Goal: Task Accomplishment & Management: Complete application form

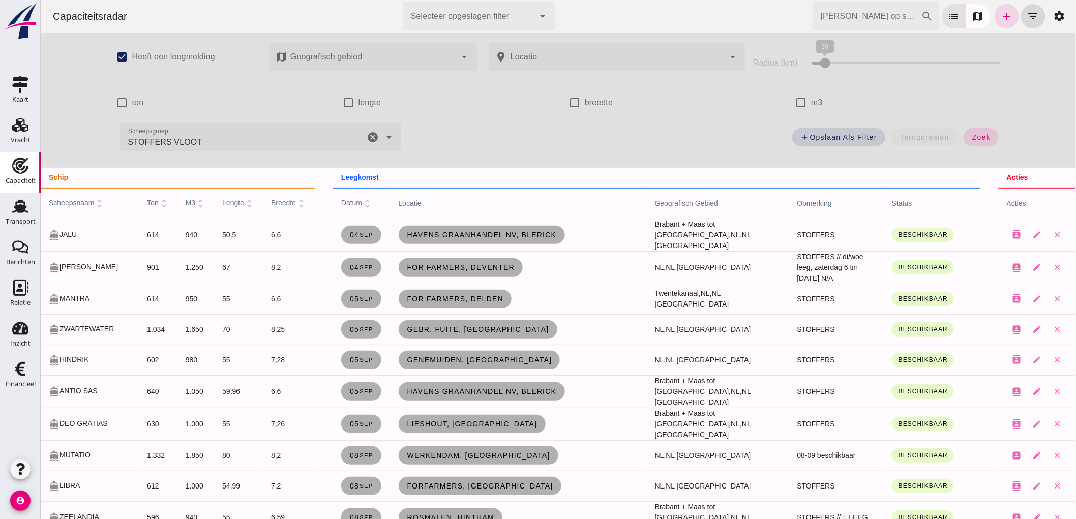
scroll to position [282, 0]
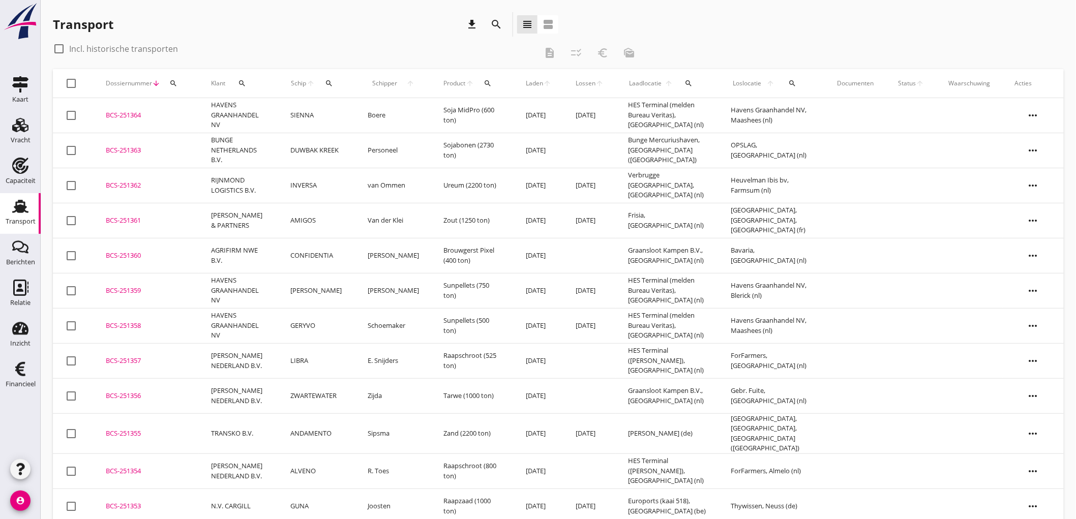
click at [9, 215] on div "Transport" at bounding box center [21, 222] width 30 height 14
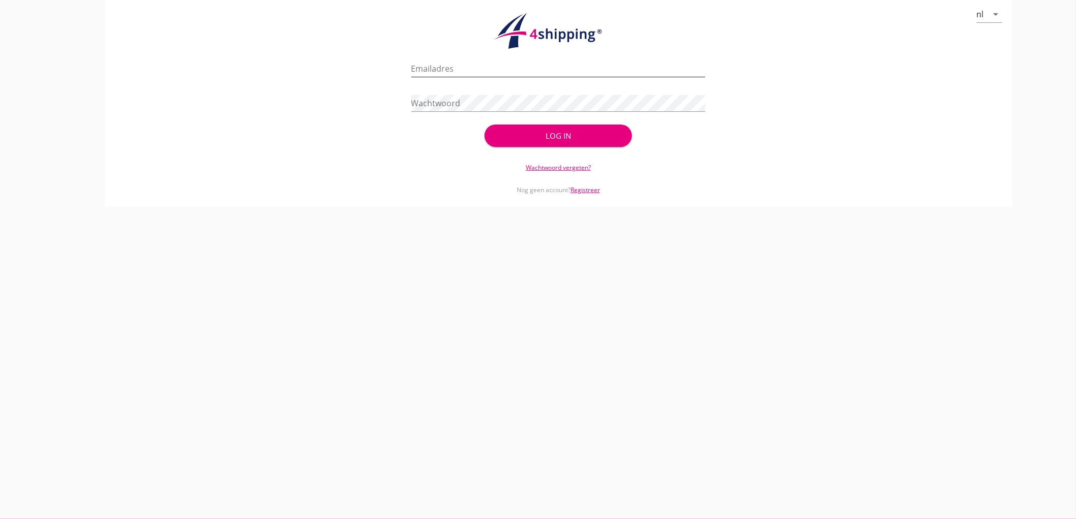
click at [454, 66] on input "Emailadres" at bounding box center [558, 68] width 294 height 16
type input "bouman@stoffersbevrachtingen.nl"
click at [484, 125] on button "Log in" at bounding box center [557, 136] width 147 height 22
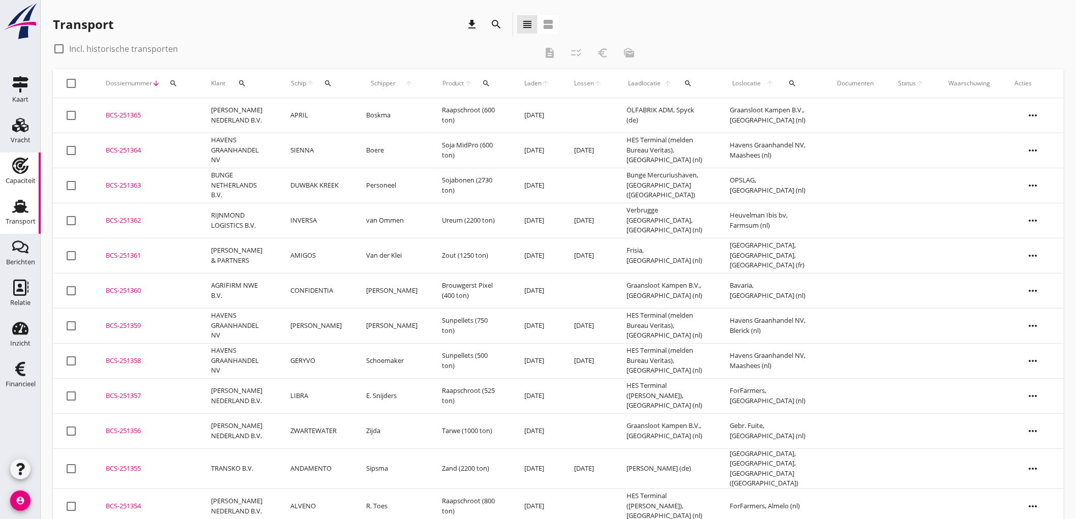
drag, startPoint x: 17, startPoint y: 133, endPoint x: 27, endPoint y: 170, distance: 39.0
click at [17, 132] on link "Vracht Vracht" at bounding box center [20, 132] width 41 height 41
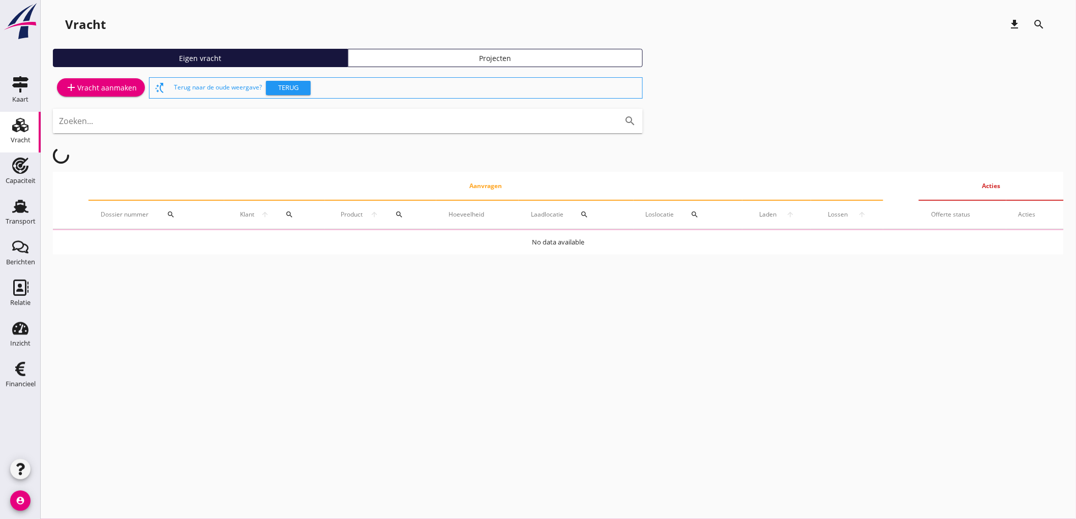
click at [9, 137] on link "Vracht Vracht" at bounding box center [20, 132] width 41 height 41
click at [80, 95] on link "add Vracht aanmaken" at bounding box center [101, 87] width 88 height 18
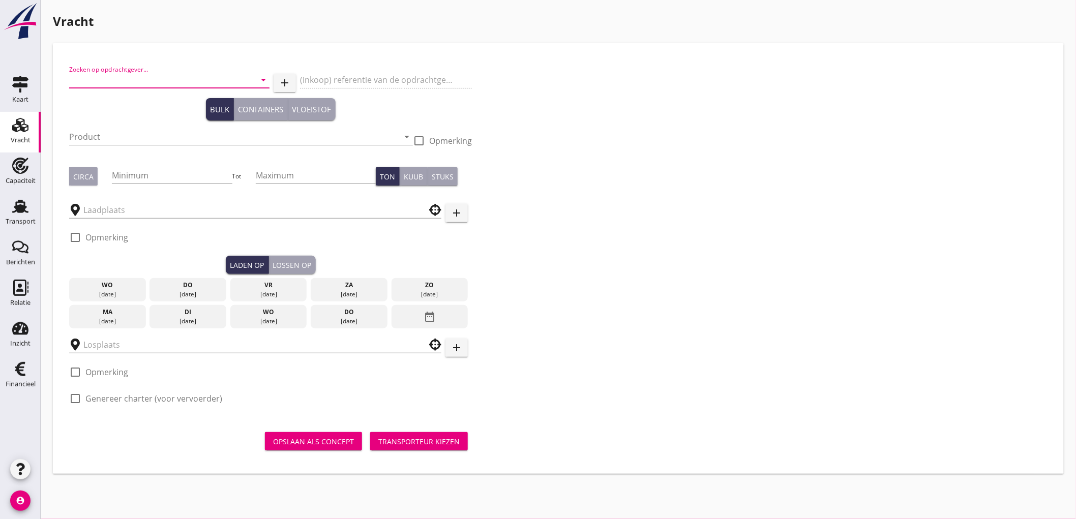
click at [98, 82] on input "Zoeken op opdrachtgever..." at bounding box center [155, 80] width 172 height 16
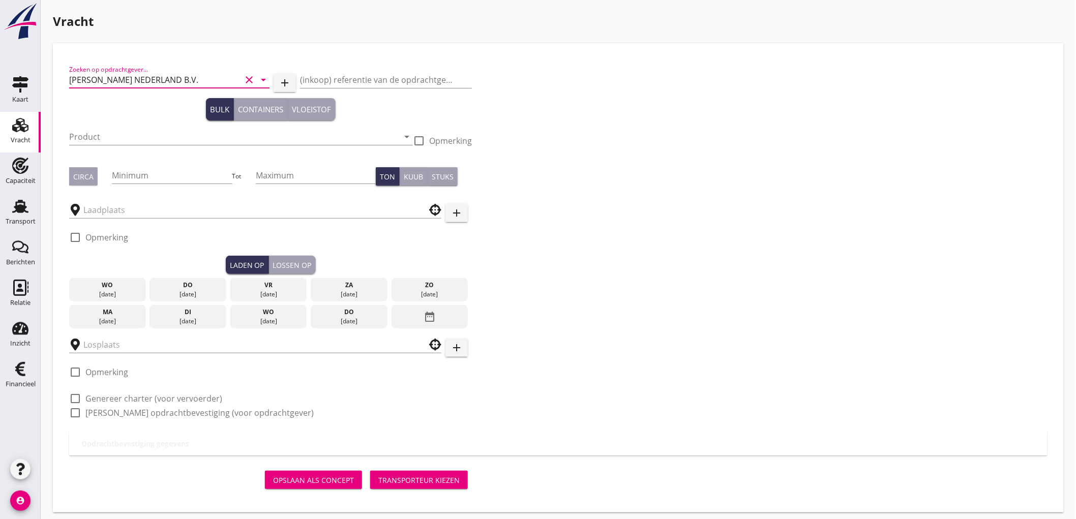
type input "[PERSON_NAME] NEDERLAND B.V."
click at [166, 139] on input "Product" at bounding box center [233, 137] width 329 height 16
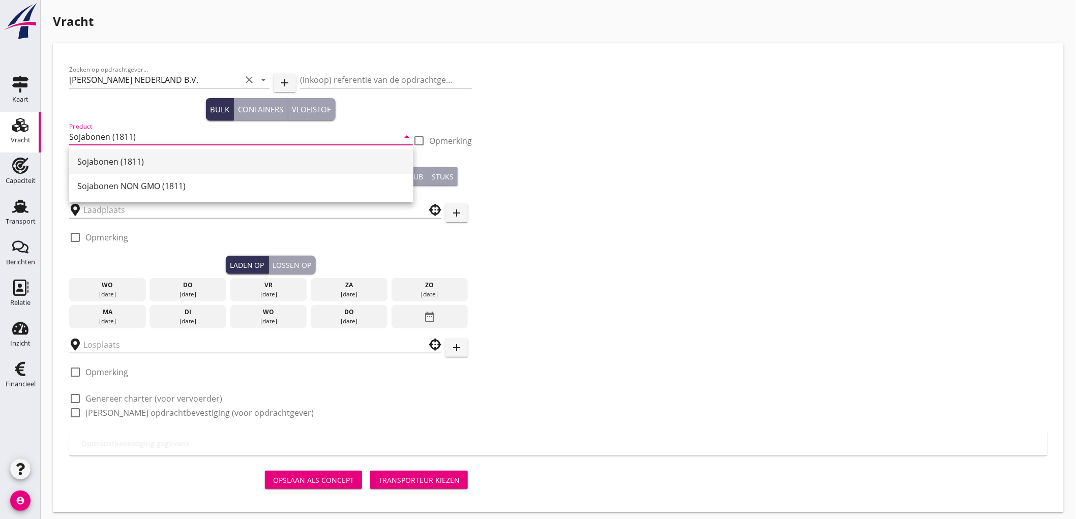
type input "Sojabonen (1811)"
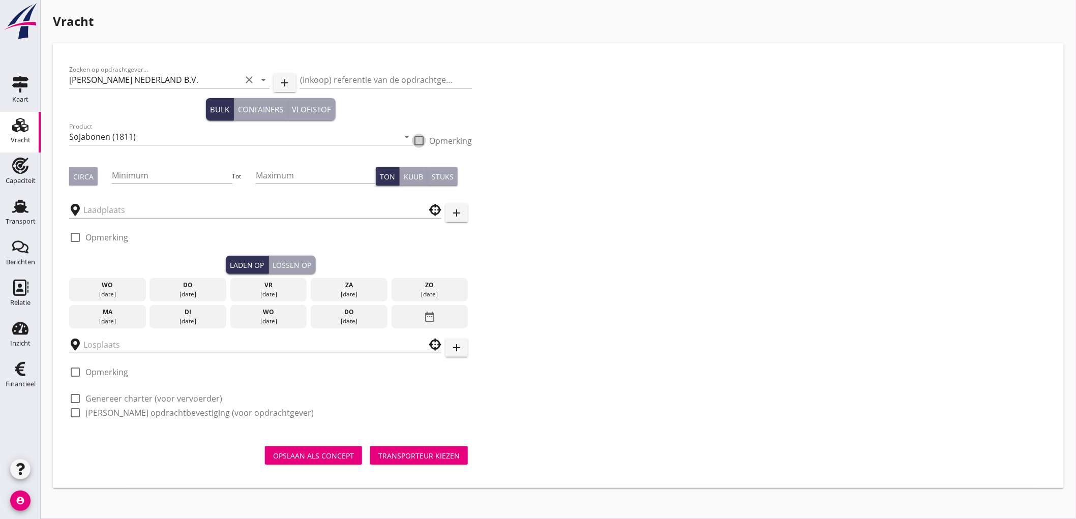
click at [78, 186] on div "Circa Minimum Tot Maximum Ton Kuub Stuks" at bounding box center [270, 176] width 403 height 35
click at [90, 179] on div "Circa" at bounding box center [83, 176] width 20 height 11
click at [145, 171] on input "Minimum" at bounding box center [172, 175] width 120 height 16
type input "500"
click at [169, 207] on input "text" at bounding box center [247, 210] width 329 height 16
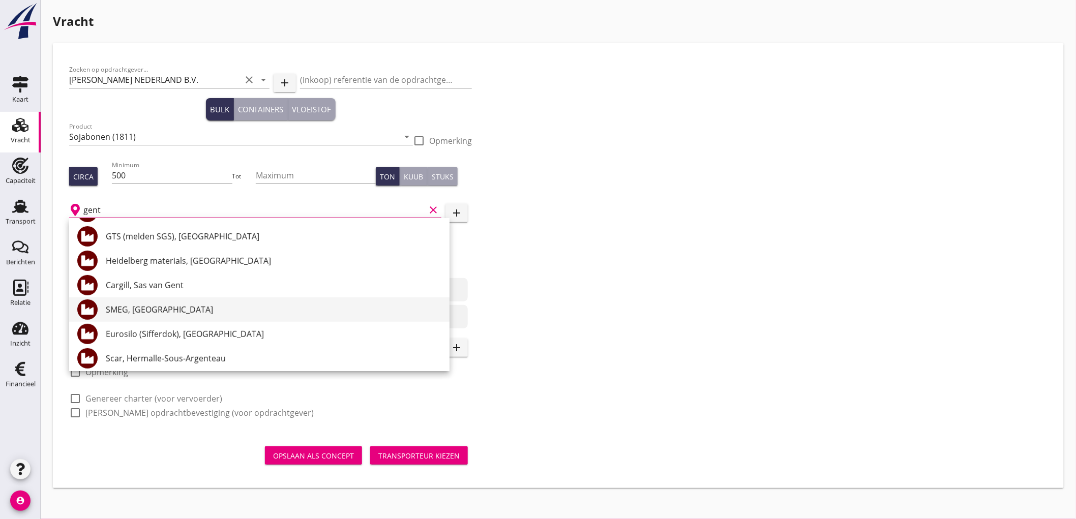
scroll to position [226, 0]
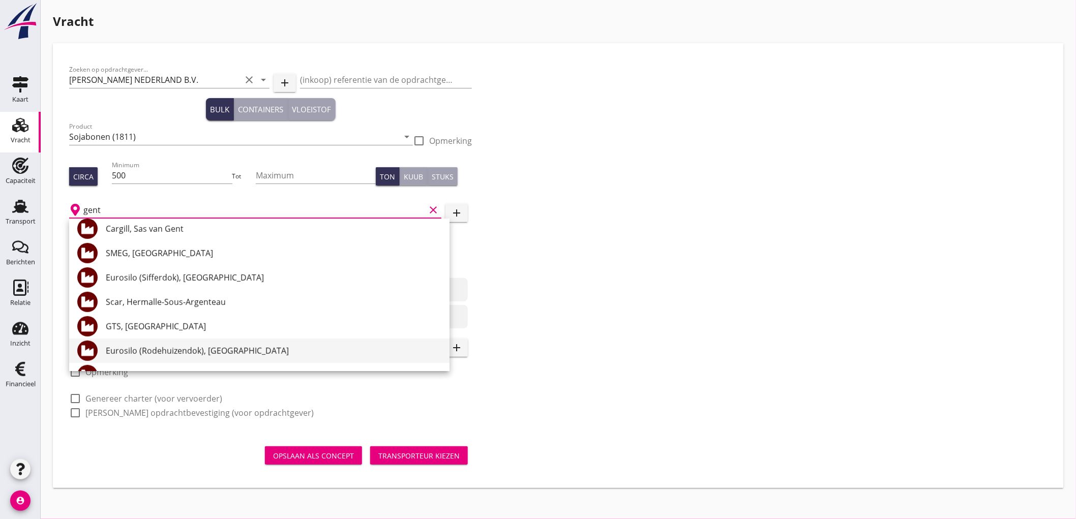
click at [197, 351] on div "Eurosilo (Rodehuizendok), Gent" at bounding box center [274, 351] width 336 height 12
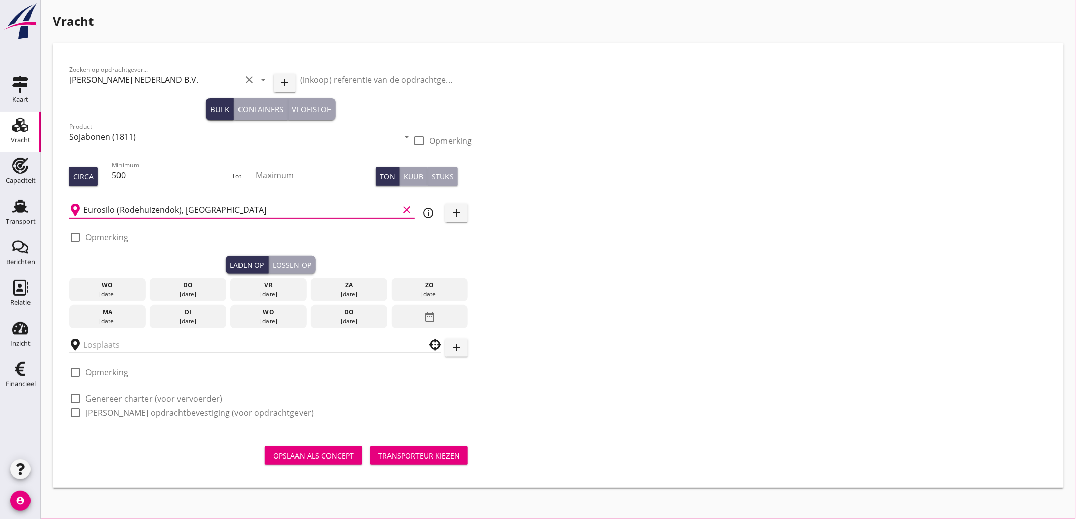
type input "Eurosilo (Rodehuizendok), Gent"
click at [423, 216] on icon "info_outline" at bounding box center [428, 213] width 12 height 12
click at [126, 240] on label "Opmerking" at bounding box center [106, 237] width 43 height 10
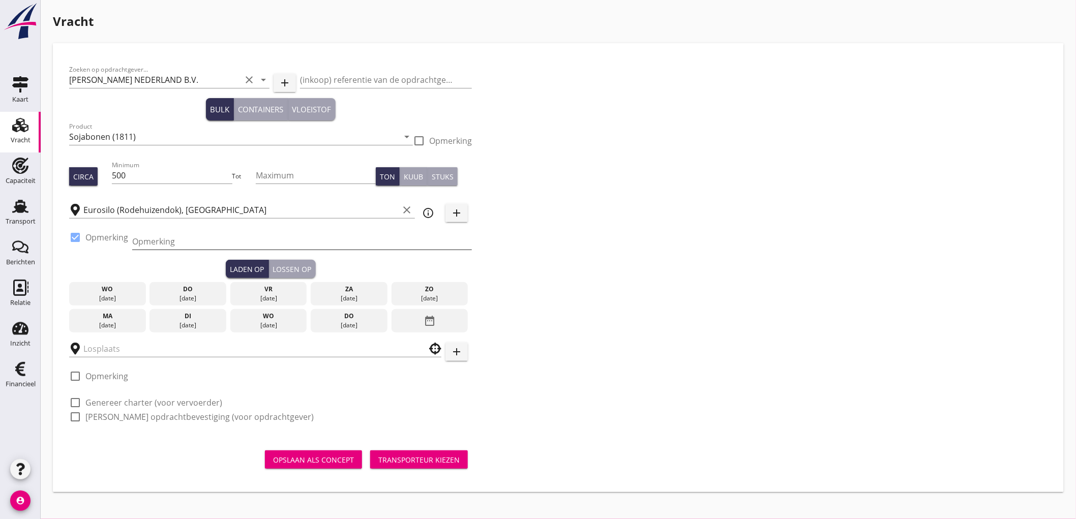
click at [187, 237] on input "Opmerking" at bounding box center [302, 241] width 340 height 16
click at [105, 239] on label "Opmerking" at bounding box center [106, 237] width 43 height 10
checkbox input "false"
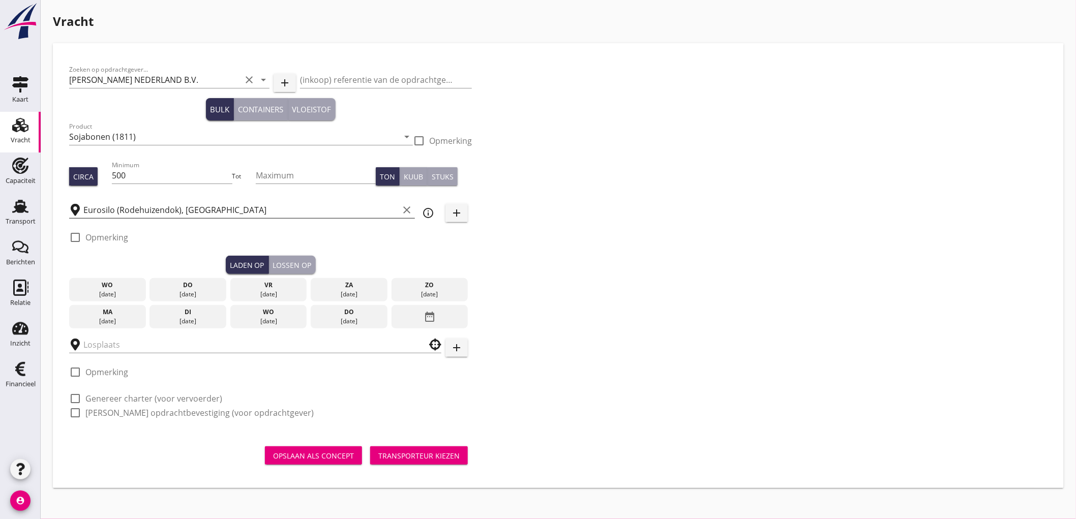
click at [149, 205] on input "Eurosilo (Rodehuizendok), Gent" at bounding box center [240, 210] width 315 height 16
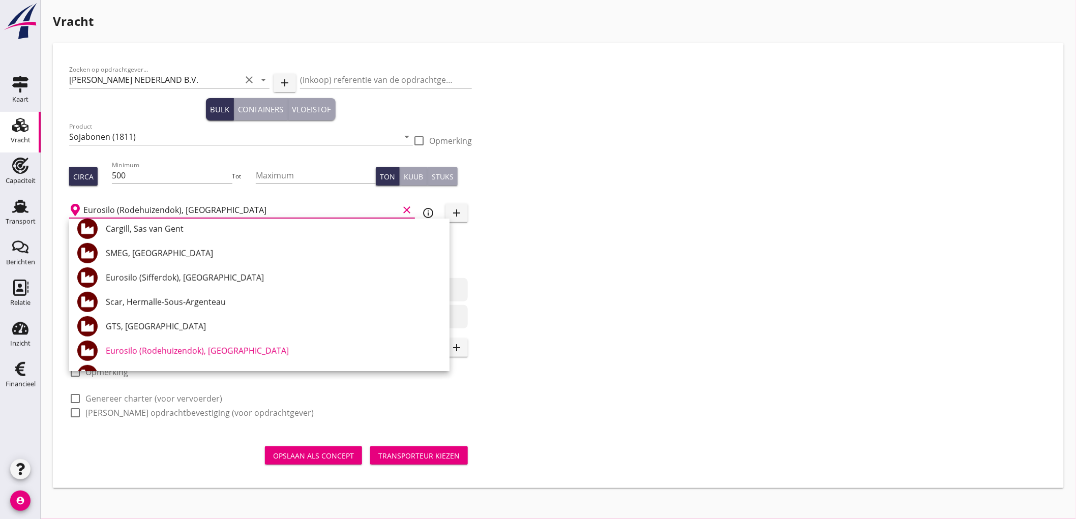
click at [592, 271] on div "Zoeken op opdrachtgever... PETERSON NEDERLAND B.V. clear arrow_drop_down add (i…" at bounding box center [558, 245] width 986 height 372
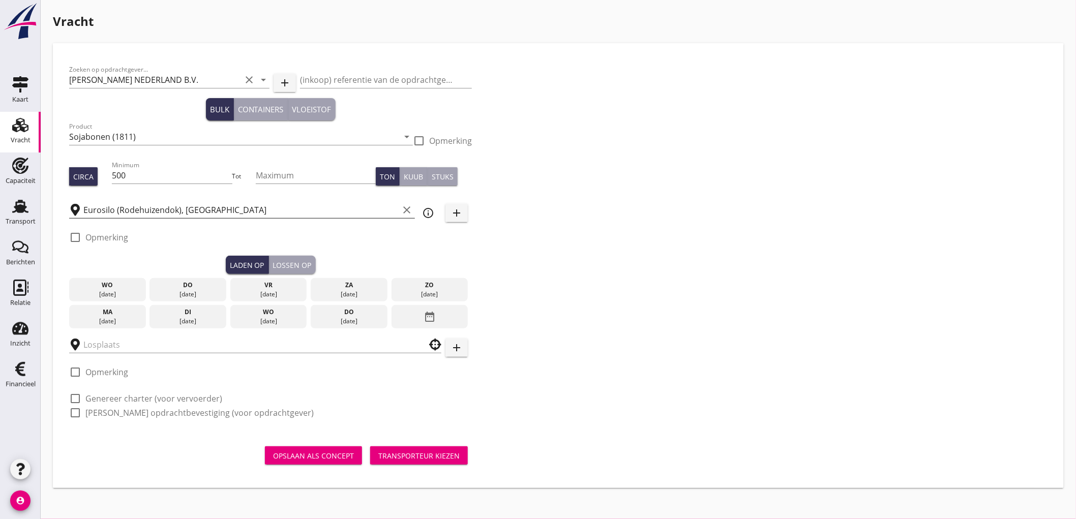
click at [406, 207] on icon "clear" at bounding box center [407, 210] width 12 height 12
click at [338, 210] on input "text" at bounding box center [247, 210] width 329 height 16
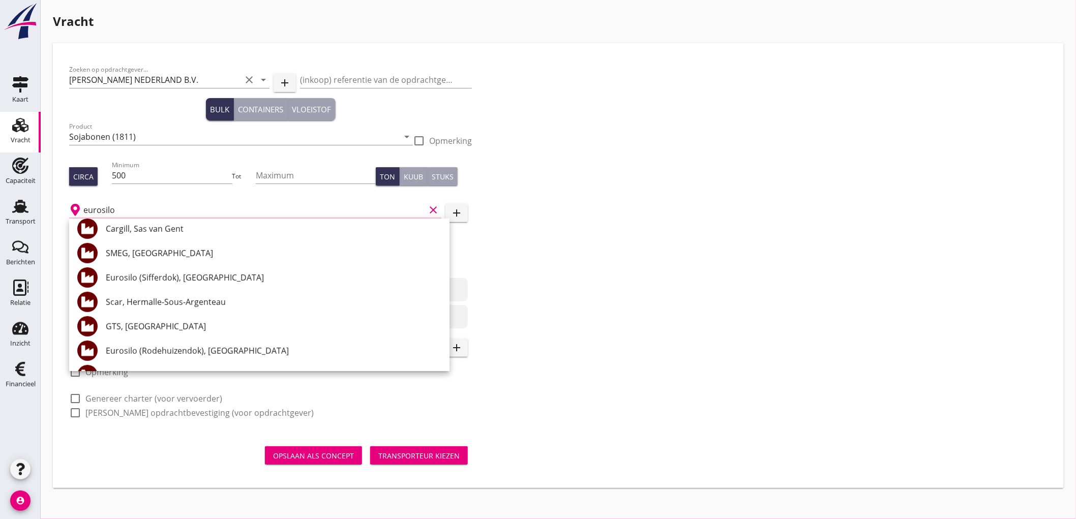
scroll to position [0, 0]
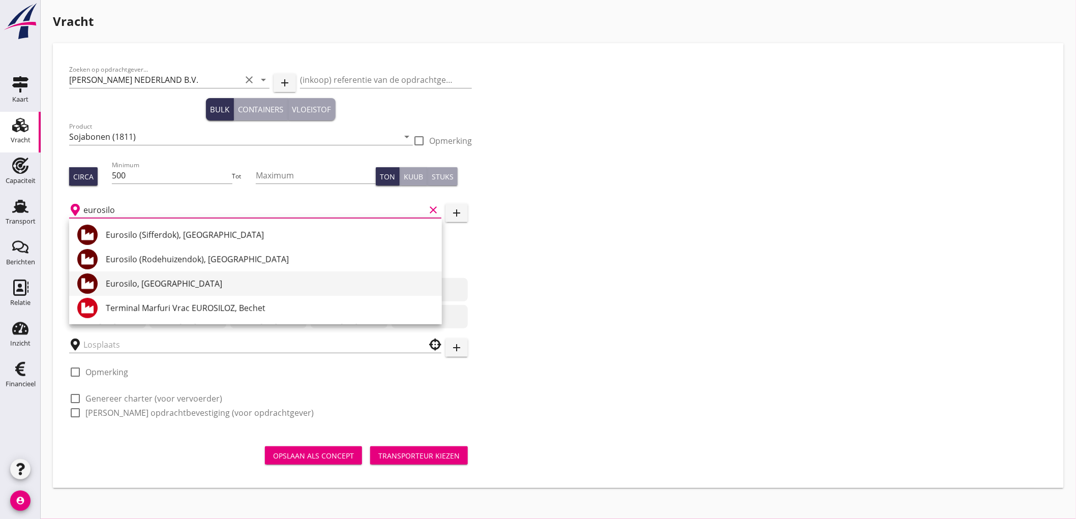
click at [222, 288] on div "Eurosilo, [GEOGRAPHIC_DATA]" at bounding box center [270, 284] width 328 height 12
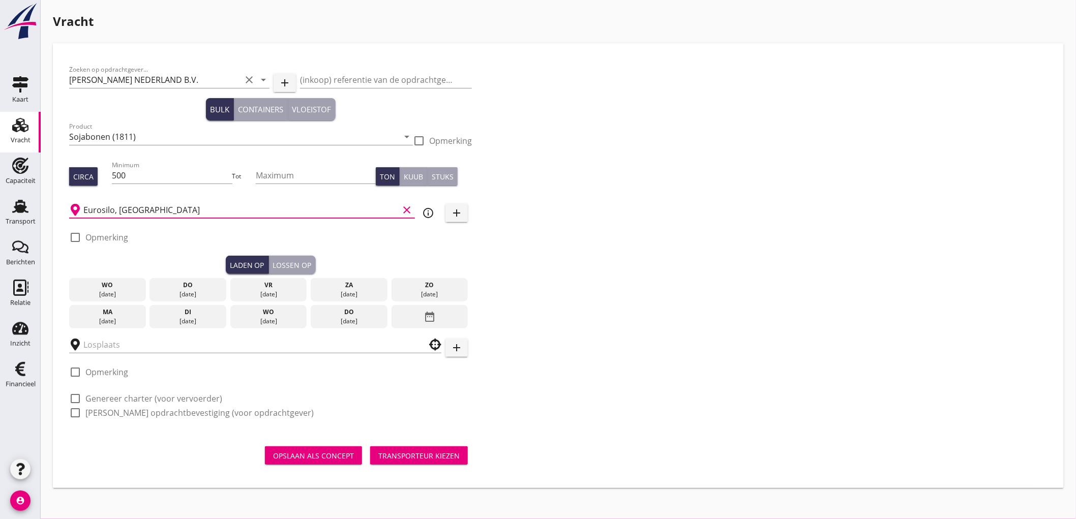
type input "Eurosilo, [GEOGRAPHIC_DATA]"
click at [423, 207] on icon "info_outline" at bounding box center [428, 213] width 12 height 12
drag, startPoint x: 110, startPoint y: 236, endPoint x: 126, endPoint y: 234, distance: 15.4
click at [111, 236] on label "Opmerking" at bounding box center [106, 237] width 43 height 10
checkbox input "true"
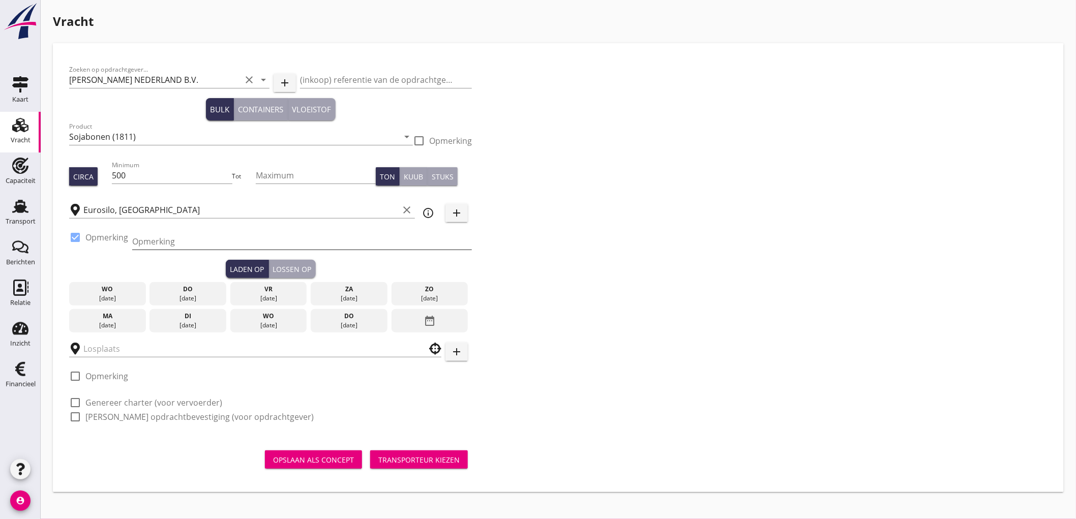
click at [174, 241] on input "Opmerking" at bounding box center [302, 241] width 340 height 16
type input "Rodenhuizendok / Sifferdok"
type button "load"
click at [155, 323] on div "[DATE]" at bounding box center [188, 325] width 72 height 9
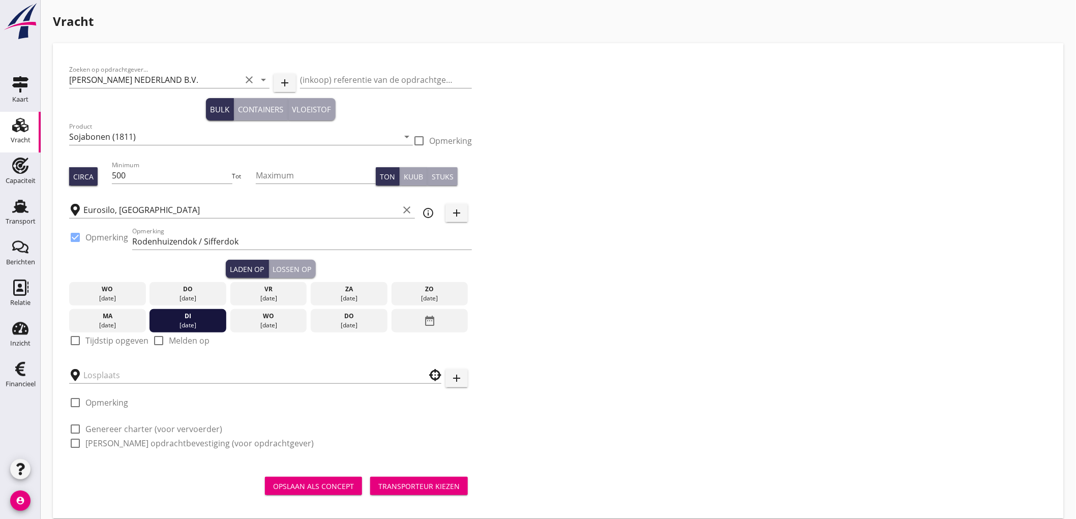
click at [107, 338] on label "Tijdstip opgeven" at bounding box center [116, 341] width 63 height 10
checkbox input "true"
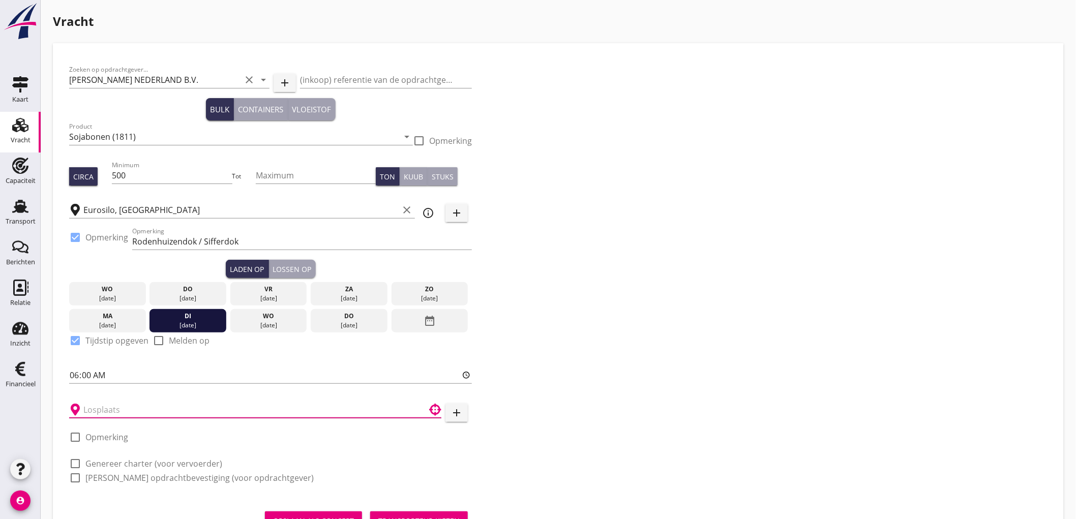
click at [105, 412] on input "text" at bounding box center [247, 410] width 329 height 16
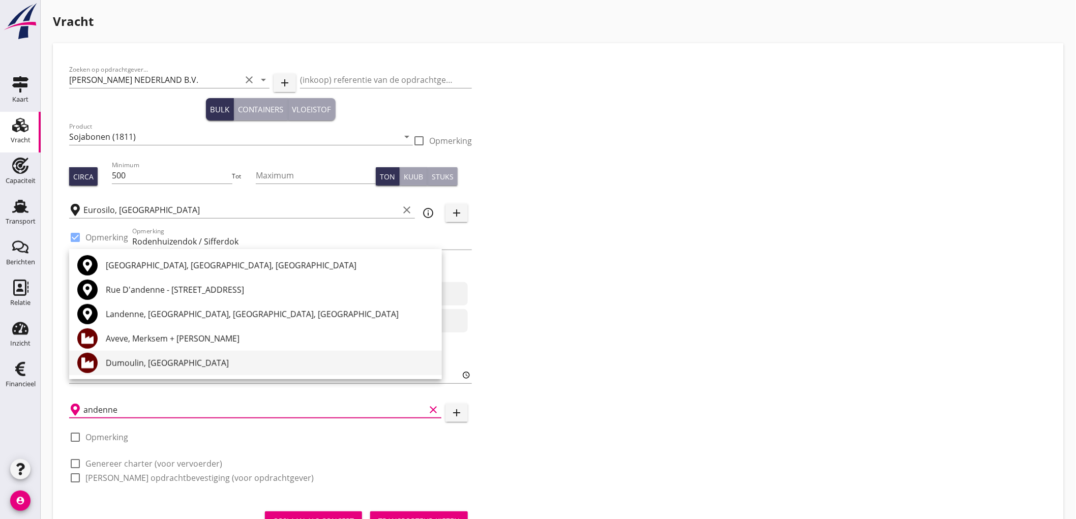
click at [149, 365] on div "Dumoulin, [GEOGRAPHIC_DATA]" at bounding box center [270, 363] width 328 height 12
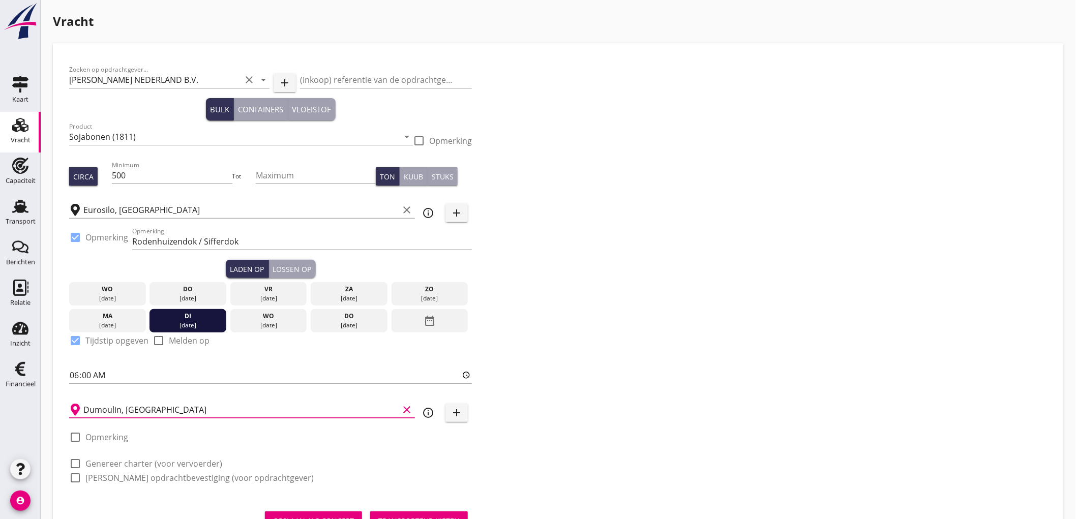
type input "Dumoulin, [GEOGRAPHIC_DATA]"
click at [120, 463] on label "Genereer charter (voor vervoerder)" at bounding box center [153, 464] width 137 height 10
checkbox input "true"
click at [123, 478] on label "Genereer opdrachtbevestiging (voor opdrachtgever)" at bounding box center [199, 478] width 228 height 10
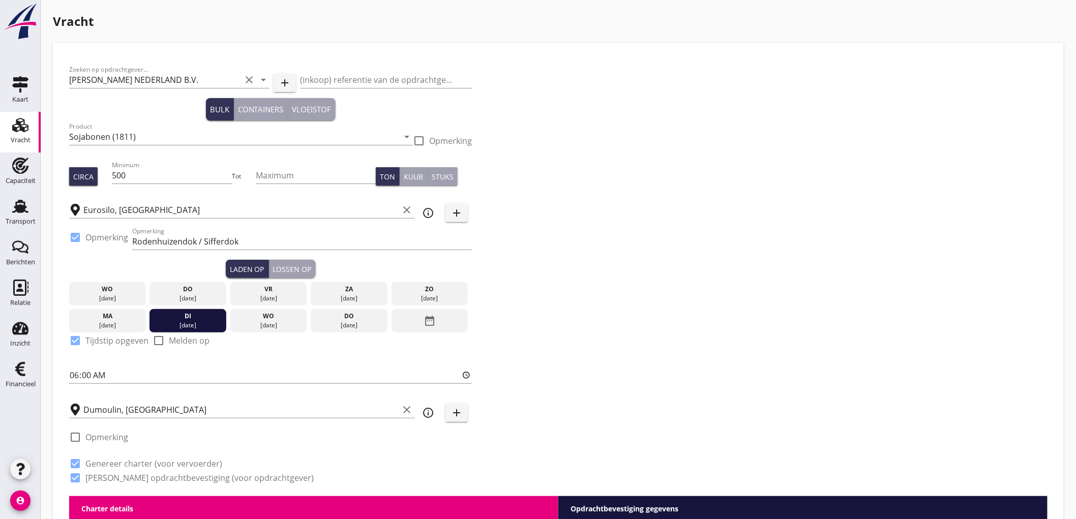
checkbox input "true"
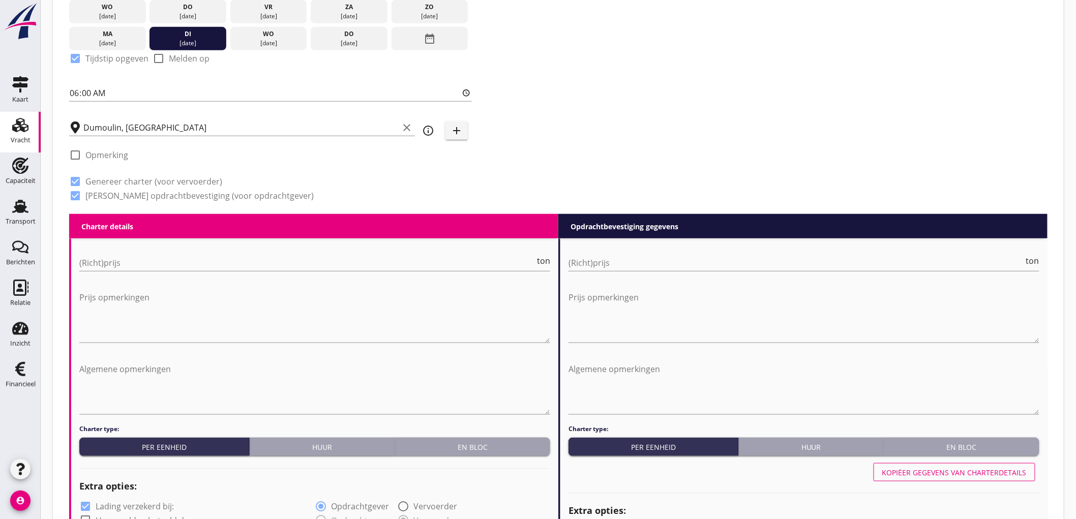
click at [140, 260] on input "(Richt)prijs" at bounding box center [307, 263] width 456 height 16
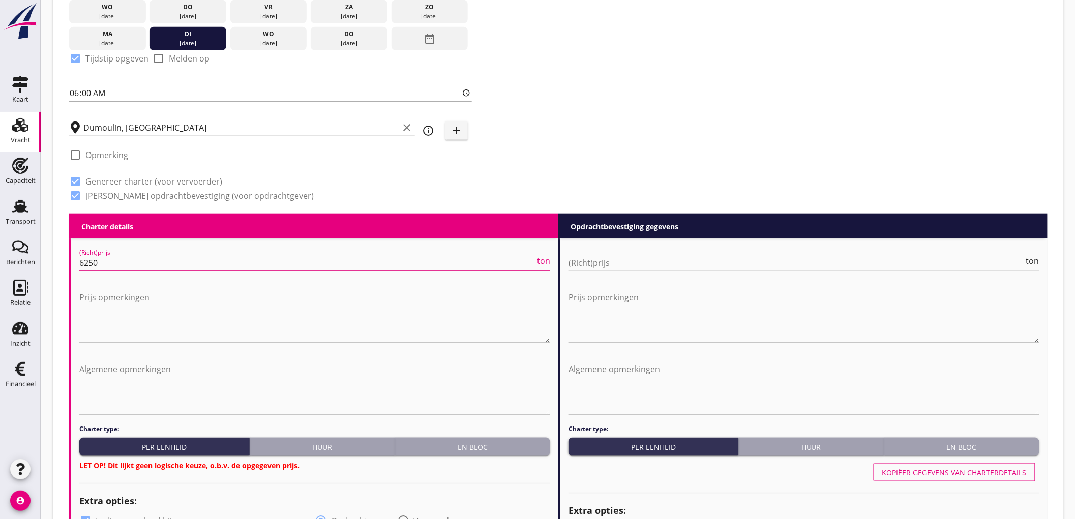
type input "6250"
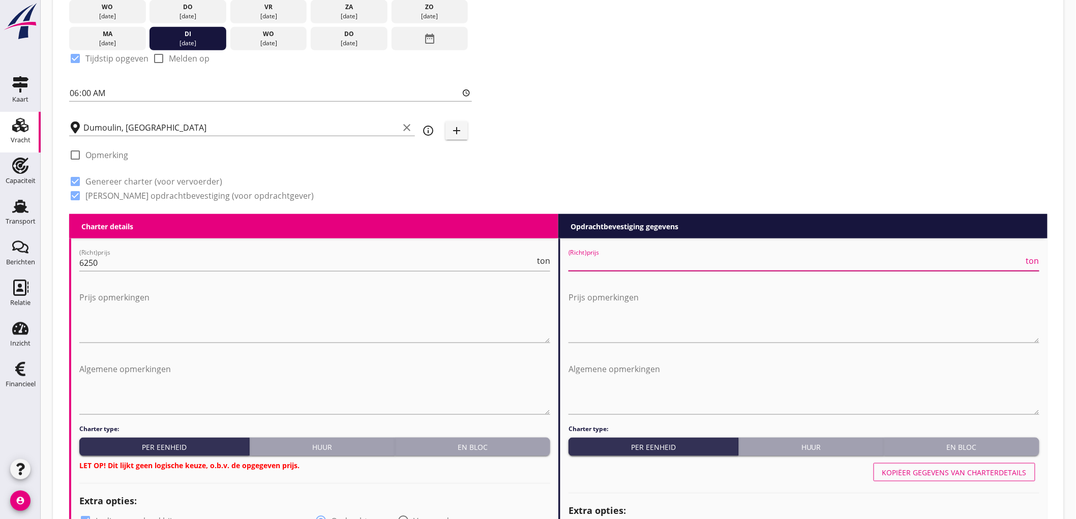
click at [667, 256] on input "(Richt)prijs" at bounding box center [796, 263] width 456 height 16
type input "6500"
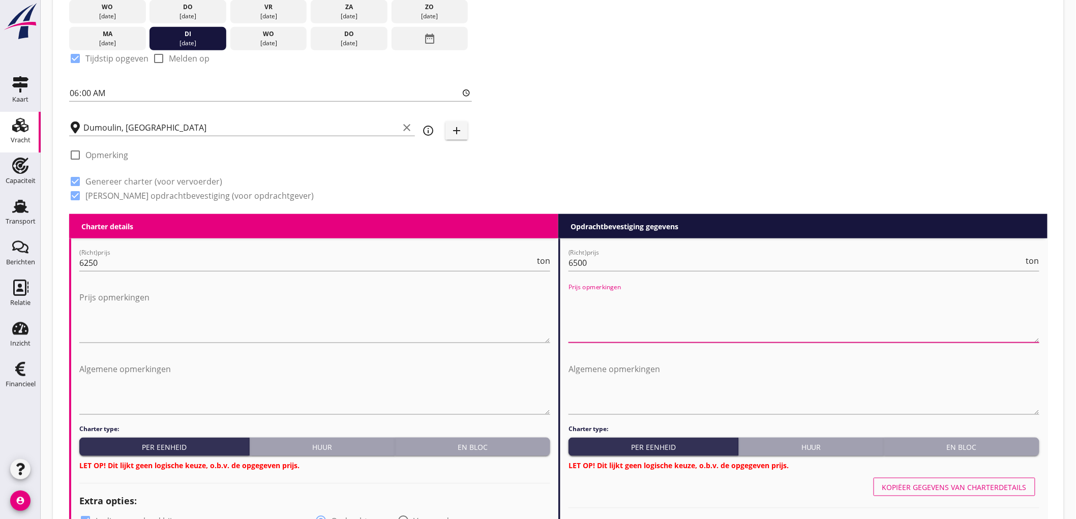
scroll to position [565, 0]
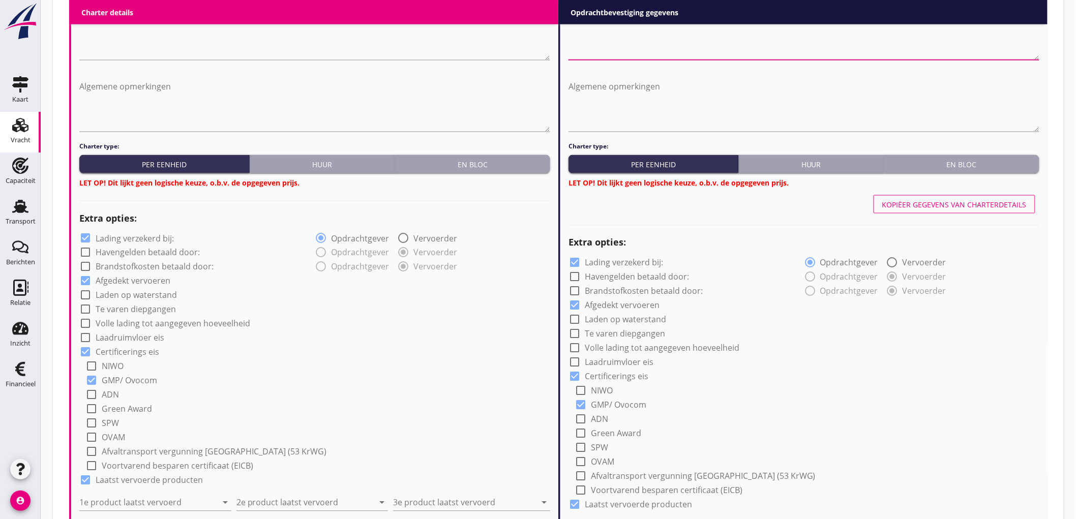
click at [506, 159] on div "En bloc" at bounding box center [472, 164] width 147 height 11
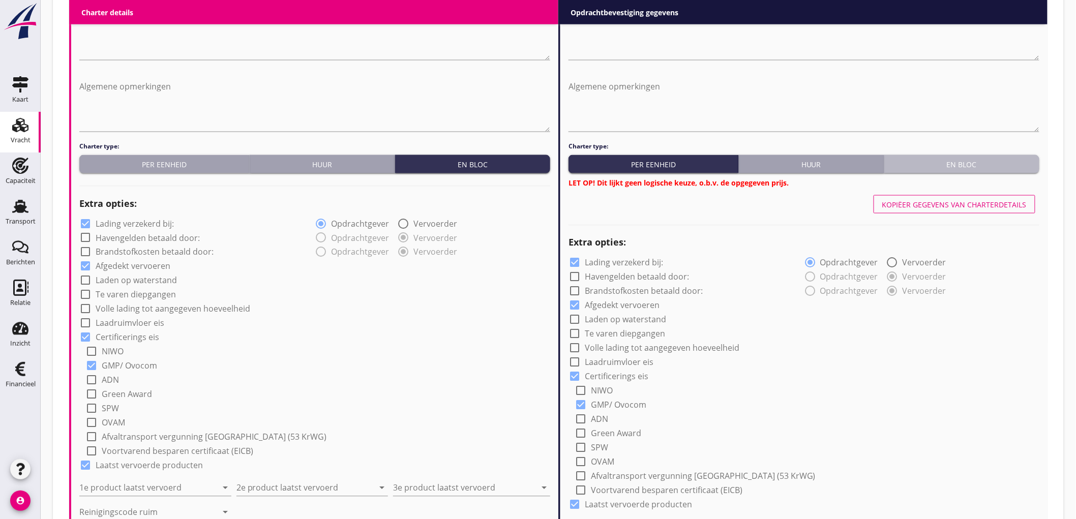
click at [964, 159] on div "En bloc" at bounding box center [961, 164] width 147 height 11
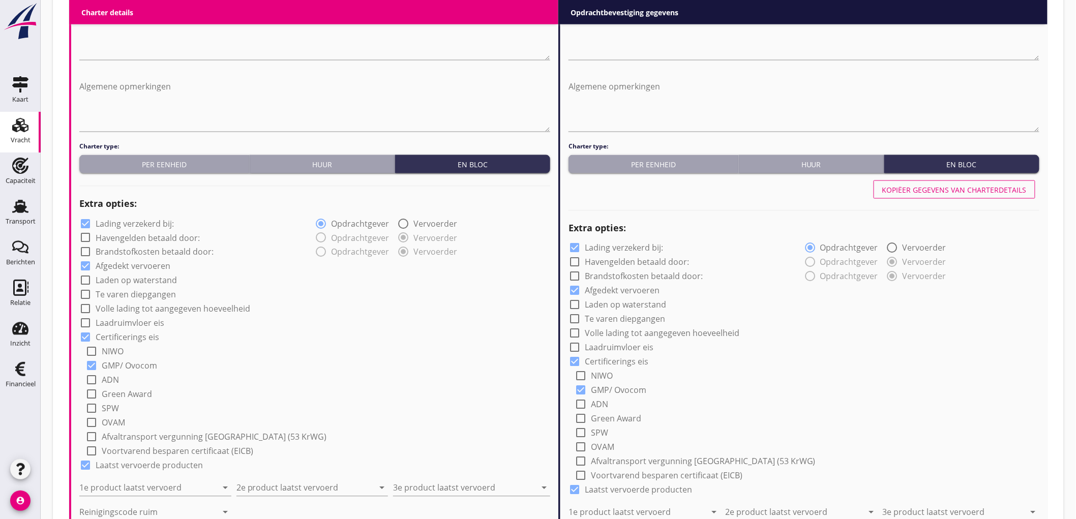
click at [116, 220] on label "Lading verzekerd bij:" at bounding box center [135, 224] width 78 height 10
checkbox input "false"
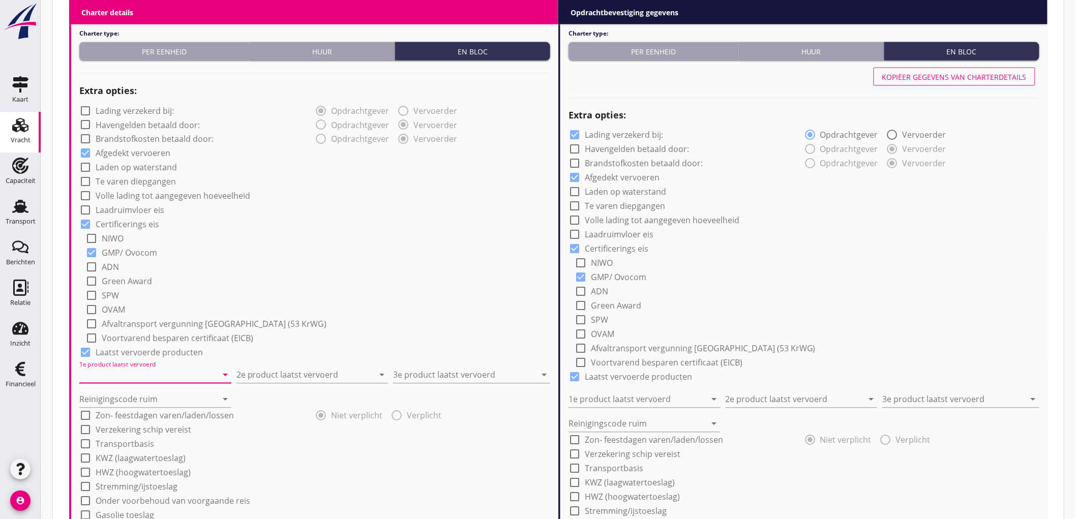
click at [159, 376] on input "1e product laatst vervoerd" at bounding box center [148, 375] width 138 height 16
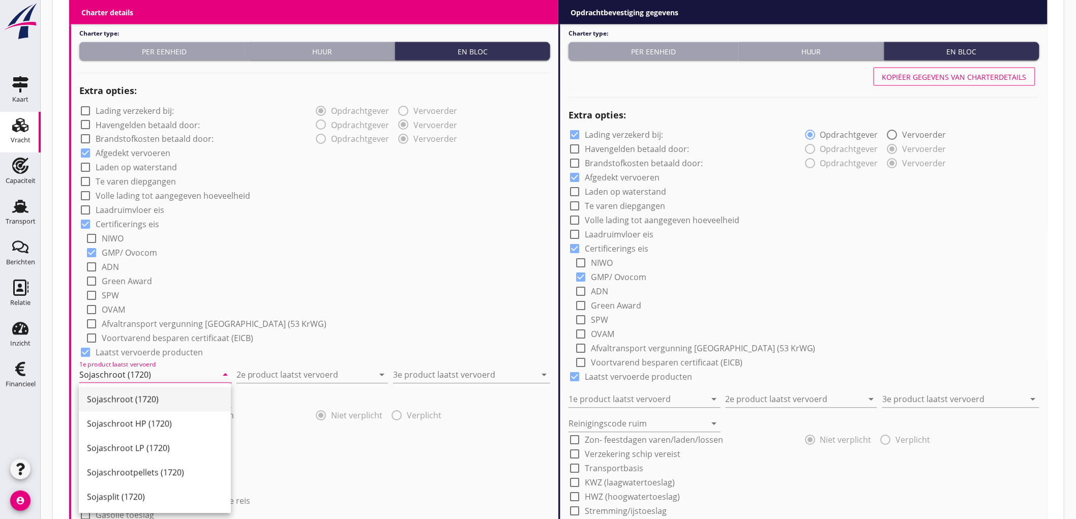
type input "Sojaschroot (1720)"
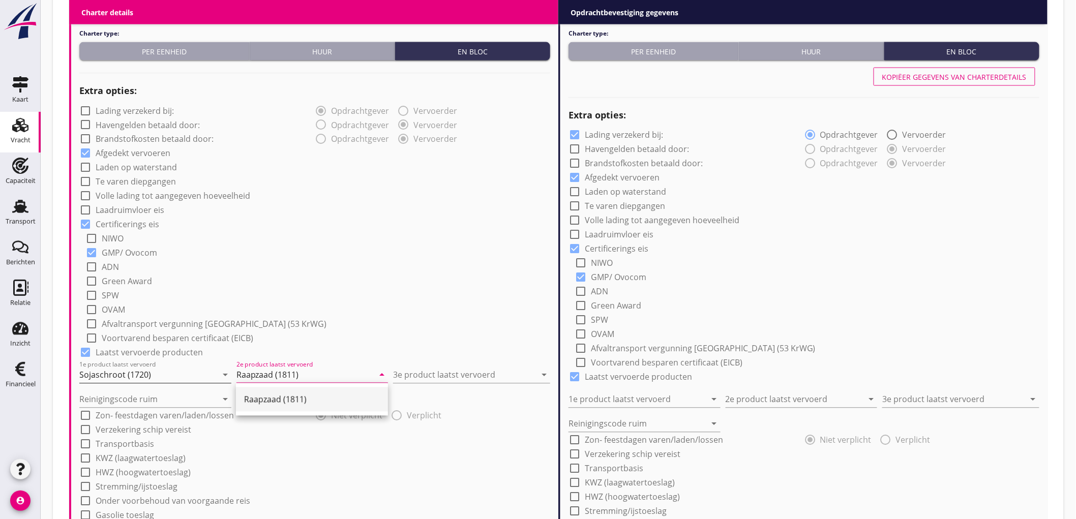
type input "Raapzaad (1811)"
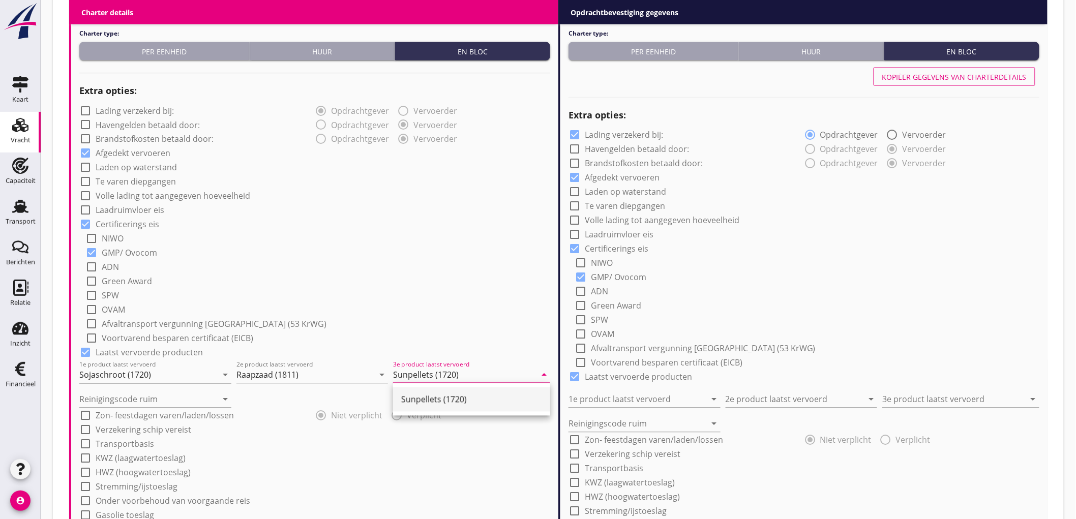
type input "Sunpellets (1720)"
type input "a"
click at [357, 217] on div "check_box Certificerings eis" at bounding box center [314, 224] width 471 height 14
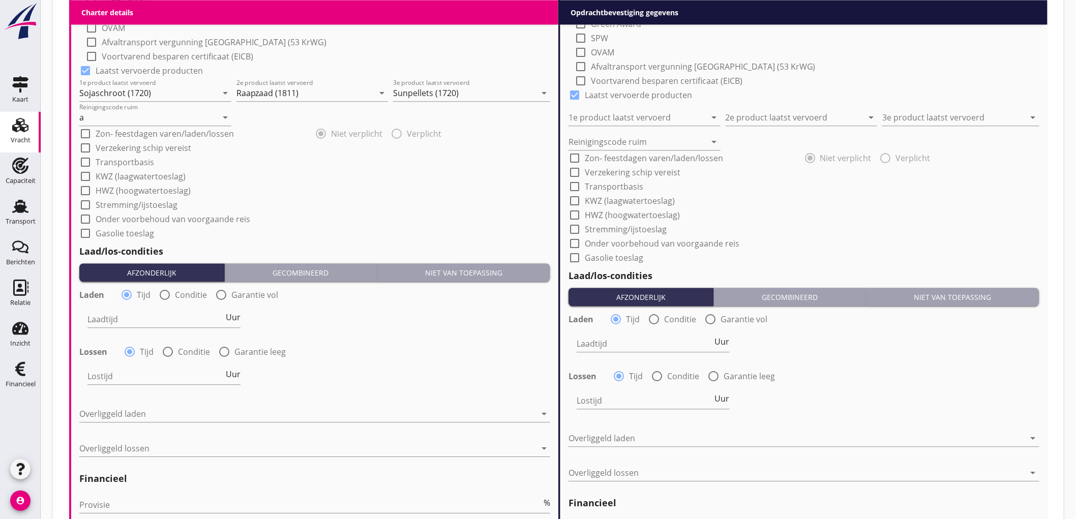
click at [163, 296] on div at bounding box center [164, 294] width 17 height 17
radio input "false"
radio input "true"
click at [129, 321] on div at bounding box center [195, 319] width 216 height 16
click at [129, 321] on div "Nederlands wettelijk 2011" at bounding box center [206, 327] width 223 height 12
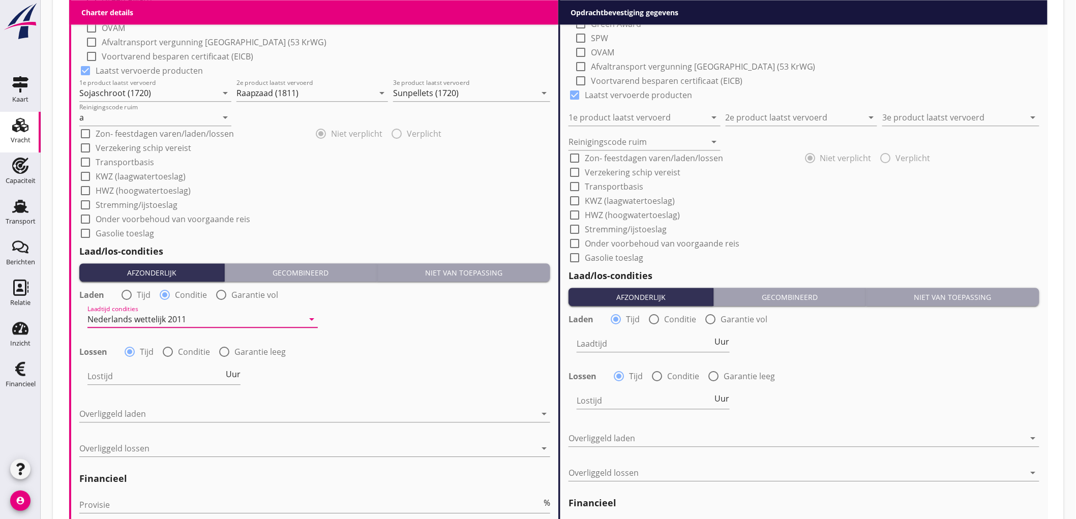
click at [185, 353] on label "Conditie" at bounding box center [194, 352] width 32 height 10
radio input "false"
radio input "true"
click at [118, 374] on div at bounding box center [195, 376] width 216 height 16
click at [0, 0] on div "Nederlands wettelijk 2011" at bounding box center [0, 0] width 0 height 0
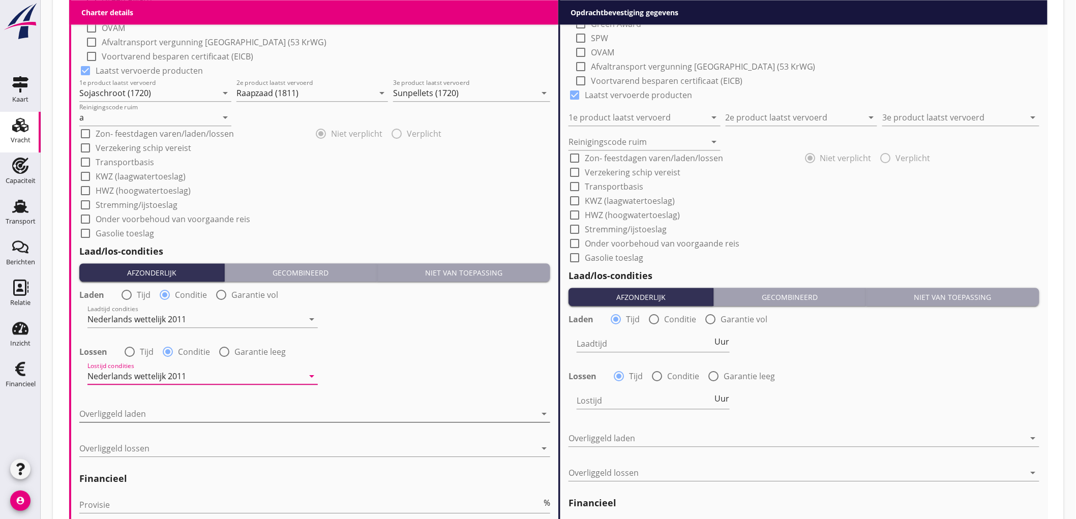
click at [129, 402] on div "Overliggeld laden arrow_drop_down" at bounding box center [314, 416] width 471 height 33
click at [129, 412] on div at bounding box center [307, 414] width 457 height 16
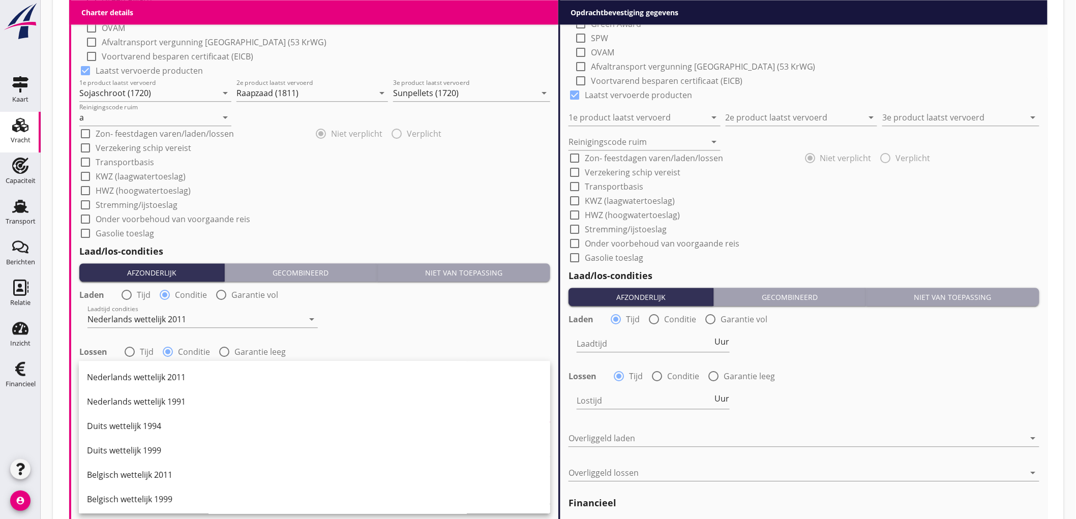
click at [195, 348] on label "Conditie" at bounding box center [194, 352] width 32 height 10
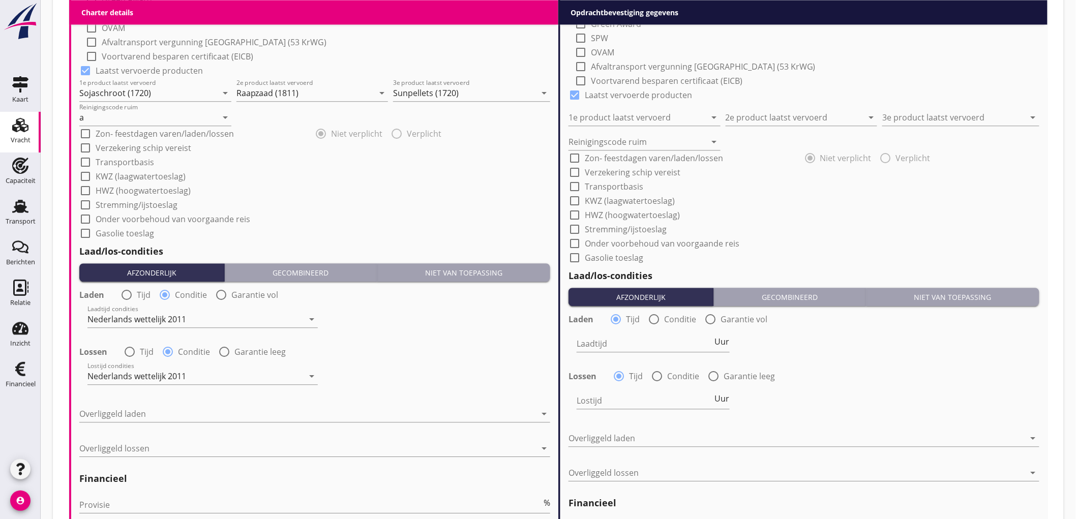
click at [137, 296] on label "Tijd" at bounding box center [144, 295] width 14 height 10
radio input "true"
click at [126, 312] on input "Laadtijd" at bounding box center [155, 319] width 136 height 16
click at [231, 322] on div "Laadtijd 2 Uur" at bounding box center [163, 319] width 153 height 16
click at [232, 321] on div "Laadtijd 2 Uur" at bounding box center [163, 319] width 153 height 16
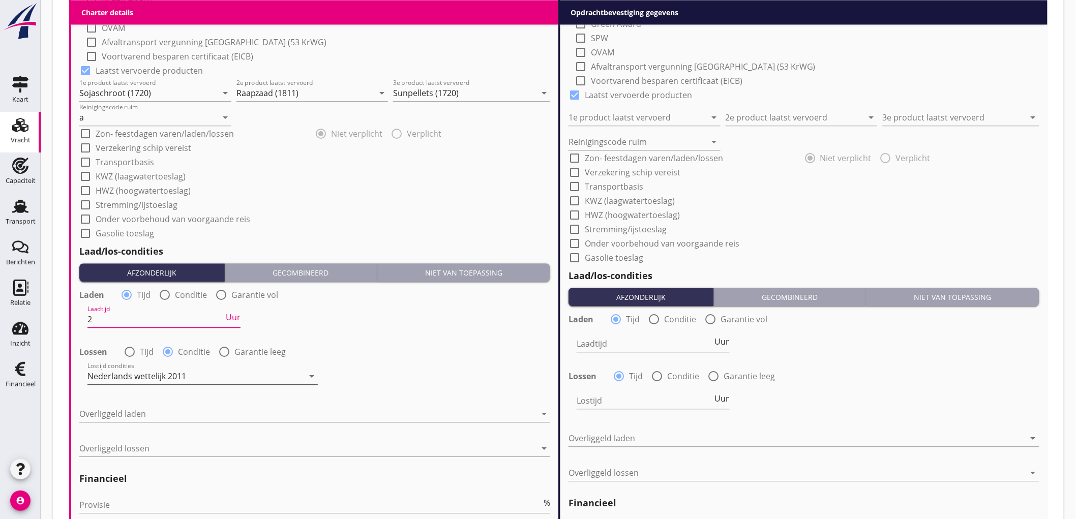
type input "2"
click at [159, 375] on div "Nederlands wettelijk 2011" at bounding box center [136, 376] width 99 height 9
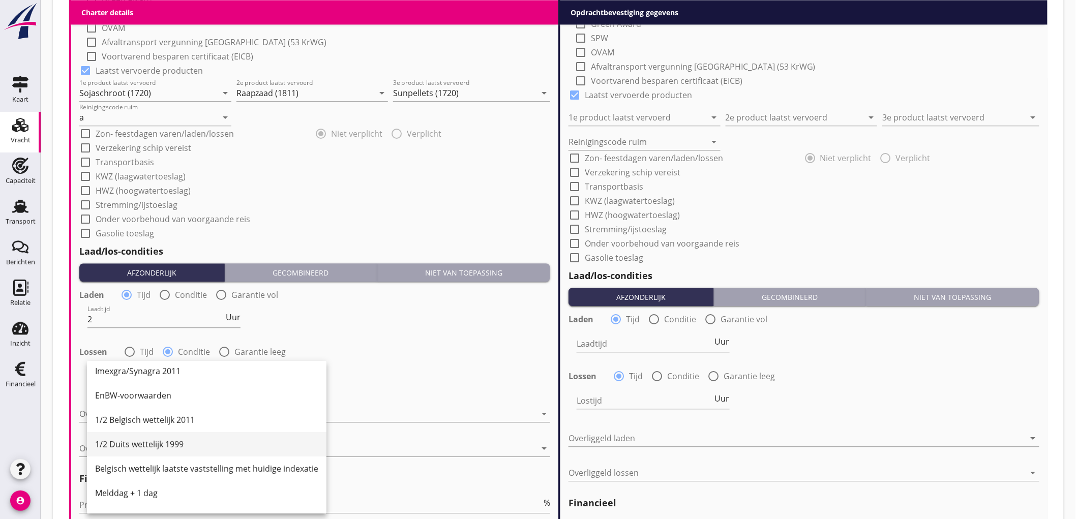
scroll to position [339, 0]
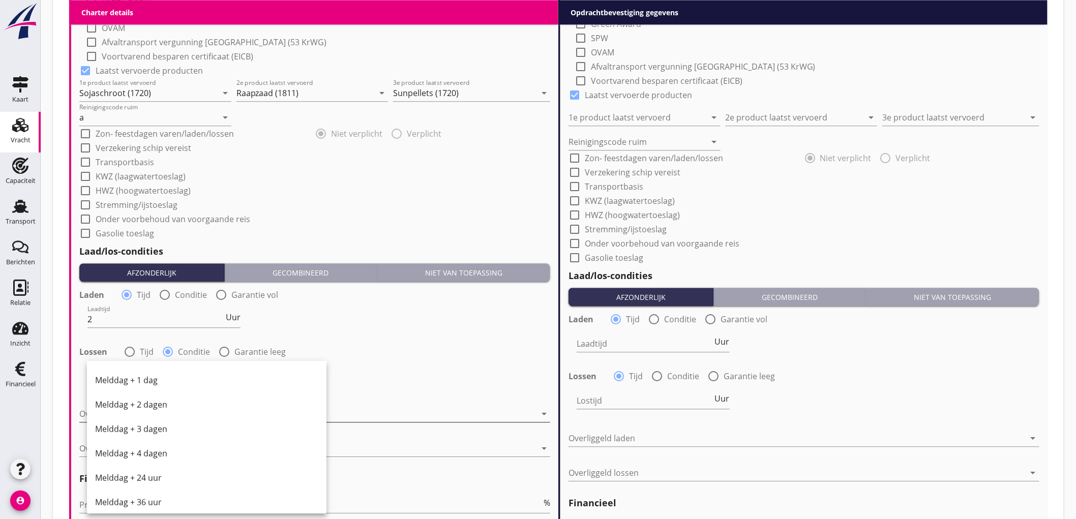
click at [179, 411] on div "Melddag + 2 dagen" at bounding box center [206, 404] width 223 height 24
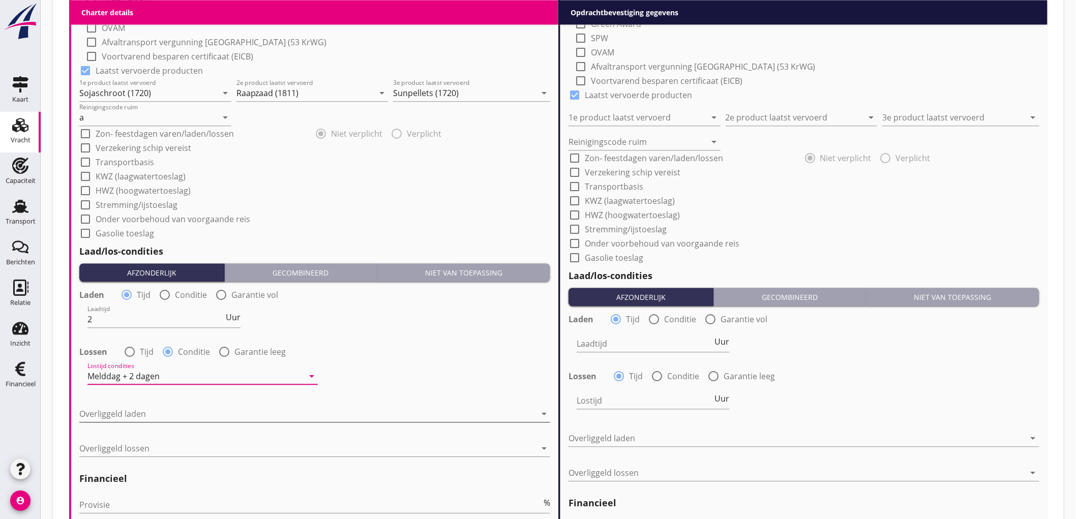
click at [134, 413] on div at bounding box center [307, 414] width 457 height 16
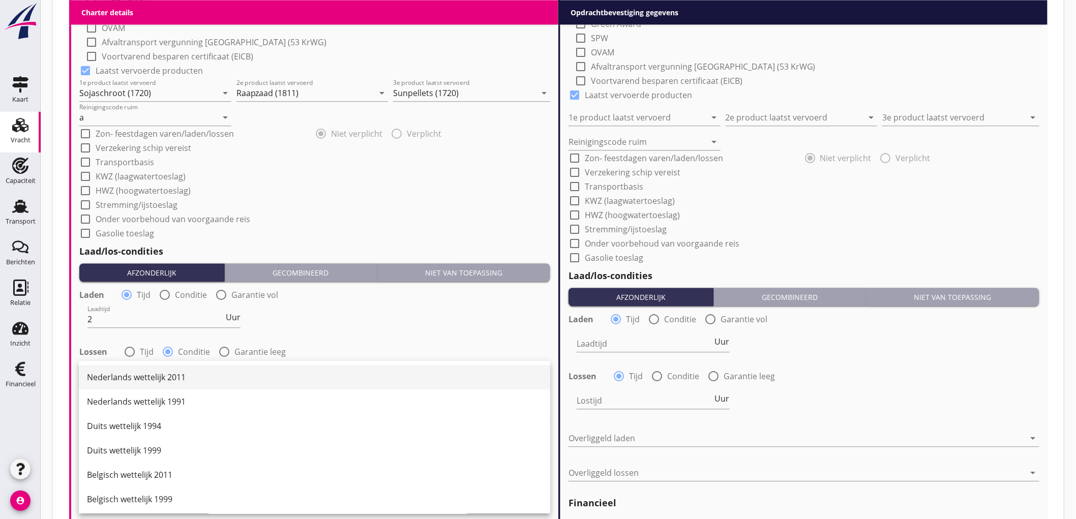
click at [165, 387] on div "Nederlands wettelijk 2011" at bounding box center [314, 377] width 455 height 24
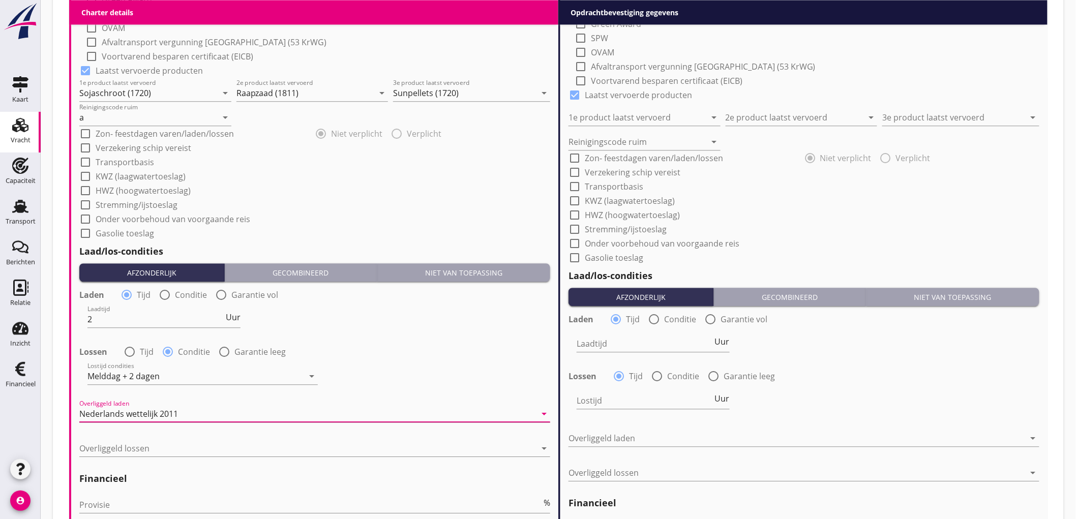
click at [150, 414] on div "Nederlands wettelijk 2011" at bounding box center [128, 413] width 99 height 9
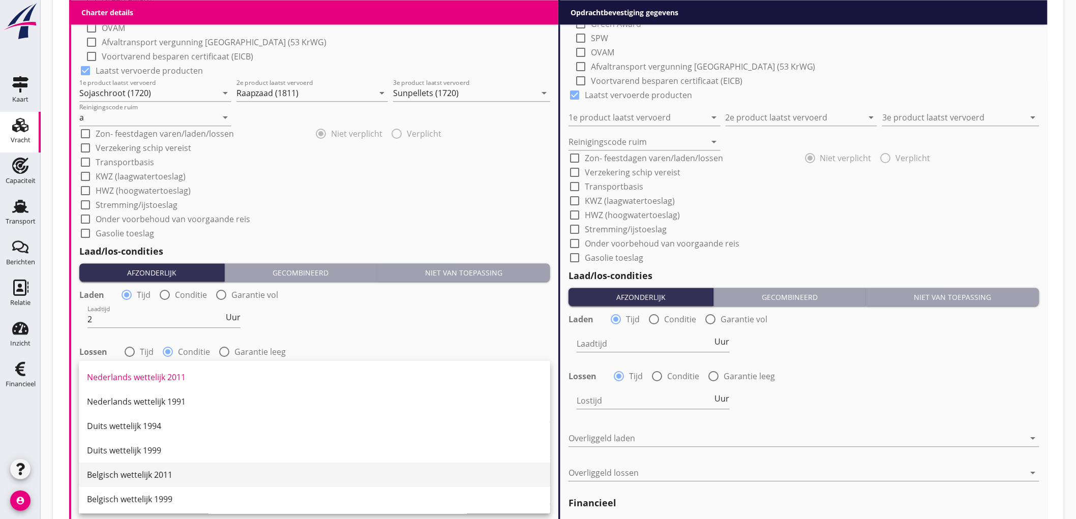
click at [148, 473] on div "Belgisch wettelijk 2011" at bounding box center [314, 475] width 455 height 12
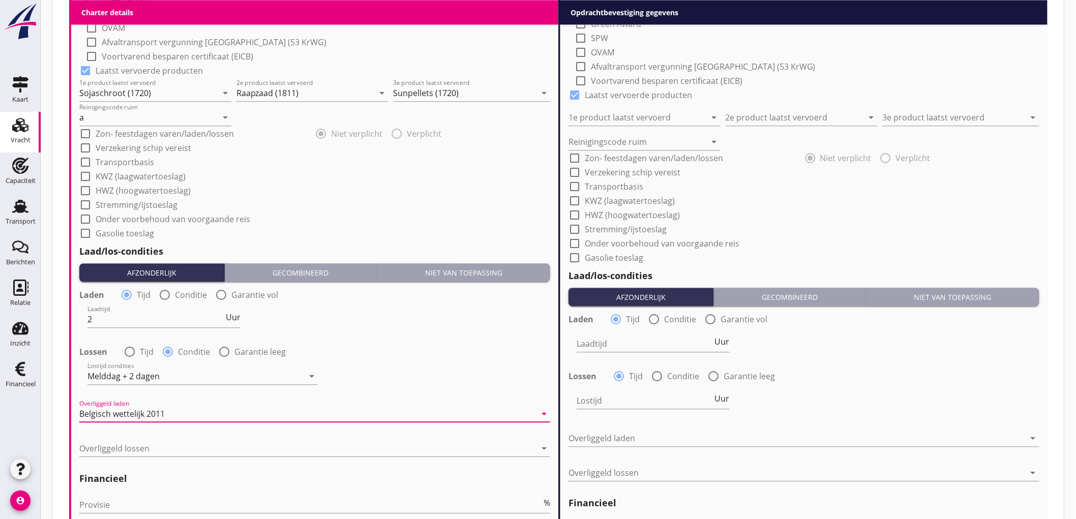
click at [136, 459] on div "Overliggeld lossen arrow_drop_down" at bounding box center [314, 453] width 471 height 26
click at [143, 448] on div at bounding box center [307, 448] width 457 height 16
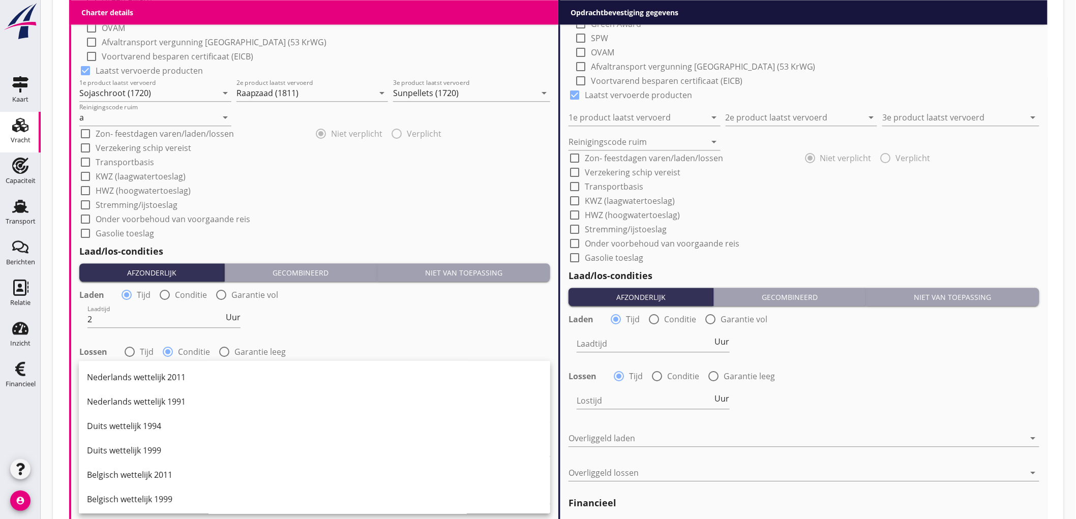
click at [138, 483] on div "Belgisch wettelijk 2011" at bounding box center [314, 475] width 455 height 24
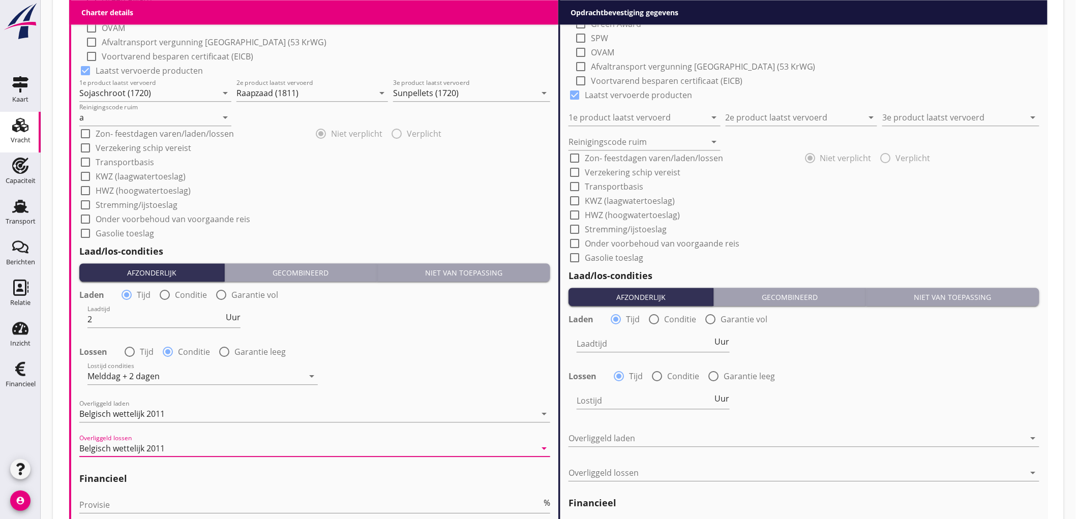
click at [371, 356] on div "Lossen radio_button_unchecked Tijd radio_button_checked Conditie radio_button_u…" at bounding box center [314, 351] width 471 height 14
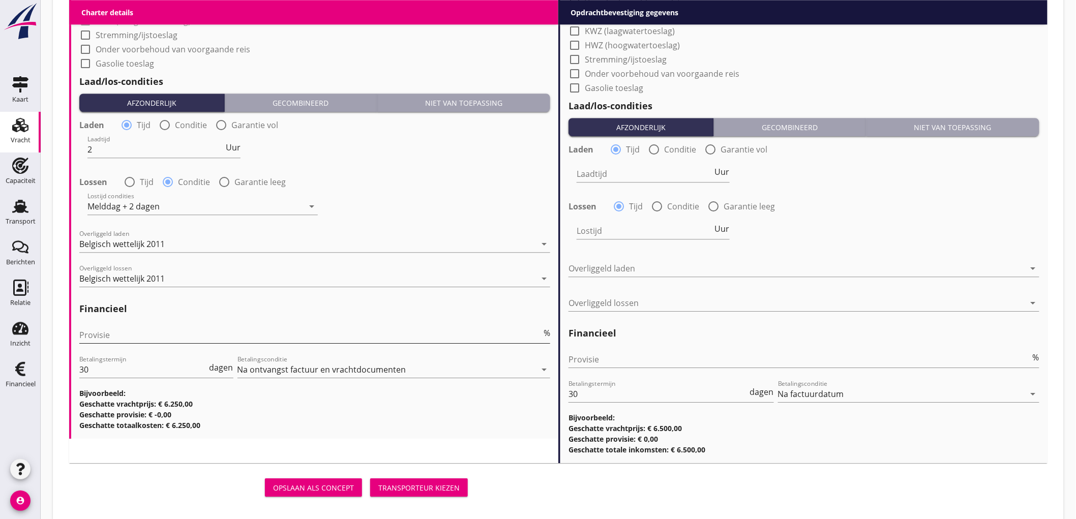
click at [105, 329] on input "Provisie" at bounding box center [310, 335] width 462 height 16
type input "5"
click at [597, 374] on div at bounding box center [803, 375] width 471 height 6
click at [598, 363] on input "Provisie" at bounding box center [799, 359] width 462 height 16
type input "2"
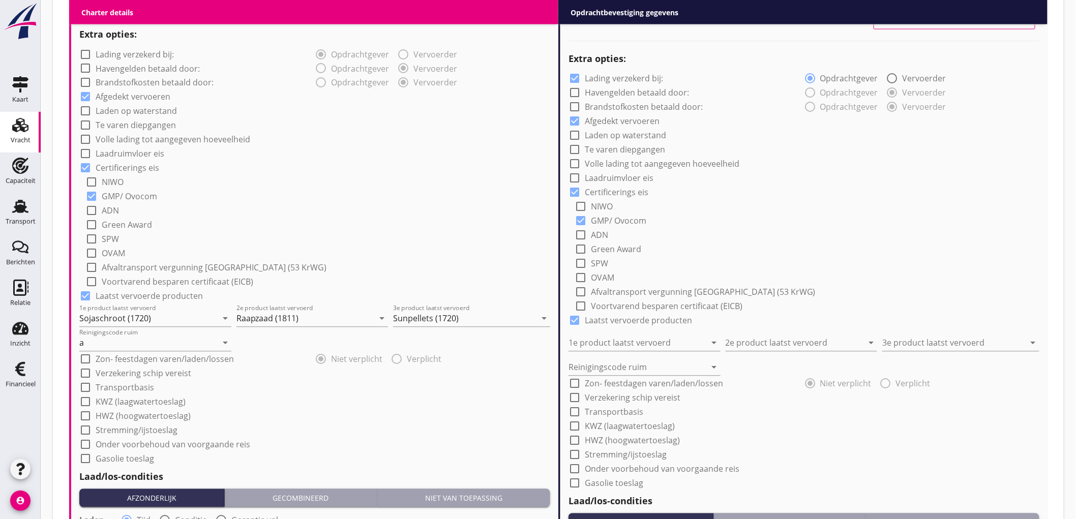
scroll to position [451, 0]
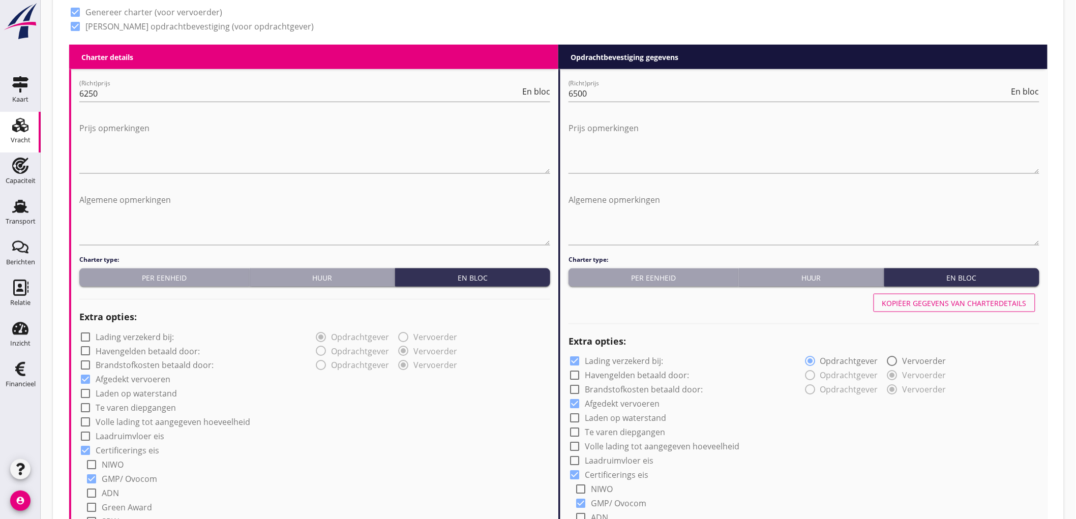
type input "2.5"
click at [908, 308] on button "Kopiëer gegevens van charterdetails" at bounding box center [954, 303] width 162 height 18
checkbox input "false"
type input "Sojaschroot (1720)"
type input "Raapzaad (1811)"
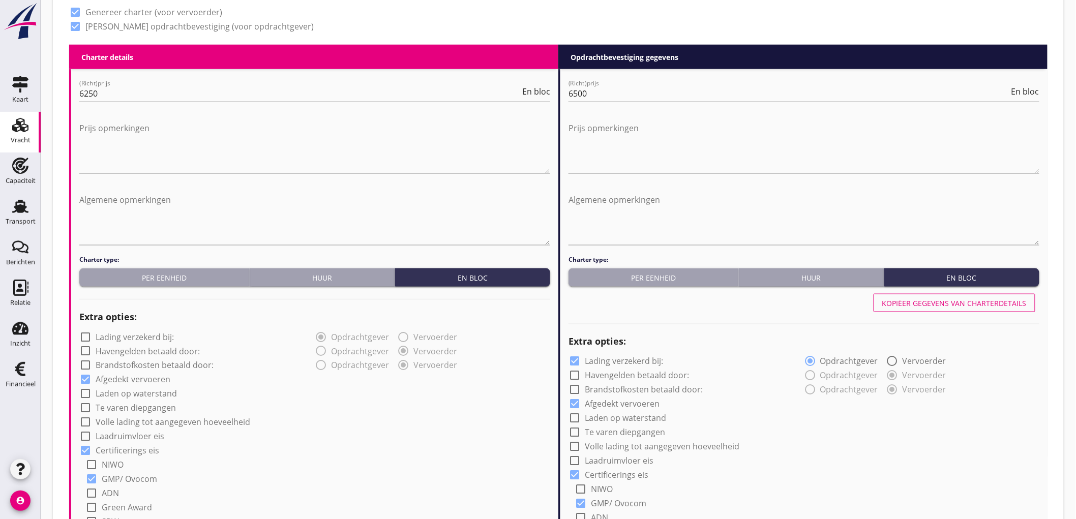
type input "Sunpellets (1720)"
type input "a"
type input "2"
radio input "false"
radio input "true"
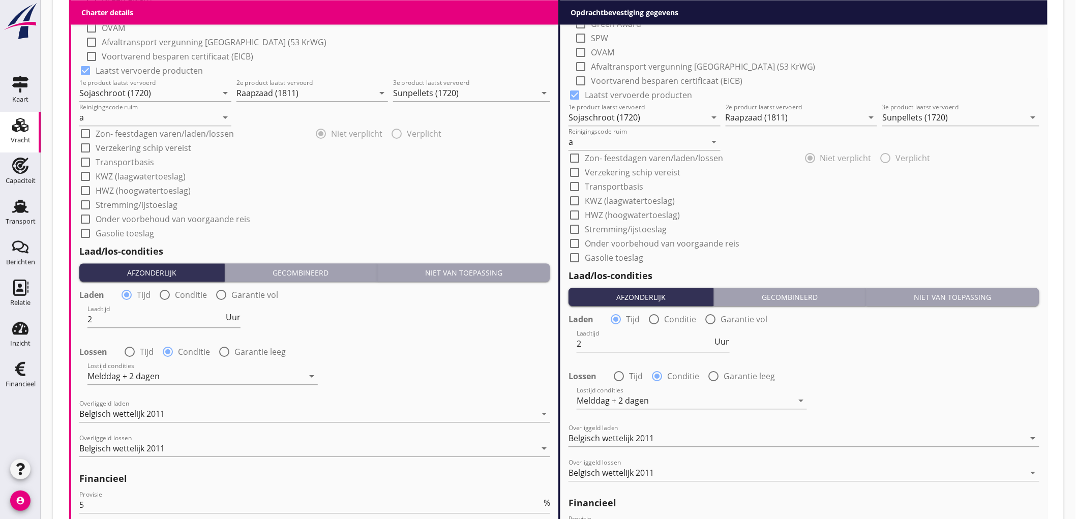
scroll to position [1142, 0]
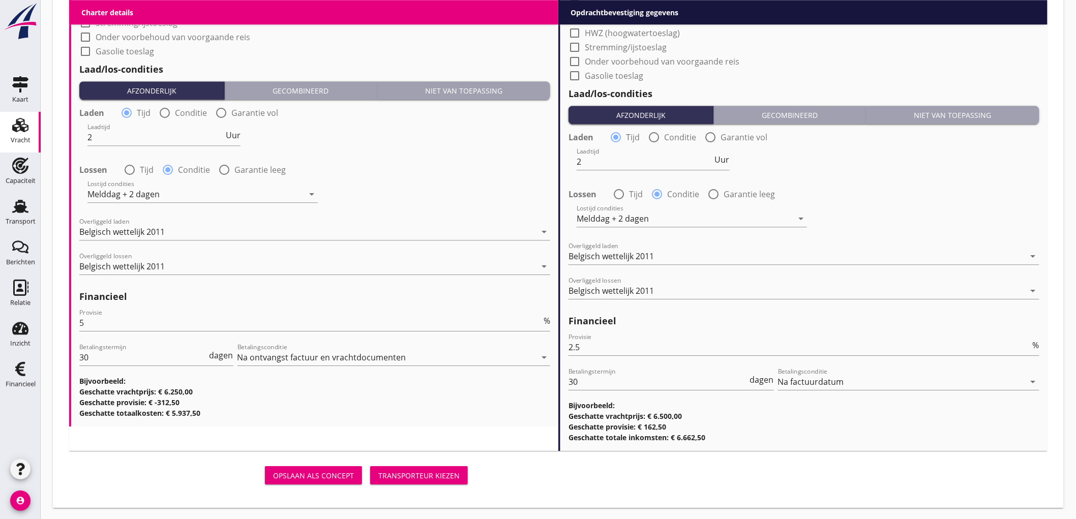
click at [455, 476] on div "Transporteur kiezen" at bounding box center [418, 475] width 81 height 11
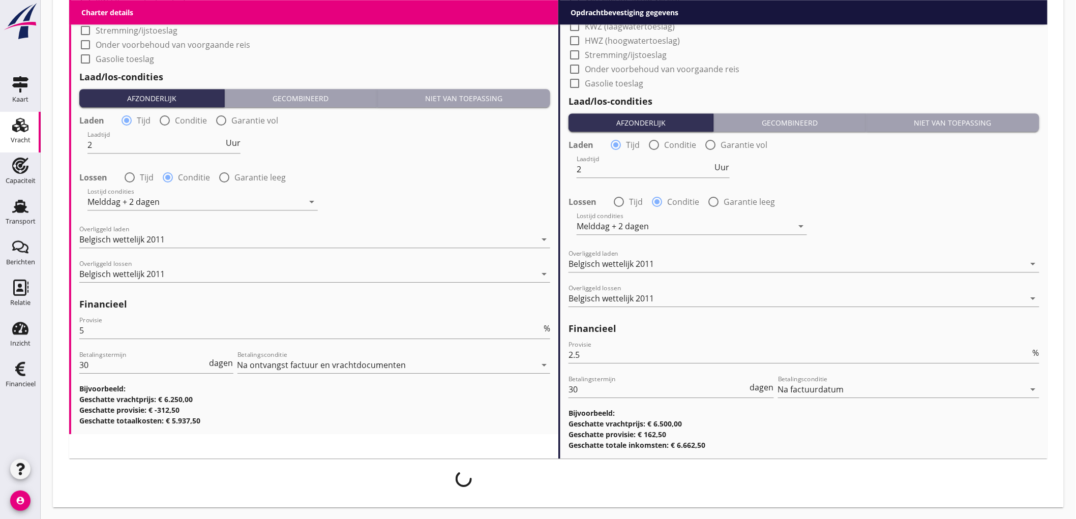
scroll to position [739, 0]
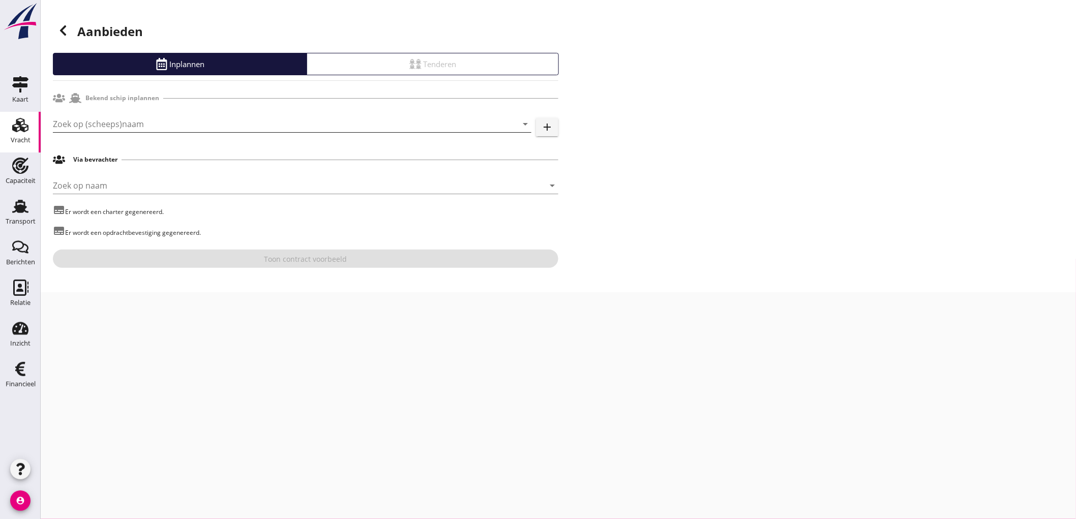
drag, startPoint x: 98, startPoint y: 120, endPoint x: 92, endPoint y: 124, distance: 6.8
click at [98, 121] on input "Zoek op (scheeps)naam" at bounding box center [278, 124] width 450 height 16
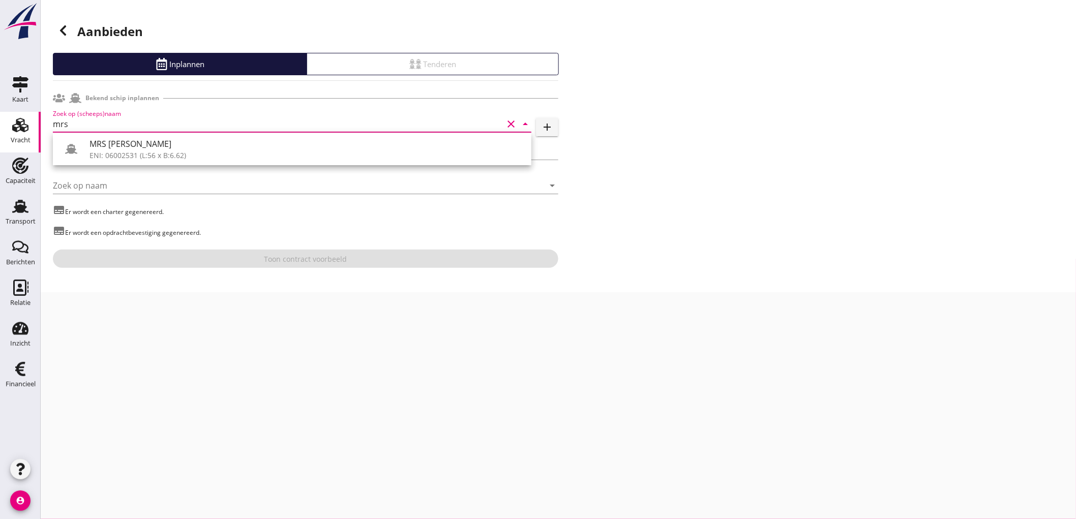
click at [108, 156] on div "ENI: 06002531 (L:56 x B:6.62)" at bounding box center [306, 155] width 434 height 11
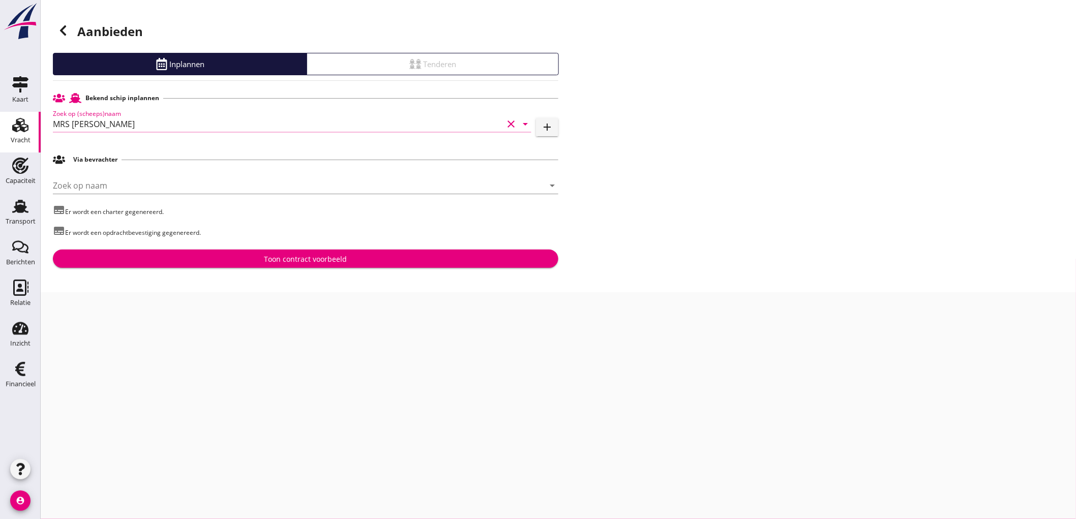
type input "MRS [PERSON_NAME]"
click at [318, 258] on div "Toon contract voorbeeld" at bounding box center [305, 259] width 83 height 11
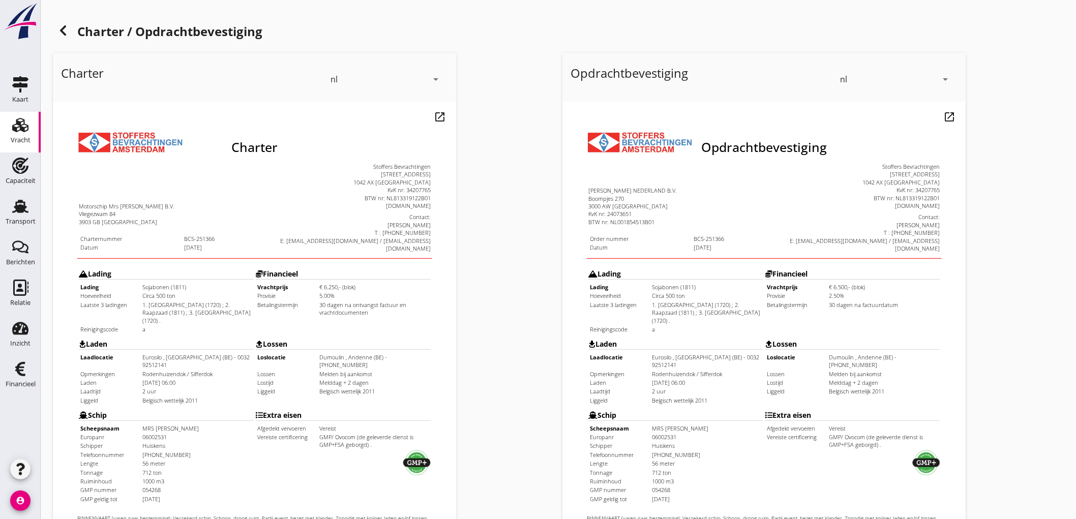
scroll to position [233, 0]
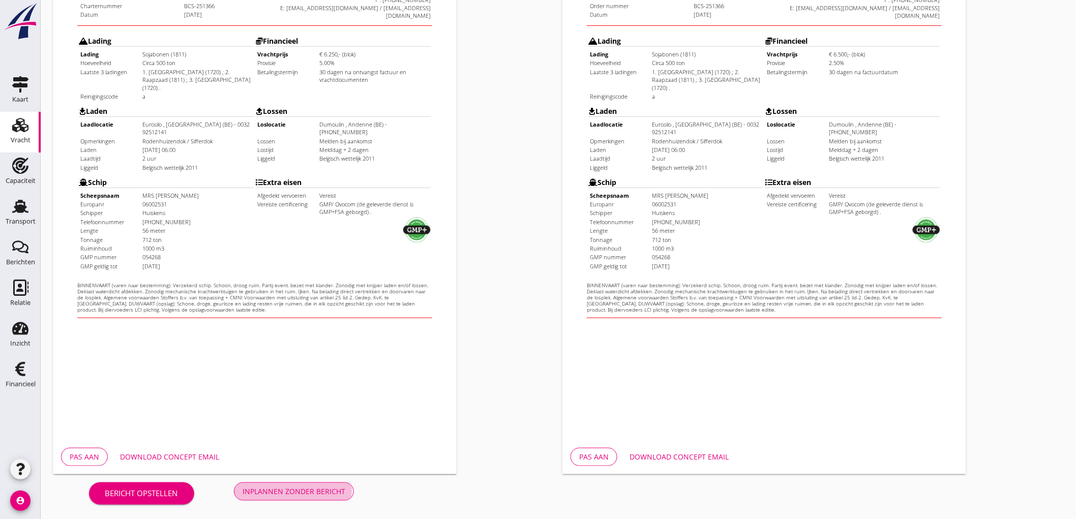
click at [270, 487] on div "Inplannen zonder bericht" at bounding box center [294, 491] width 103 height 11
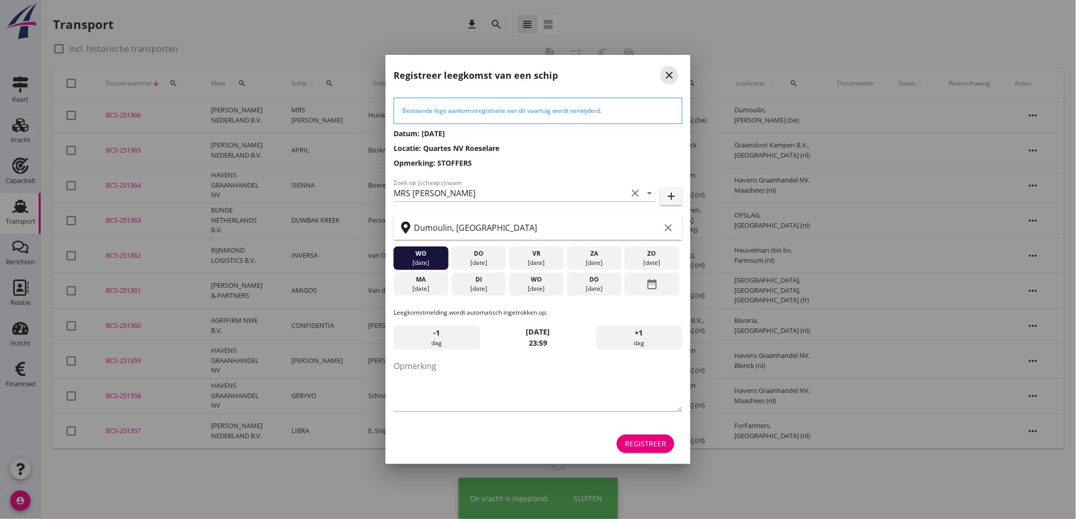
click at [669, 75] on icon "close" at bounding box center [669, 75] width 12 height 12
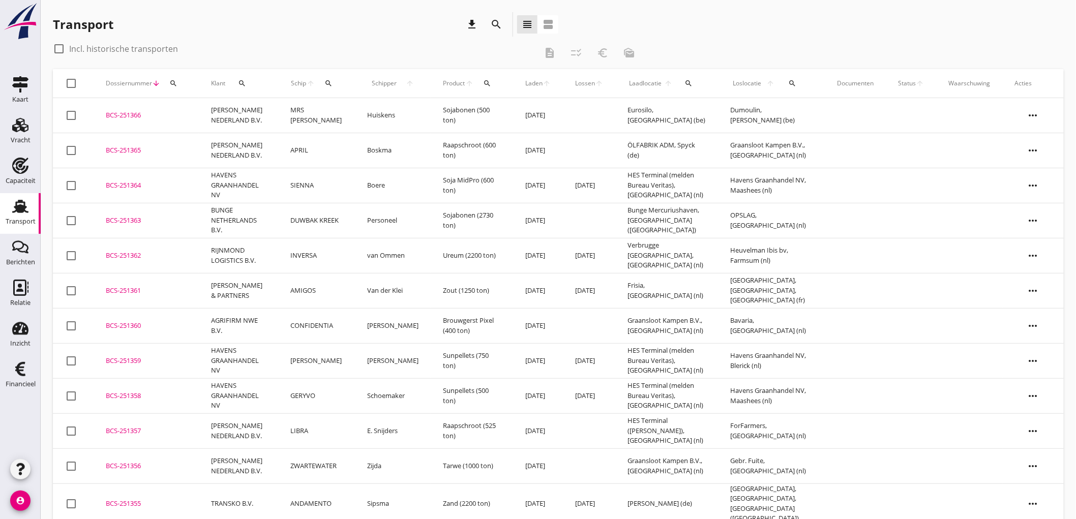
click at [256, 118] on td "[PERSON_NAME] NEDERLAND B.V." at bounding box center [238, 115] width 79 height 35
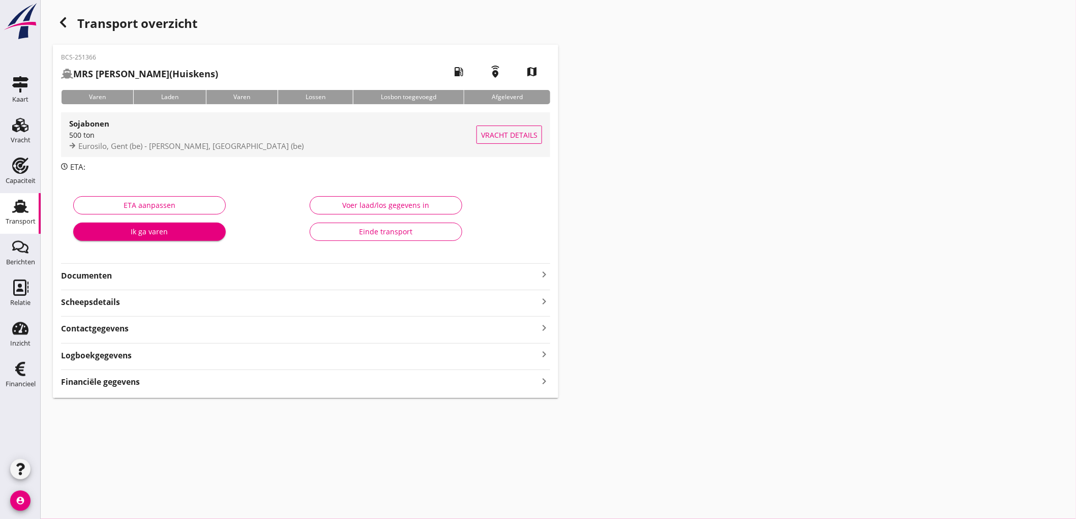
click at [221, 148] on span "Eurosilo, Gent (be) - Dumoulin, Andenne (be)" at bounding box center [190, 146] width 225 height 10
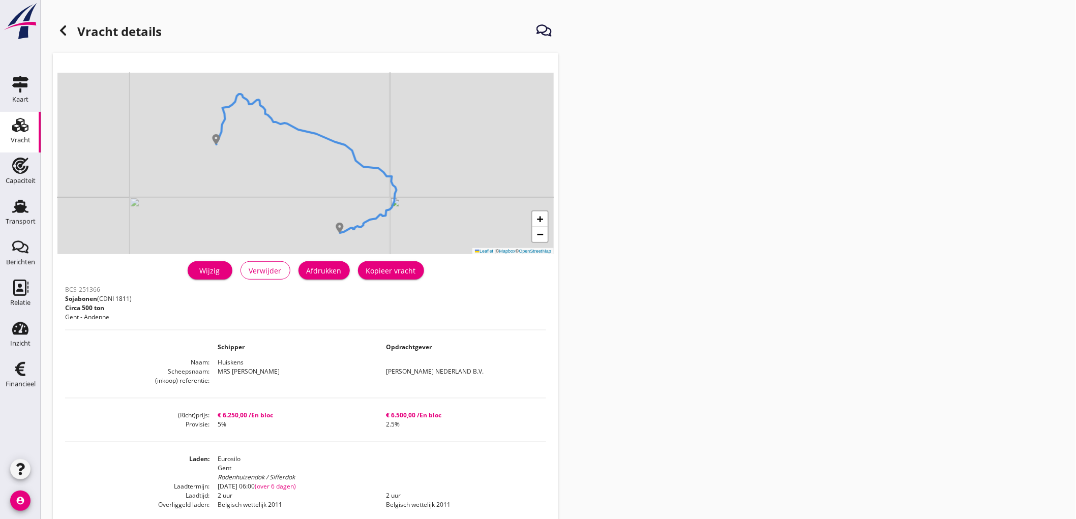
click at [226, 277] on link "Wijzig" at bounding box center [210, 270] width 45 height 18
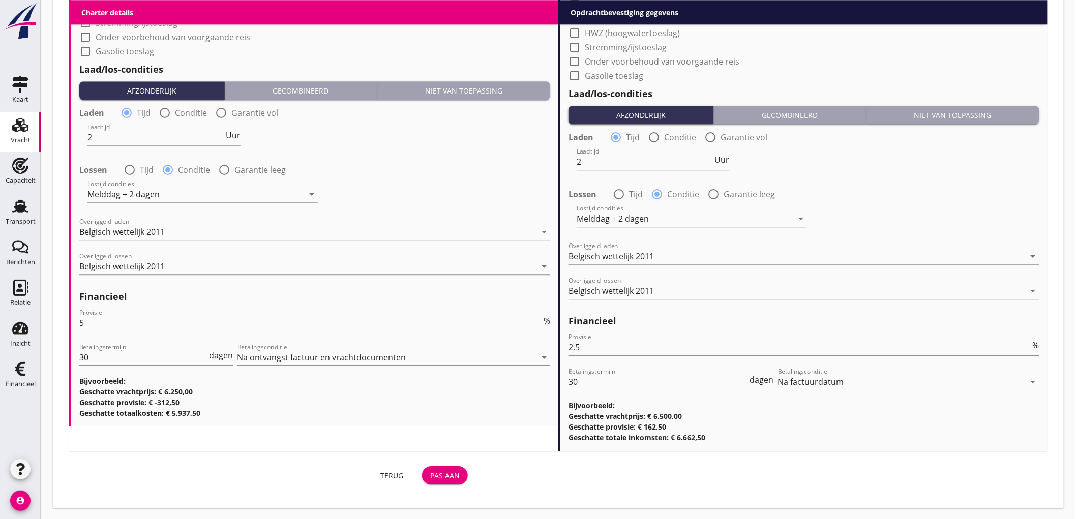
scroll to position [942, 0]
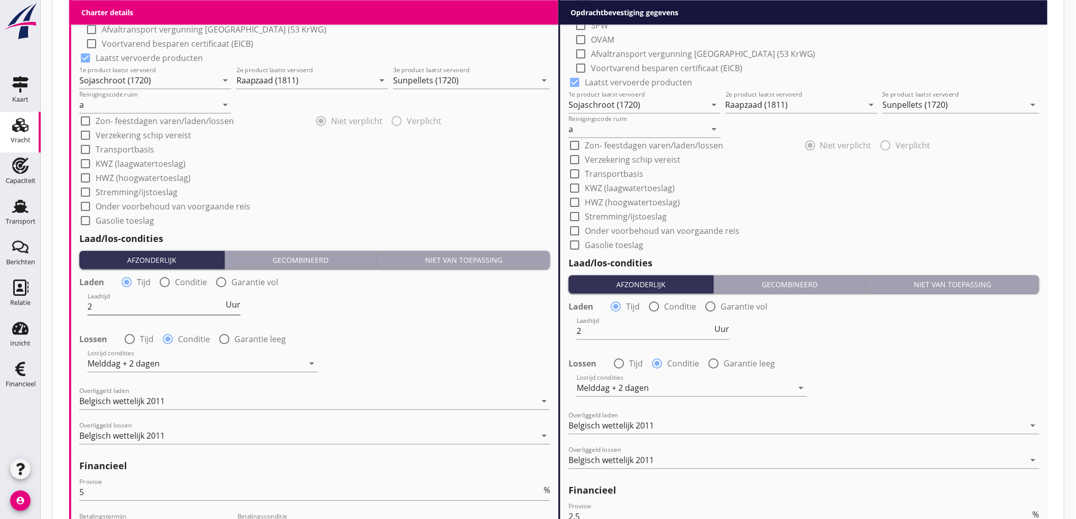
click at [234, 303] on span "Uur" at bounding box center [233, 304] width 15 height 8
click at [723, 330] on span "Uur" at bounding box center [722, 329] width 15 height 8
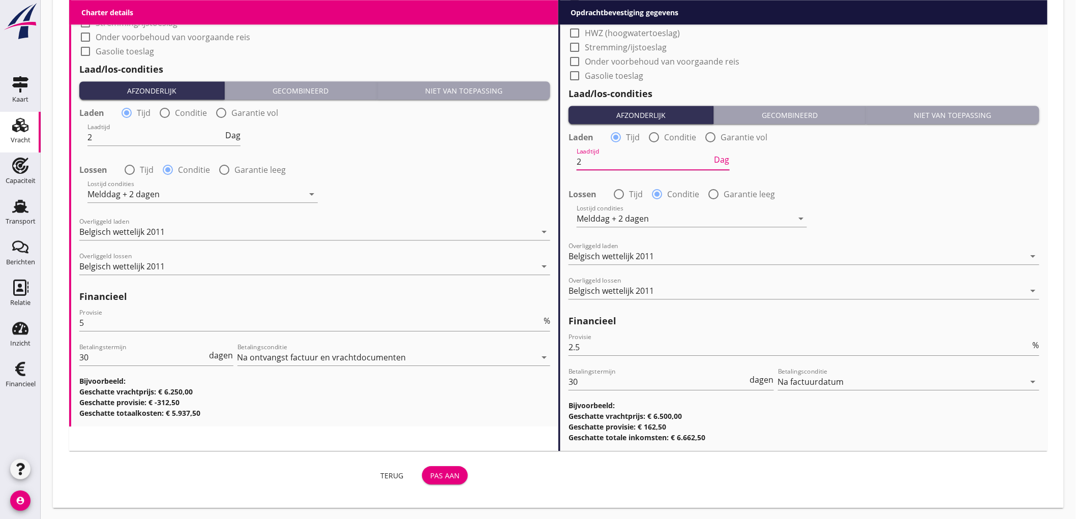
click at [452, 478] on div "Pas aan" at bounding box center [444, 475] width 29 height 11
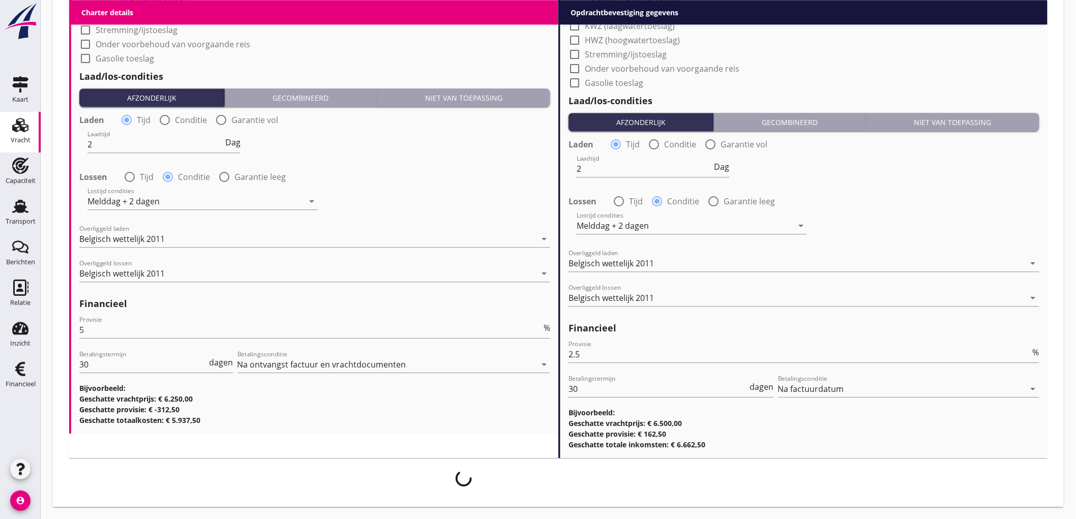
scroll to position [1103, 0]
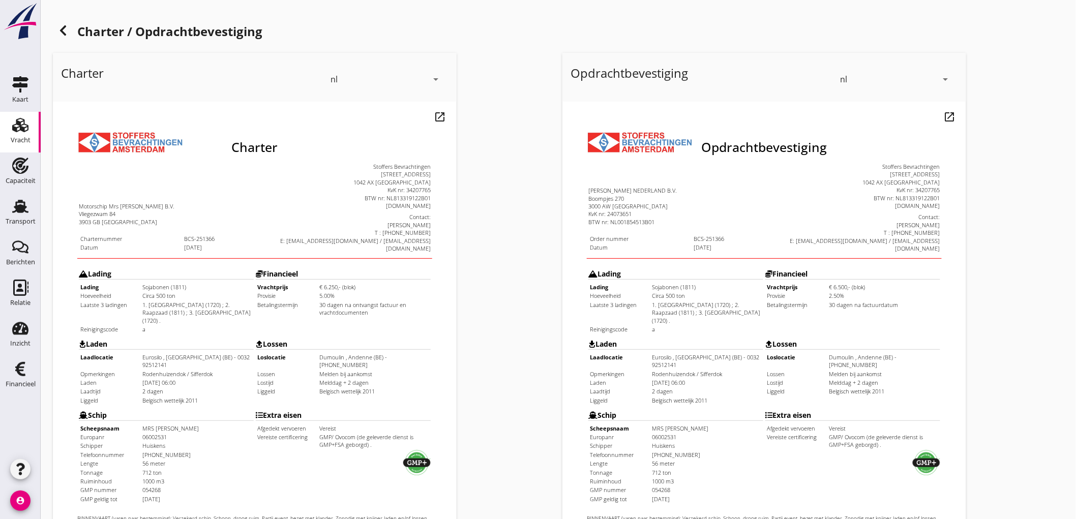
scroll to position [233, 0]
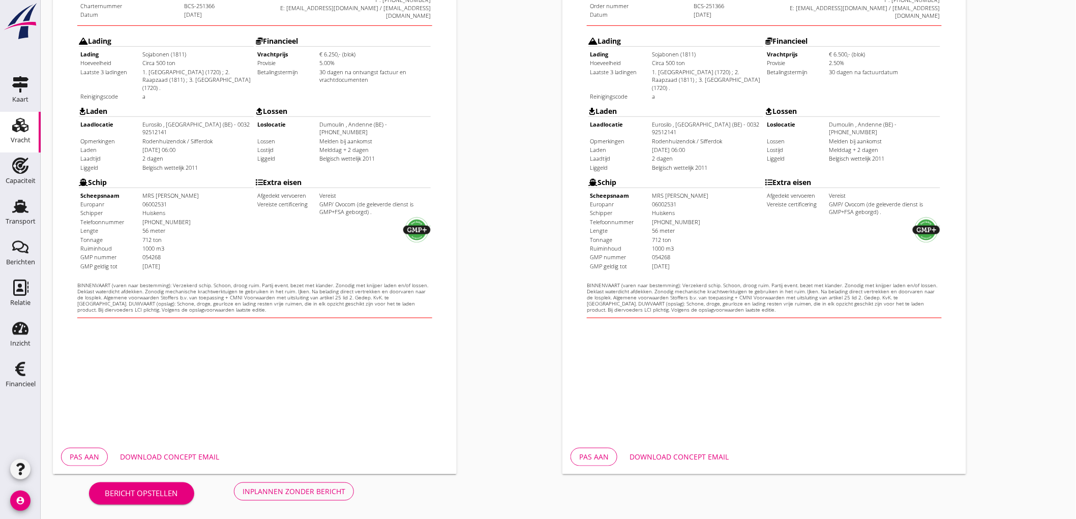
click at [327, 491] on div "Inplannen zonder bericht" at bounding box center [294, 491] width 103 height 11
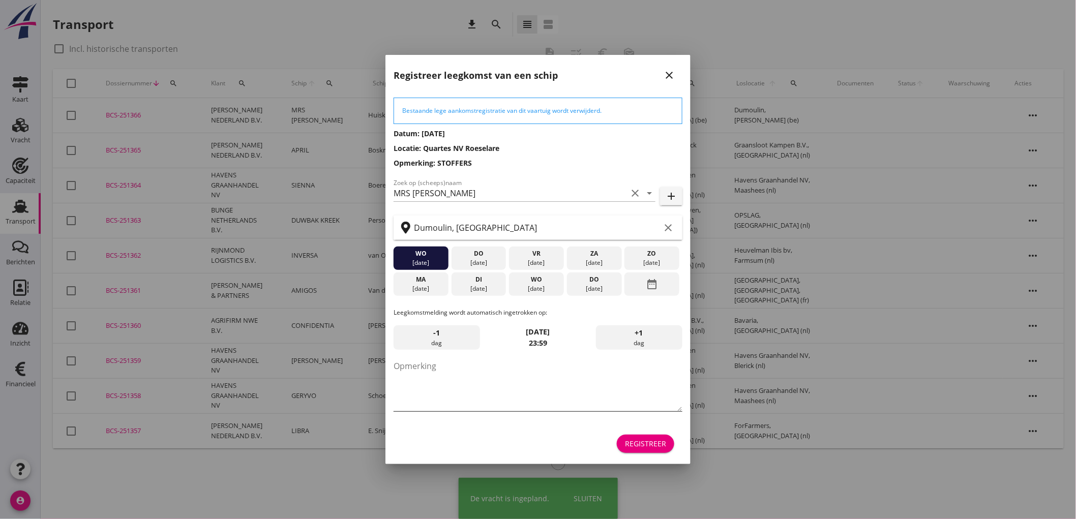
click at [546, 359] on textarea "Opmerking" at bounding box center [537, 384] width 289 height 53
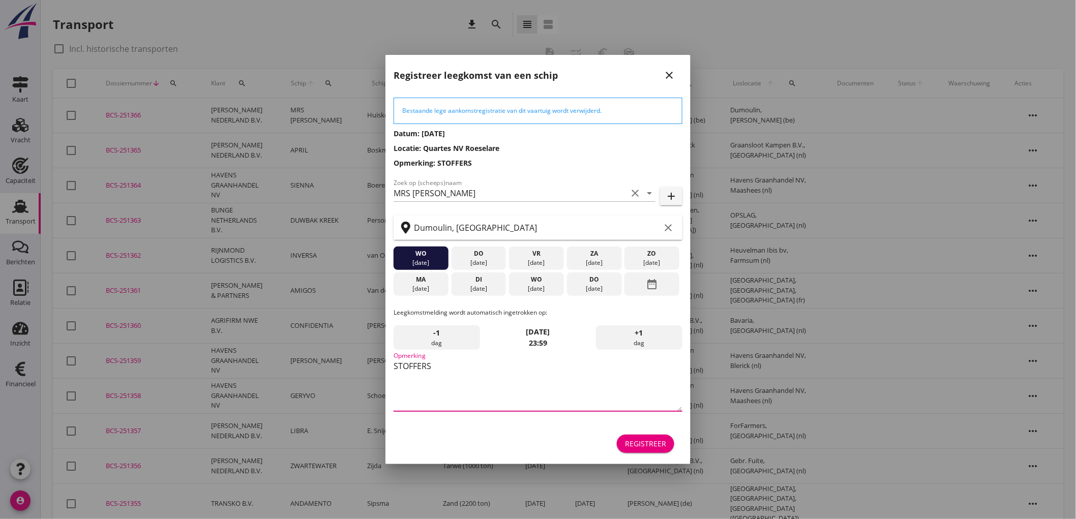
type textarea "STOFFERS"
click at [583, 285] on div "[DATE]" at bounding box center [594, 288] width 50 height 9
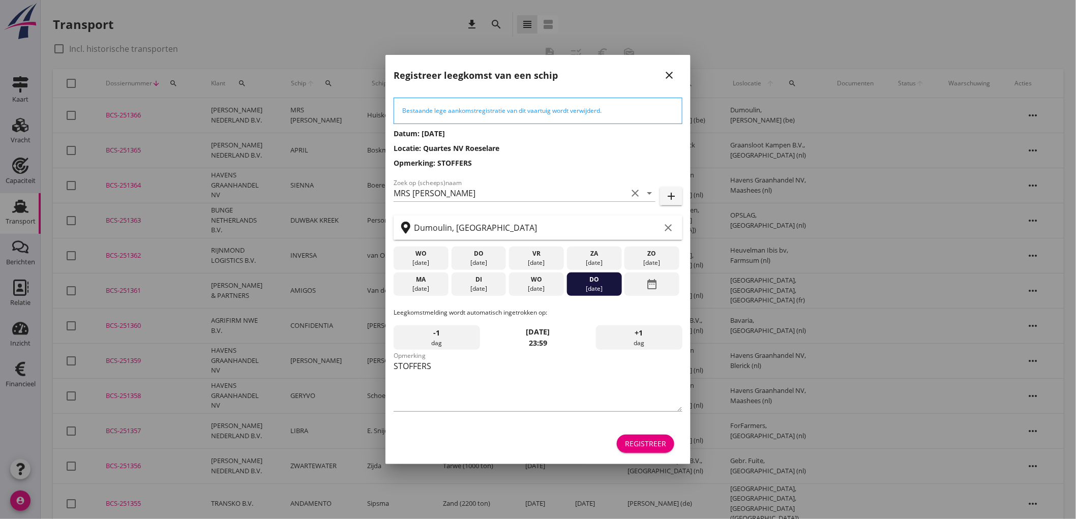
click at [631, 290] on div "date_range" at bounding box center [651, 283] width 55 height 23
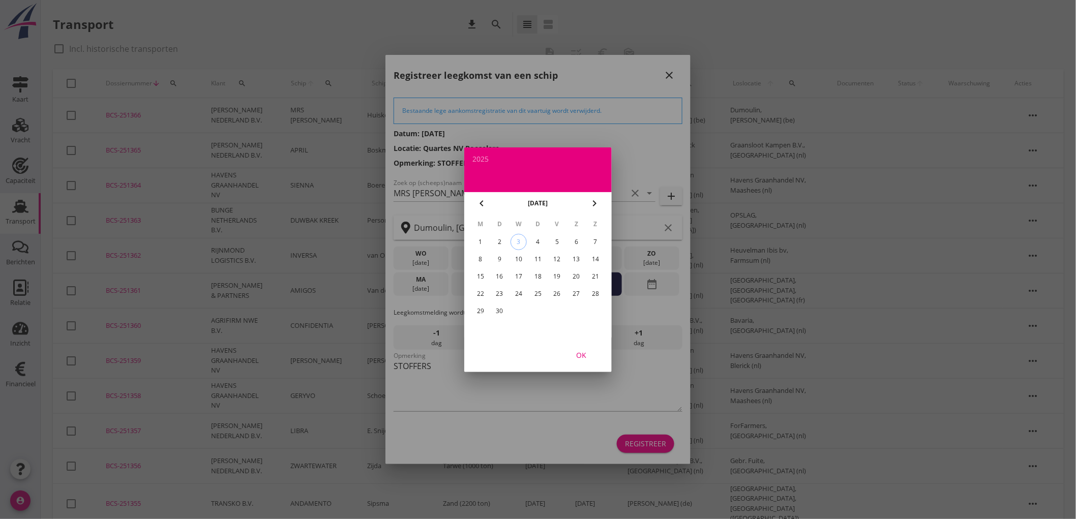
click at [494, 272] on div "16" at bounding box center [500, 276] width 16 height 16
click at [588, 358] on div "OK" at bounding box center [581, 354] width 28 height 11
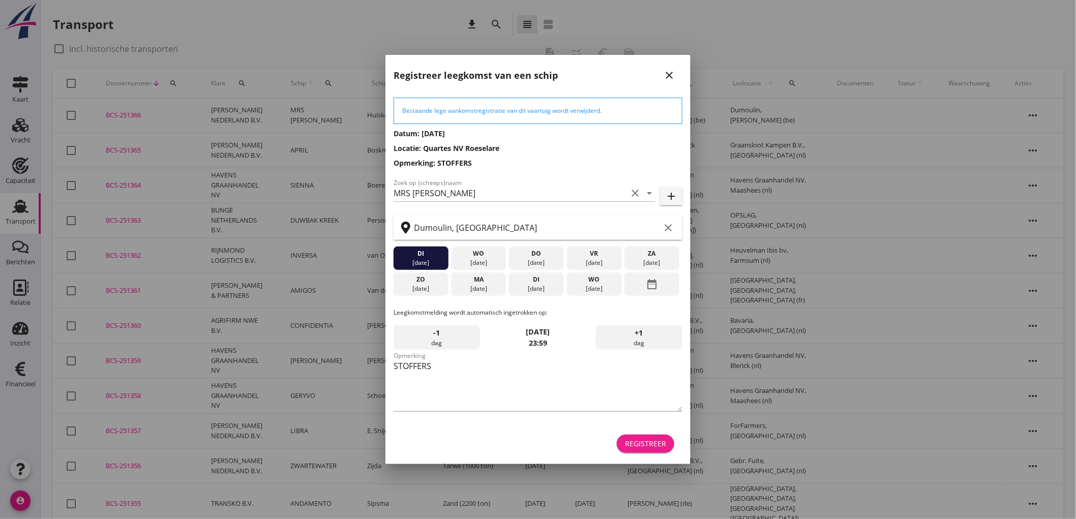
click at [654, 445] on div "Registreer" at bounding box center [645, 443] width 41 height 11
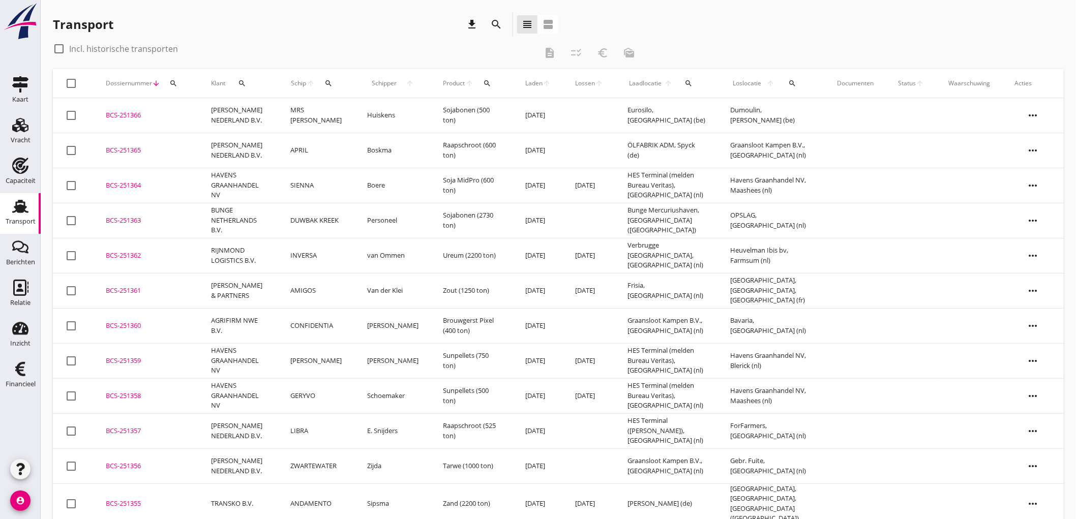
click at [265, 116] on td "[PERSON_NAME] NEDERLAND B.V." at bounding box center [238, 115] width 79 height 35
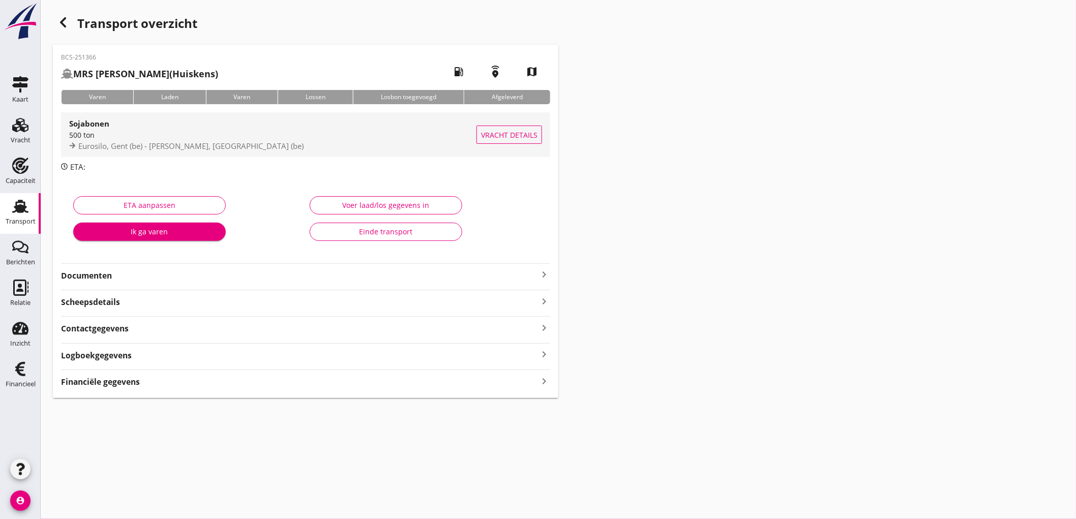
click at [184, 141] on span "Eurosilo, Gent (be) - Dumoulin, Andenne (be)" at bounding box center [190, 146] width 225 height 10
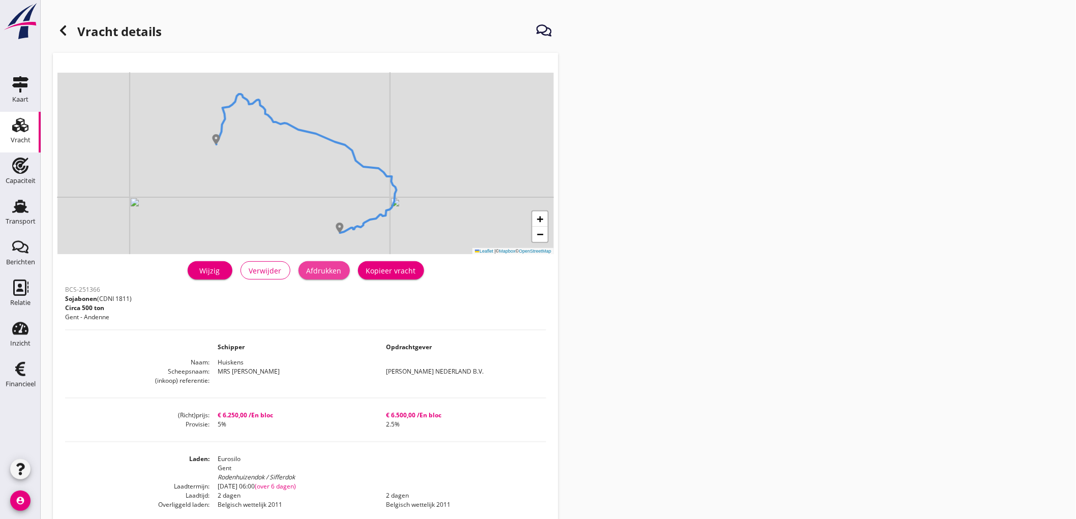
click at [322, 266] on div "Afdrukken" at bounding box center [324, 270] width 35 height 11
click at [65, 32] on icon at bounding box center [63, 30] width 12 height 12
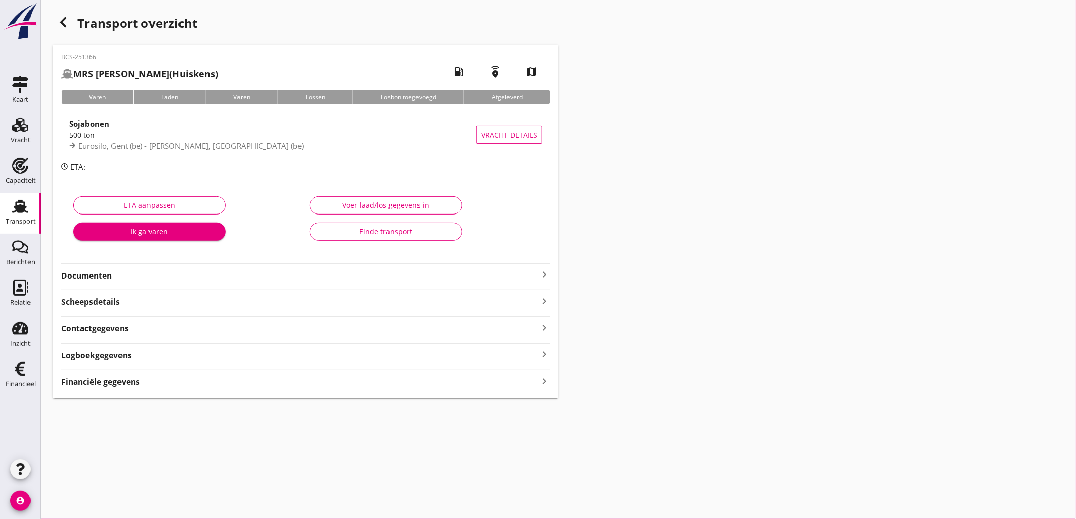
click at [134, 271] on strong "Documenten" at bounding box center [299, 276] width 477 height 12
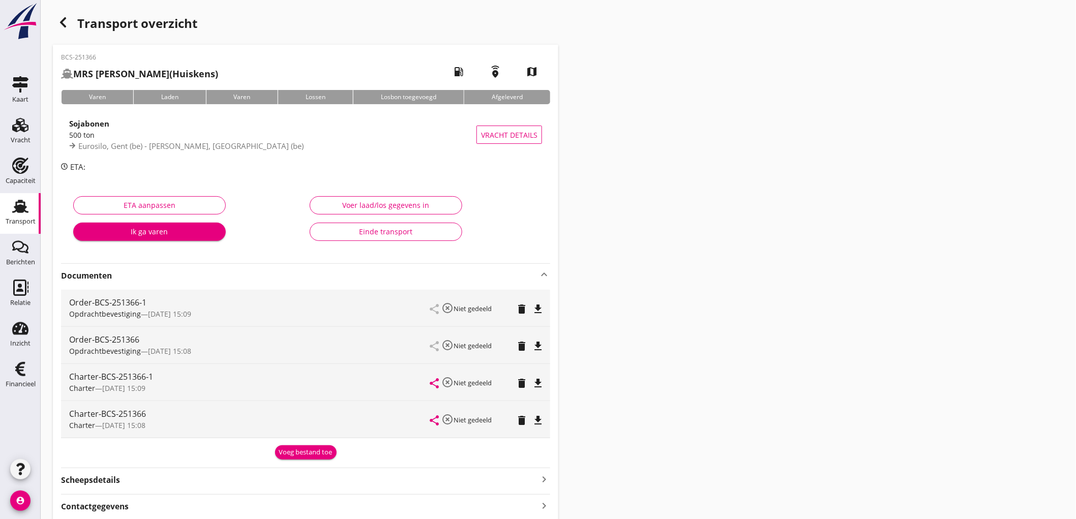
click at [519, 344] on icon "delete" at bounding box center [522, 346] width 12 height 12
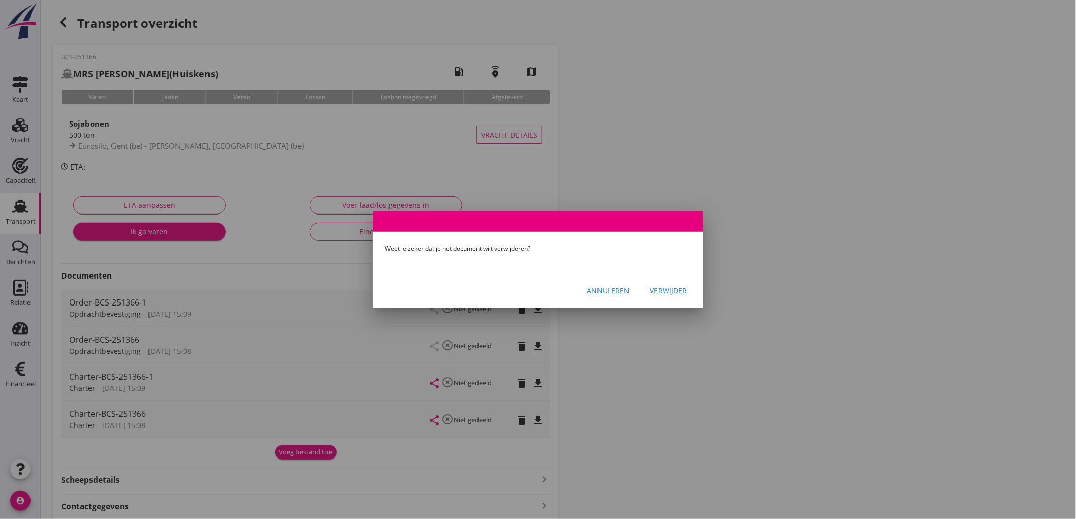
click at [674, 290] on div "Verwijder" at bounding box center [668, 290] width 37 height 11
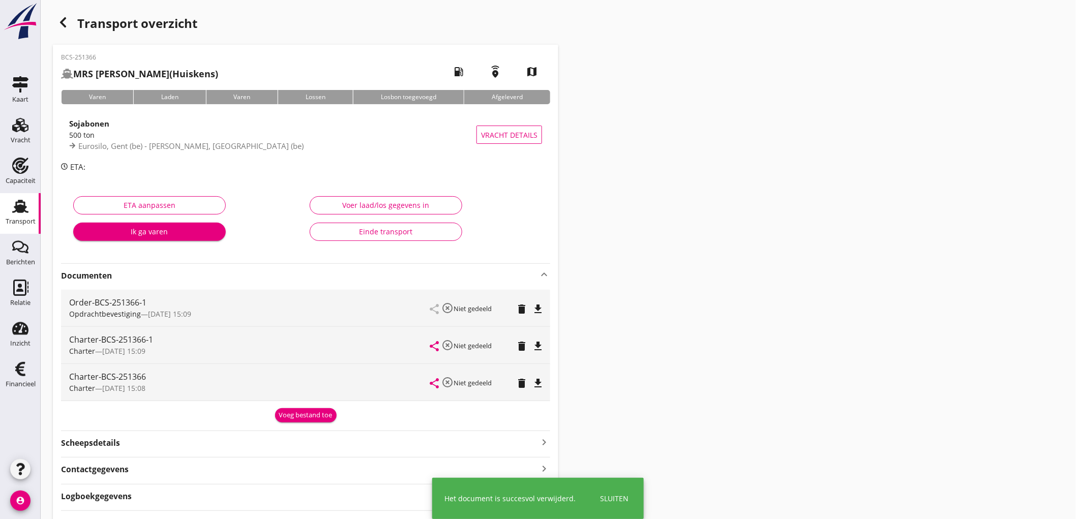
click at [525, 374] on div "share highlight_off Niet gedeeld delete file_download" at bounding box center [486, 382] width 112 height 37
click at [521, 382] on icon "delete" at bounding box center [522, 383] width 12 height 12
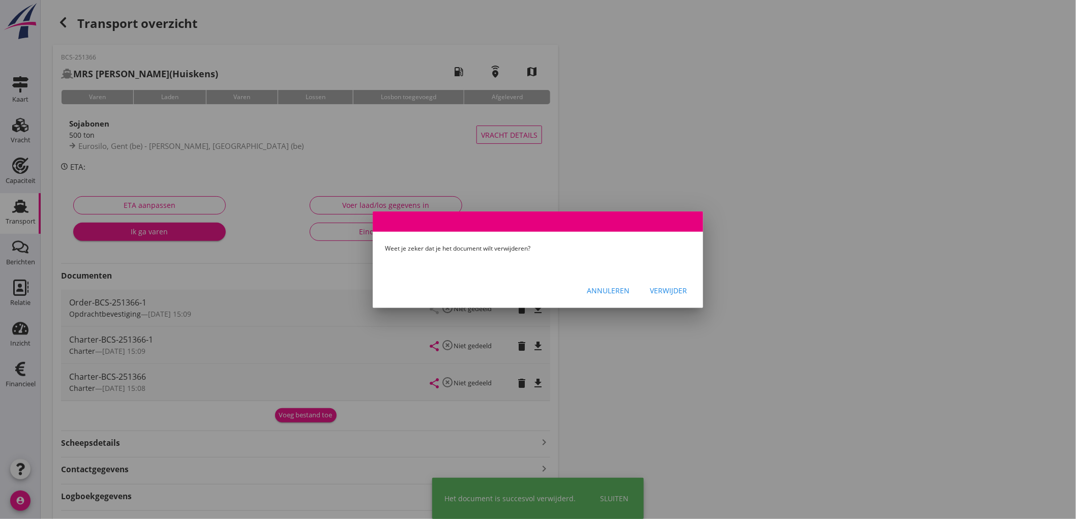
click at [680, 296] on button "Verwijder" at bounding box center [668, 291] width 53 height 18
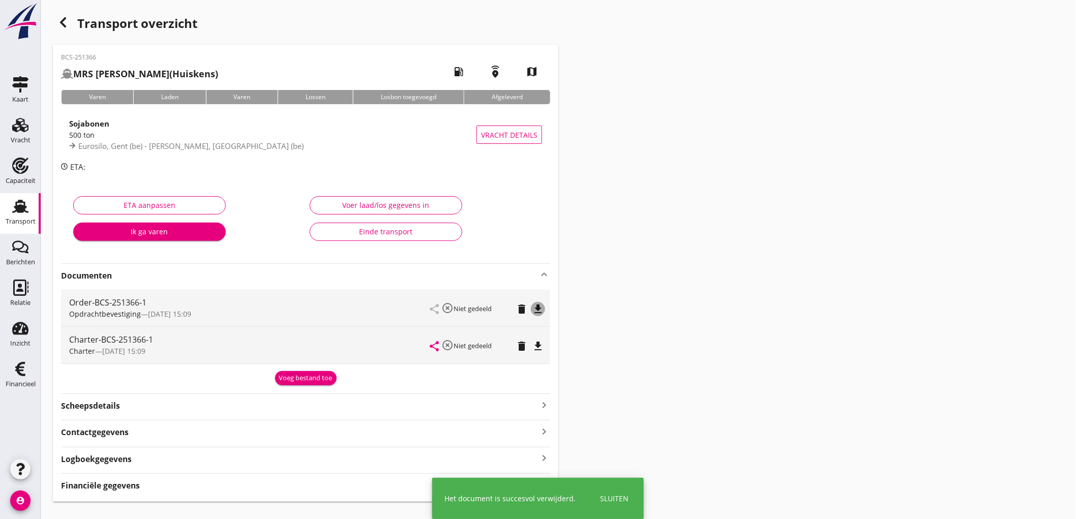
click at [540, 306] on icon "file_download" at bounding box center [538, 309] width 12 height 12
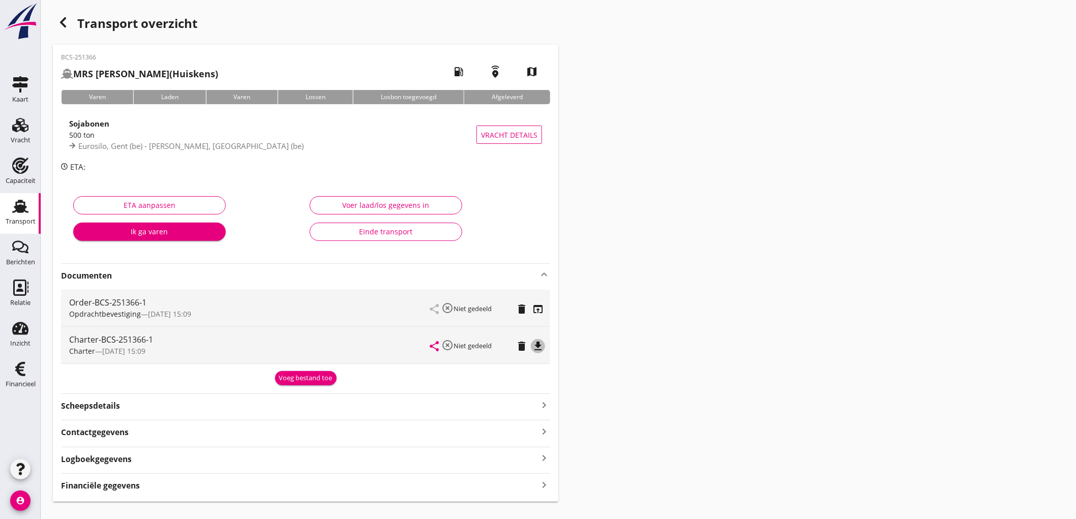
click at [537, 341] on icon "file_download" at bounding box center [538, 346] width 12 height 12
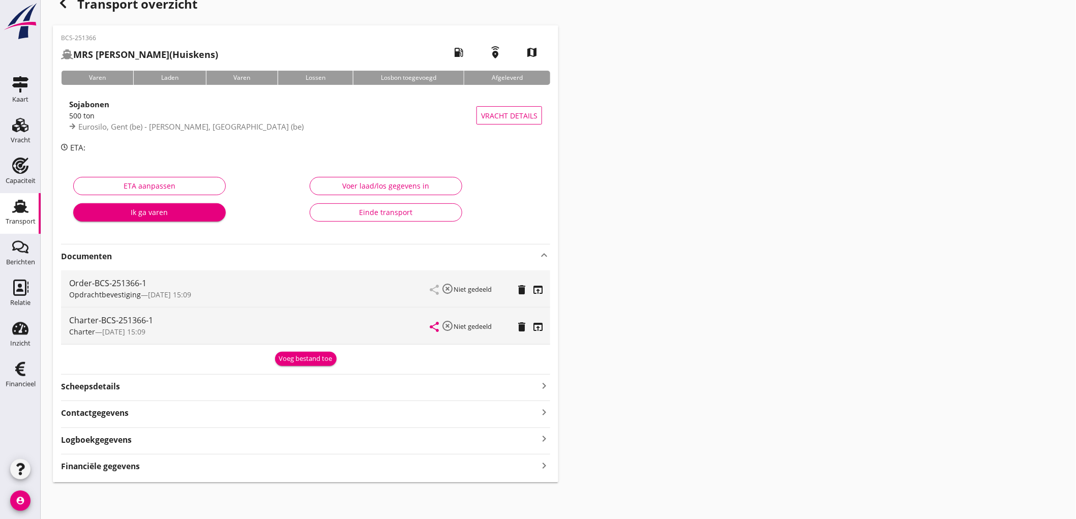
click at [135, 463] on strong "Financiële gegevens" at bounding box center [100, 467] width 79 height 12
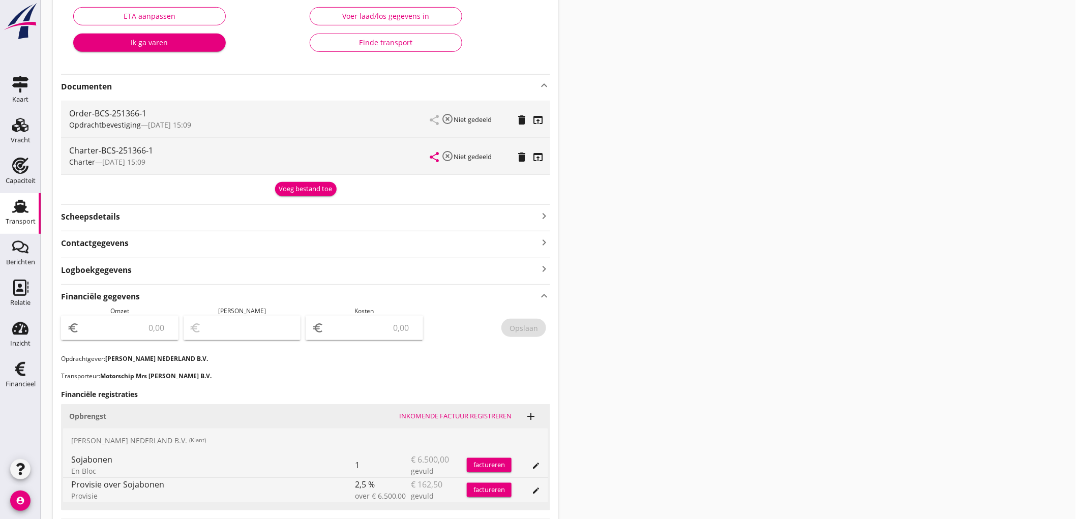
click at [130, 331] on input "number" at bounding box center [126, 328] width 91 height 16
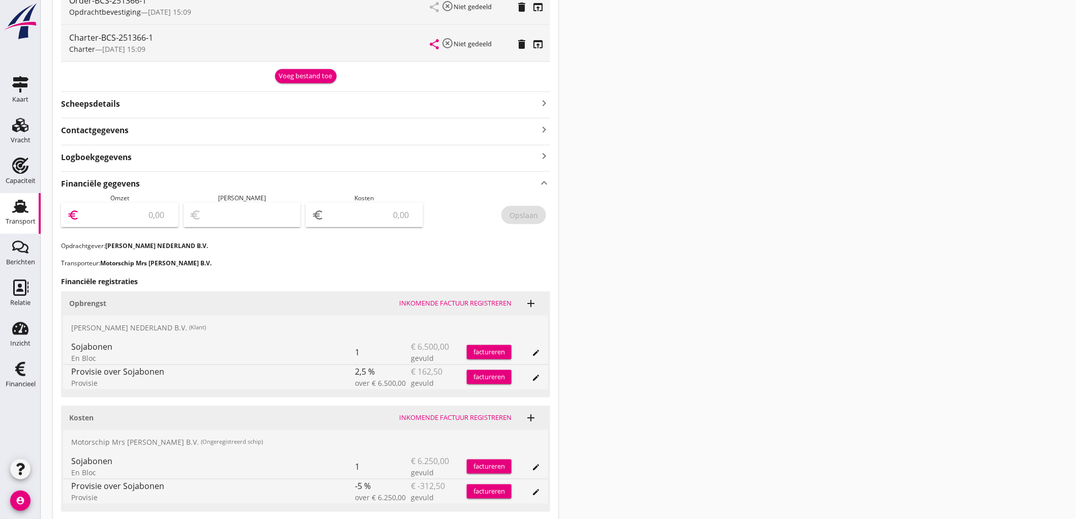
type input "6"
type input "6337"
type input "6337.50"
type input "6332.50"
type input "5"
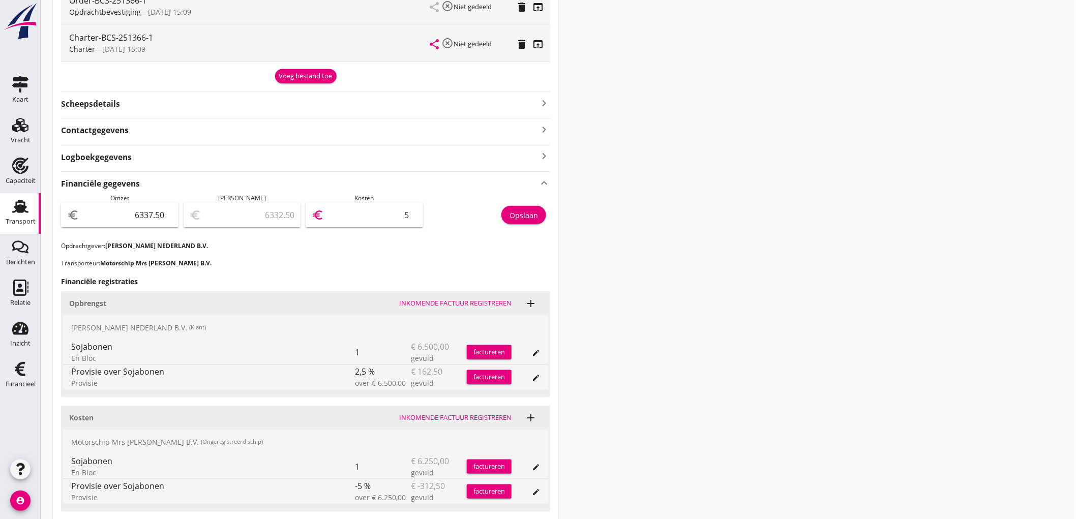
type input "6278.50"
type input "59"
type input "5744.50"
type input "593"
type input "400.50"
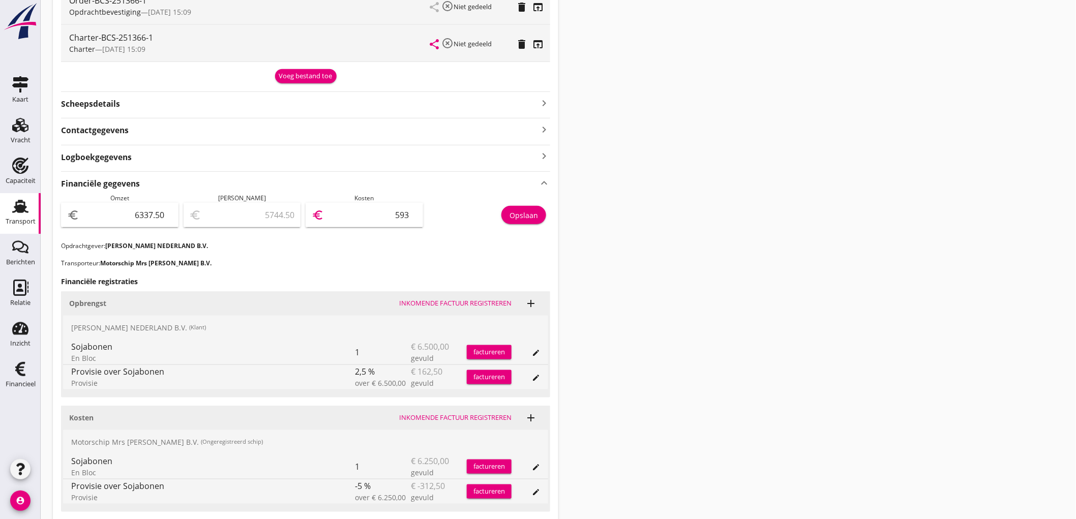
type input "5937"
type input "400.00"
type input "5937.50"
click at [525, 222] on button "Opslaan" at bounding box center [523, 215] width 45 height 18
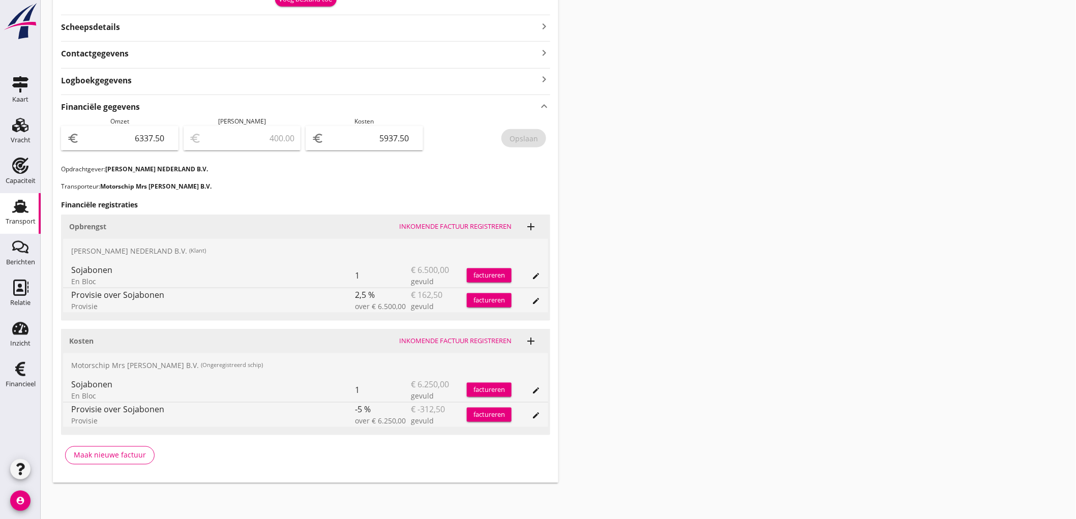
scroll to position [40, 0]
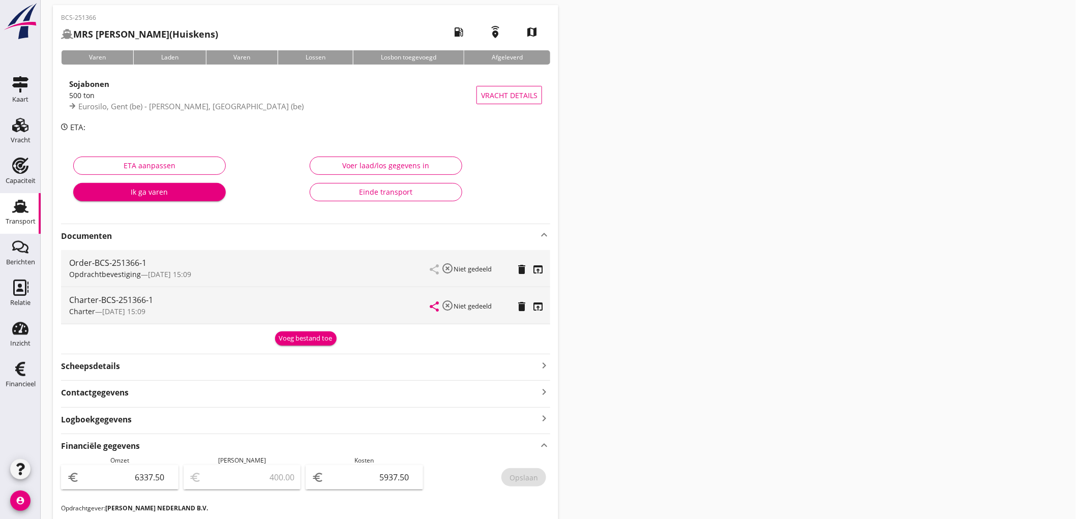
click at [25, 209] on icon "Transport" at bounding box center [20, 206] width 16 height 16
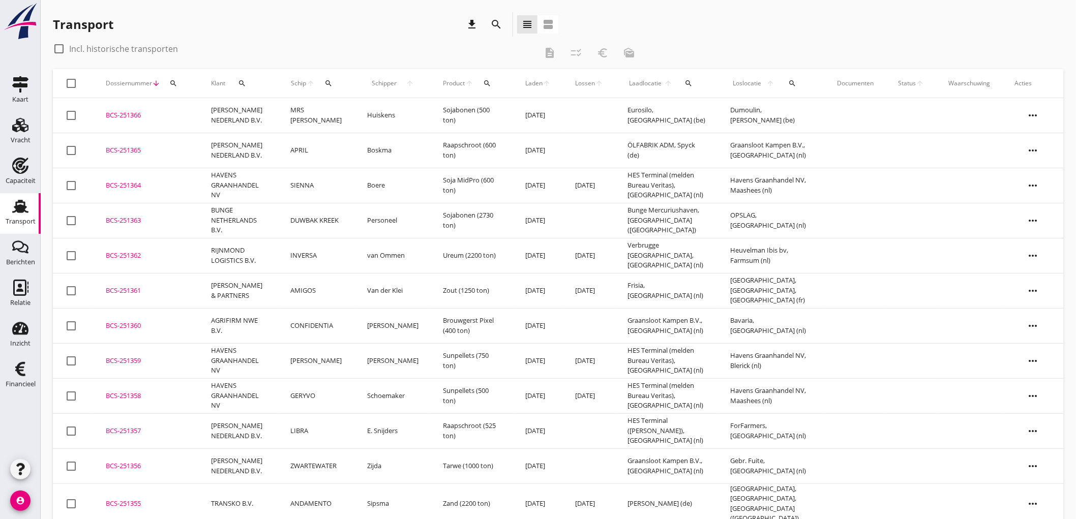
click at [334, 154] on td "APRIL" at bounding box center [316, 150] width 77 height 35
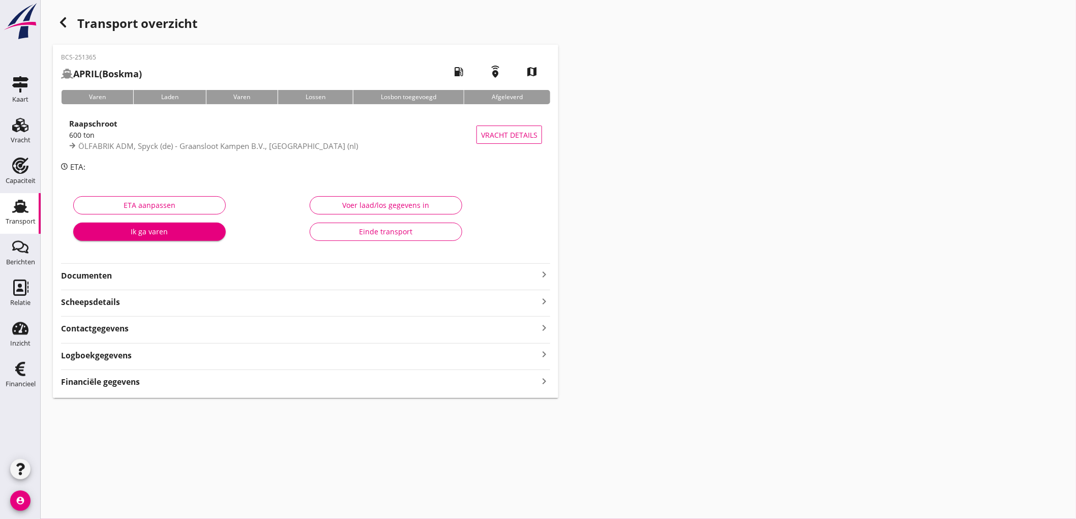
click at [99, 304] on strong "Scheepsdetails" at bounding box center [90, 302] width 59 height 12
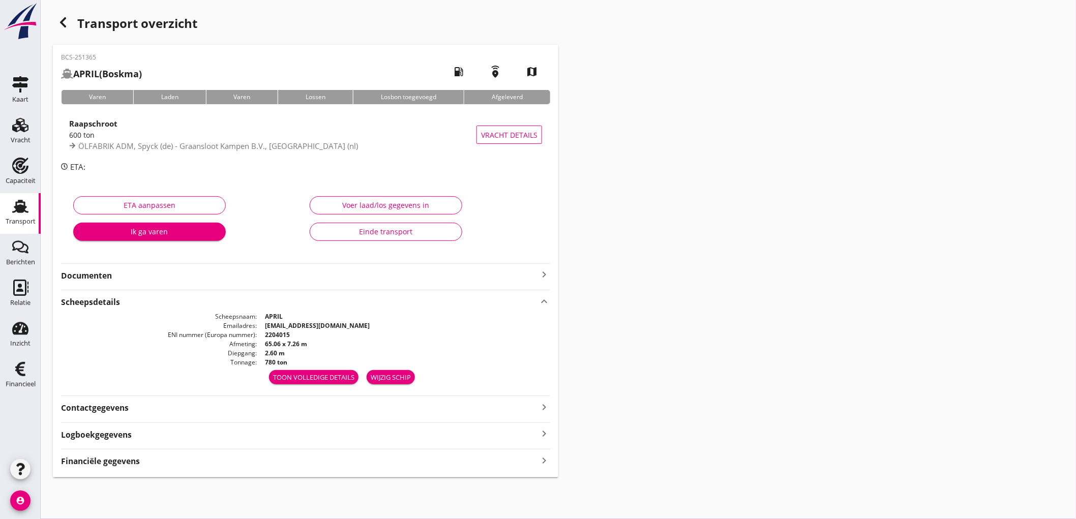
click at [119, 465] on strong "Financiële gegevens" at bounding box center [100, 462] width 79 height 12
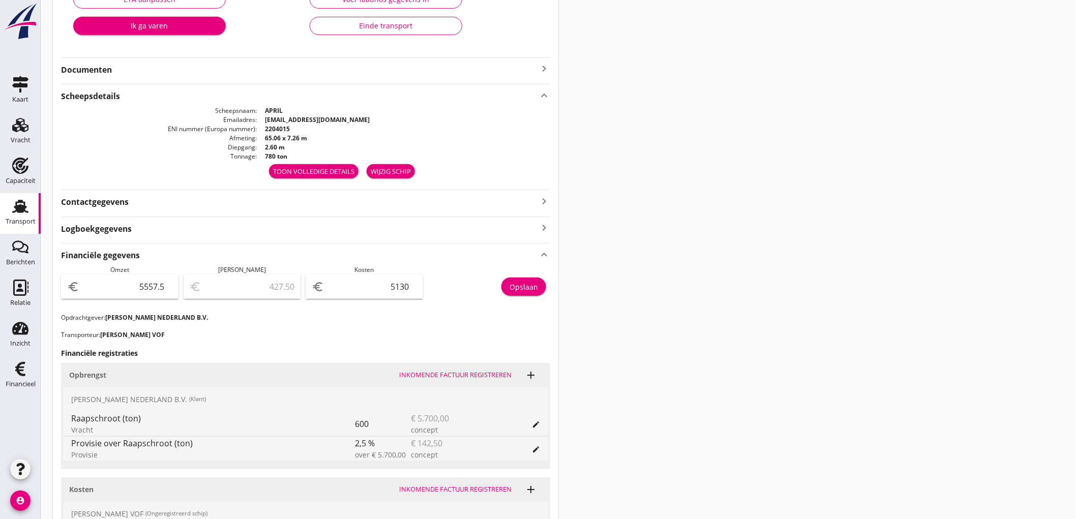
click at [12, 213] on icon "Transport" at bounding box center [20, 206] width 16 height 16
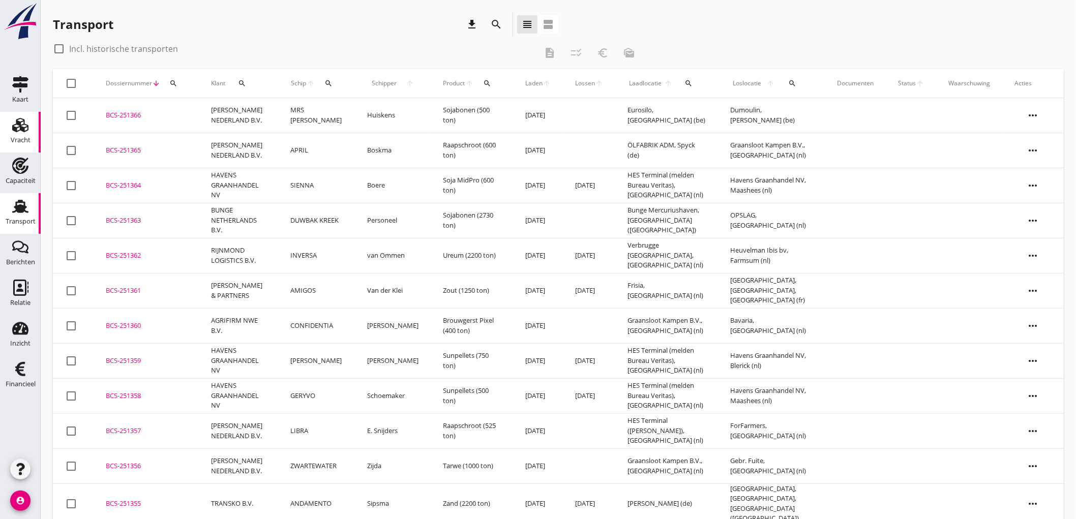
click at [28, 119] on icon "Vracht" at bounding box center [20, 125] width 16 height 16
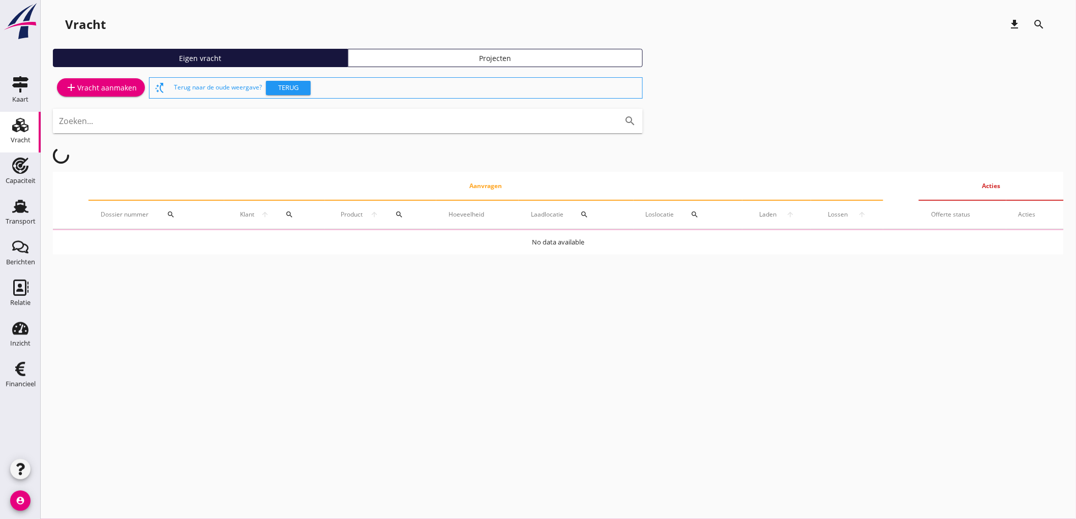
click at [95, 83] on div "add Vracht aanmaken" at bounding box center [101, 87] width 72 height 12
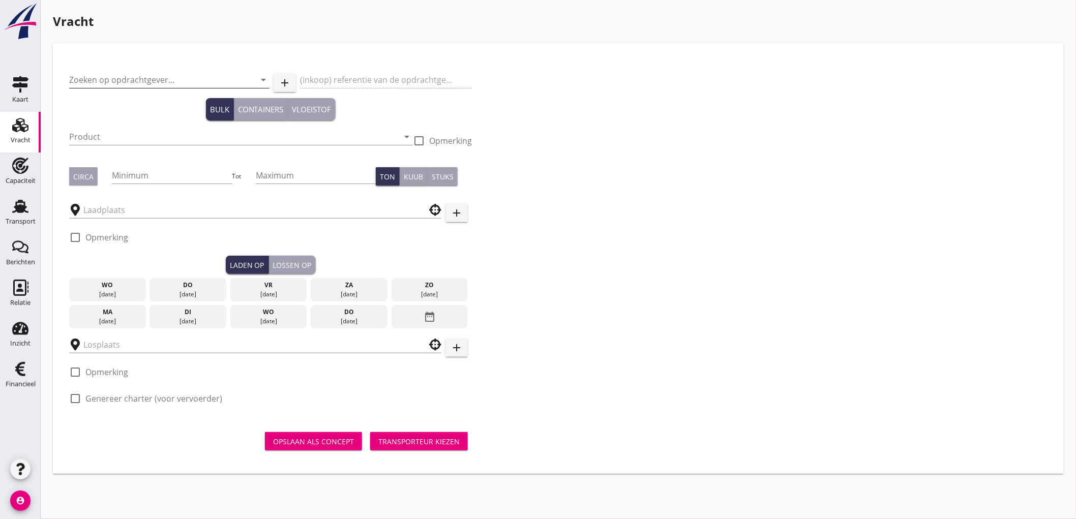
click at [125, 74] on input "Zoeken op opdrachtgever..." at bounding box center [155, 80] width 172 height 16
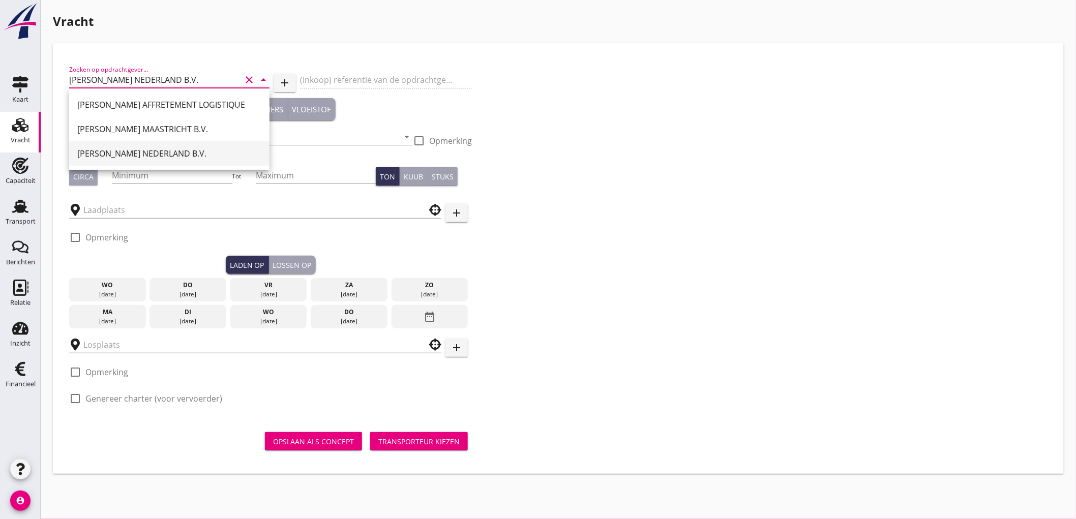
type input "[PERSON_NAME] NEDERLAND B.V."
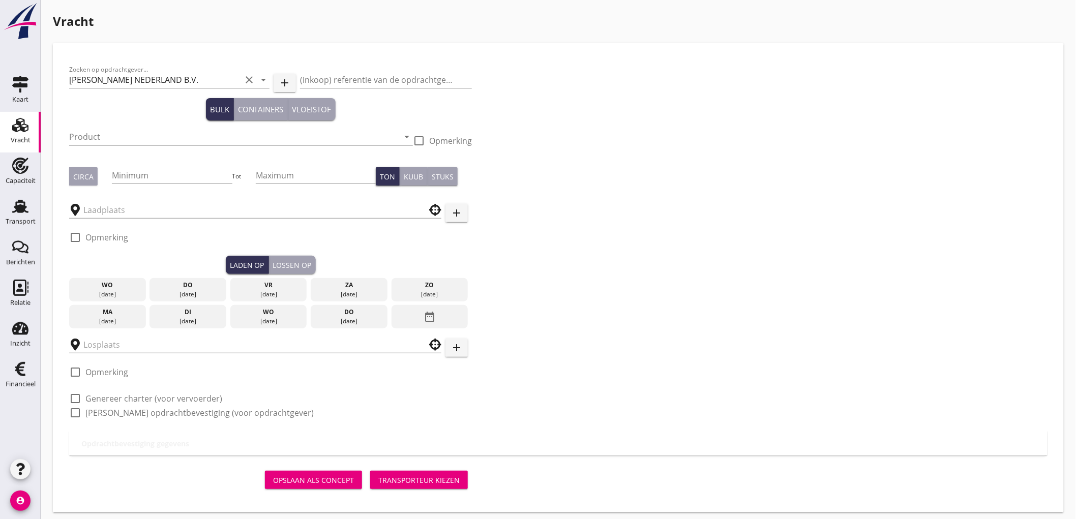
click at [120, 142] on input "Product" at bounding box center [233, 137] width 329 height 16
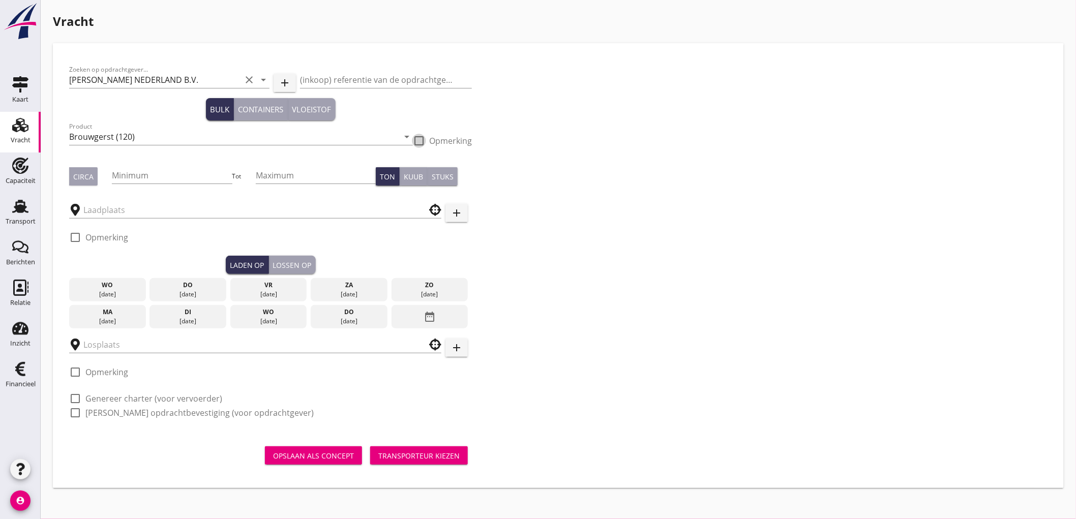
click at [85, 177] on div "Circa" at bounding box center [83, 176] width 20 height 11
click at [126, 135] on input "Brouwgerst (120)" at bounding box center [233, 137] width 329 height 16
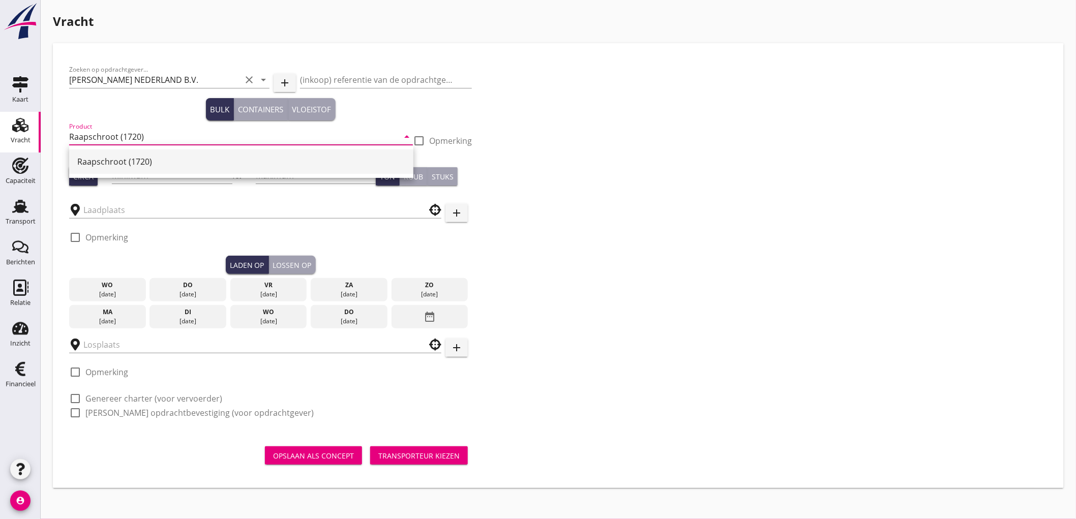
type input "Raapschroot (1720)"
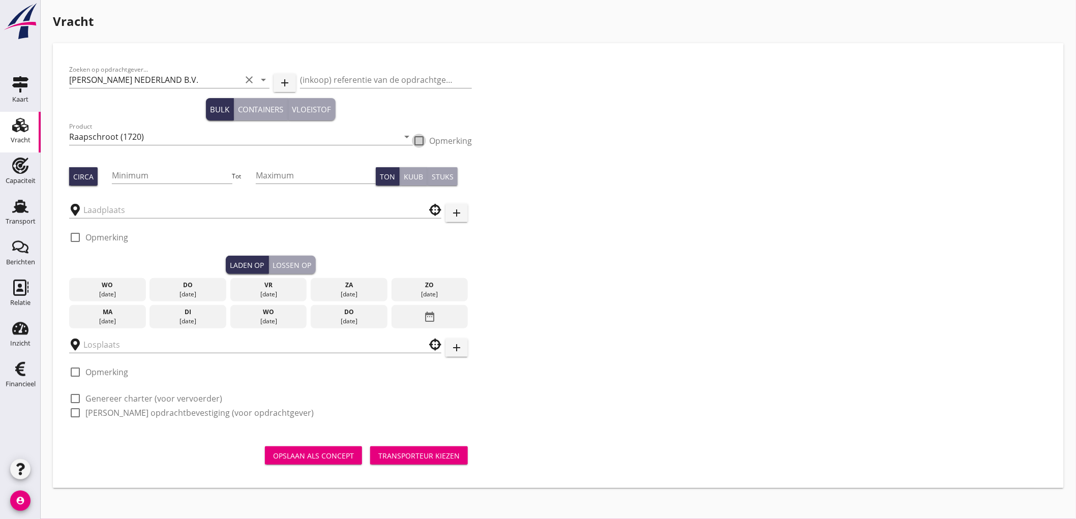
click at [128, 189] on div at bounding box center [172, 191] width 120 height 6
click at [136, 174] on input "Minimum" at bounding box center [172, 175] width 120 height 16
type input "470"
click at [113, 217] on input "text" at bounding box center [247, 210] width 329 height 16
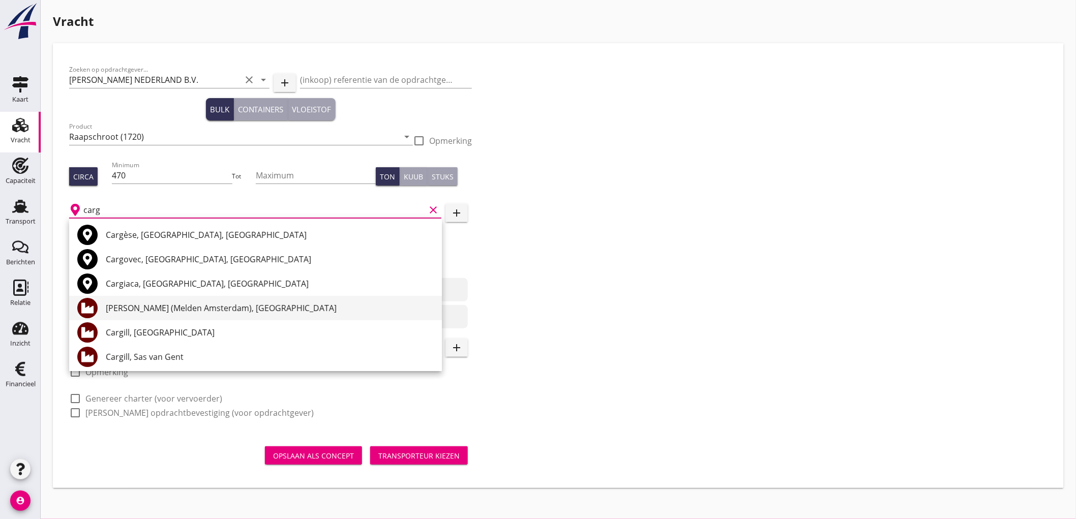
scroll to position [113, 0]
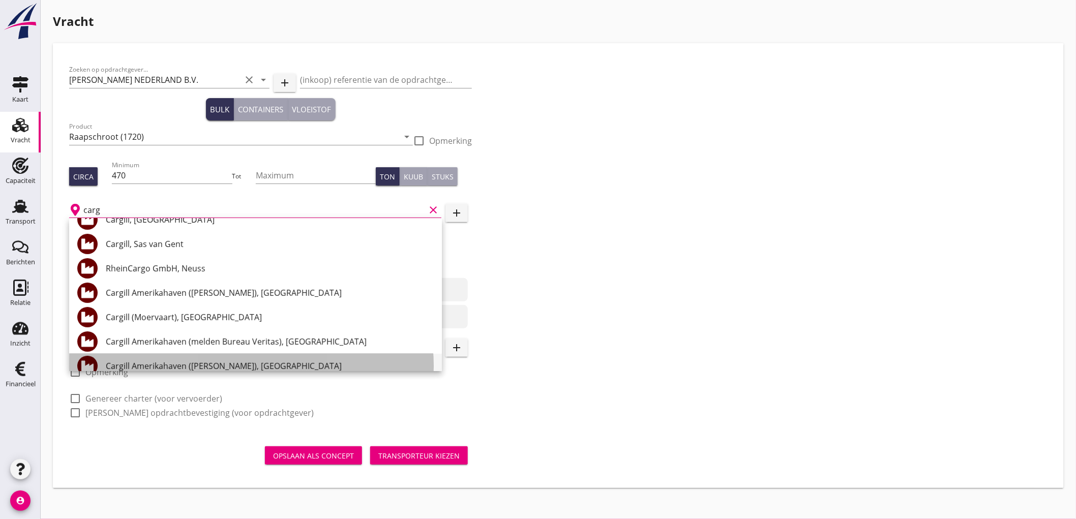
click at [211, 361] on div "Cargill Amerikahaven ([PERSON_NAME]), [GEOGRAPHIC_DATA]" at bounding box center [270, 366] width 328 height 12
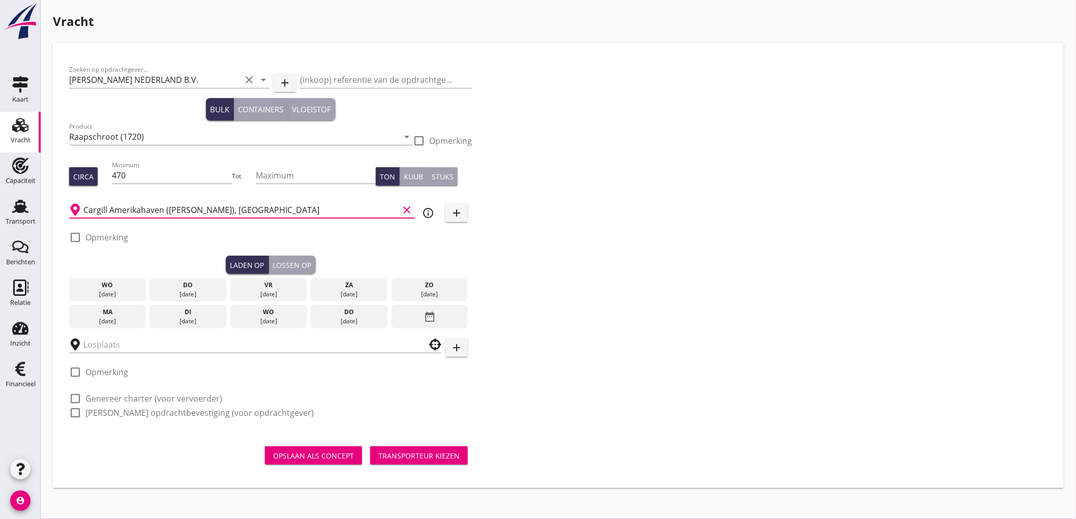
type input "Cargill Amerikahaven ([PERSON_NAME]), [GEOGRAPHIC_DATA]"
click at [275, 293] on div "[DATE]" at bounding box center [269, 294] width 72 height 9
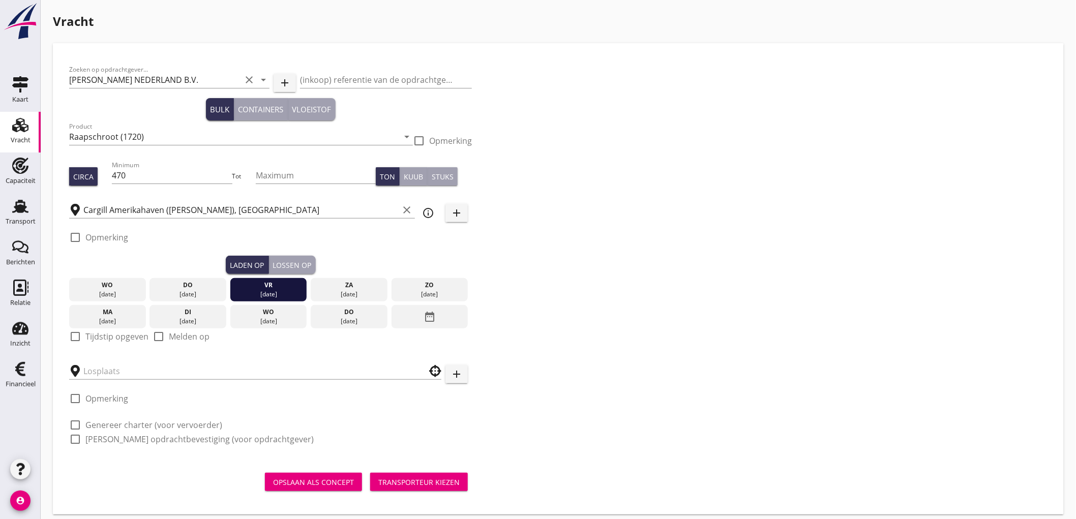
click at [83, 339] on div "check_box_outline_blank Tijdstip opgeven" at bounding box center [108, 336] width 79 height 12
drag, startPoint x: 73, startPoint y: 329, endPoint x: 73, endPoint y: 349, distance: 19.8
click at [74, 329] on div at bounding box center [75, 336] width 17 height 17
checkbox input "true"
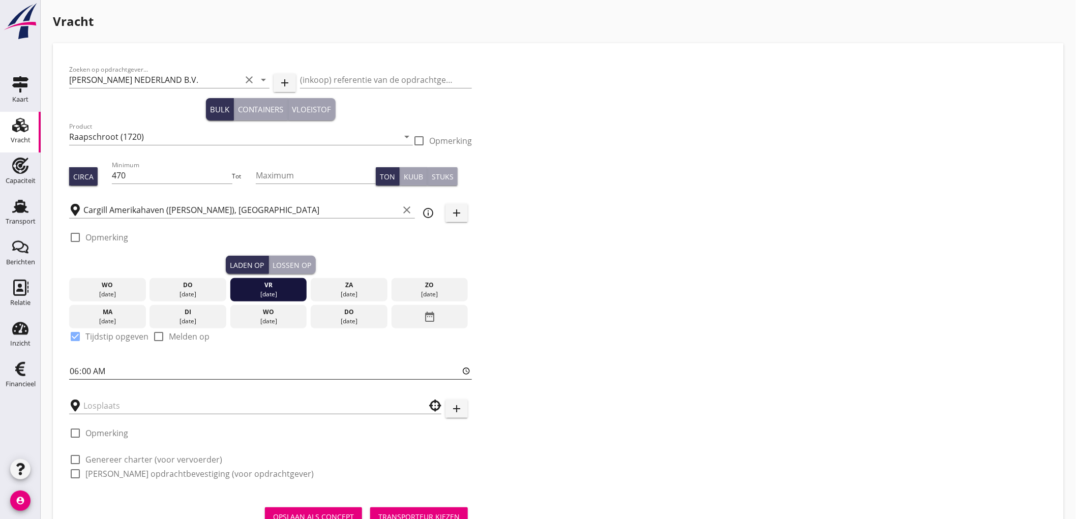
click at [73, 366] on input "06:00" at bounding box center [270, 371] width 403 height 16
type input "15:00"
click at [111, 410] on input "text" at bounding box center [247, 406] width 329 height 16
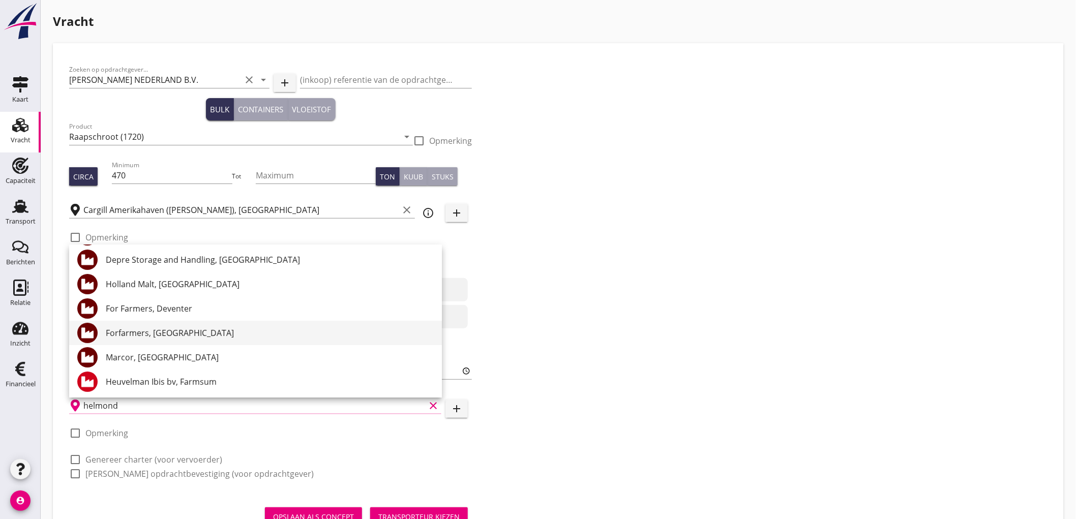
scroll to position [0, 0]
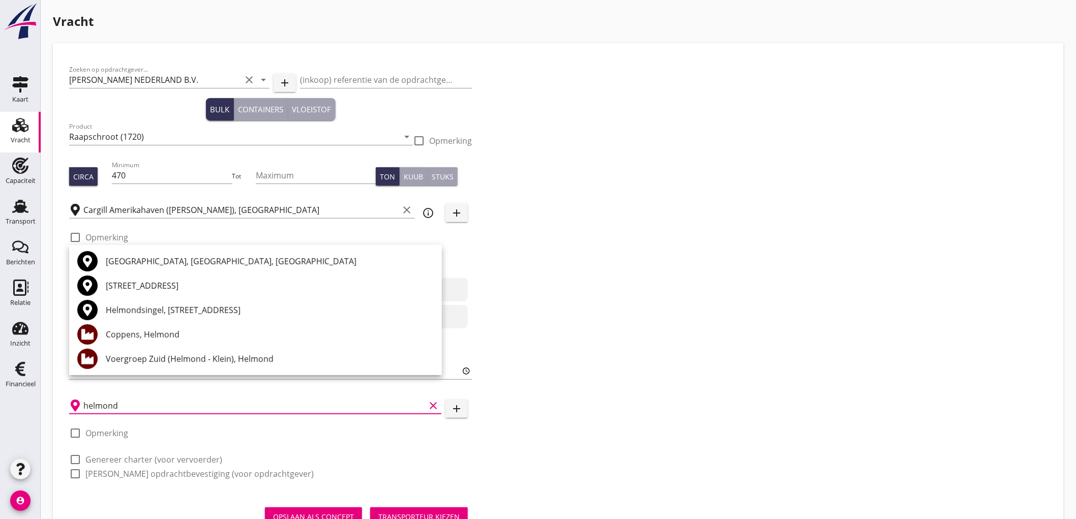
click at [192, 331] on div "Coppens, Helmond" at bounding box center [270, 334] width 328 height 12
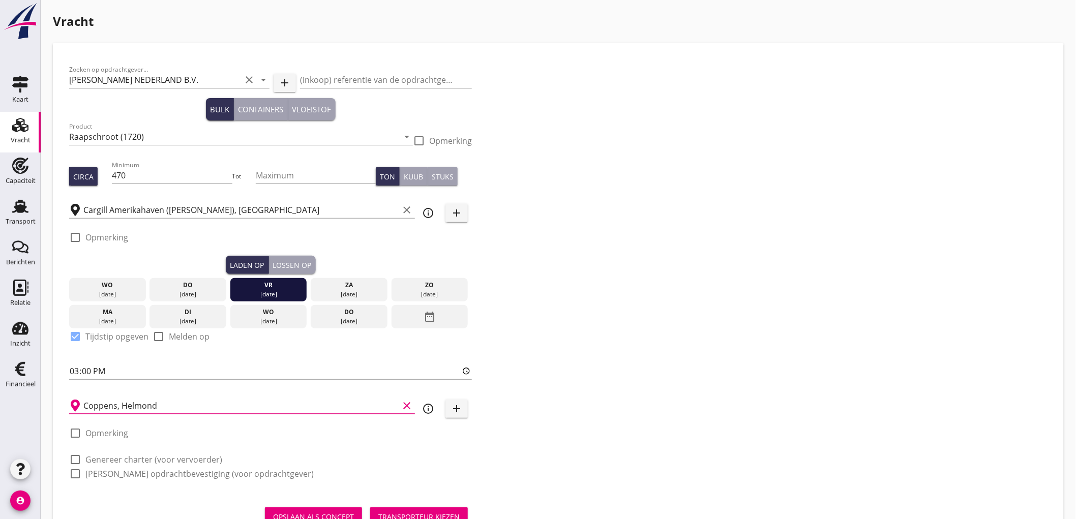
type input "Coppens, Helmond"
click at [130, 458] on label "Genereer charter (voor vervoerder)" at bounding box center [153, 460] width 137 height 10
checkbox input "true"
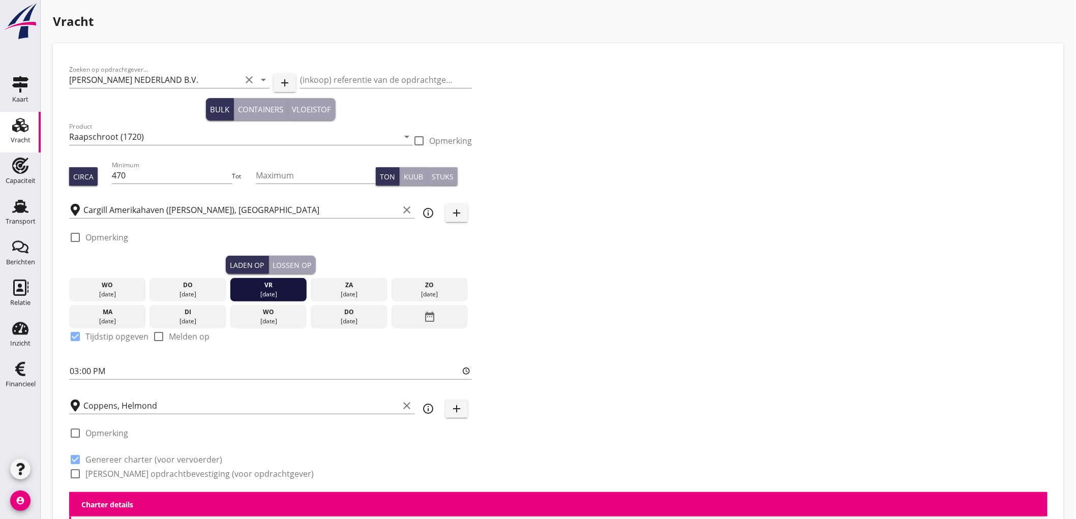
click at [122, 483] on div "Zoeken op opdrachtgever... PETERSON NEDERLAND B.V. clear arrow_drop_down add (i…" at bounding box center [270, 275] width 411 height 433
click at [124, 477] on label "Genereer opdrachtbevestiging (voor opdrachtgever)" at bounding box center [199, 474] width 228 height 10
checkbox input "true"
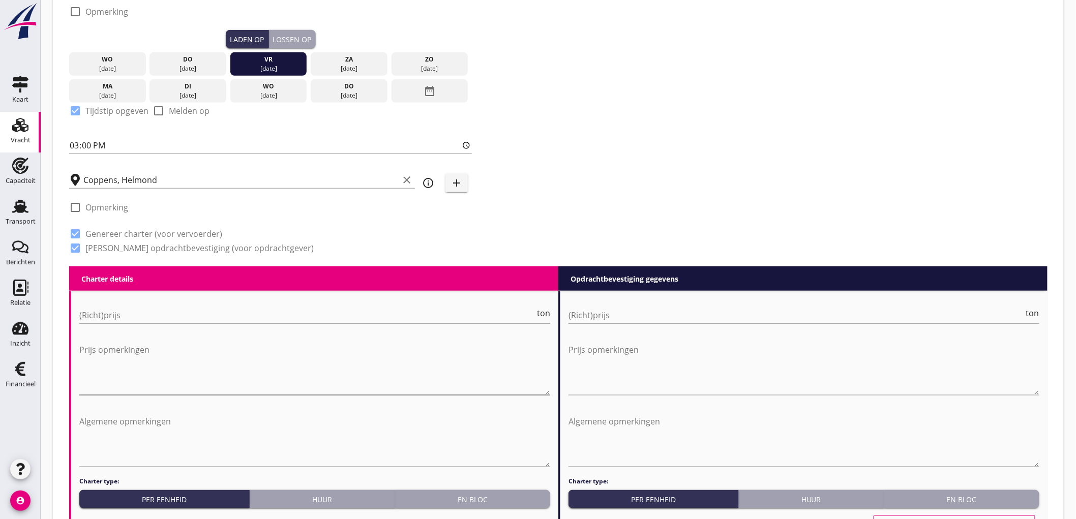
scroll to position [282, 0]
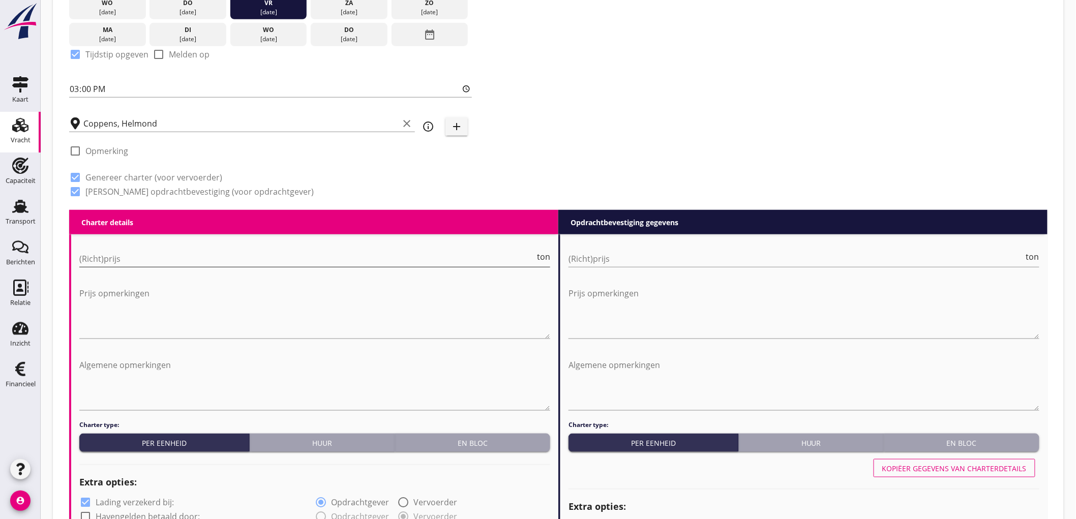
click at [130, 258] on input "(Richt)prijs" at bounding box center [307, 259] width 456 height 16
type input "4250"
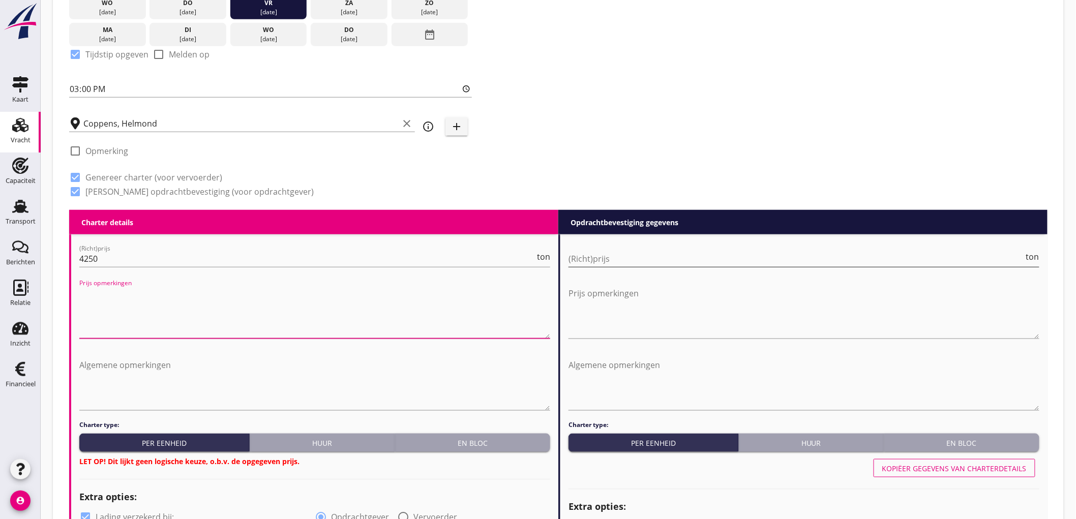
click at [725, 251] on input "(Richt)prijs" at bounding box center [796, 259] width 456 height 16
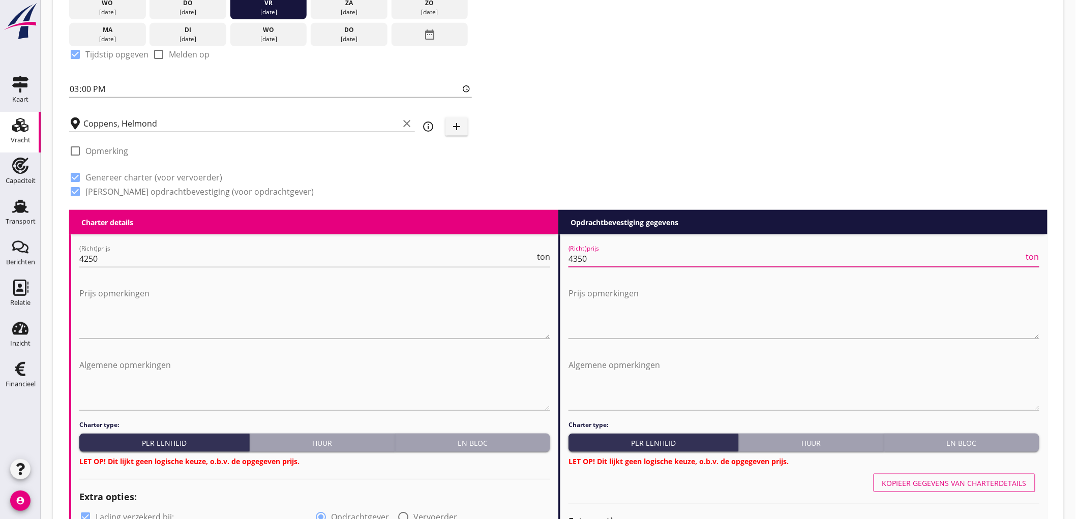
type input "4350"
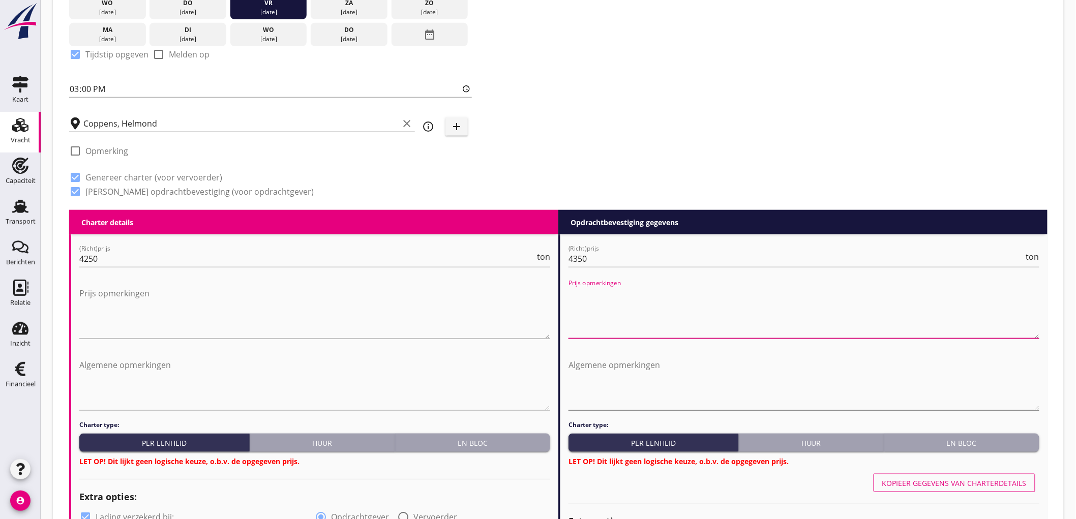
scroll to position [395, 0]
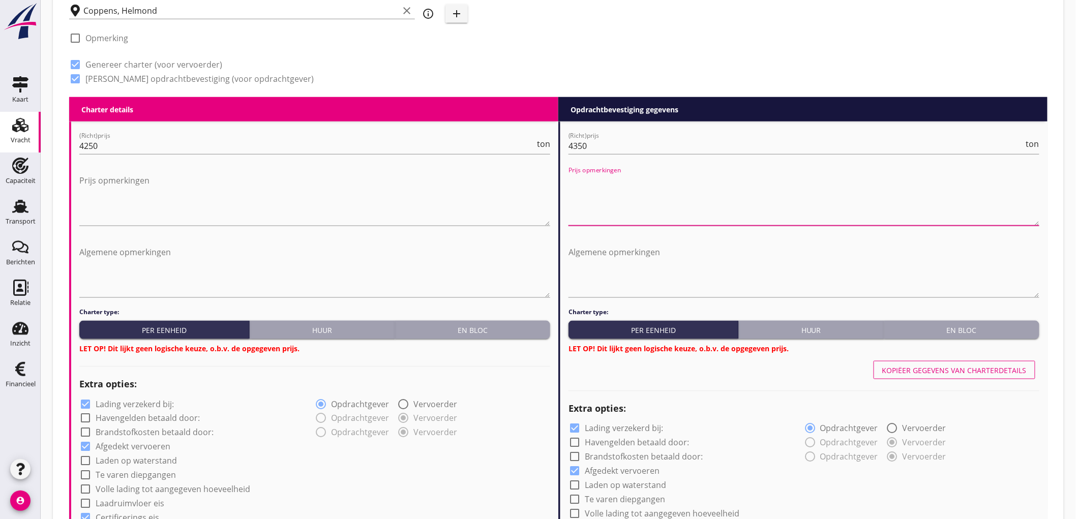
click at [529, 326] on div "En bloc" at bounding box center [472, 330] width 147 height 11
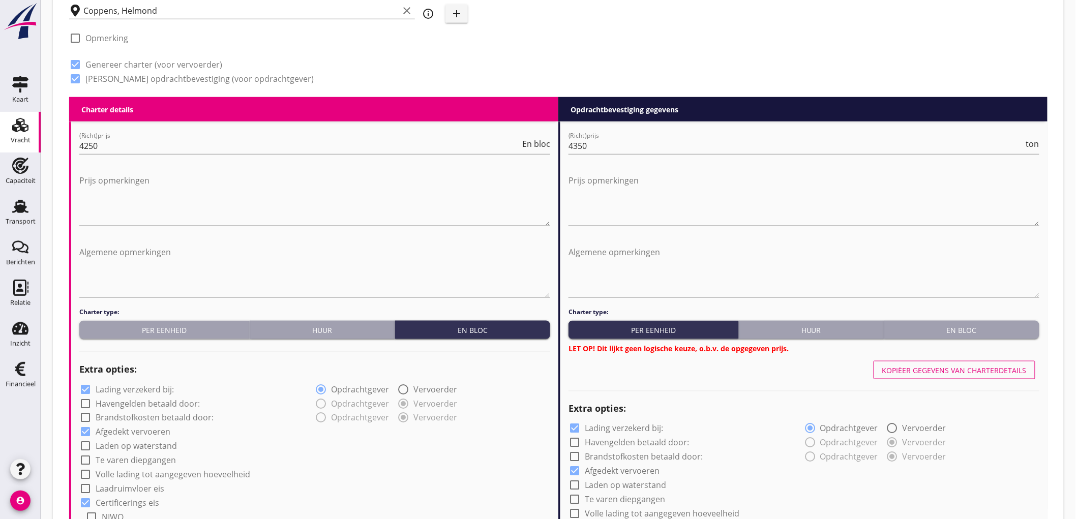
click at [947, 329] on div "En bloc" at bounding box center [961, 330] width 147 height 11
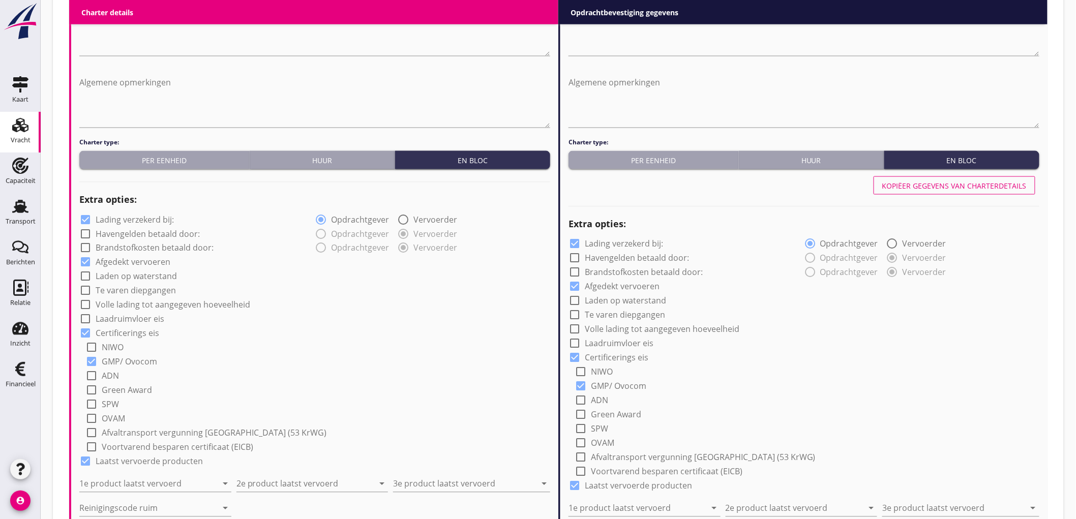
scroll to position [621, 0]
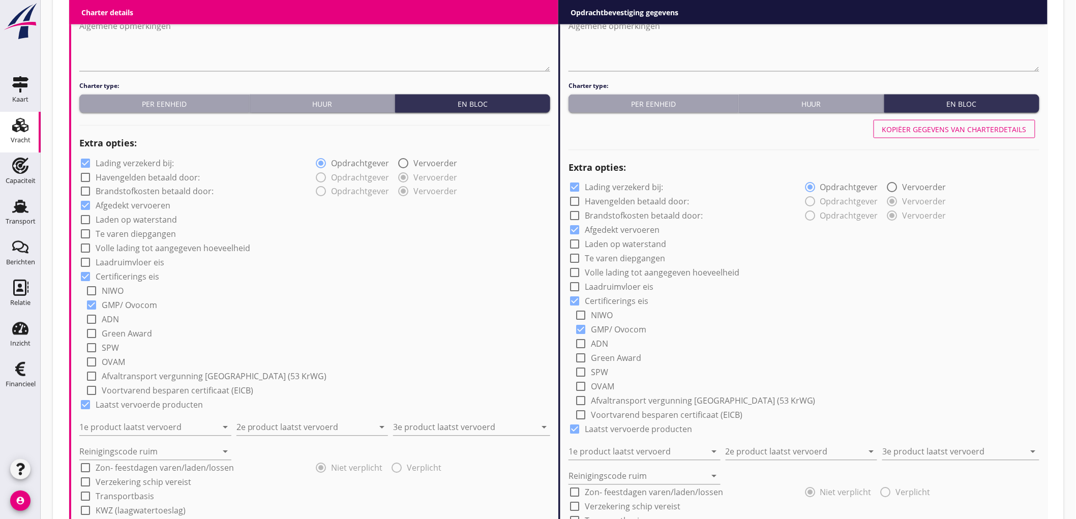
click at [124, 163] on label "Lading verzekerd bij:" at bounding box center [135, 163] width 78 height 10
checkbox input "false"
click at [95, 434] on input "1e product laatst vervoerd" at bounding box center [148, 427] width 138 height 16
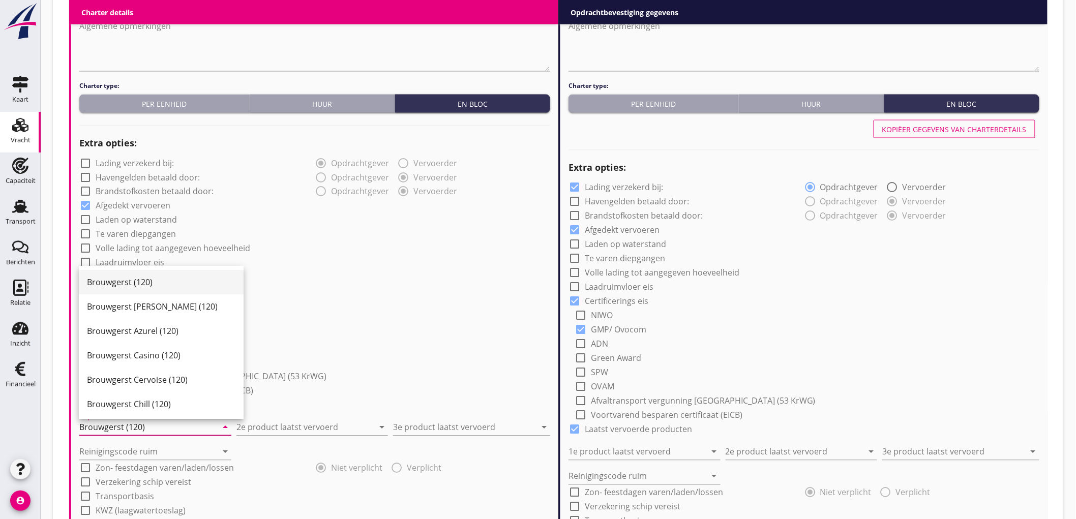
type input "Brouwgerst (120)"
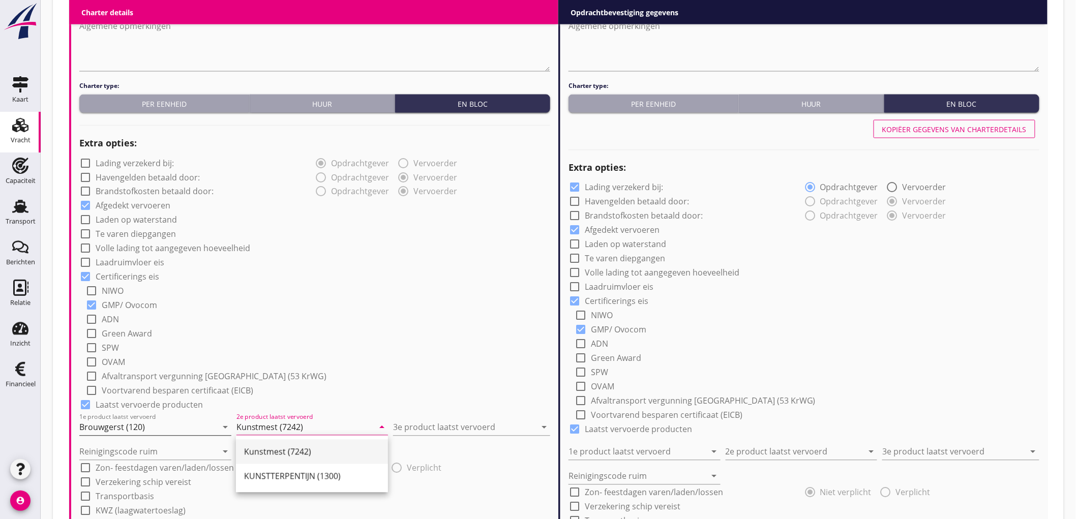
type input "Kunstmest (7242)"
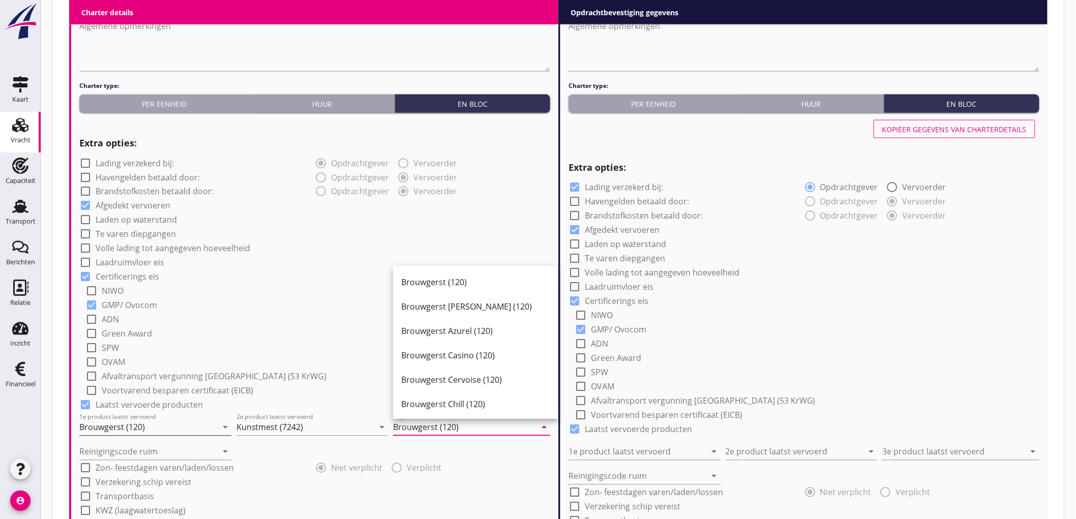
type input "Brouwgerst (120)"
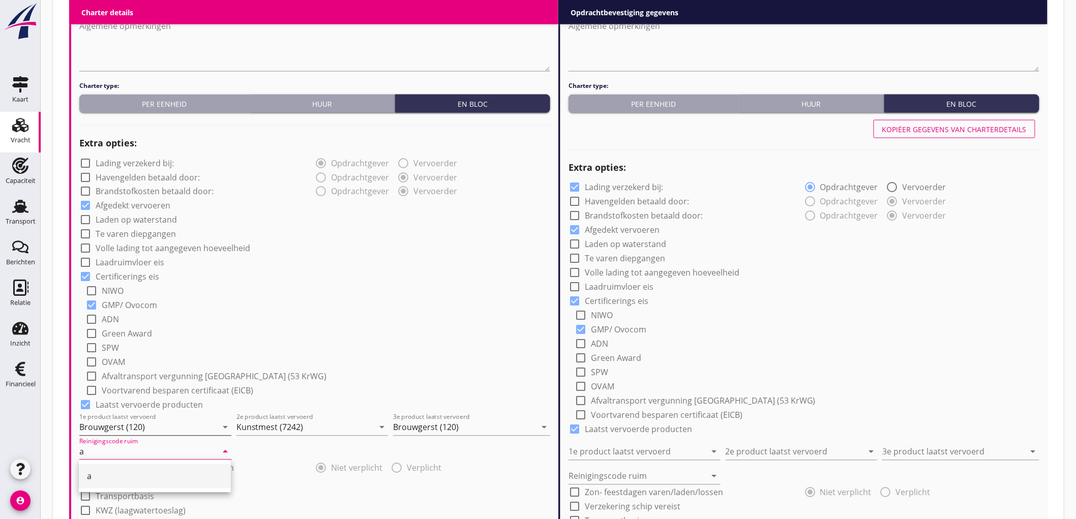
type input "a"
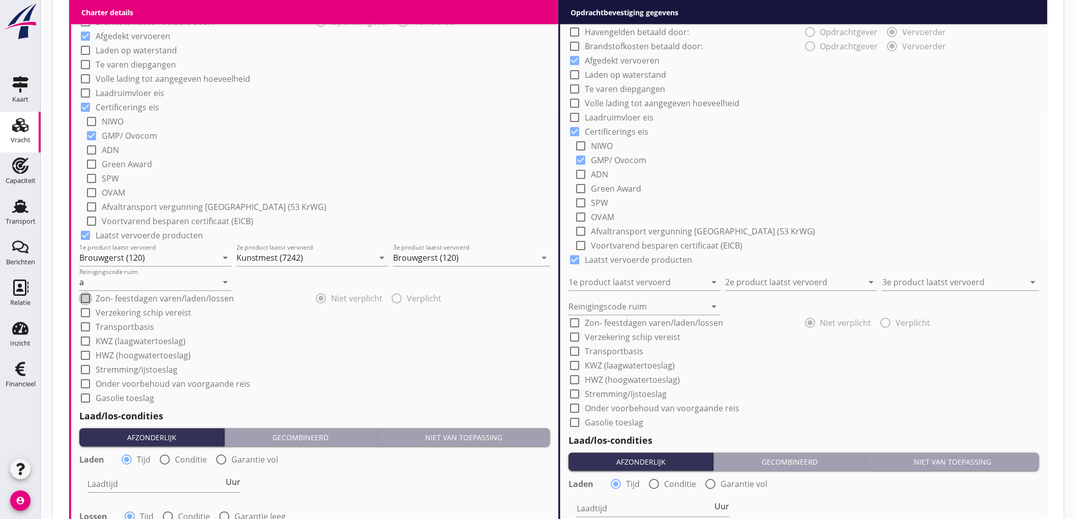
scroll to position [1017, 0]
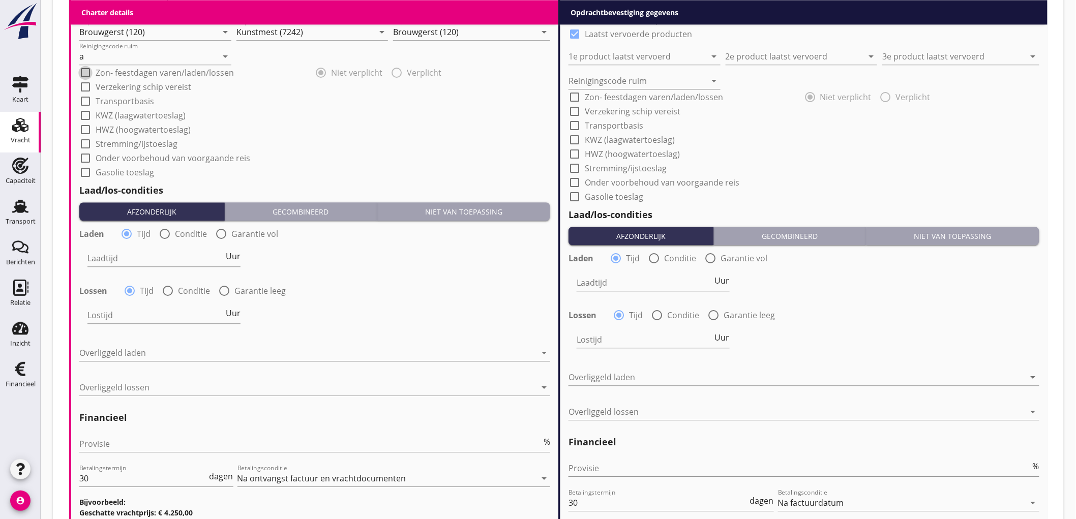
click at [171, 235] on div at bounding box center [164, 233] width 17 height 17
radio input "false"
radio input "true"
click at [135, 256] on div at bounding box center [195, 258] width 216 height 16
click at [0, 0] on div "Nederlands wettelijk 2011" at bounding box center [0, 0] width 0 height 0
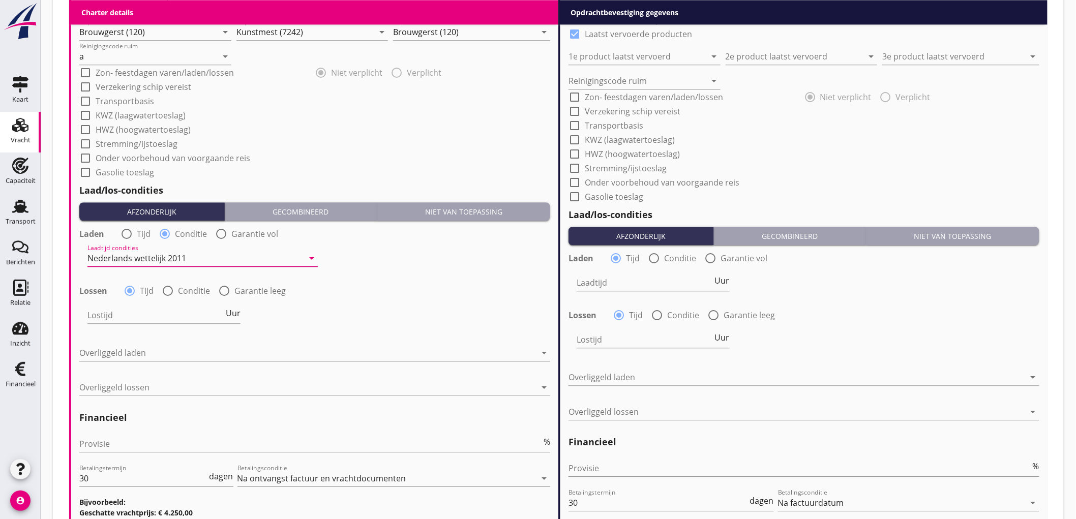
click at [169, 282] on div "Lossen radio_button_checked Tijd radio_button_unchecked Conditie radio_button_u…" at bounding box center [314, 290] width 473 height 16
click at [169, 289] on div at bounding box center [167, 290] width 17 height 17
radio input "false"
radio input "true"
click at [133, 312] on div at bounding box center [195, 315] width 216 height 16
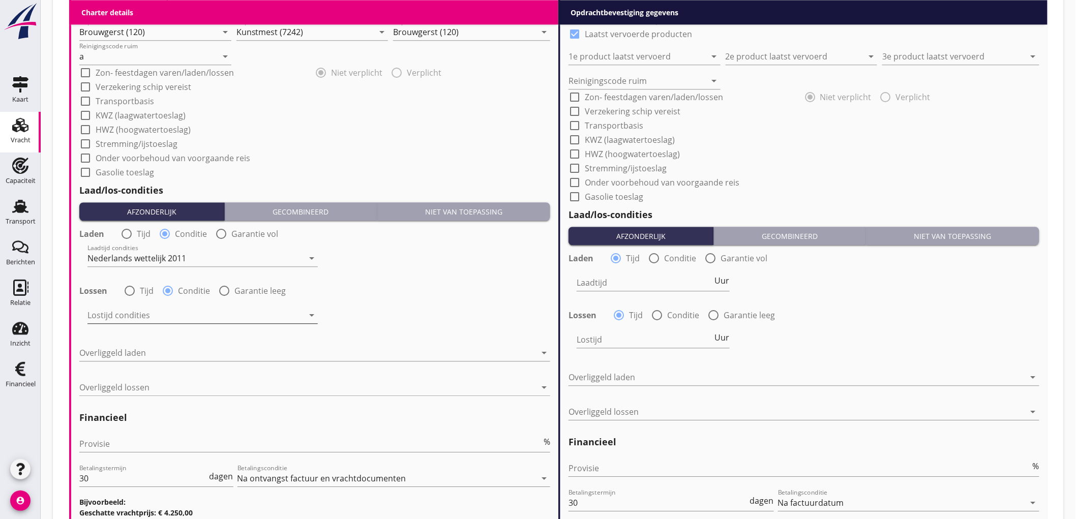
click at [0, 0] on div "Nederlands wettelijk 2011" at bounding box center [0, 0] width 0 height 0
click at [139, 356] on div at bounding box center [307, 353] width 457 height 16
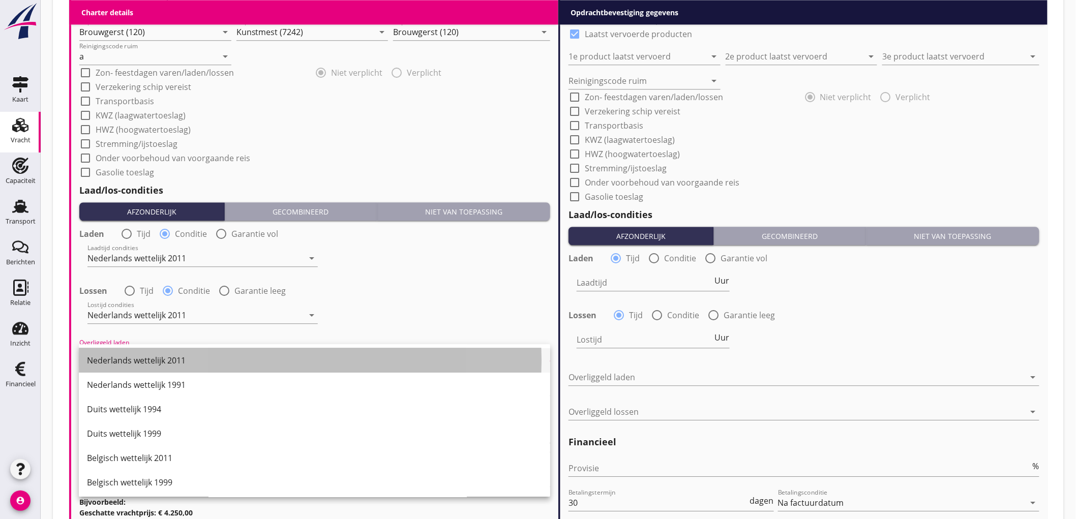
click at [136, 351] on div "Nederlands wettelijk 2011" at bounding box center [314, 360] width 455 height 24
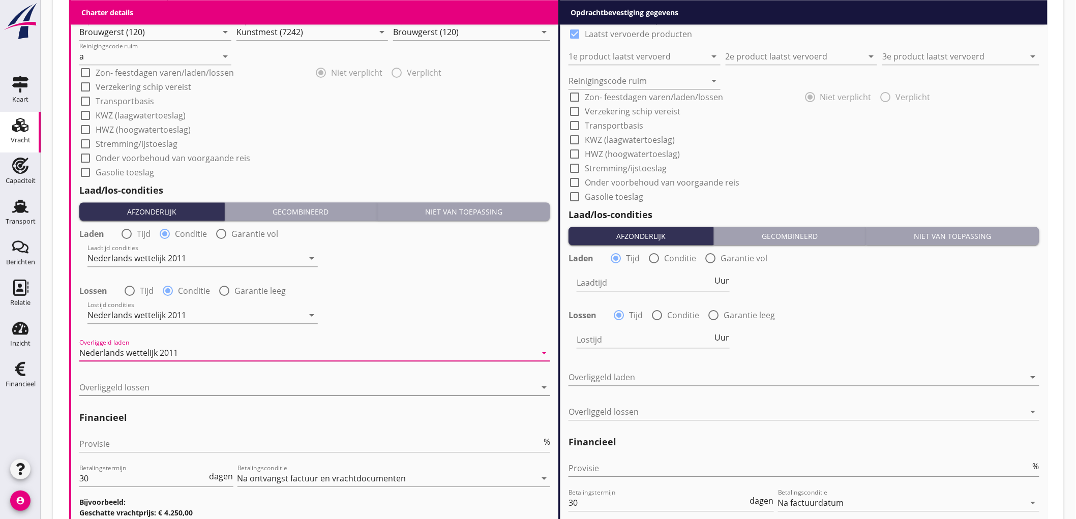
click at [127, 384] on div at bounding box center [307, 387] width 457 height 16
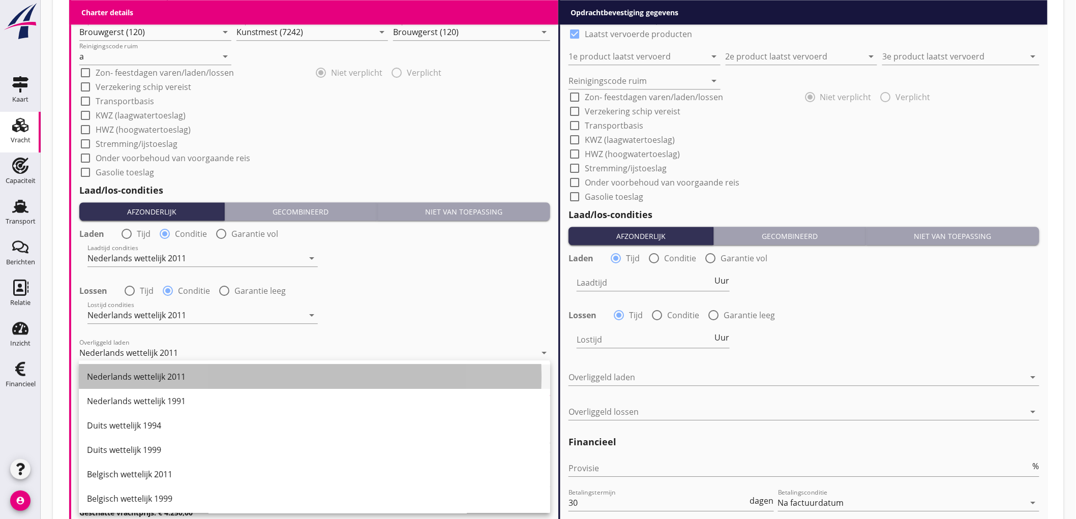
click at [134, 373] on div "Nederlands wettelijk 2011" at bounding box center [314, 377] width 455 height 12
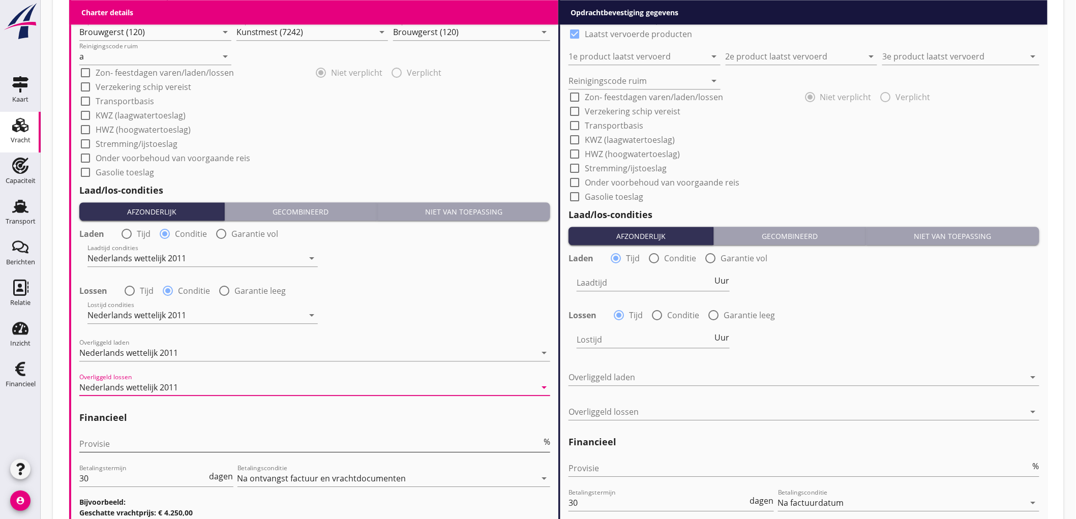
click at [114, 441] on input "Provisie" at bounding box center [310, 444] width 462 height 16
type input "5"
drag, startPoint x: 226, startPoint y: 229, endPoint x: 222, endPoint y: 235, distance: 8.0
click at [226, 231] on div at bounding box center [221, 233] width 17 height 17
radio input "false"
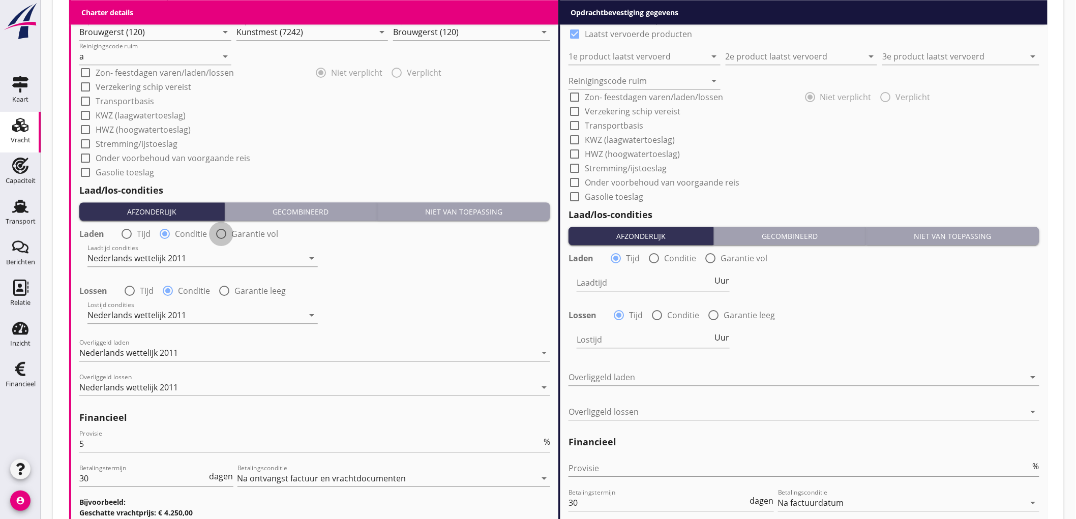
radio input "true"
click at [507, 269] on div "date_range" at bounding box center [516, 258] width 68 height 32
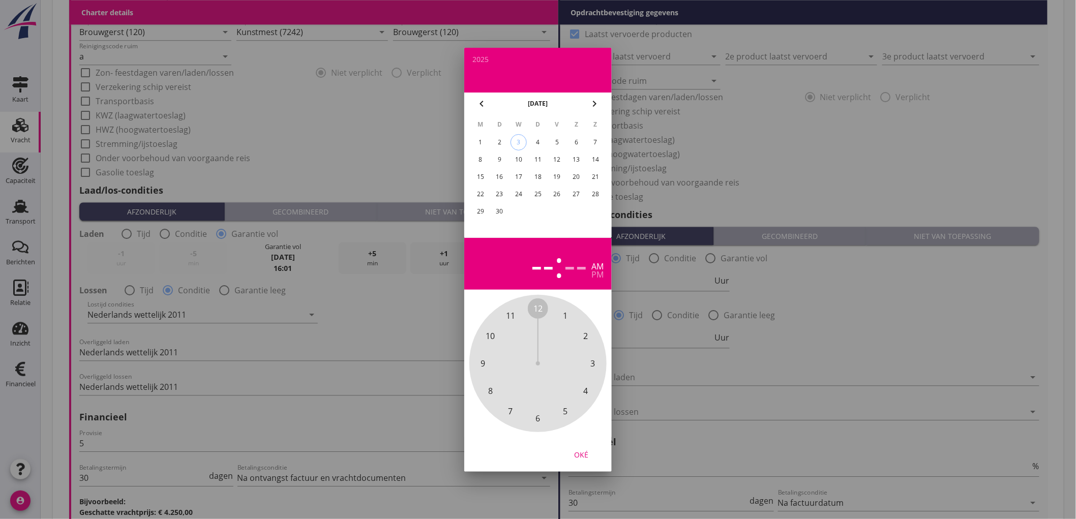
click at [576, 142] on div "6" at bounding box center [576, 142] width 16 height 16
click at [540, 309] on span "12" at bounding box center [537, 308] width 9 height 12
click at [595, 266] on div "am" at bounding box center [597, 266] width 12 height 8
click at [536, 265] on div "12" at bounding box center [533, 264] width 41 height 36
click at [514, 314] on span "11" at bounding box center [510, 316] width 9 height 12
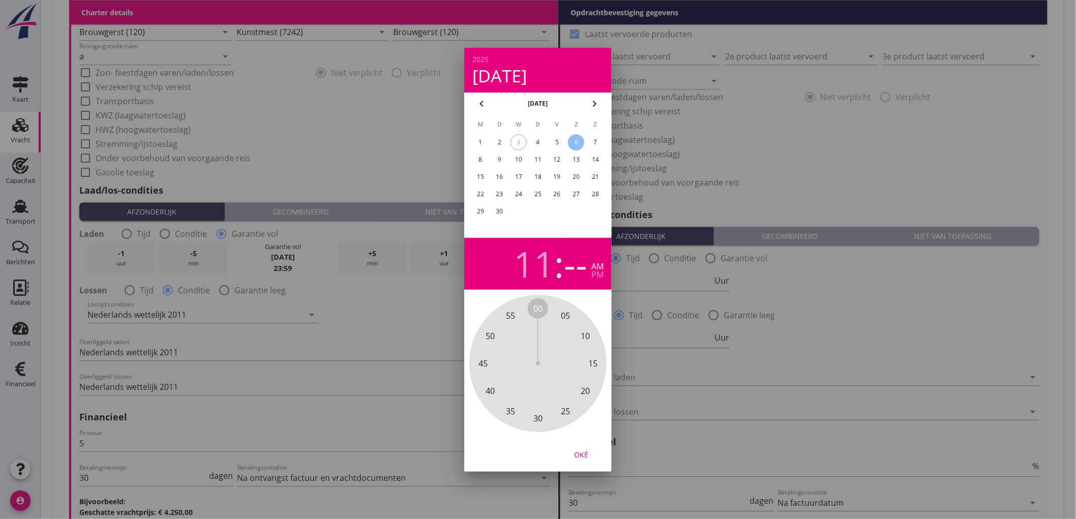
click at [528, 306] on span "00" at bounding box center [538, 308] width 20 height 20
click at [539, 306] on span "00" at bounding box center [537, 308] width 9 height 12
click at [534, 306] on span "00" at bounding box center [537, 308] width 9 height 12
click at [583, 451] on div "Oké" at bounding box center [581, 454] width 28 height 11
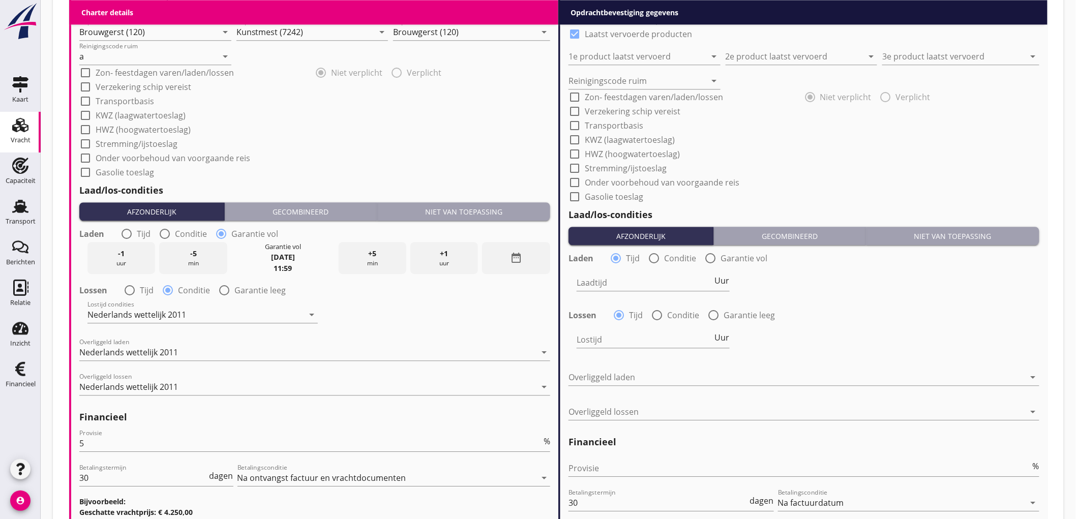
click at [272, 255] on strong "za. 6 sep." at bounding box center [283, 257] width 24 height 10
click at [522, 256] on icon "date_range" at bounding box center [516, 258] width 12 height 12
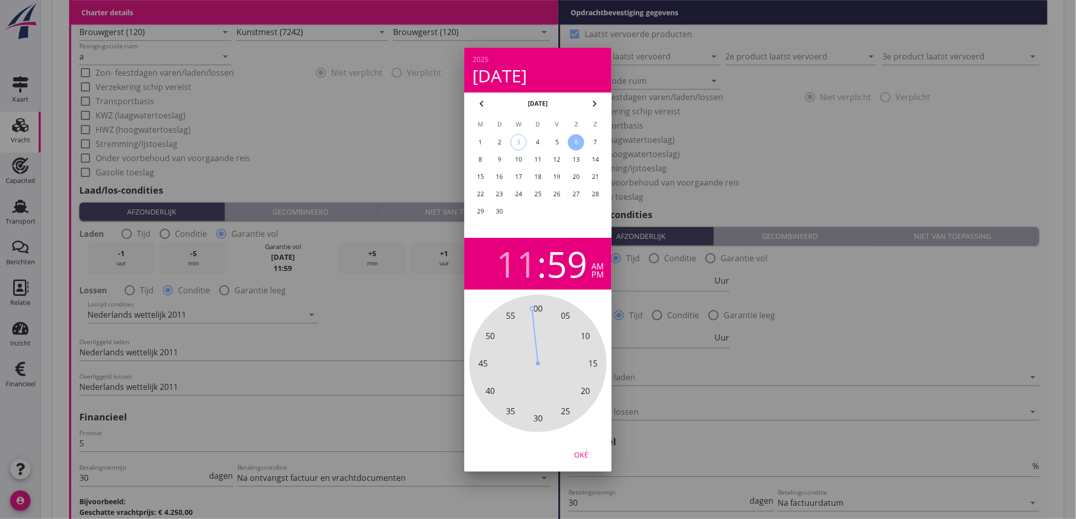
click at [595, 277] on div "pm" at bounding box center [597, 274] width 12 height 8
click at [515, 312] on div "00 05 10 15 20 25 30 35 40 45 50 55" at bounding box center [538, 364] width 110 height 110
click at [539, 420] on span "30" at bounding box center [537, 418] width 9 height 12
click at [507, 260] on div "11" at bounding box center [516, 264] width 41 height 36
click at [537, 307] on span "12" at bounding box center [537, 308] width 9 height 12
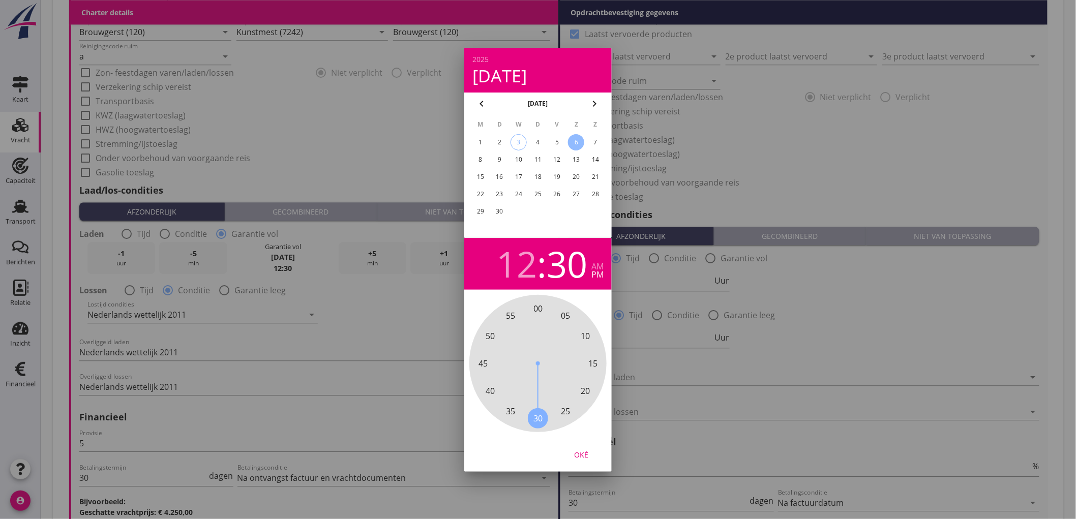
click at [540, 420] on span "30" at bounding box center [537, 418] width 9 height 12
click at [537, 308] on span "00" at bounding box center [537, 308] width 9 height 12
click at [525, 271] on div "12" at bounding box center [516, 264] width 41 height 36
click at [531, 414] on span "6" at bounding box center [538, 418] width 20 height 20
click at [540, 418] on span "30" at bounding box center [537, 418] width 9 height 12
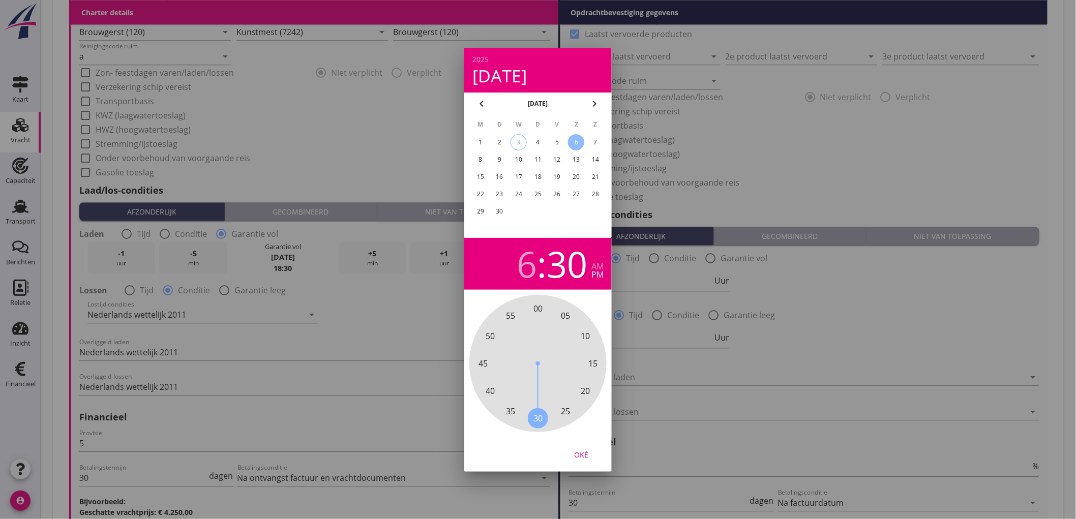
click at [539, 418] on span "30" at bounding box center [537, 418] width 9 height 12
click at [539, 267] on span ":" at bounding box center [542, 264] width 10 height 36
click at [534, 263] on div "6" at bounding box center [527, 264] width 20 height 36
click at [541, 414] on span "6" at bounding box center [538, 418] width 20 height 20
click at [533, 310] on div "00 05 10 15 20 25 30 35 40 45 50 55" at bounding box center [538, 364] width 110 height 110
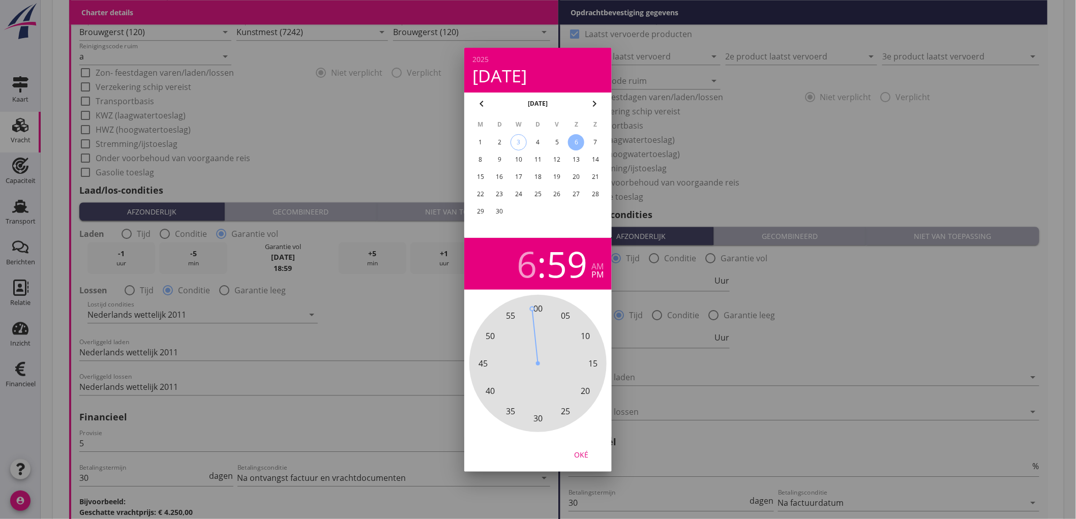
click at [539, 309] on span "00" at bounding box center [537, 308] width 9 height 12
click at [586, 450] on div "Oké" at bounding box center [581, 454] width 28 height 11
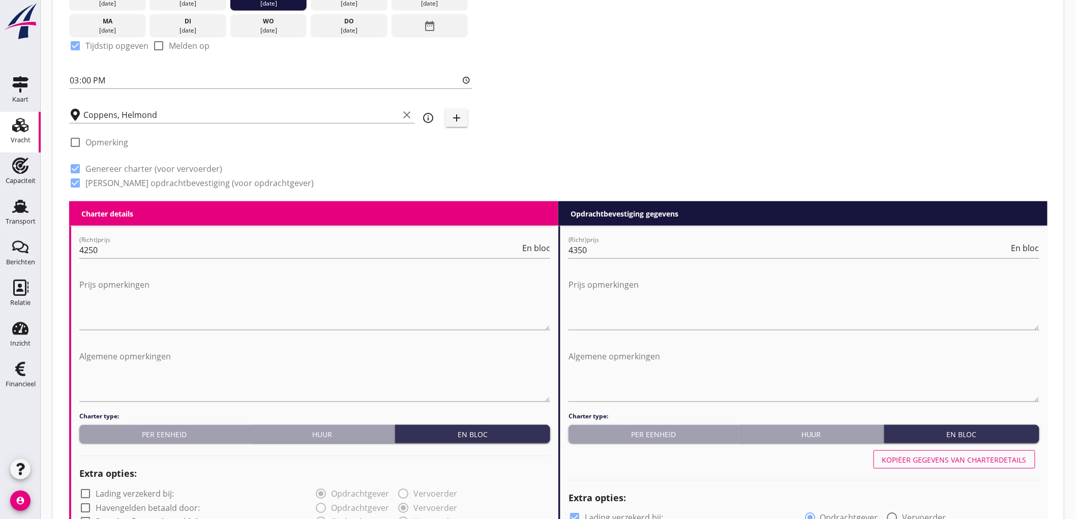
scroll to position [573, 0]
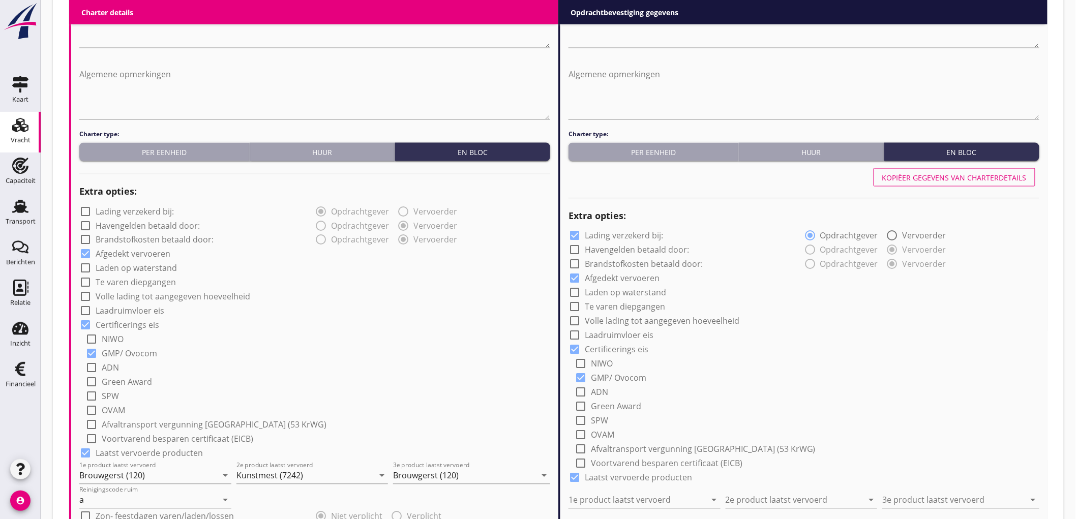
click at [977, 174] on div "Kopiëer gegevens van charterdetails" at bounding box center [954, 177] width 144 height 11
checkbox input "false"
type input "Brouwgerst (120)"
type input "Kunstmest (7242)"
type input "Brouwgerst (120)"
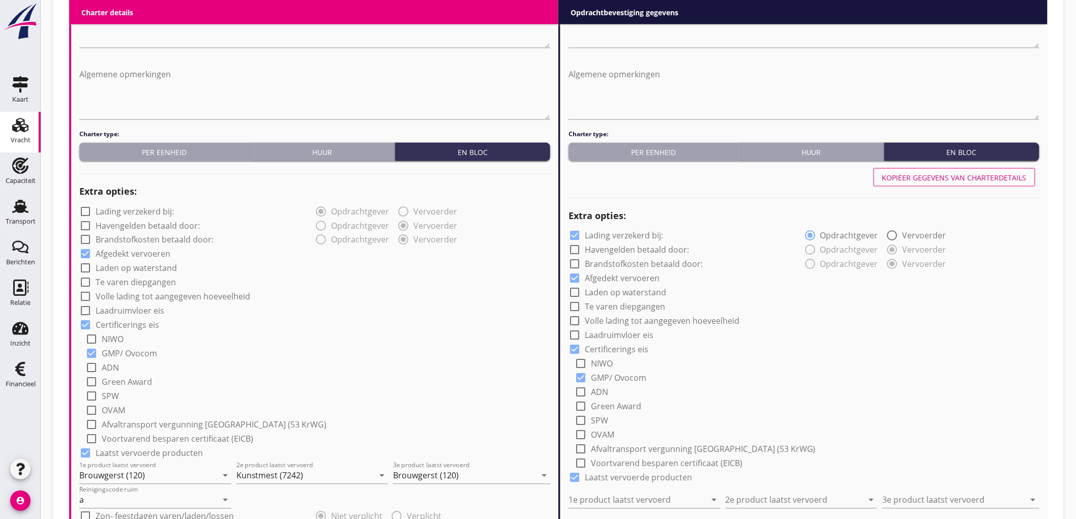
type input "a"
radio input "false"
radio input "true"
radio input "false"
radio input "true"
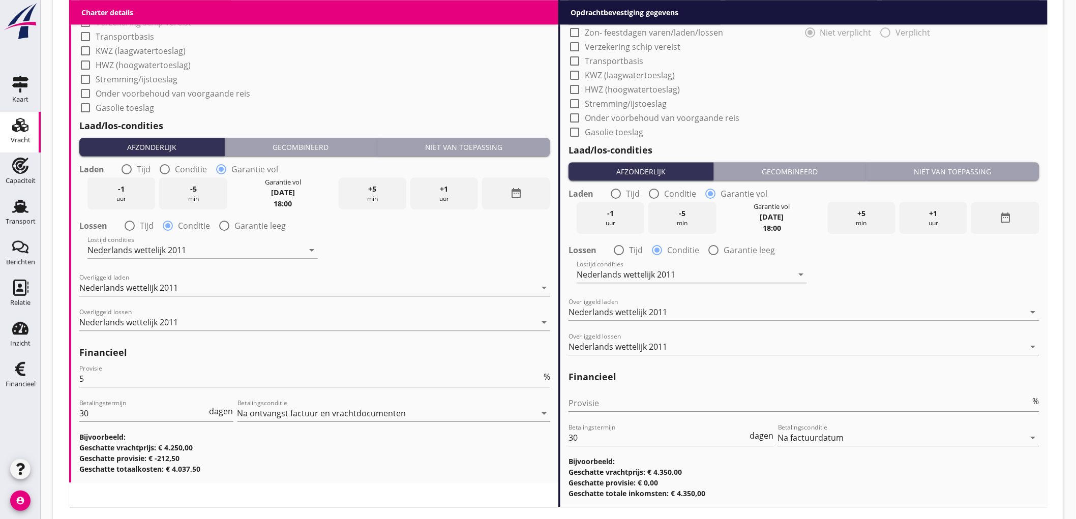
scroll to position [1137, 0]
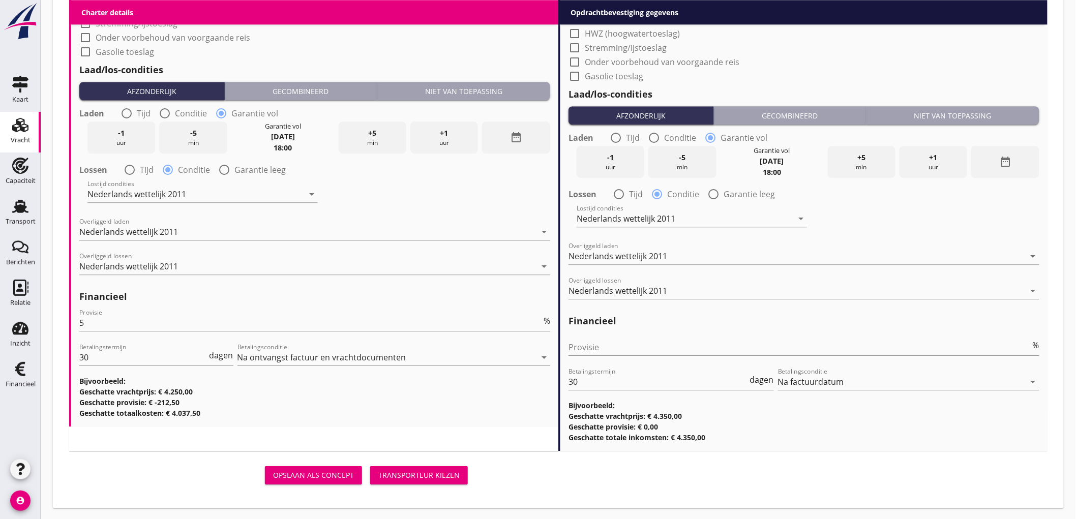
click at [448, 485] on div "Opslaan als concept Transporteur kiezen" at bounding box center [270, 475] width 403 height 24
click at [445, 478] on div "Transporteur kiezen" at bounding box center [418, 475] width 81 height 11
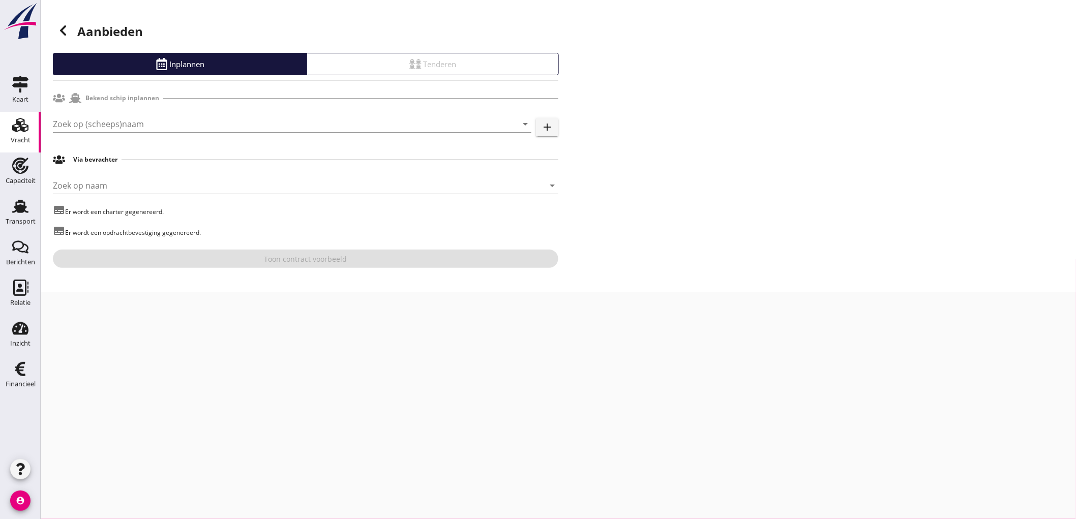
click at [67, 36] on icon at bounding box center [63, 30] width 12 height 12
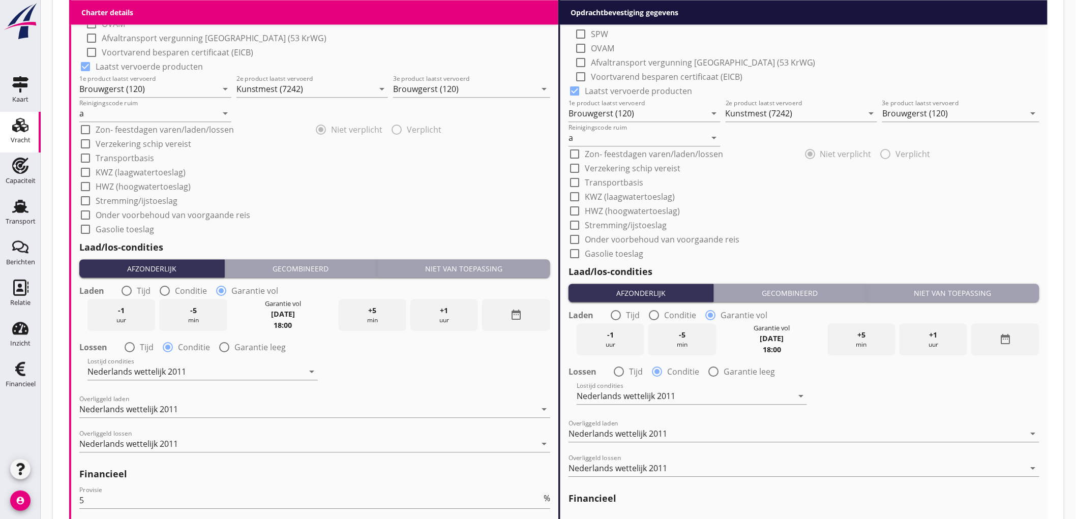
scroll to position [1137, 0]
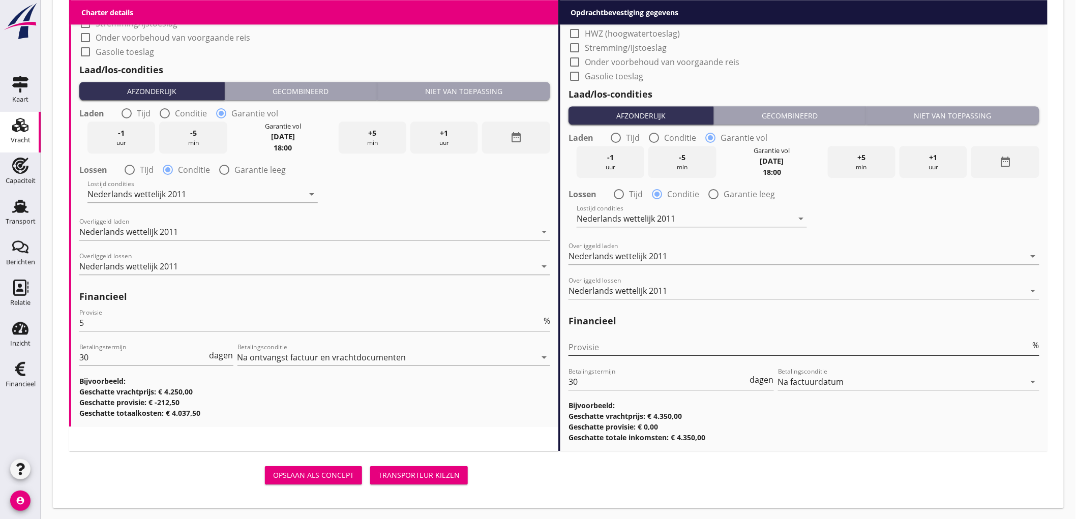
click at [616, 344] on input "Provisie" at bounding box center [799, 347] width 462 height 16
type input "2"
type input "2.5"
click at [423, 470] on div "Transporteur kiezen" at bounding box center [418, 475] width 81 height 11
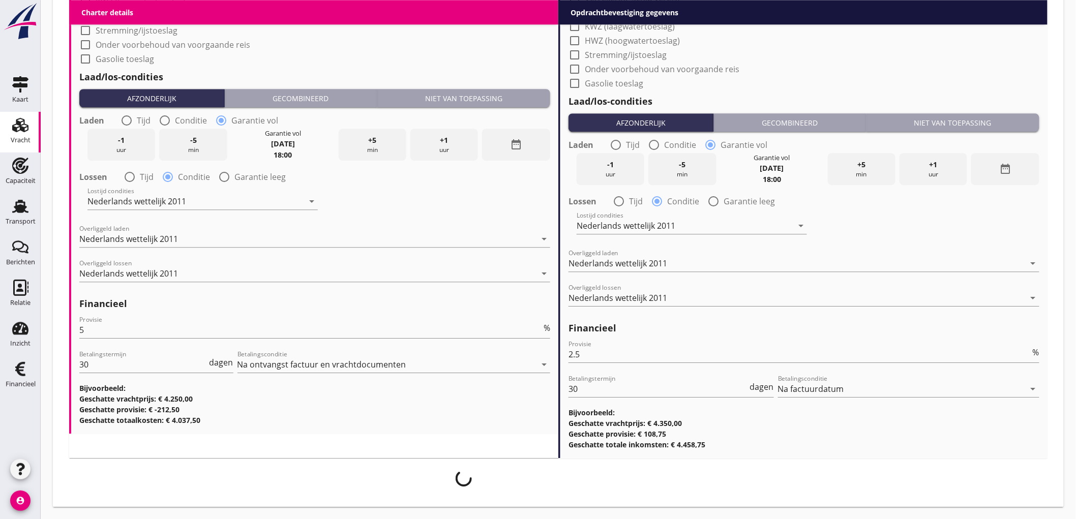
scroll to position [1129, 0]
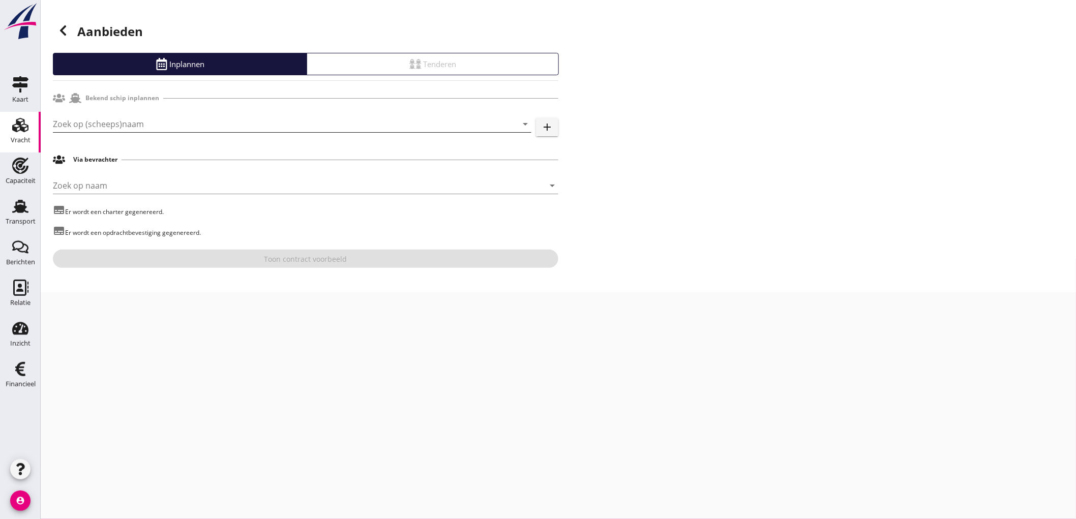
click at [232, 129] on input "Zoek op (scheeps)naam" at bounding box center [278, 124] width 450 height 16
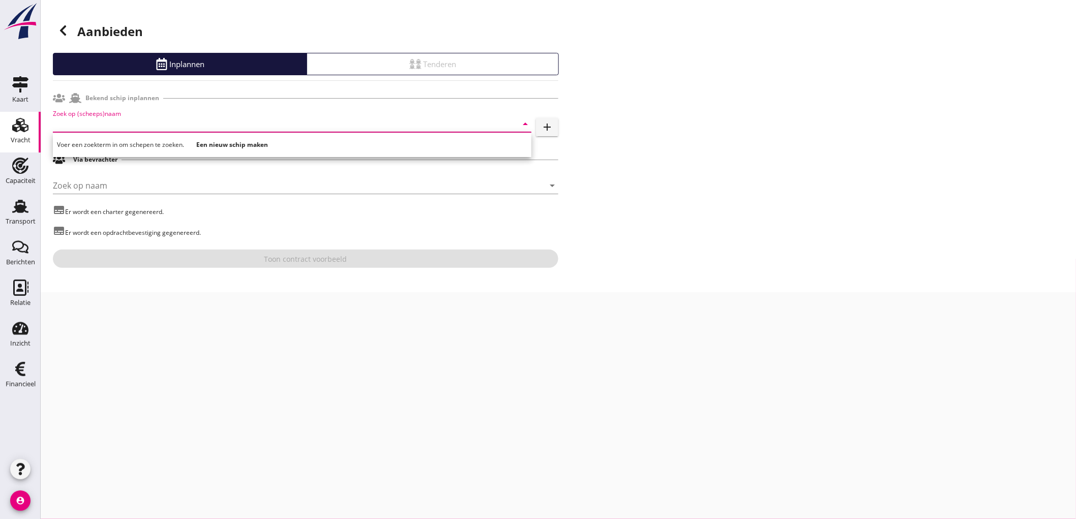
click at [147, 126] on input "Zoek op (scheeps)naam" at bounding box center [278, 124] width 450 height 16
click at [115, 128] on input "Zoek op (scheeps)naam" at bounding box center [278, 124] width 450 height 16
click at [119, 119] on input "Zoek op (scheeps)naam" at bounding box center [278, 124] width 450 height 16
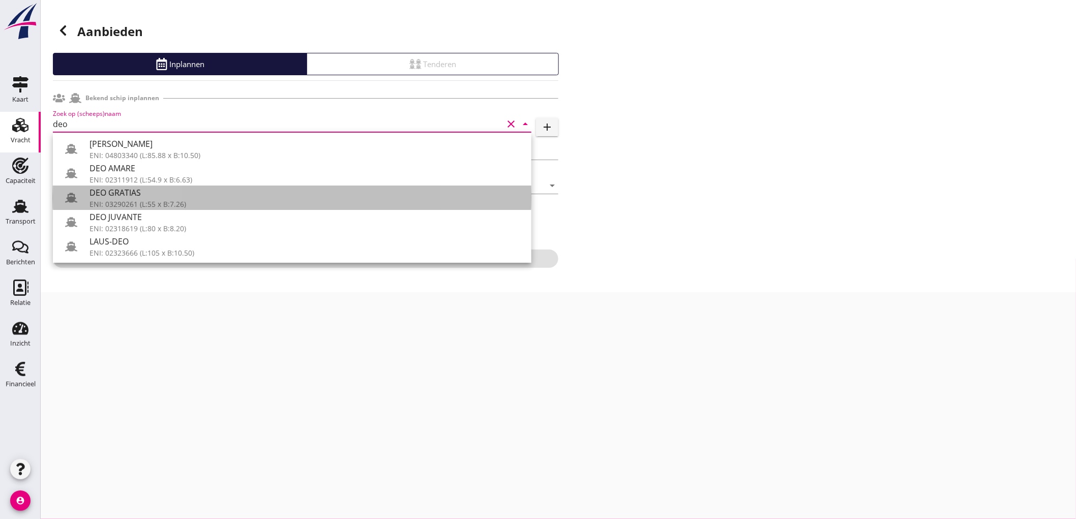
click at [206, 197] on div "DEO GRATIAS" at bounding box center [306, 193] width 434 height 12
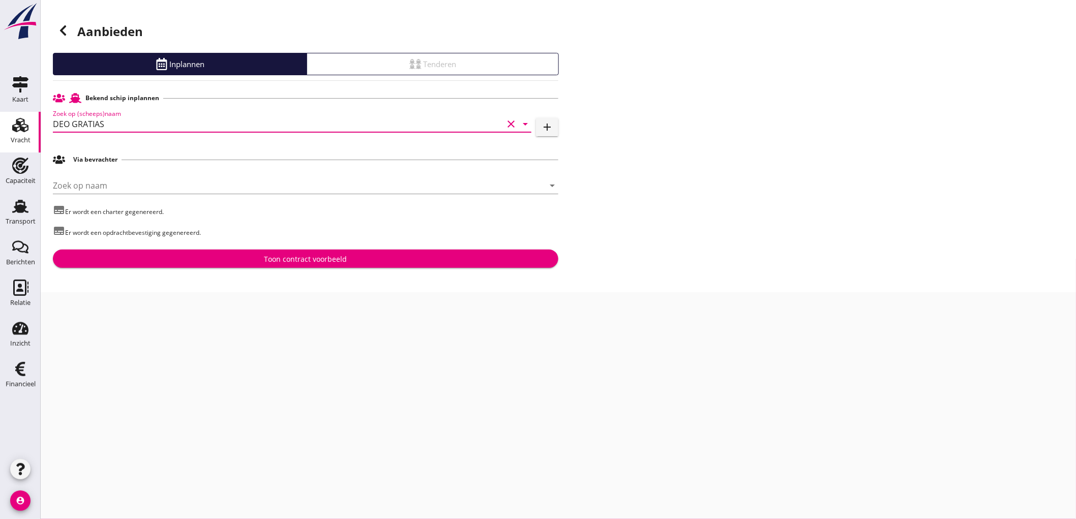
type input "DEO GRATIAS"
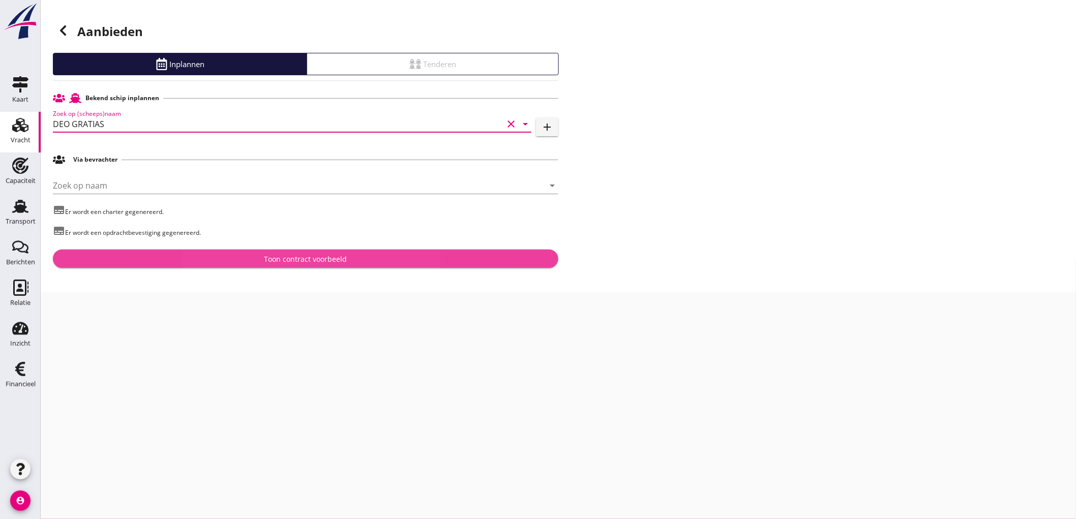
click at [215, 256] on div "Toon contract voorbeeld" at bounding box center [305, 259] width 489 height 11
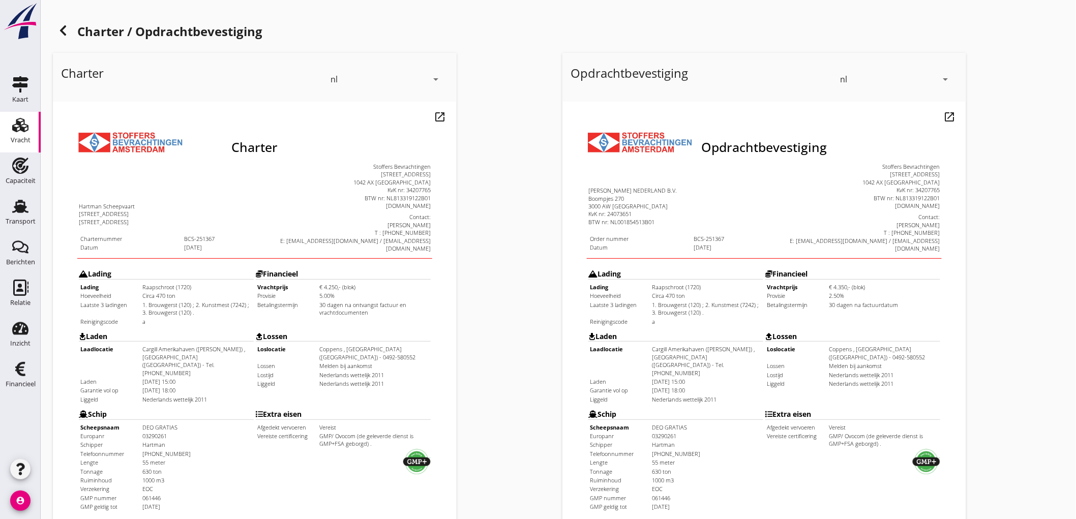
scroll to position [233, 0]
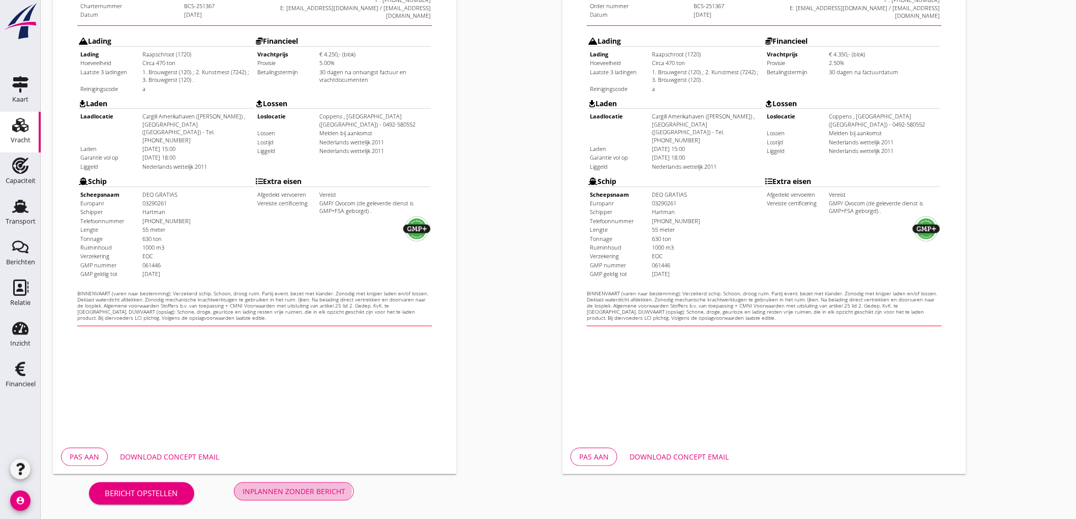
click at [324, 490] on div "Inplannen zonder bericht" at bounding box center [294, 491] width 103 height 11
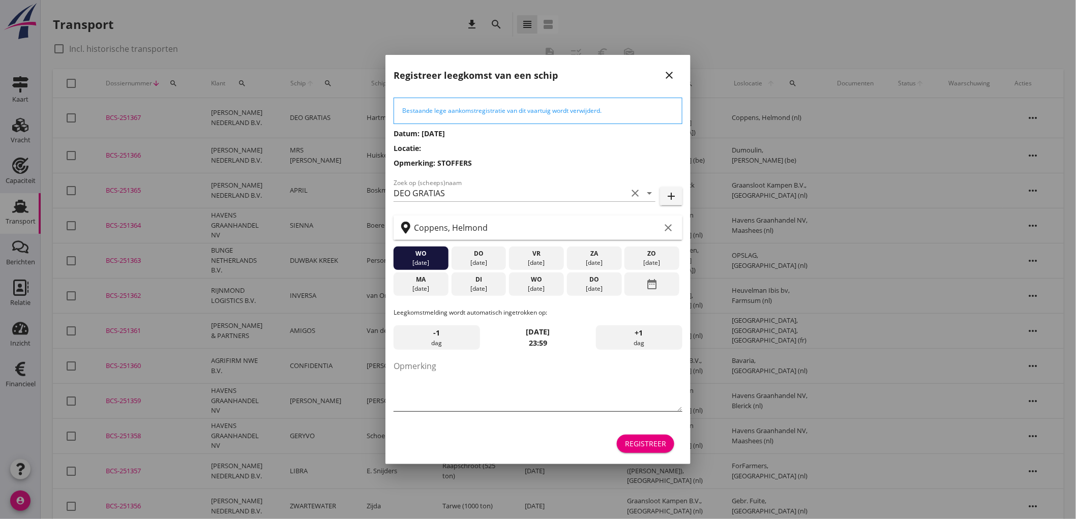
click at [525, 367] on textarea "Opmerking" at bounding box center [537, 384] width 289 height 53
type textarea "STOFFERS"
click at [504, 371] on textarea "STOFFERS" at bounding box center [537, 384] width 289 height 53
click at [476, 276] on div "di" at bounding box center [478, 279] width 50 height 9
click at [652, 446] on div "Registreer" at bounding box center [645, 443] width 41 height 11
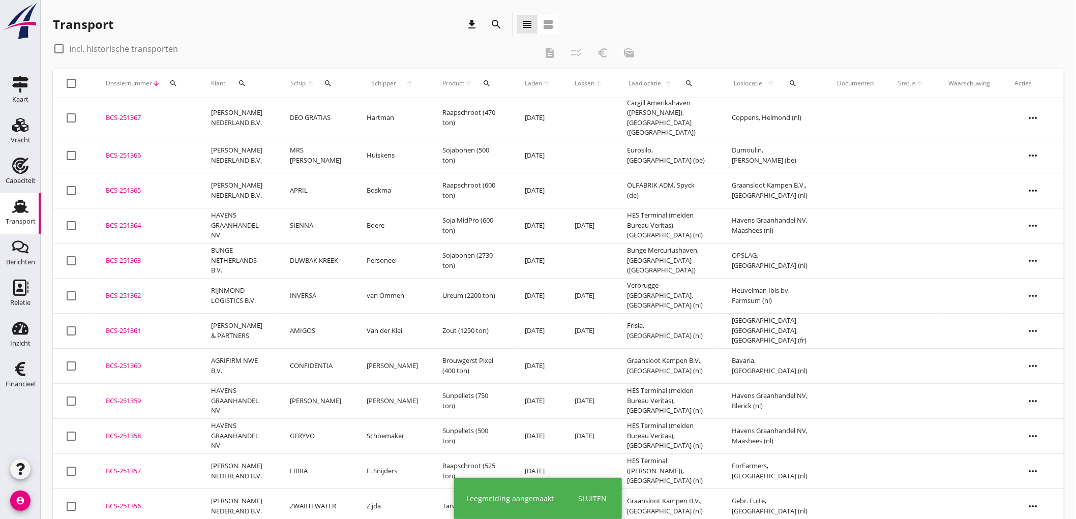
click at [288, 138] on td "MRS [PERSON_NAME]" at bounding box center [316, 155] width 77 height 35
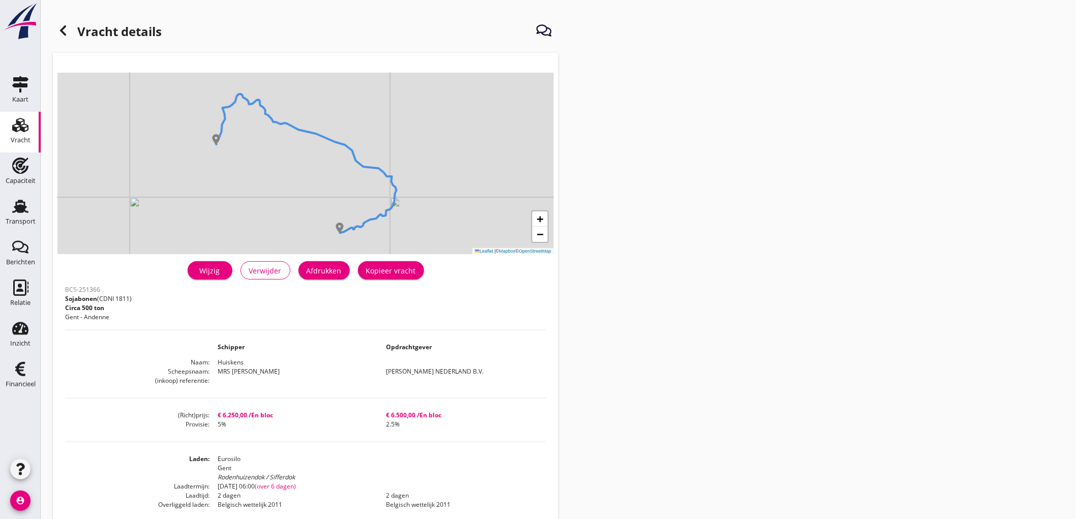
click at [318, 272] on div "Afdrukken" at bounding box center [324, 270] width 35 height 11
click at [69, 31] on div at bounding box center [63, 30] width 20 height 20
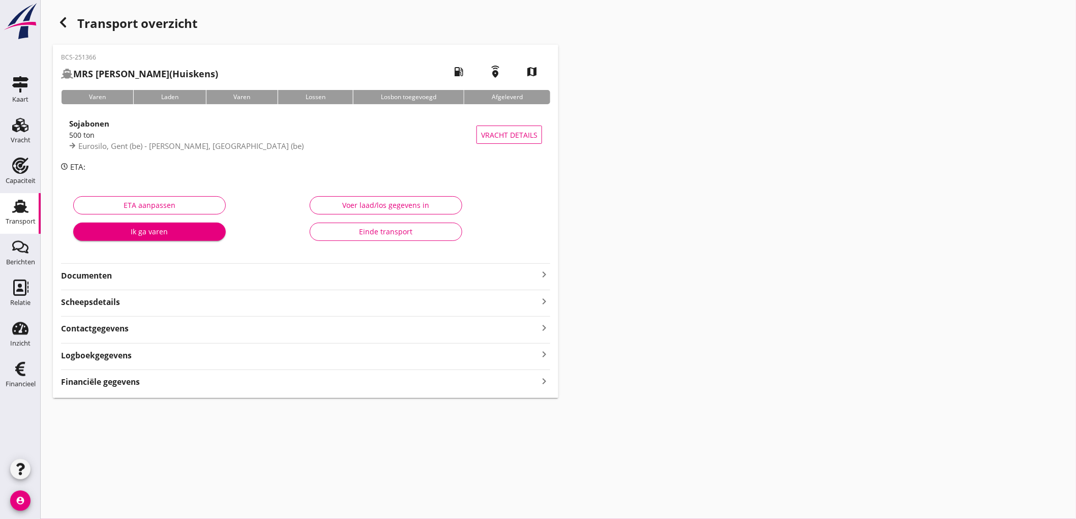
click at [174, 270] on strong "Documenten" at bounding box center [299, 276] width 477 height 12
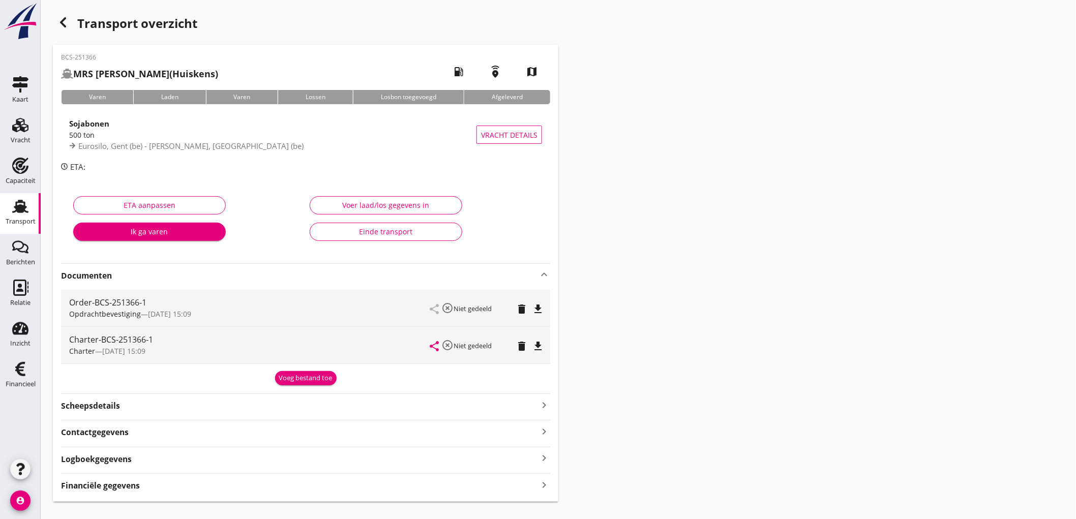
click at [532, 313] on icon "file_download" at bounding box center [538, 309] width 12 height 12
click at [542, 307] on icon "open_in_browser" at bounding box center [538, 309] width 12 height 12
click at [536, 336] on div "share highlight_off Niet gedeeld delete file_download" at bounding box center [486, 345] width 112 height 37
click at [534, 341] on icon "file_download" at bounding box center [538, 346] width 12 height 12
click at [17, 217] on div "Transport" at bounding box center [21, 222] width 30 height 14
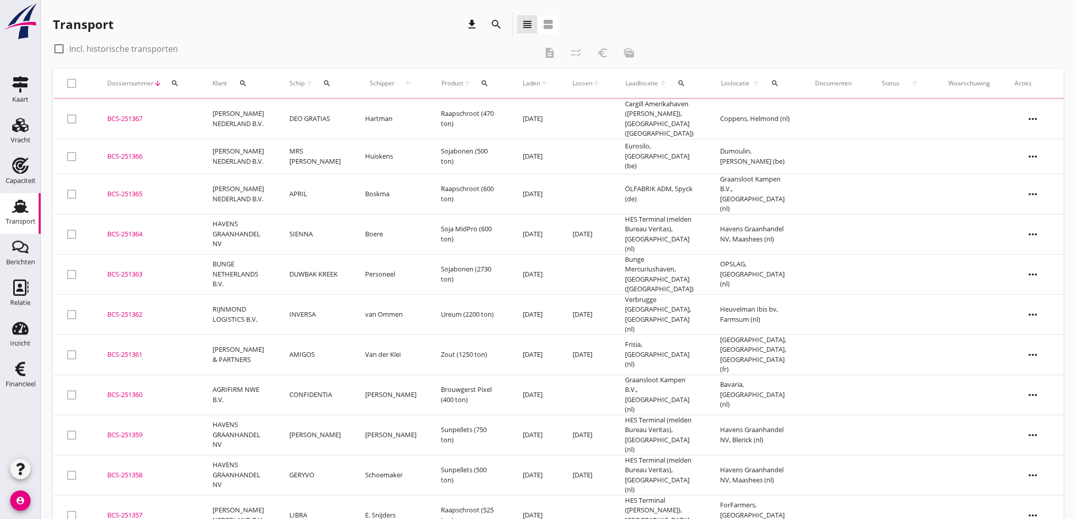
click at [248, 111] on td "[PERSON_NAME] NEDERLAND B.V." at bounding box center [238, 119] width 77 height 40
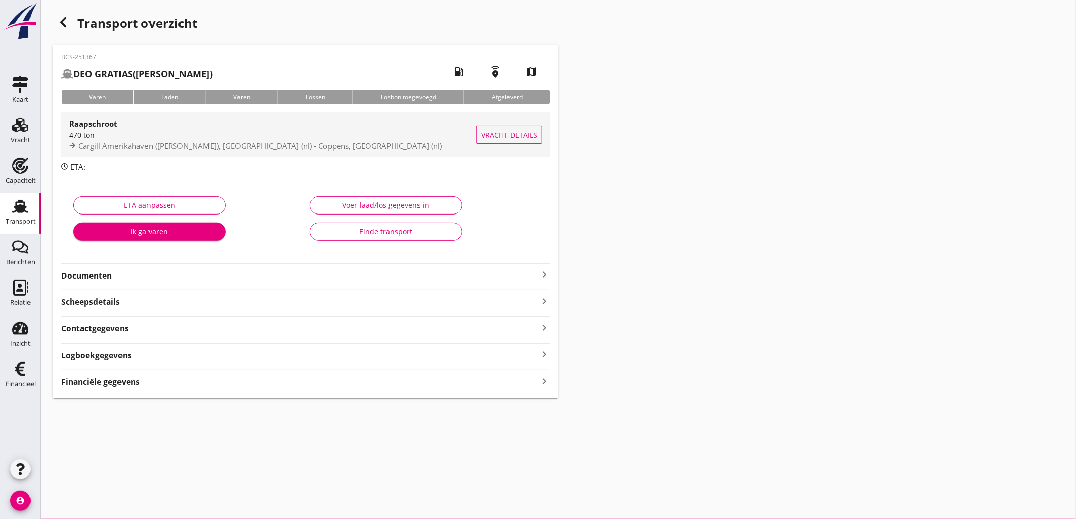
click at [185, 144] on span "Cargill Amerikahaven (melden Peterson), Amsterdam (nl) - Coppens, Helmond (nl)" at bounding box center [260, 146] width 364 height 10
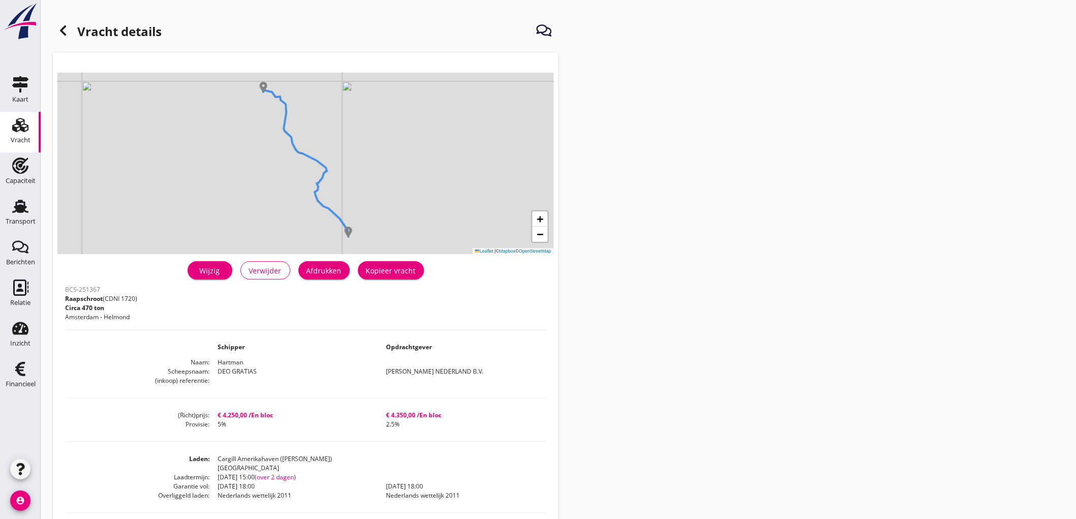
click at [318, 280] on div "Wijzig Verwijder Afdrukken Kopieer vracht" at bounding box center [305, 270] width 481 height 24
click at [323, 272] on div "Afdrukken" at bounding box center [324, 270] width 35 height 11
click at [66, 27] on icon at bounding box center [63, 30] width 12 height 12
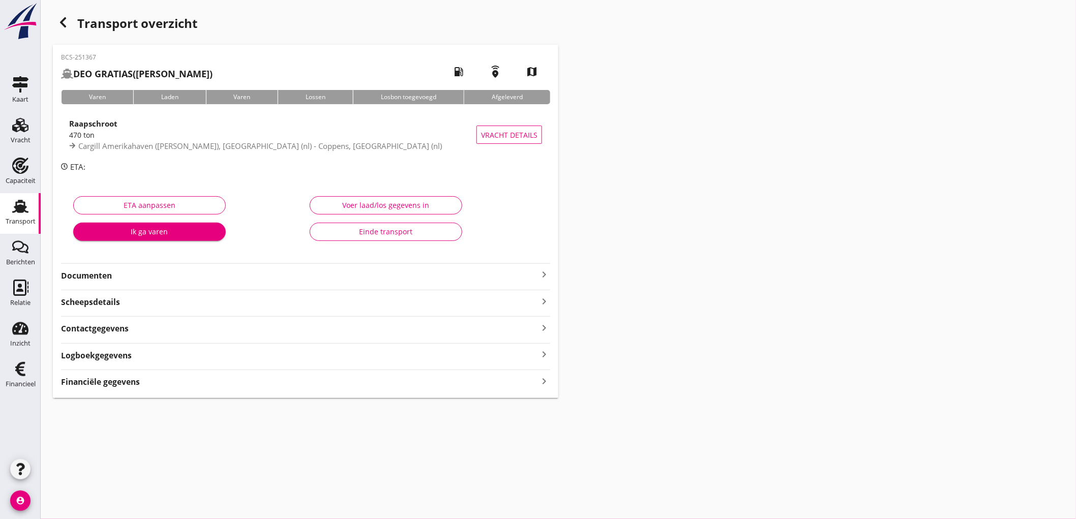
click at [164, 275] on strong "Documenten" at bounding box center [299, 276] width 477 height 12
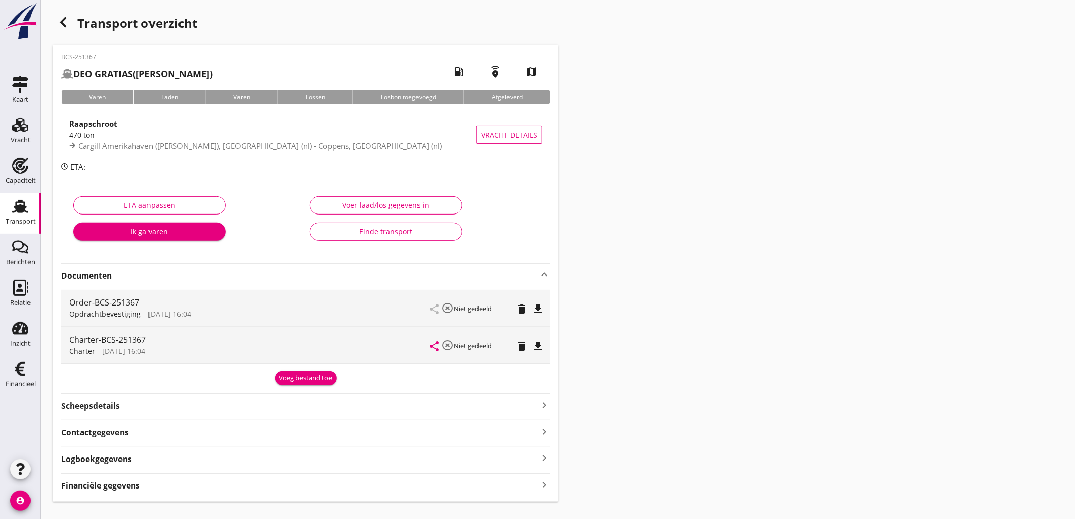
click at [539, 310] on icon "file_download" at bounding box center [538, 309] width 12 height 12
click at [539, 349] on icon "file_download" at bounding box center [538, 346] width 12 height 12
click at [252, 400] on div "Scheepsdetails keyboard_arrow_right" at bounding box center [305, 405] width 489 height 14
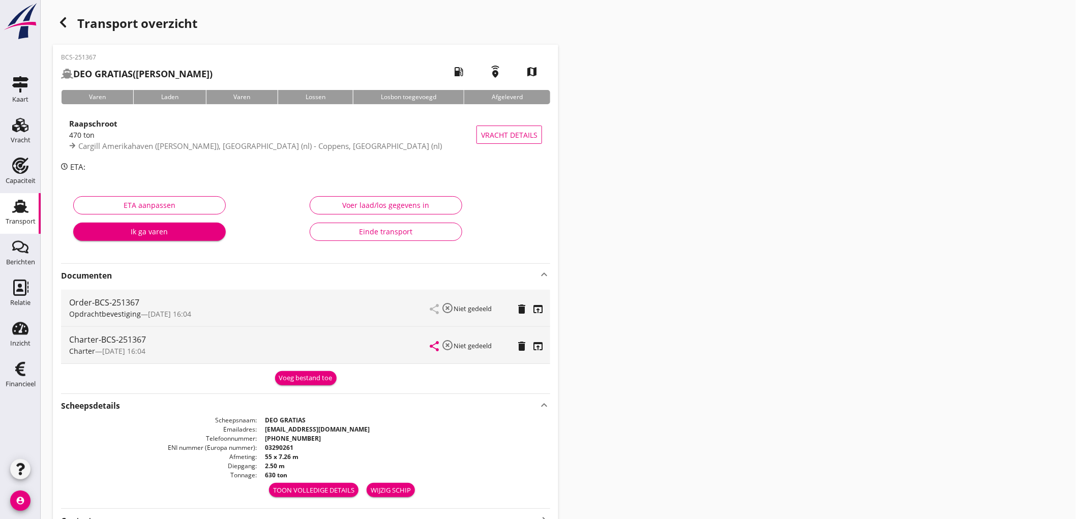
scroll to position [108, 0]
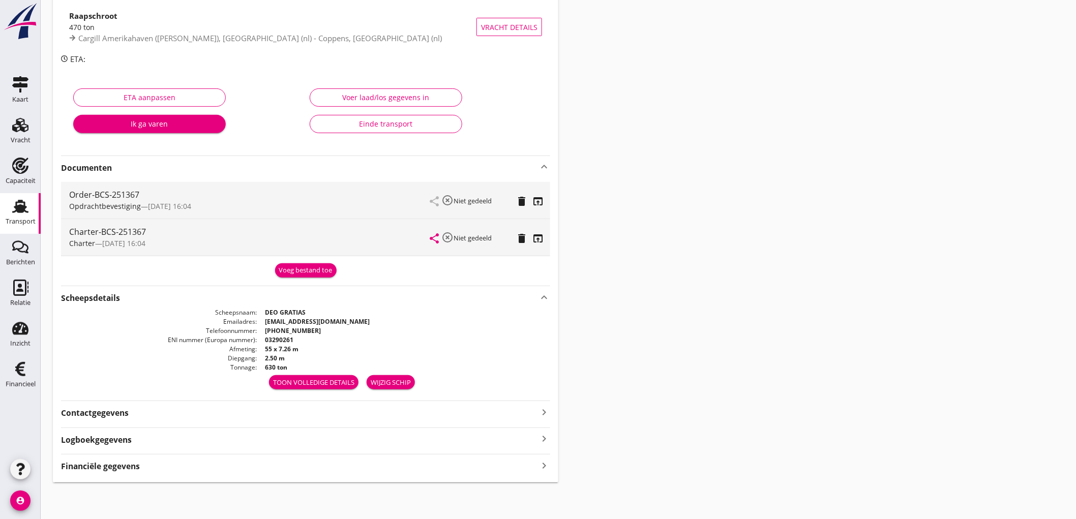
click at [141, 465] on div "Financiële gegevens keyboard_arrow_right" at bounding box center [305, 466] width 489 height 14
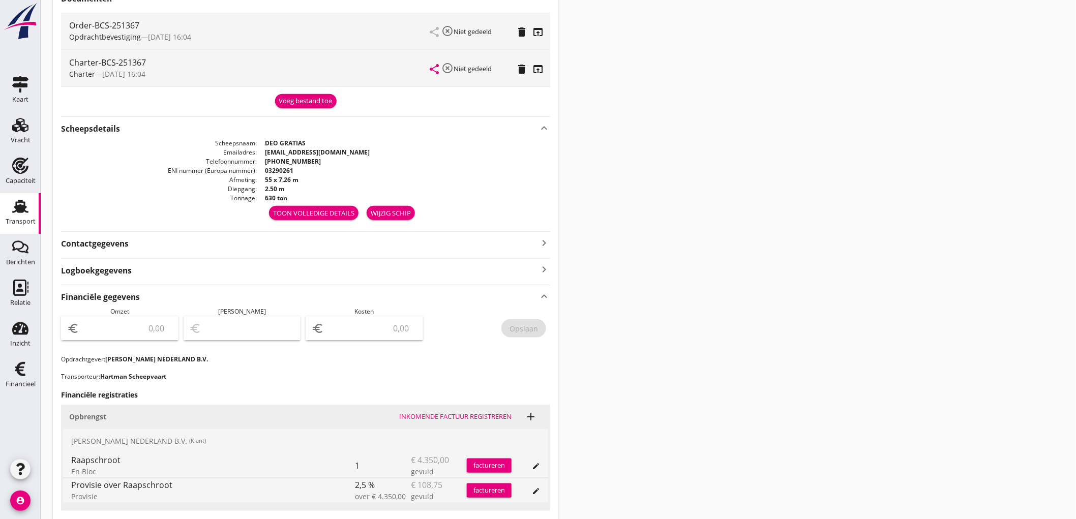
scroll to position [446, 0]
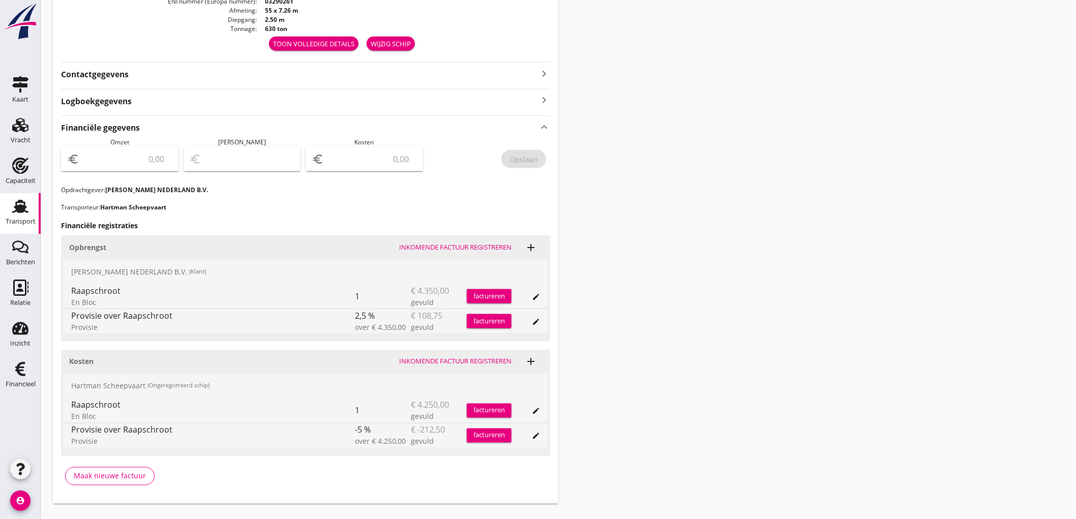
click at [124, 158] on input "number" at bounding box center [126, 159] width 91 height 16
type input "4241"
type input "4241.25"
type input "4237.25"
type input "4"
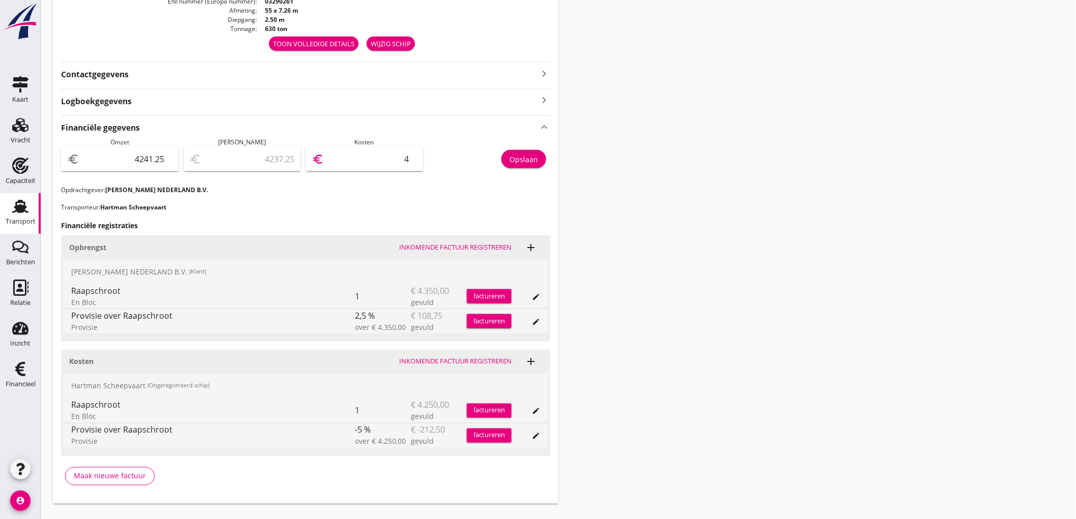
type input "4201.25"
type input "40"
type input "3838.25"
type input "403"
type input "204.25"
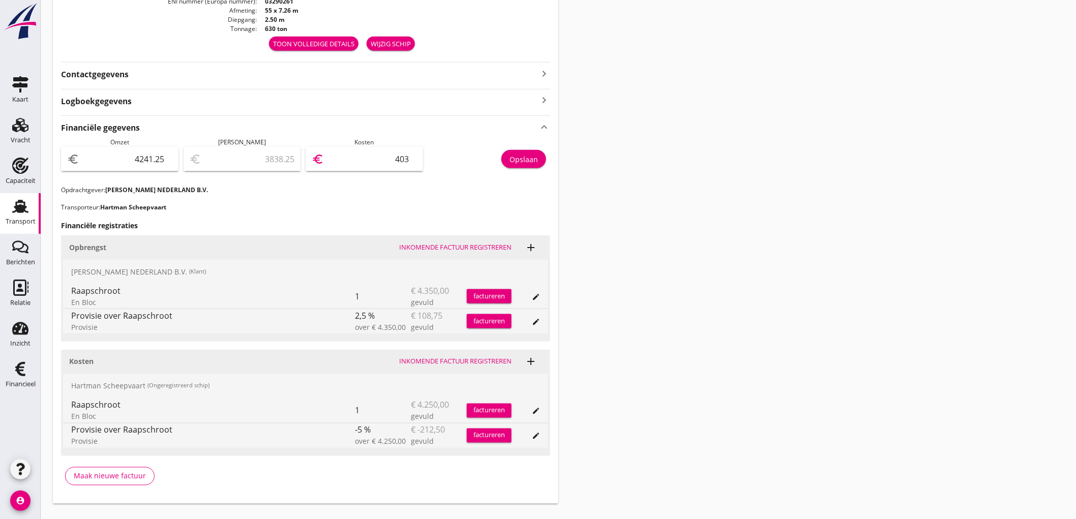
type input "4037"
type input "203.75"
type input "4037.50"
click at [521, 168] on div "Opslaan" at bounding box center [489, 162] width 123 height 48
click at [526, 163] on div "Opslaan" at bounding box center [523, 159] width 28 height 11
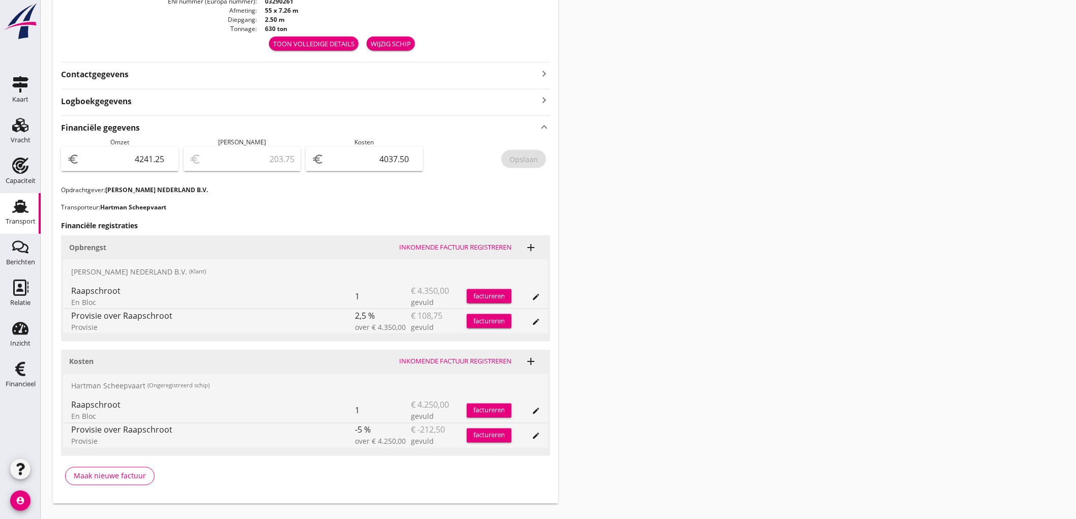
click at [20, 215] on div "Transport" at bounding box center [21, 222] width 30 height 14
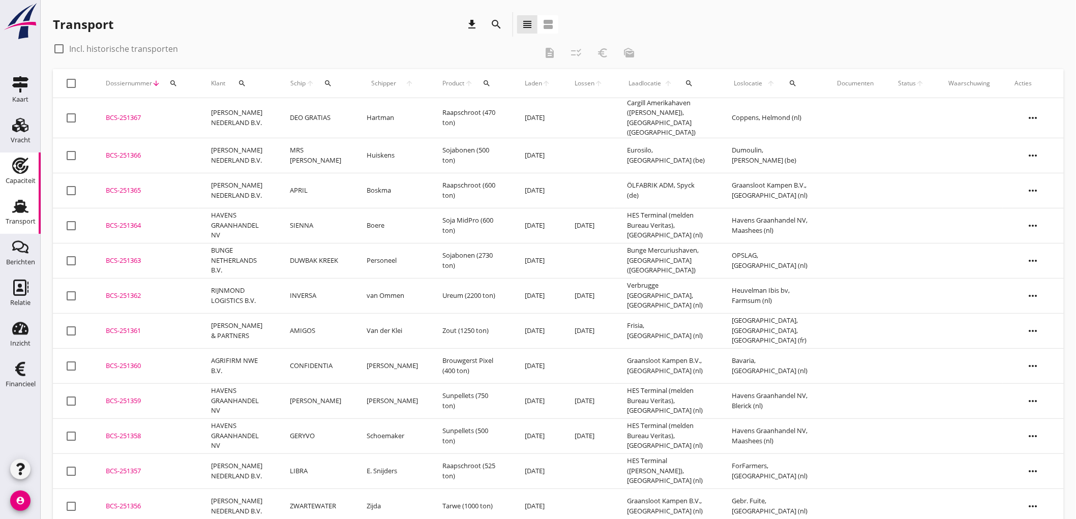
click at [18, 161] on use at bounding box center [20, 166] width 16 height 16
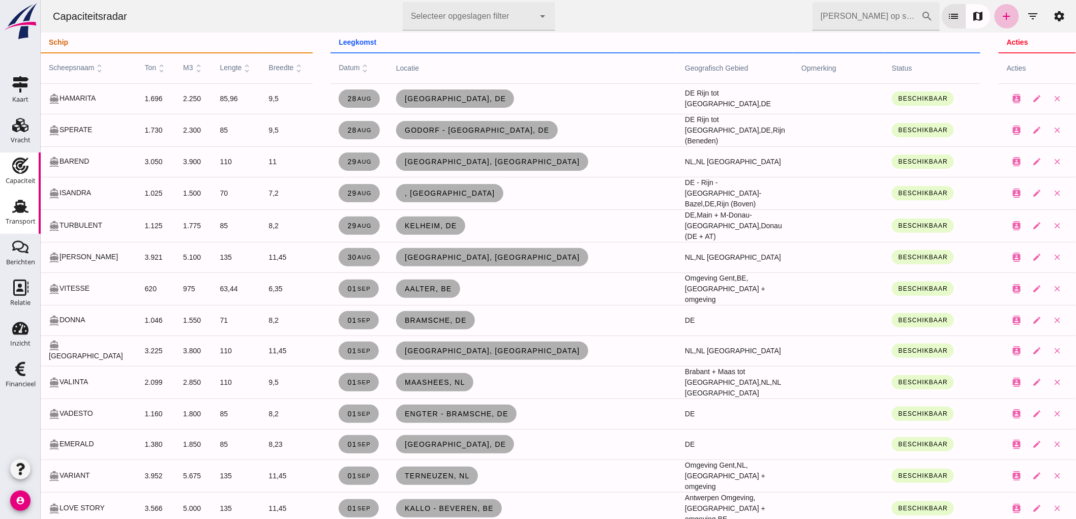
click at [19, 215] on div "Transport" at bounding box center [21, 222] width 30 height 14
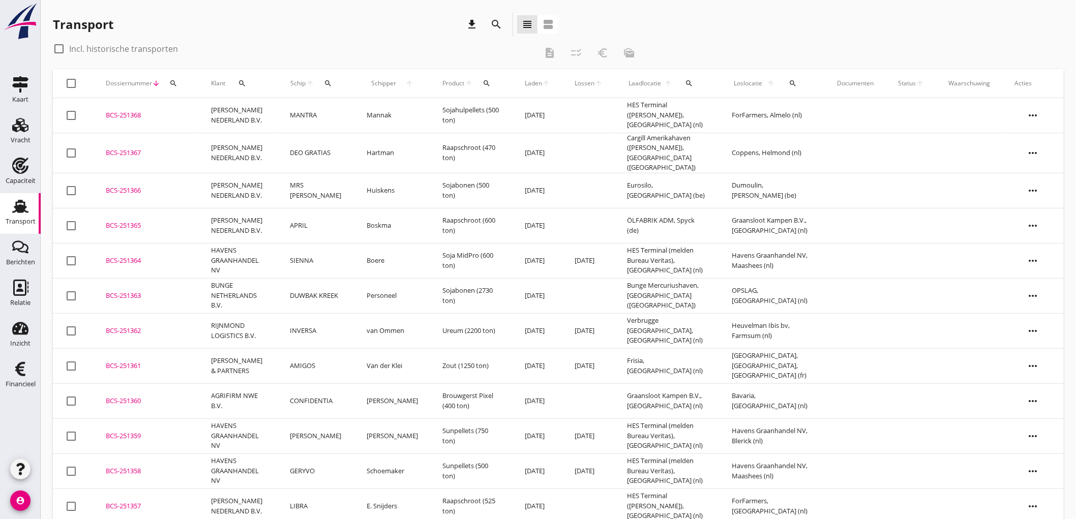
click at [391, 119] on td "Mannak" at bounding box center [392, 115] width 76 height 35
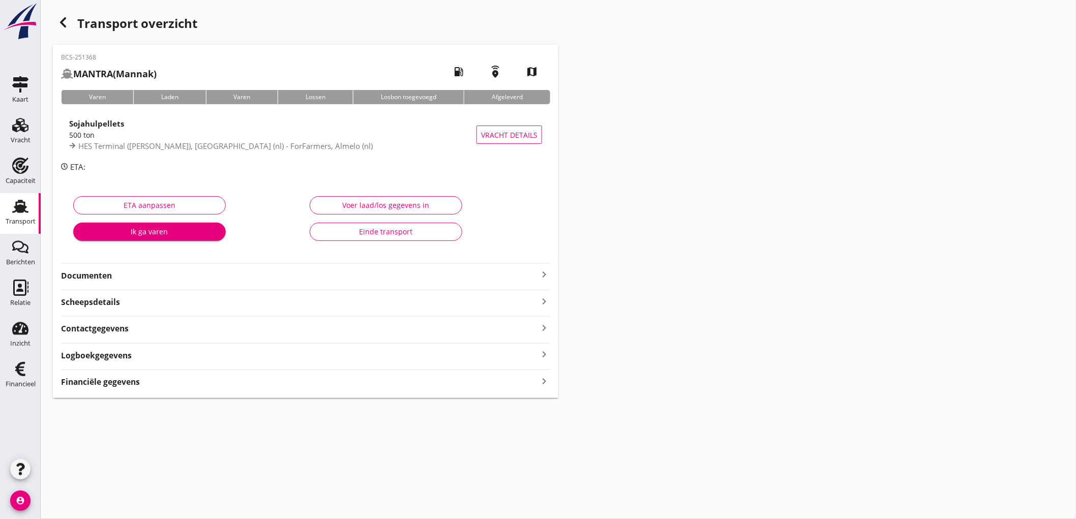
click at [145, 380] on div "Financiële gegevens keyboard_arrow_right" at bounding box center [305, 381] width 489 height 14
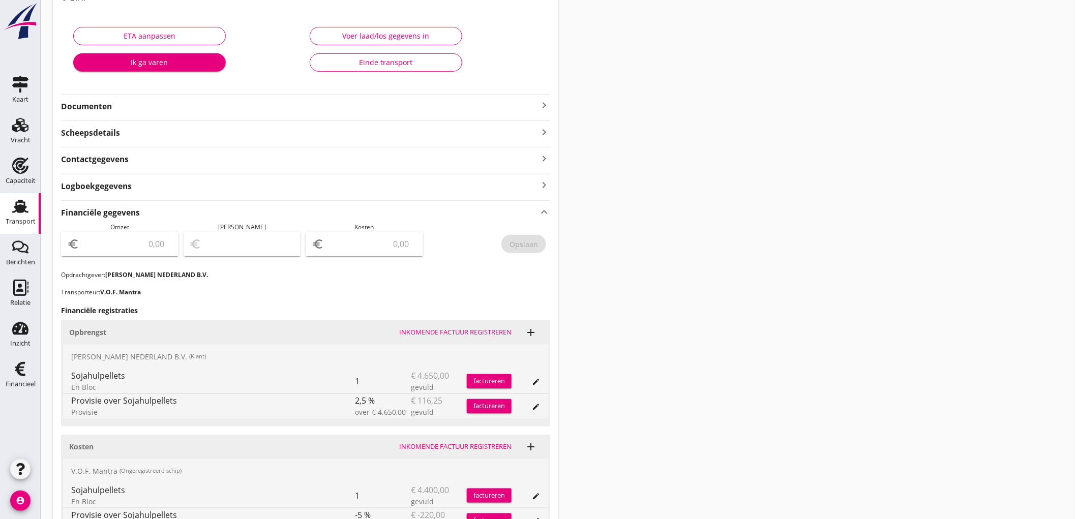
scroll to position [226, 0]
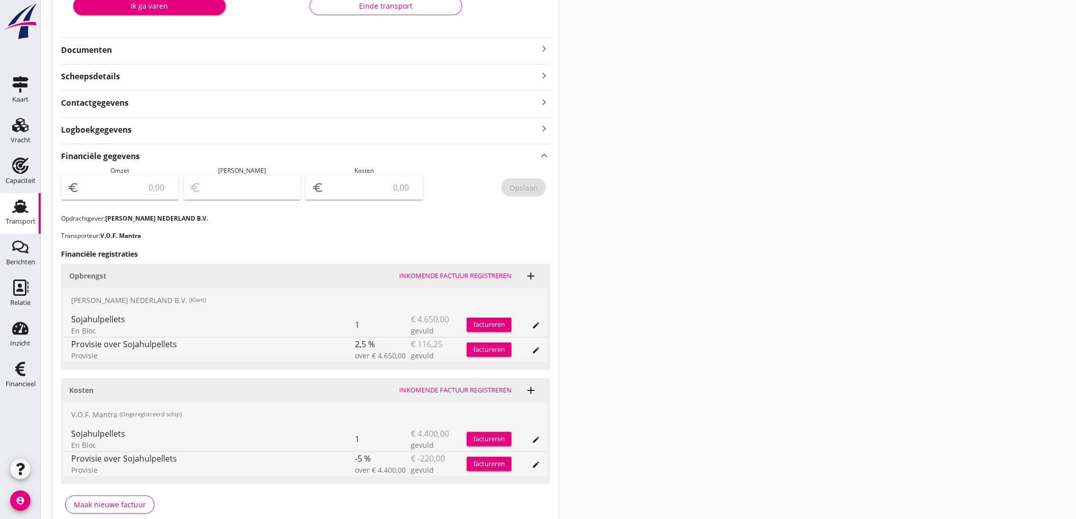
click at [14, 215] on div "Transport" at bounding box center [21, 222] width 30 height 14
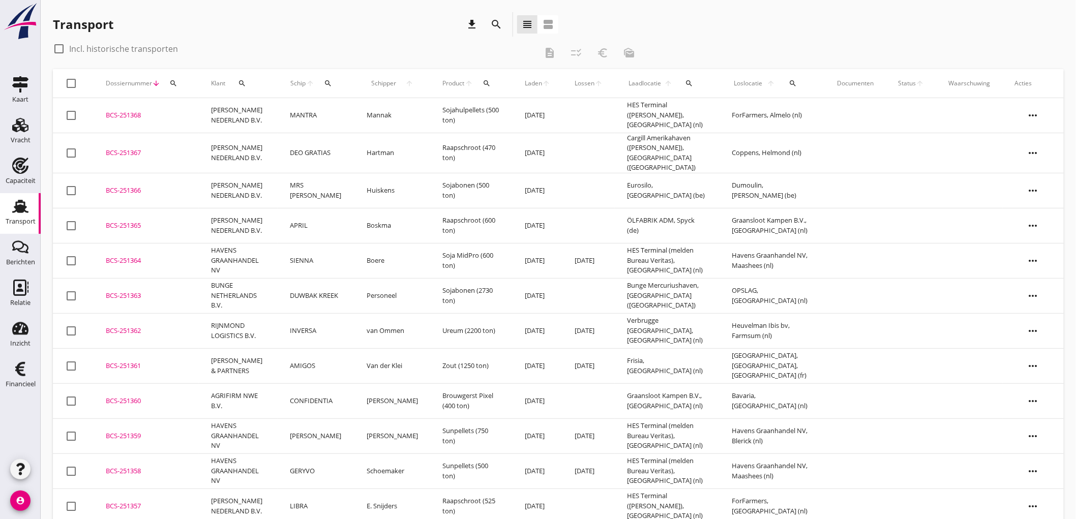
click at [313, 228] on td "APRIL" at bounding box center [316, 225] width 77 height 35
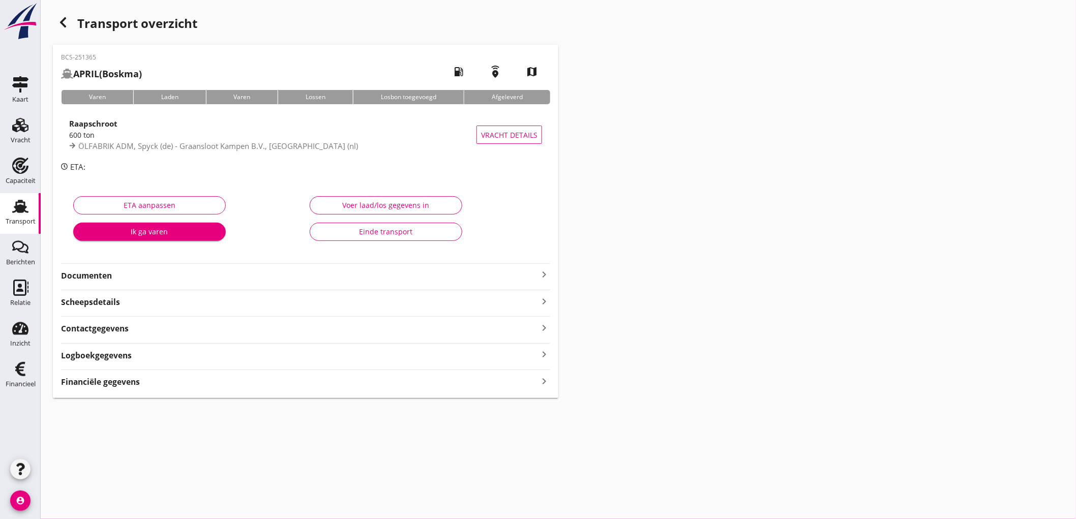
click at [25, 217] on div "Transport" at bounding box center [21, 222] width 30 height 14
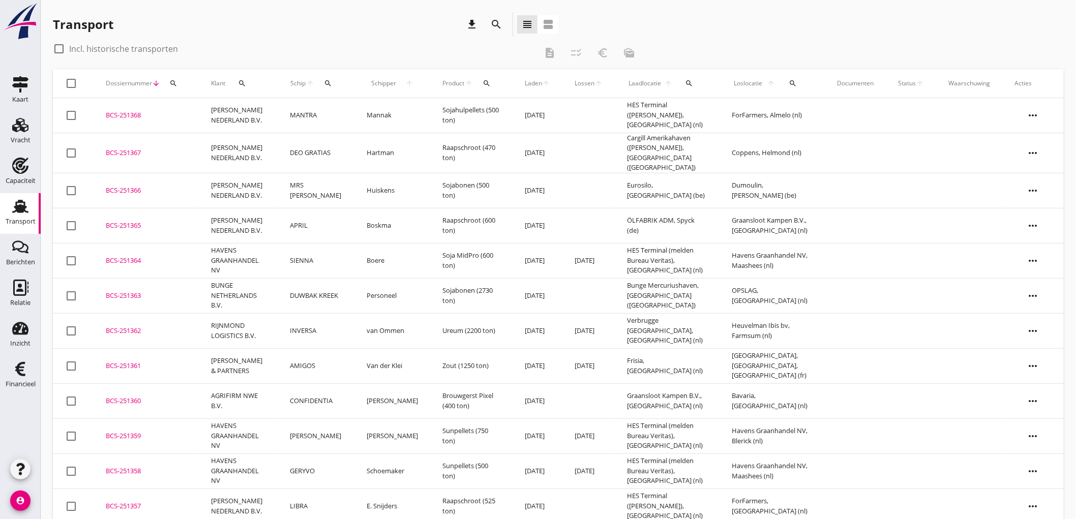
click at [23, 207] on use at bounding box center [20, 206] width 16 height 13
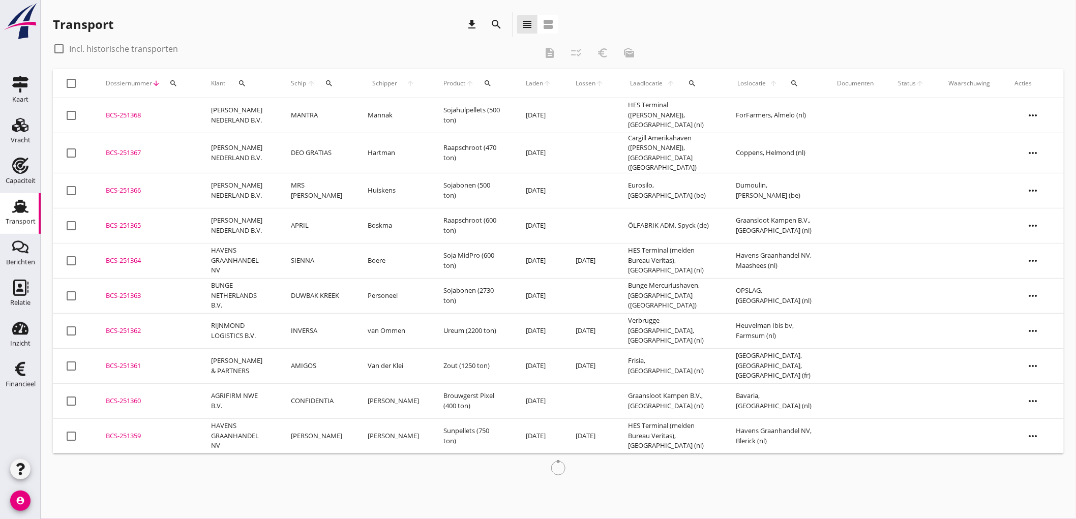
click at [216, 119] on td "[PERSON_NAME] NEDERLAND B.V." at bounding box center [239, 115] width 80 height 35
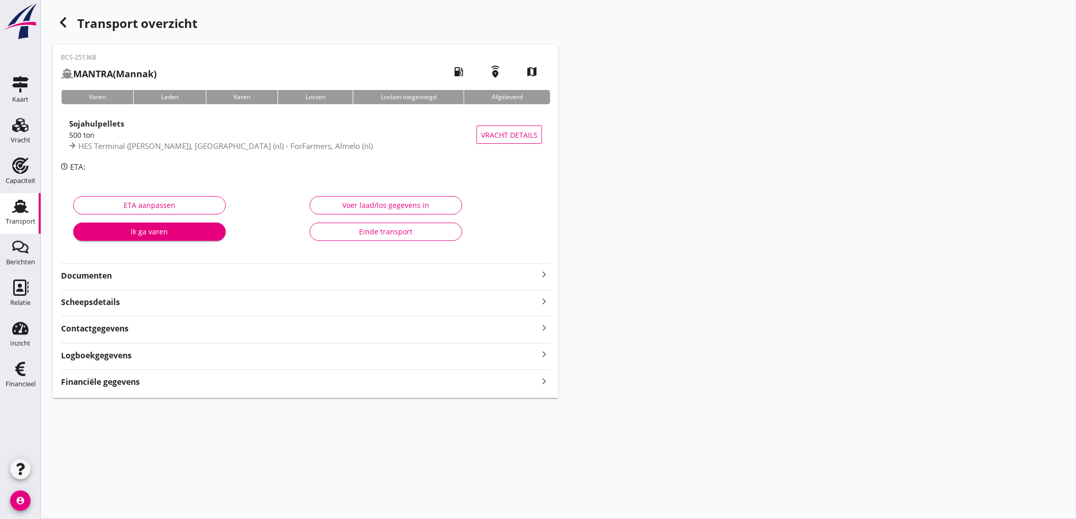
click at [111, 379] on strong "Financiële gegevens" at bounding box center [100, 382] width 79 height 12
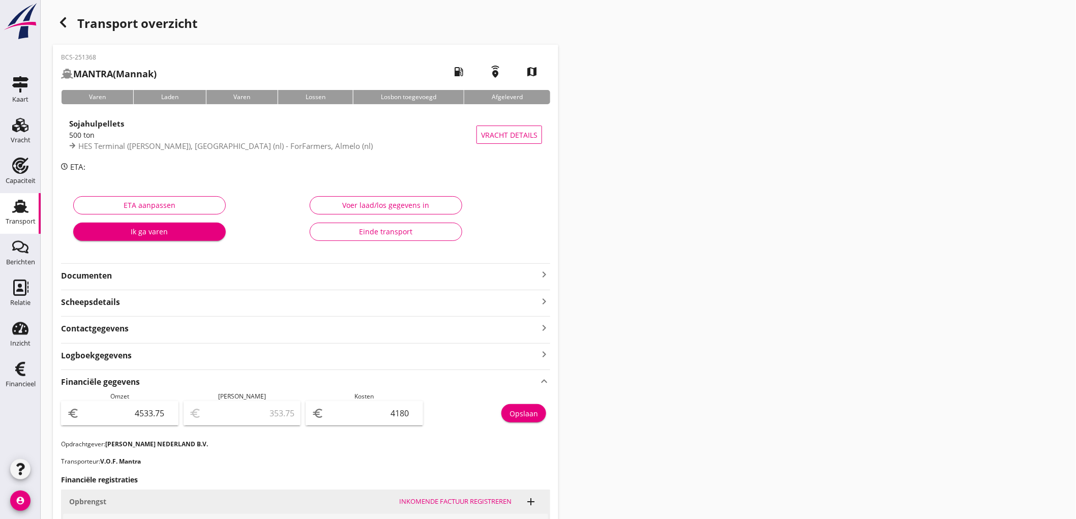
click at [0, 220] on link "Transport Transport" at bounding box center [20, 213] width 41 height 41
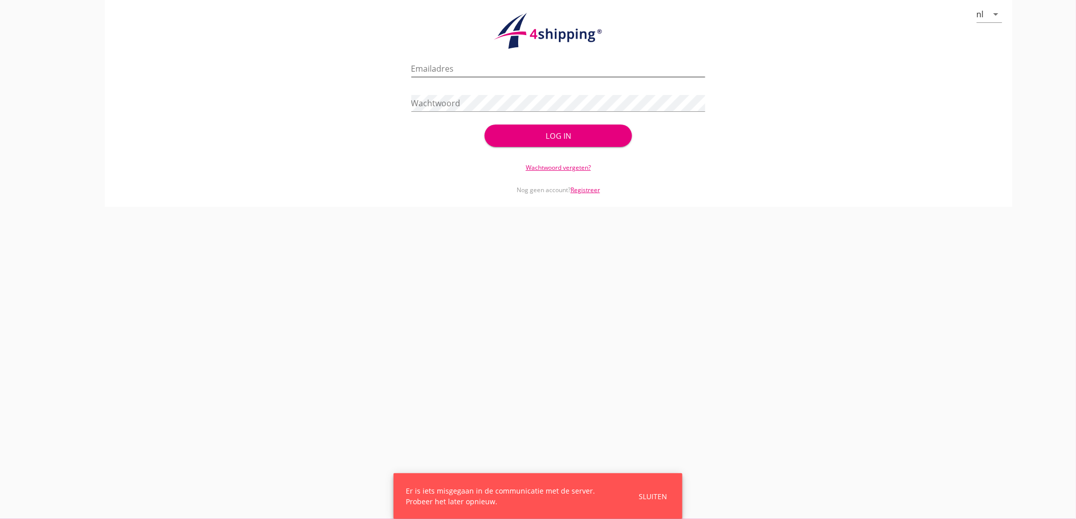
click at [507, 65] on input "Emailadres" at bounding box center [558, 68] width 294 height 16
type input "bouman@stoffersbevrachtingen.nl"
click at [484, 125] on button "Log in" at bounding box center [557, 136] width 147 height 22
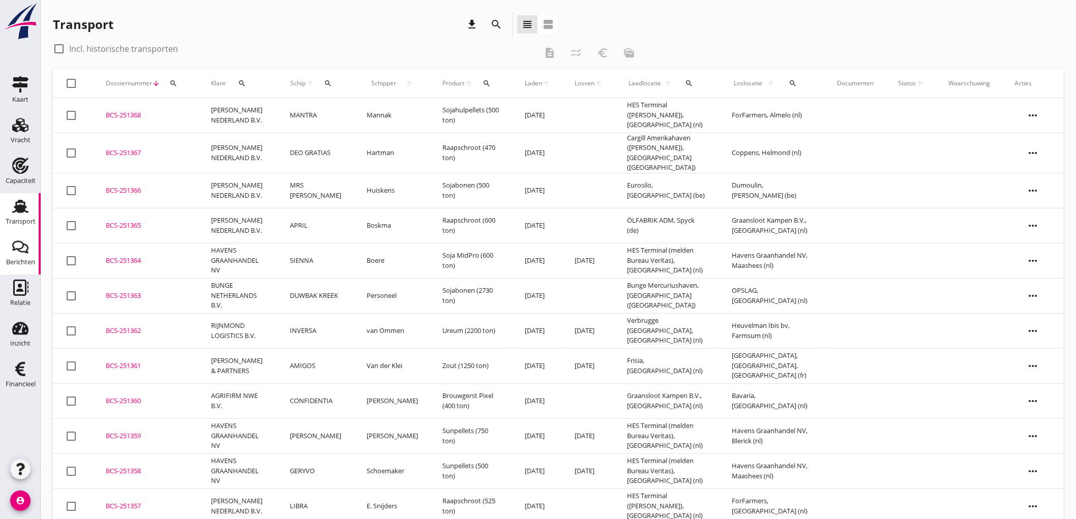
click at [22, 253] on icon "Berichten" at bounding box center [20, 247] width 16 height 16
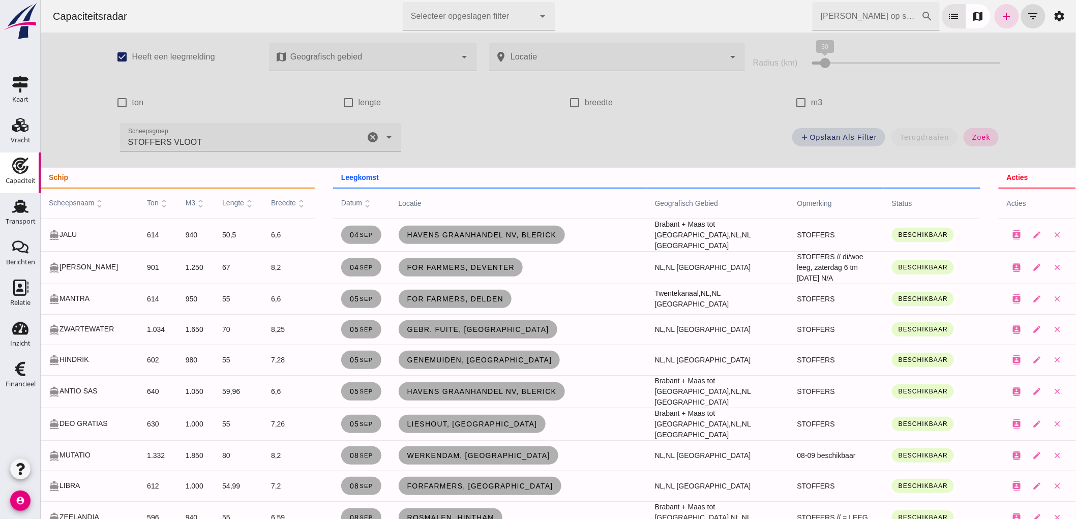
scroll to position [282, 0]
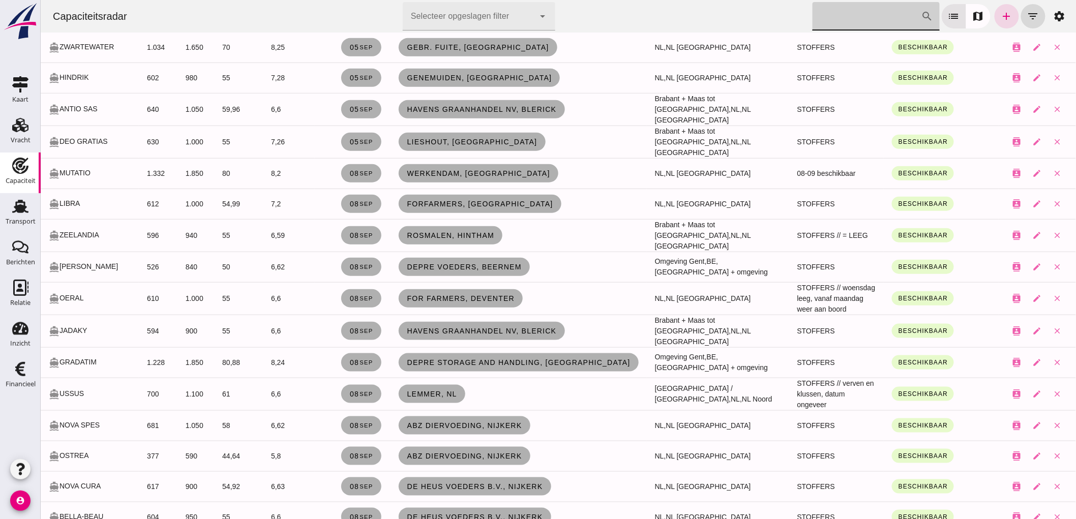
click at [834, 15] on input "[PERSON_NAME] op scheepsnaam" at bounding box center [866, 16] width 109 height 28
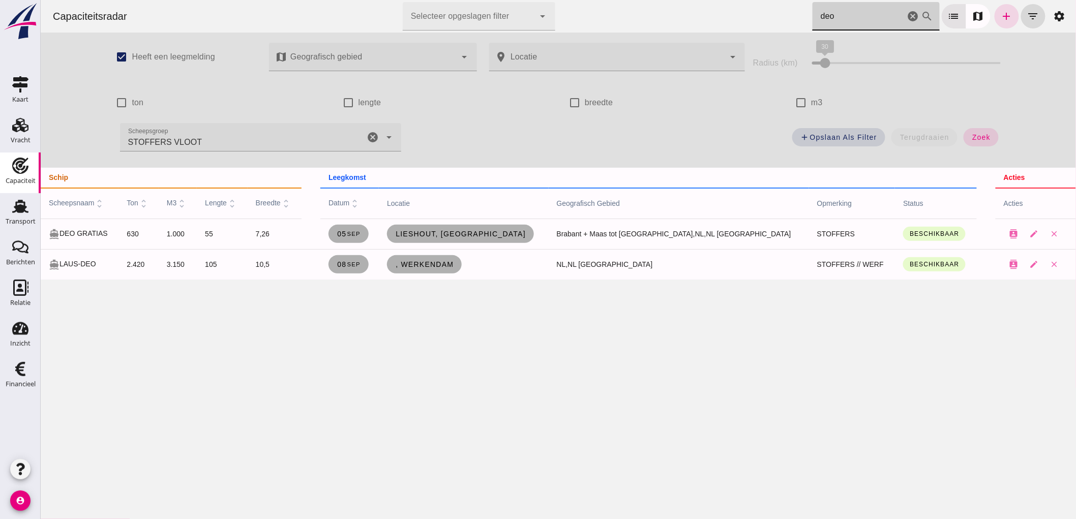
click at [368, 136] on icon "cancel" at bounding box center [372, 137] width 12 height 12
type input "deo"
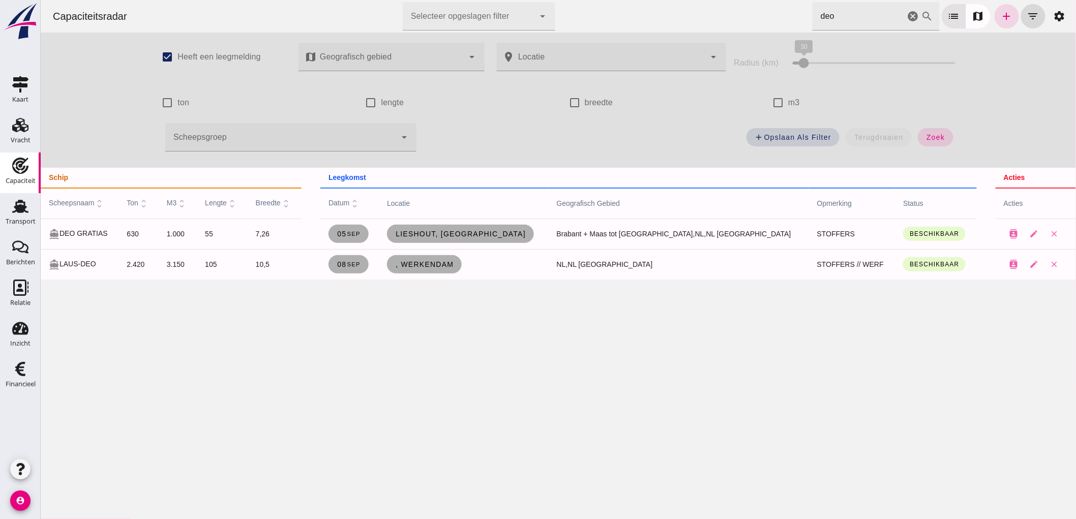
click at [915, 147] on div "add Opslaan als filter terugdraaien zoek" at bounding box center [693, 140] width 542 height 37
click at [926, 139] on span "zoek" at bounding box center [934, 137] width 19 height 8
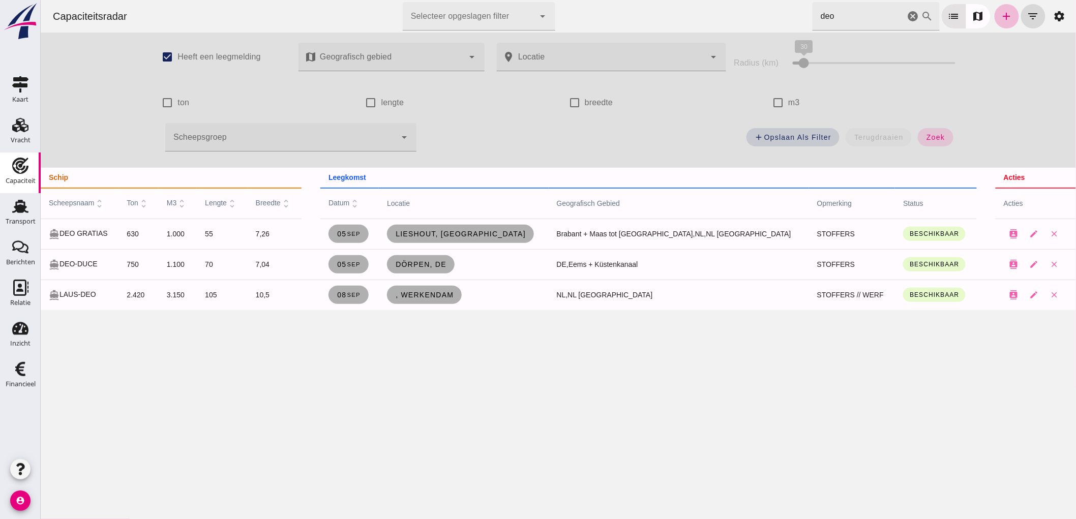
click at [907, 16] on icon "cancel" at bounding box center [912, 16] width 12 height 12
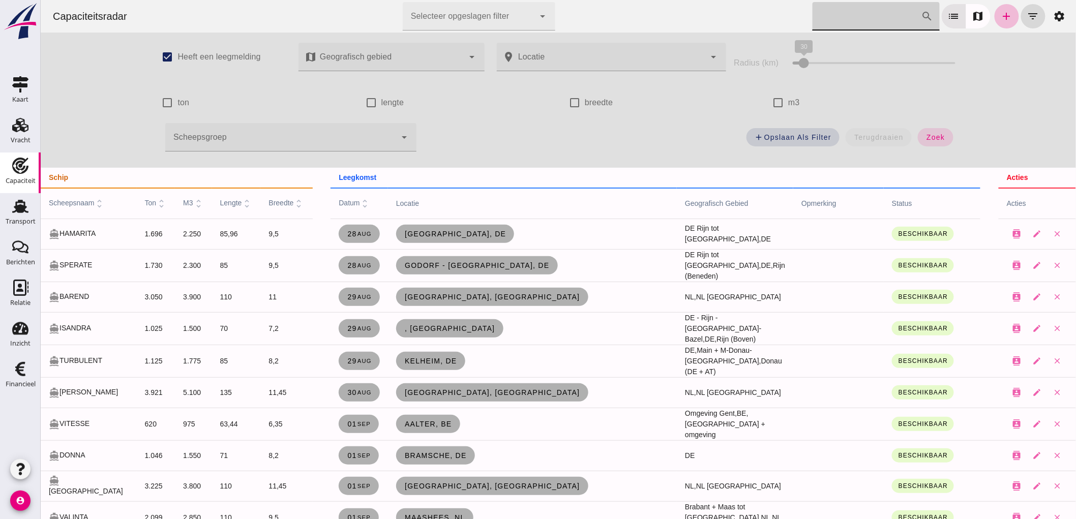
click at [364, 140] on div at bounding box center [280, 137] width 231 height 28
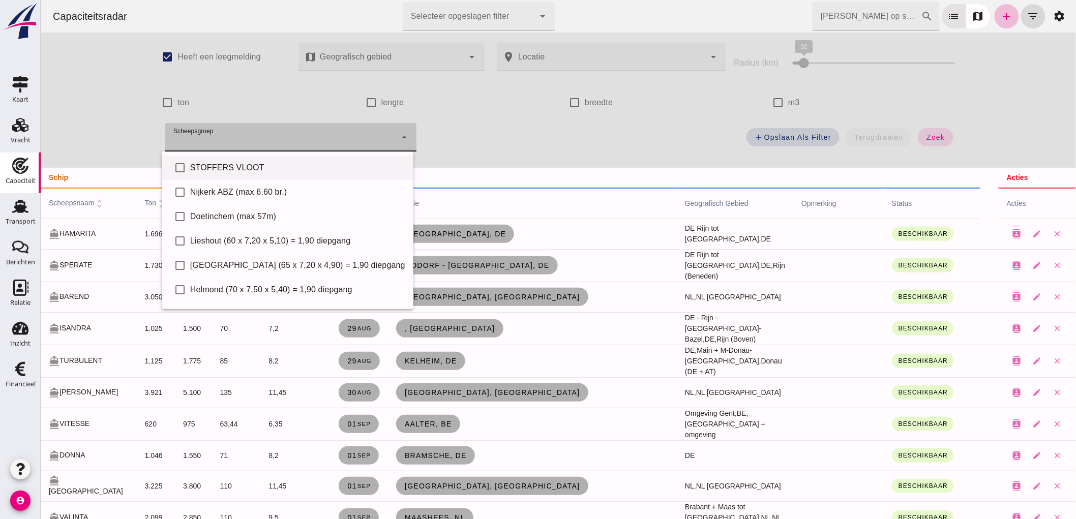
click at [234, 170] on div "STOFFERS VLOOT" at bounding box center [297, 168] width 215 height 12
type input "STOFFERS VLOOT"
checkbox input "true"
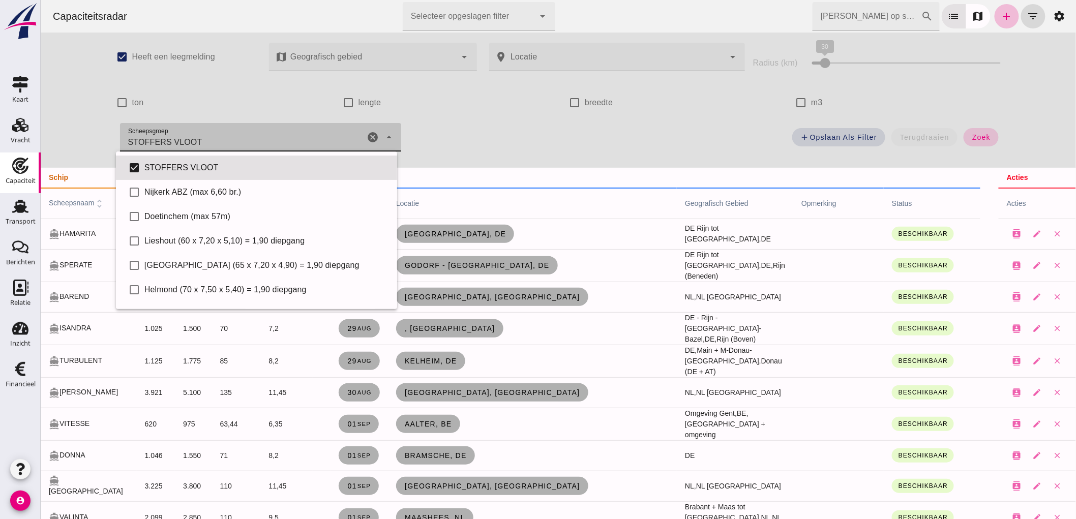
click at [978, 134] on span "zoek" at bounding box center [980, 137] width 19 height 8
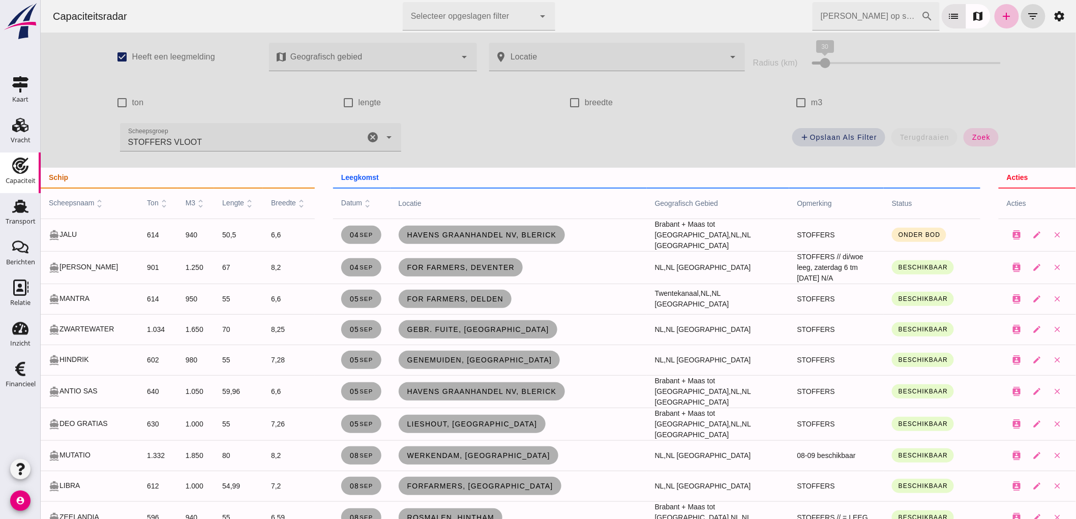
click at [353, 253] on td "04 sep" at bounding box center [360, 267] width 57 height 33
click at [366, 139] on icon "cancel" at bounding box center [372, 137] width 12 height 12
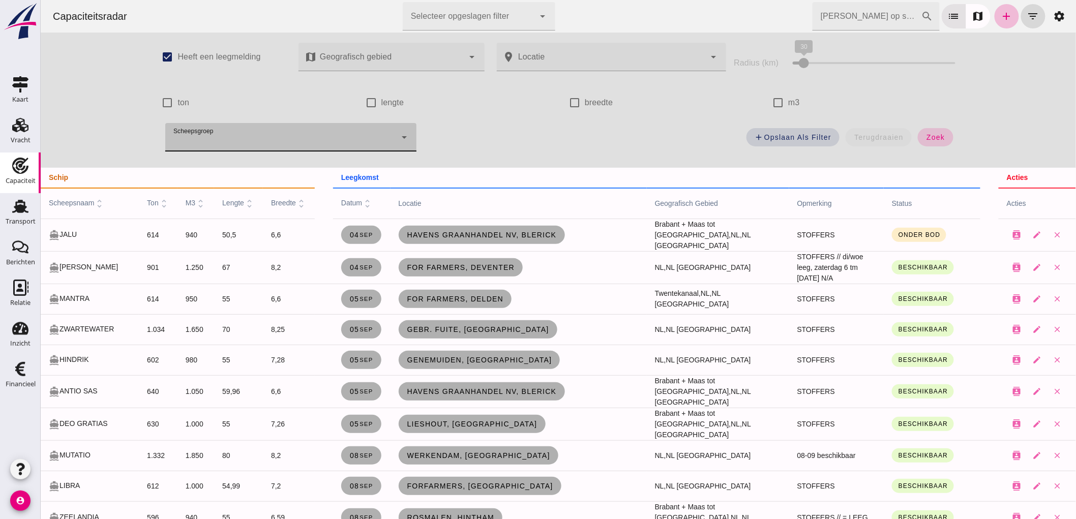
click at [944, 137] on button "zoek" at bounding box center [934, 137] width 35 height 18
click at [945, 135] on button "zoek" at bounding box center [934, 137] width 35 height 18
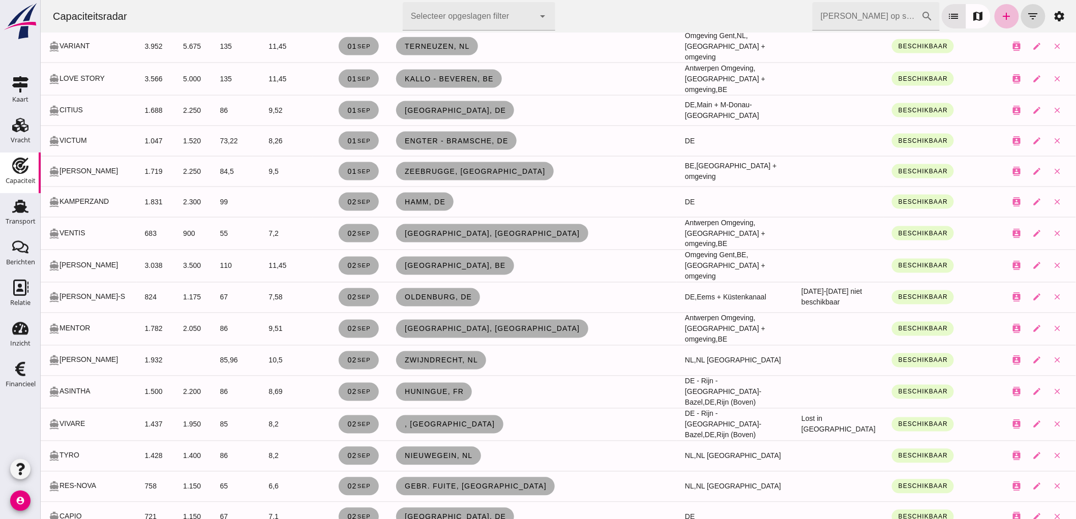
scroll to position [903, 0]
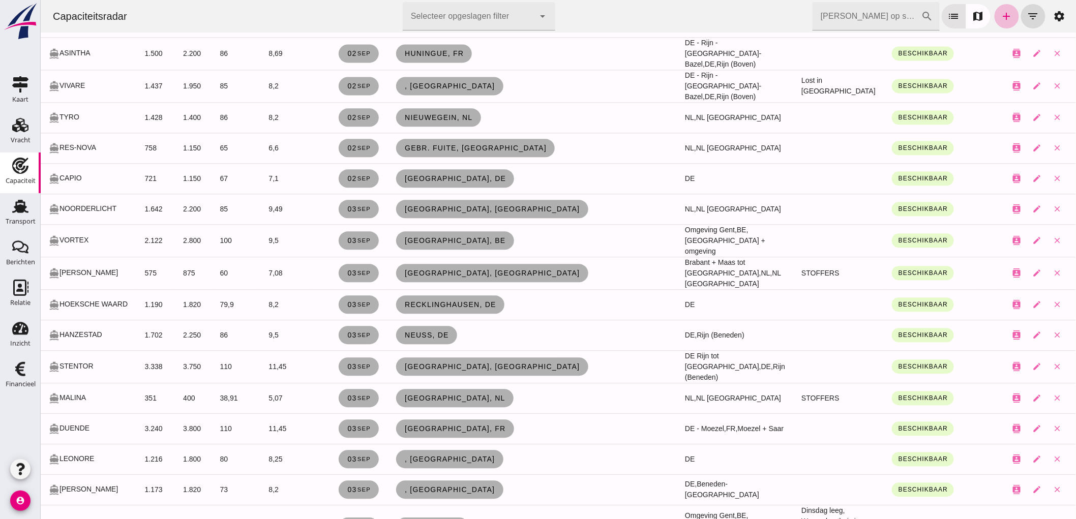
click at [867, 10] on input "Zoek op scheepsnaam" at bounding box center [866, 16] width 109 height 28
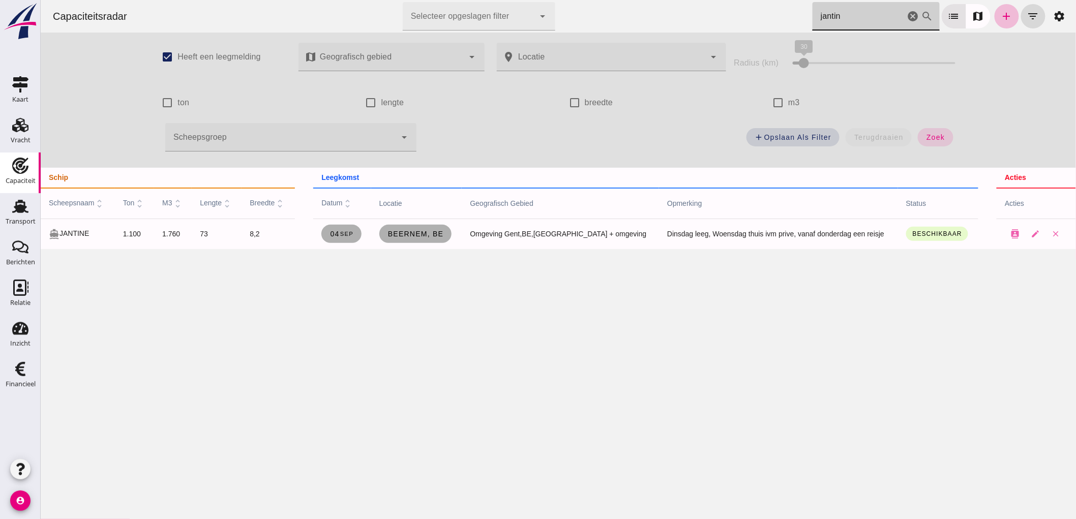
scroll to position [0, 0]
click at [873, 15] on input "jantin" at bounding box center [858, 16] width 93 height 28
type input "jantin"
click at [408, 231] on span "Beernem, be" at bounding box center [415, 234] width 56 height 8
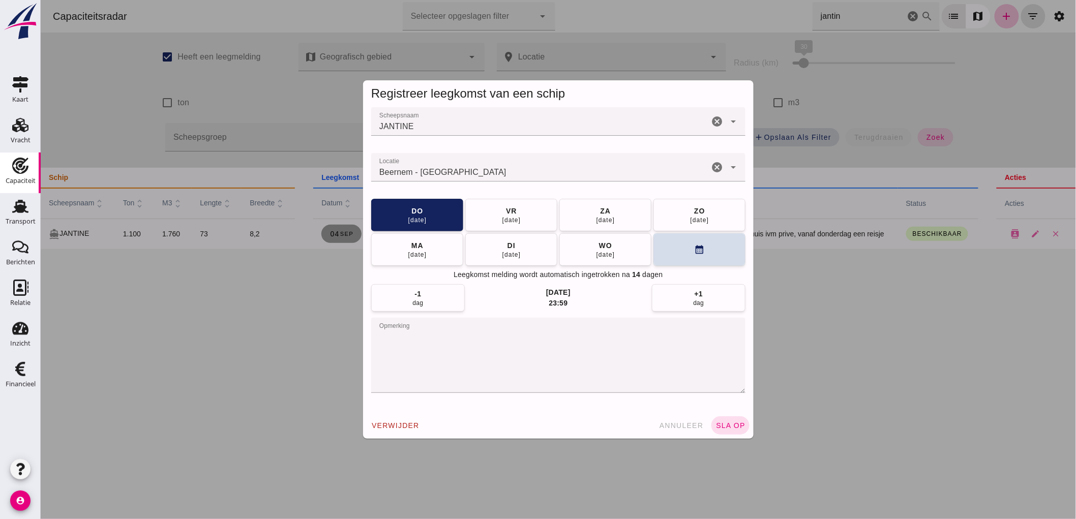
click at [712, 165] on icon "cancel" at bounding box center [716, 167] width 12 height 12
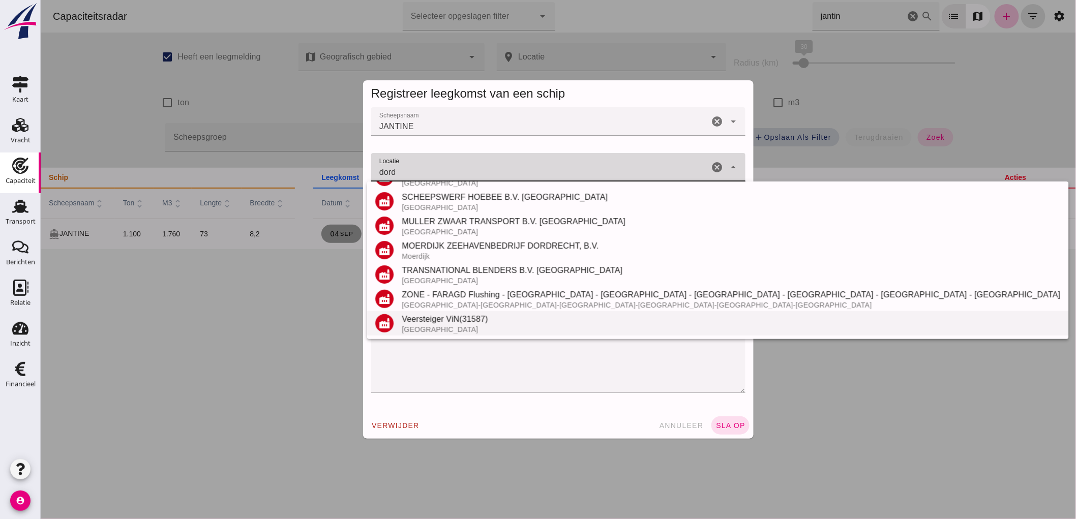
scroll to position [207, 0]
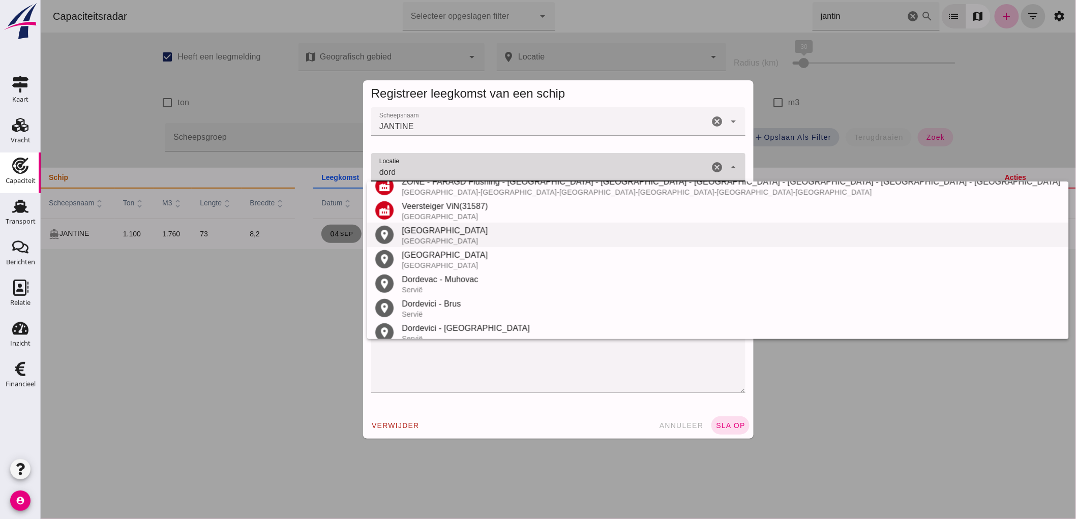
click at [491, 233] on div "Dordrecht" at bounding box center [730, 231] width 658 height 12
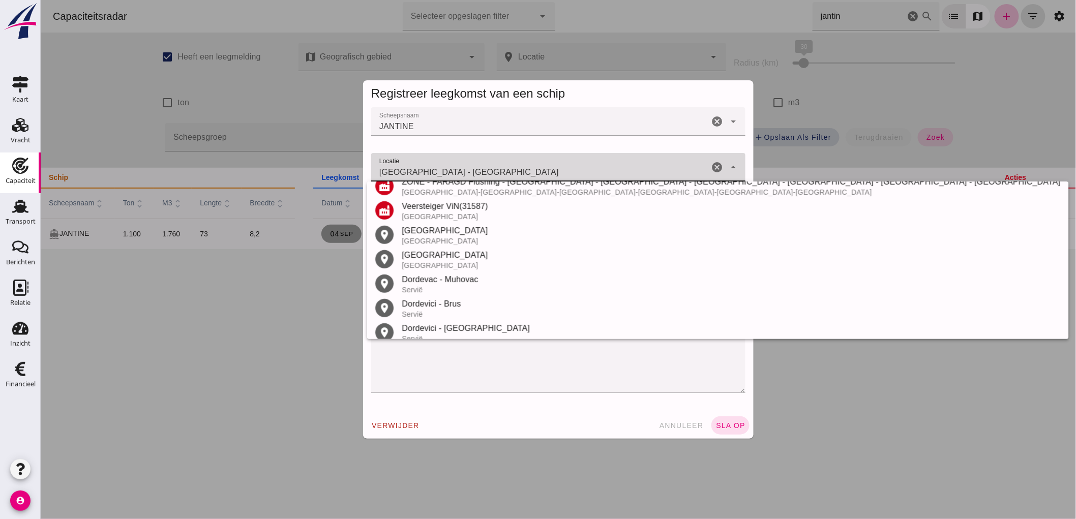
scroll to position [0, 0]
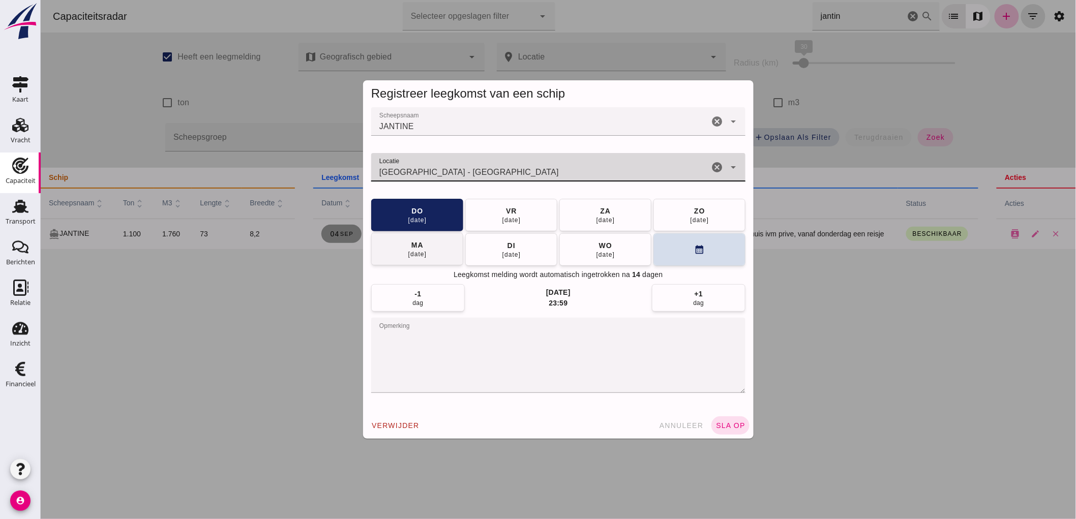
type input "Dordrecht - Zuid-Holland"
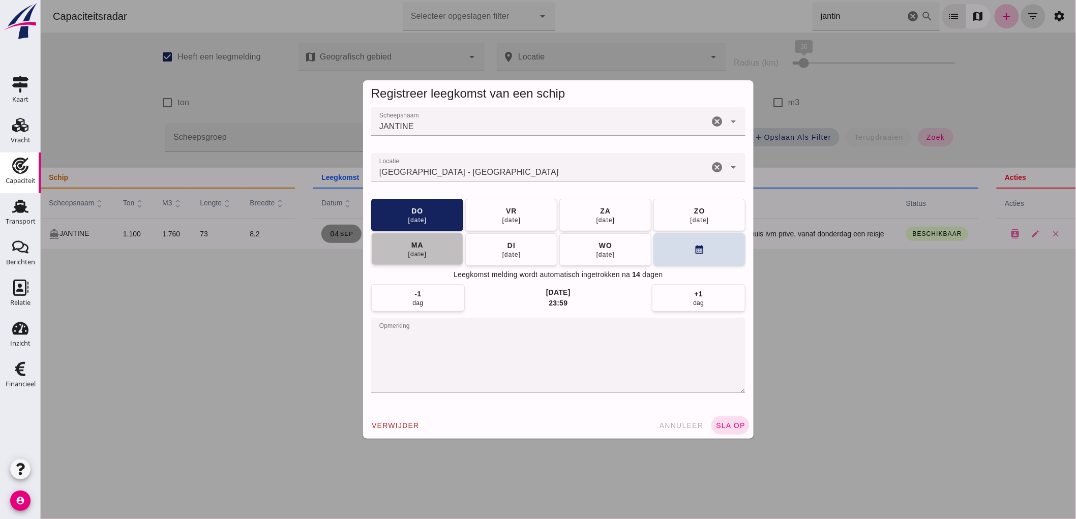
click at [430, 255] on button "ma 08 sep" at bounding box center [417, 249] width 92 height 33
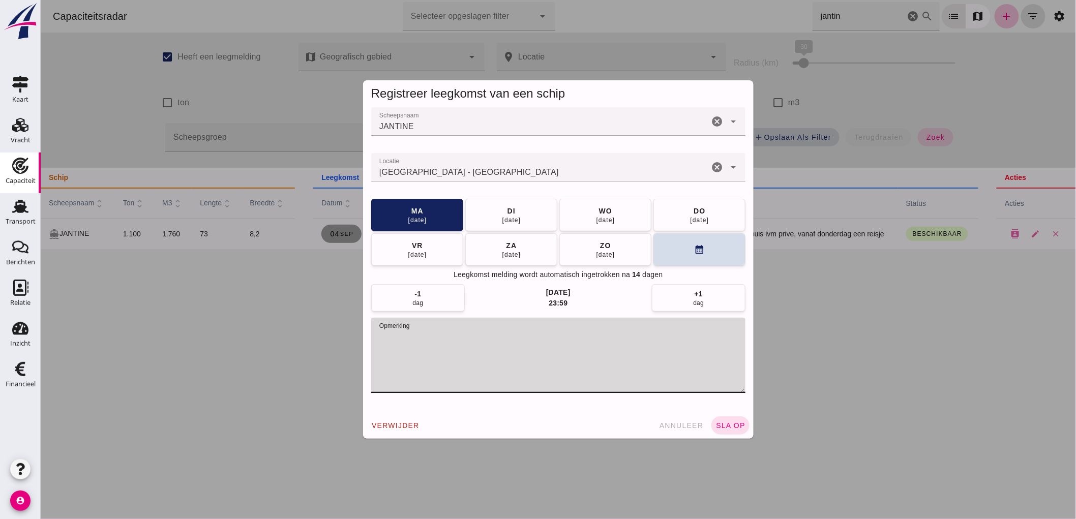
drag, startPoint x: 700, startPoint y: 355, endPoint x: 283, endPoint y: 357, distance: 416.4
click at [300, 357] on div "Registreer leegkomst van een schip Scheepsnaam Scheepsnaam JANTINE cancel arrow…" at bounding box center [557, 259] width 1035 height 519
click at [735, 425] on span "sla op" at bounding box center [730, 425] width 30 height 8
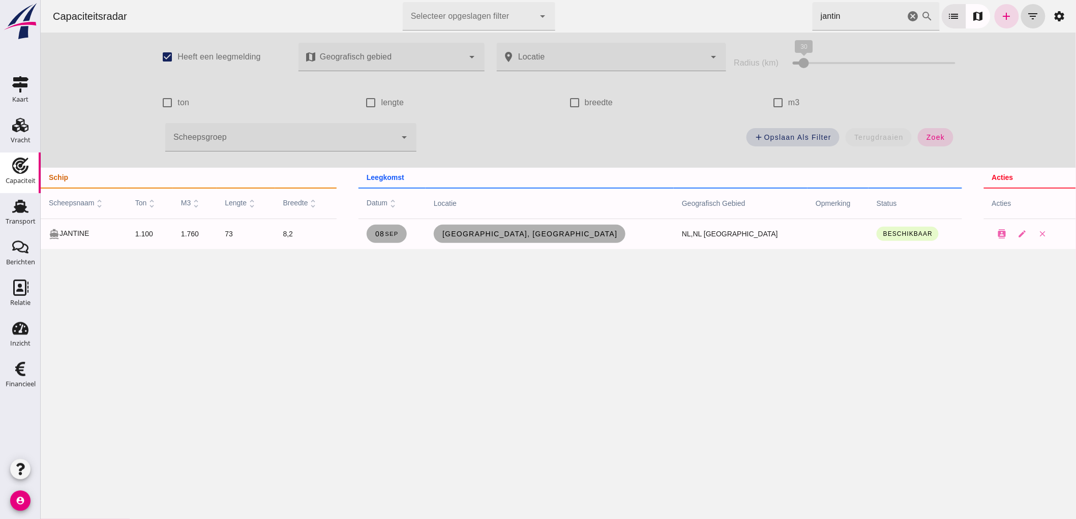
click at [906, 19] on icon "cancel" at bounding box center [912, 16] width 12 height 12
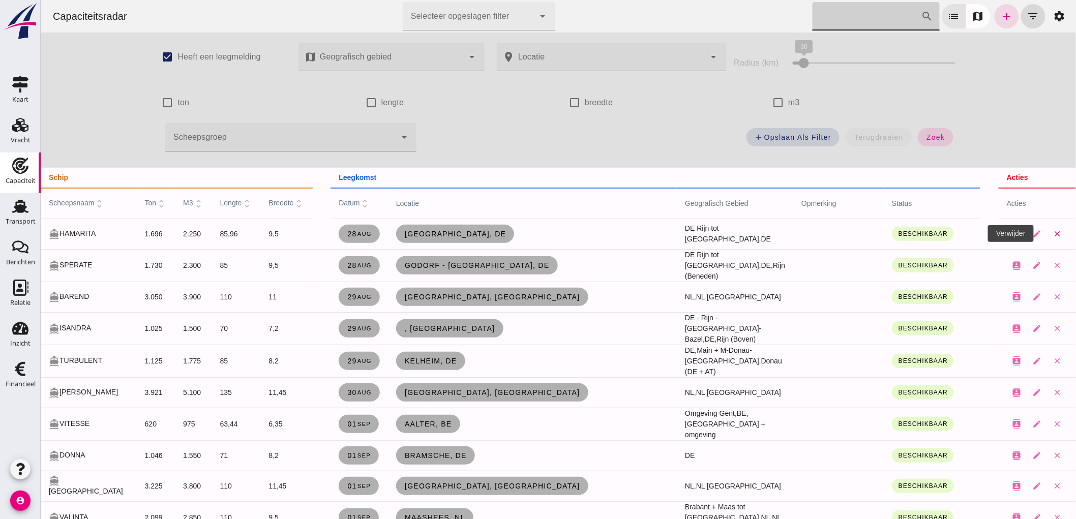
click at [1055, 230] on button "close" at bounding box center [1057, 234] width 20 height 20
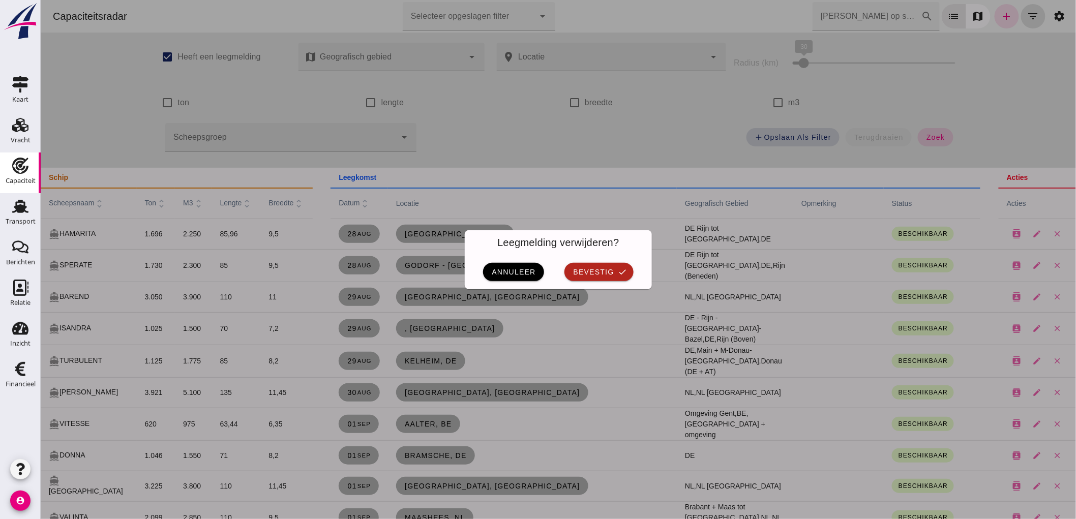
click at [600, 281] on div "annuleer bevestig check" at bounding box center [557, 272] width 187 height 35
click at [601, 277] on button "bevestig check" at bounding box center [598, 272] width 69 height 18
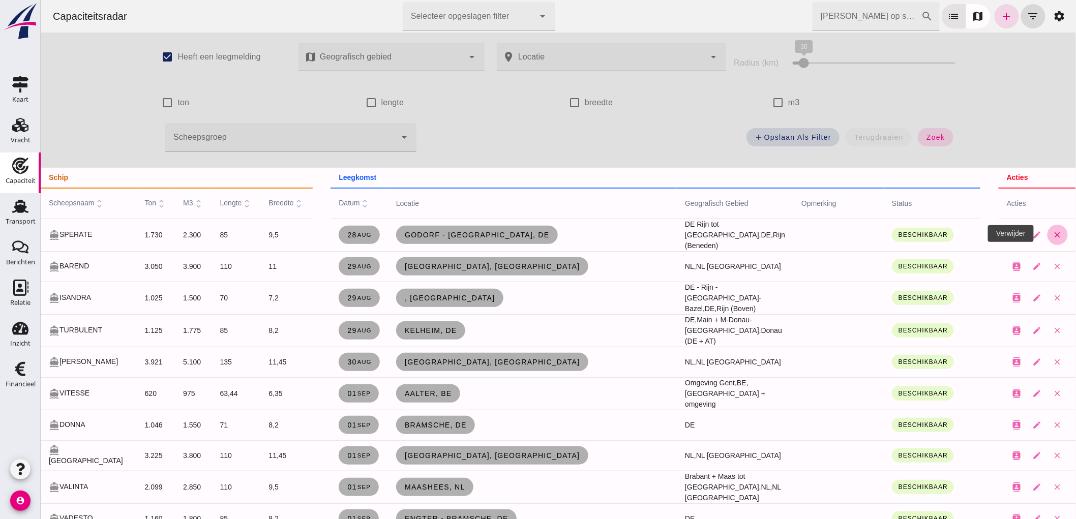
click at [1052, 232] on icon "close" at bounding box center [1056, 234] width 9 height 9
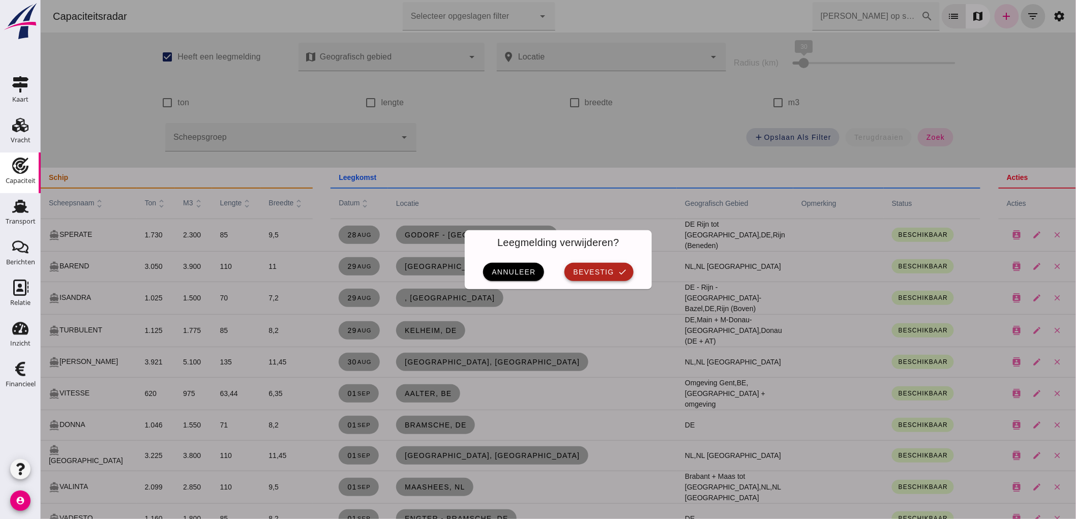
click at [586, 267] on button "bevestig check" at bounding box center [598, 272] width 69 height 18
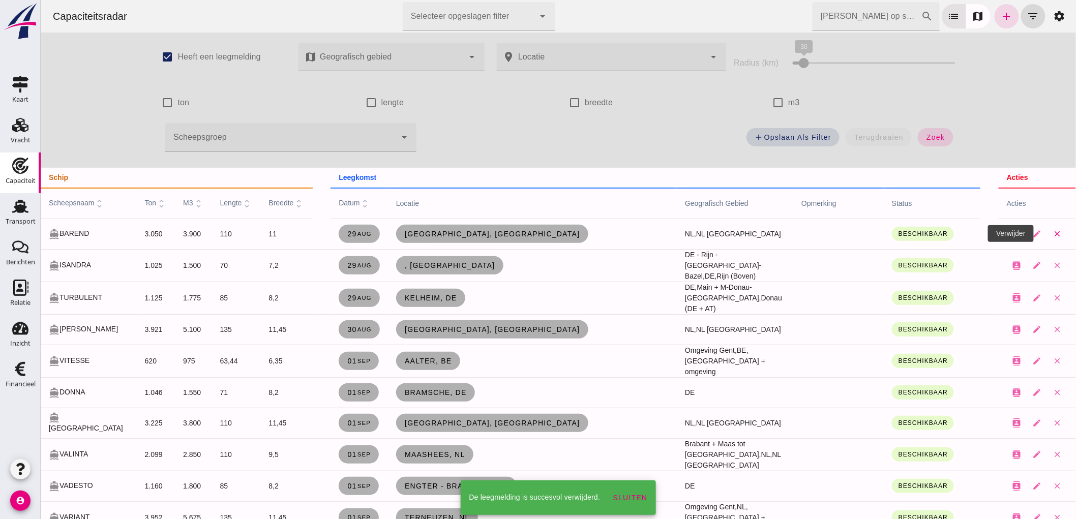
click at [1052, 233] on icon "close" at bounding box center [1056, 233] width 9 height 9
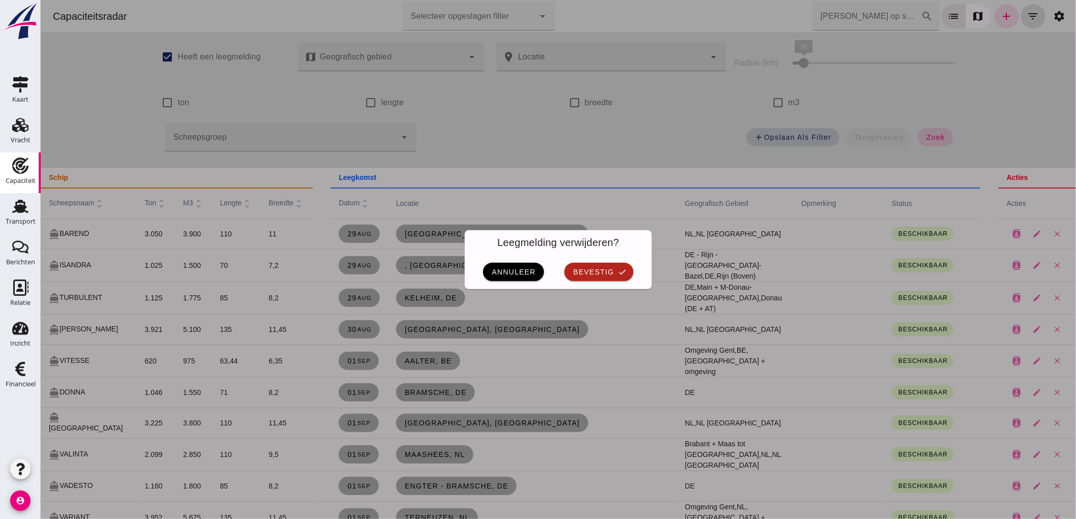
click at [577, 283] on div "annuleer bevestig check" at bounding box center [557, 272] width 187 height 35
click at [582, 277] on button "bevestig check" at bounding box center [598, 272] width 69 height 18
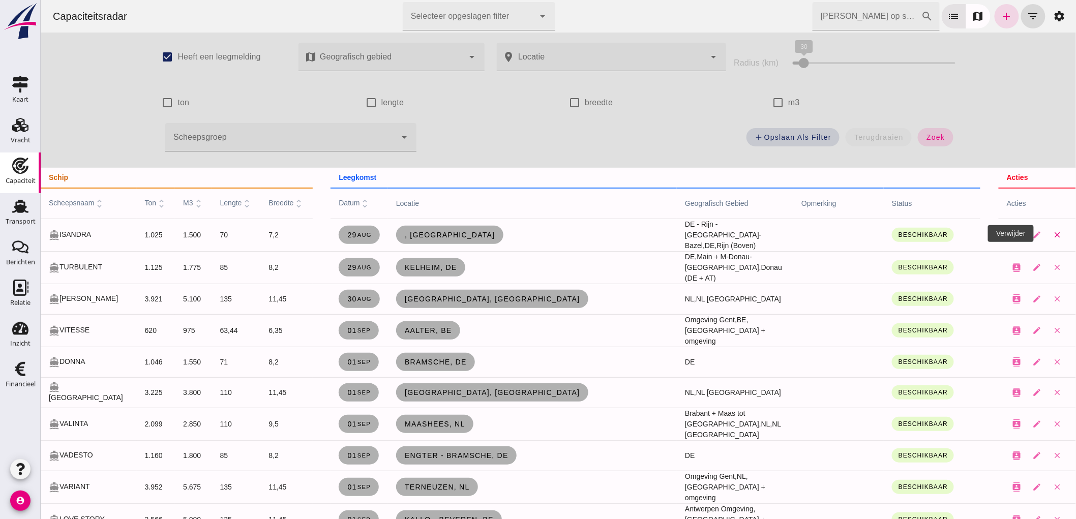
click at [1052, 237] on icon "close" at bounding box center [1056, 234] width 9 height 9
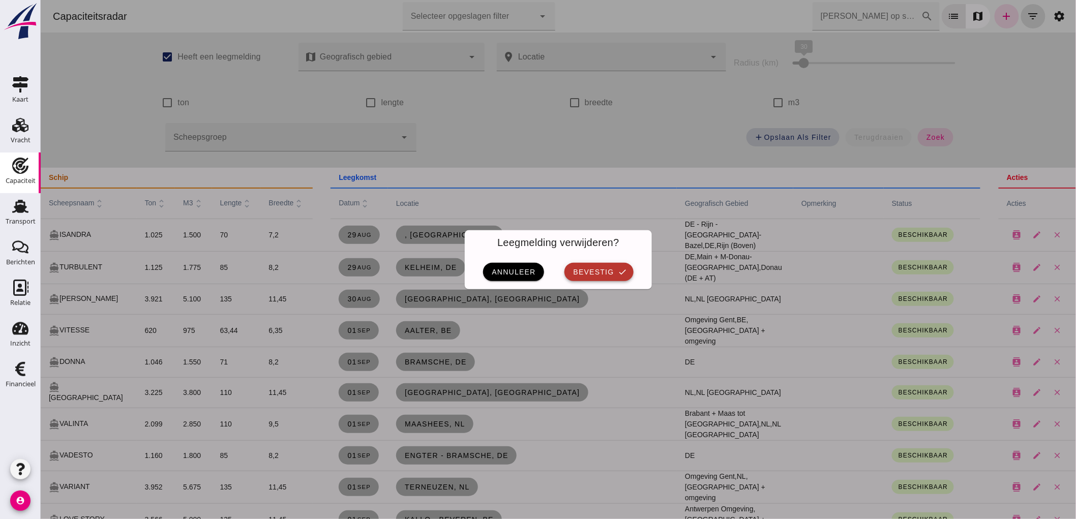
click at [611, 272] on button "bevestig check" at bounding box center [598, 272] width 69 height 18
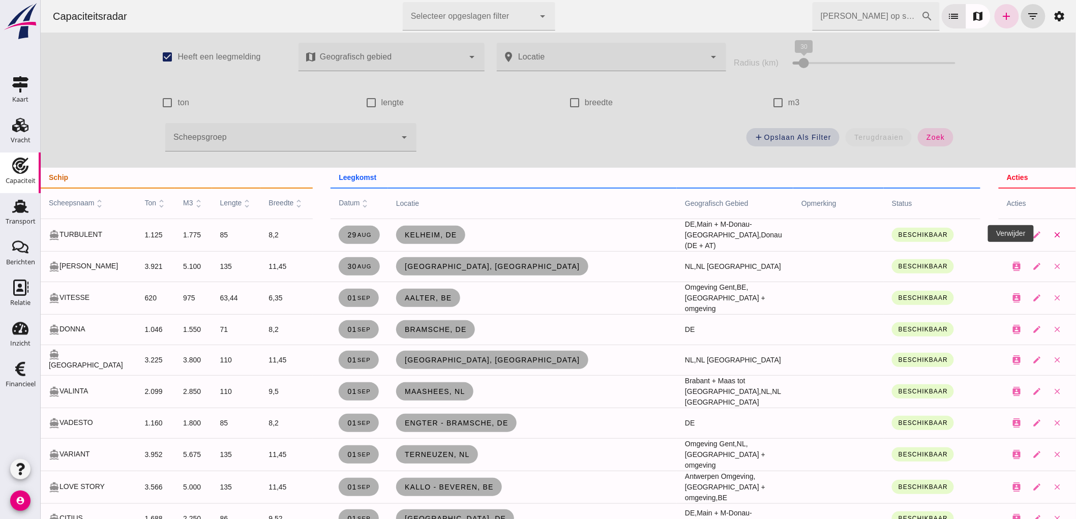
click at [1052, 237] on icon "close" at bounding box center [1056, 234] width 9 height 9
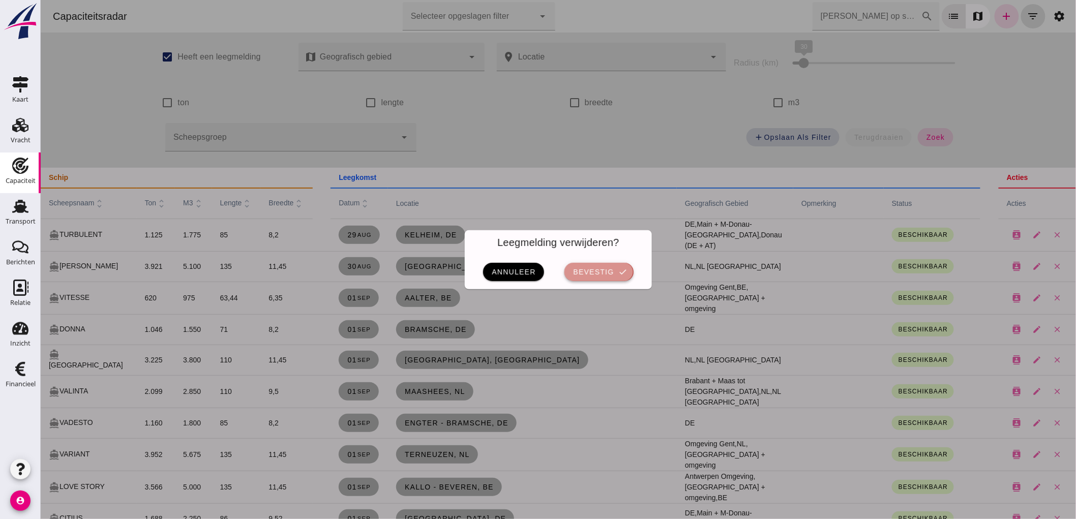
click at [615, 263] on button "bevestig check" at bounding box center [598, 272] width 69 height 18
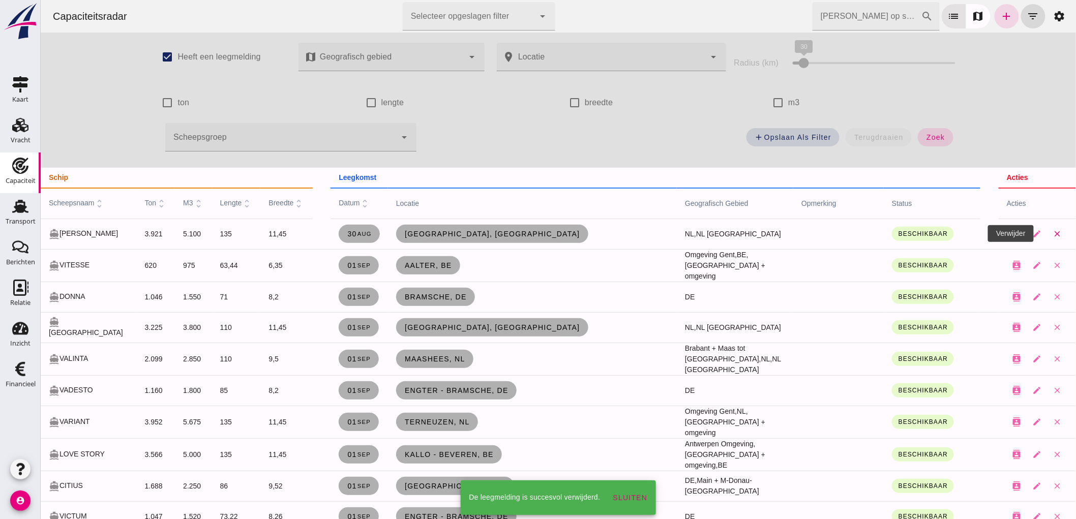
click at [1052, 231] on icon "close" at bounding box center [1056, 233] width 9 height 9
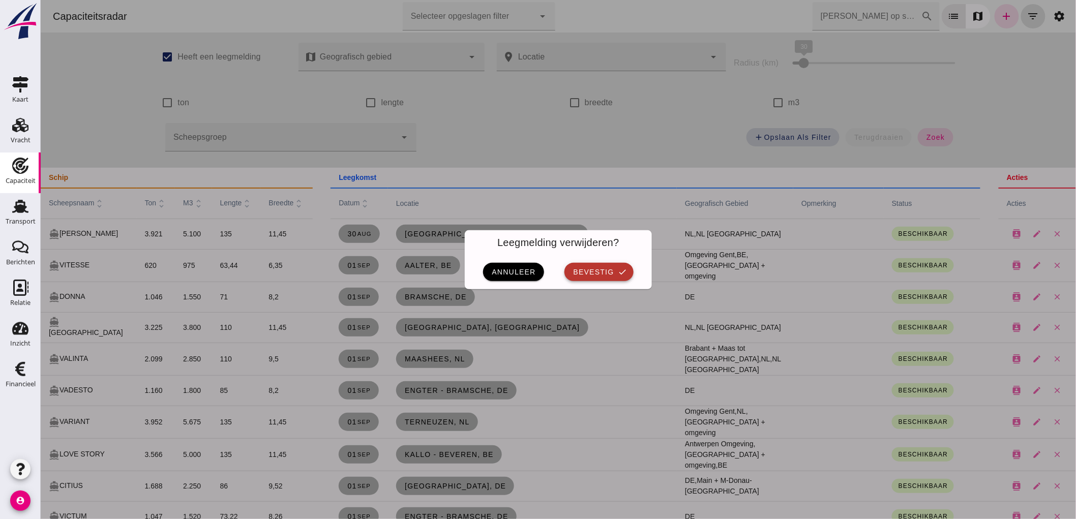
click at [585, 273] on span "bevestig" at bounding box center [592, 272] width 41 height 8
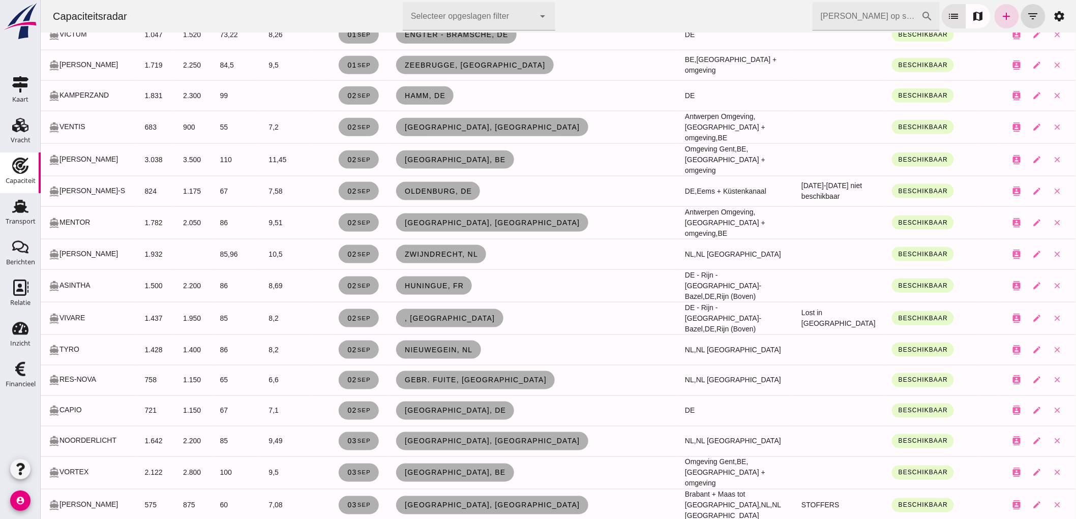
scroll to position [508, 0]
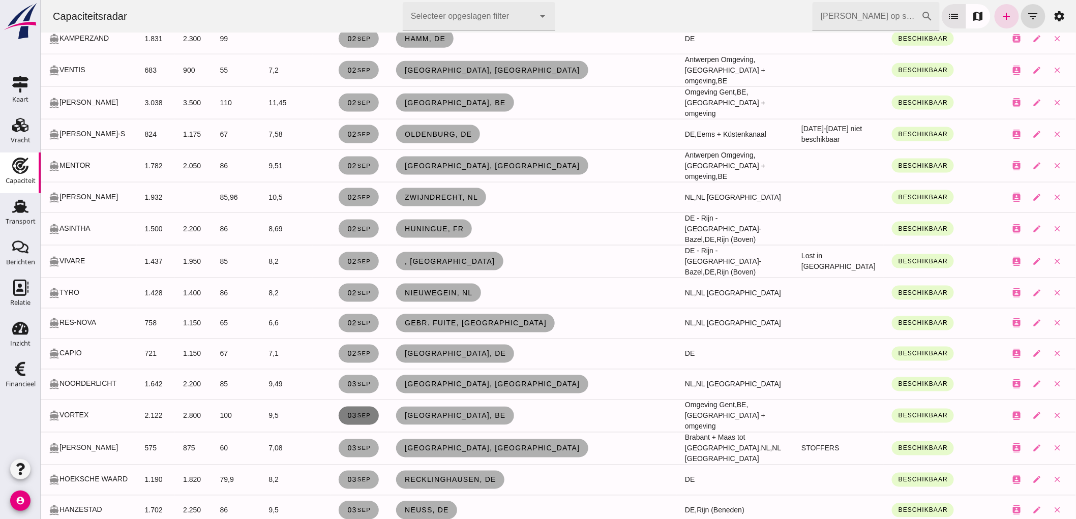
click at [346, 412] on span "03 sep" at bounding box center [358, 416] width 24 height 8
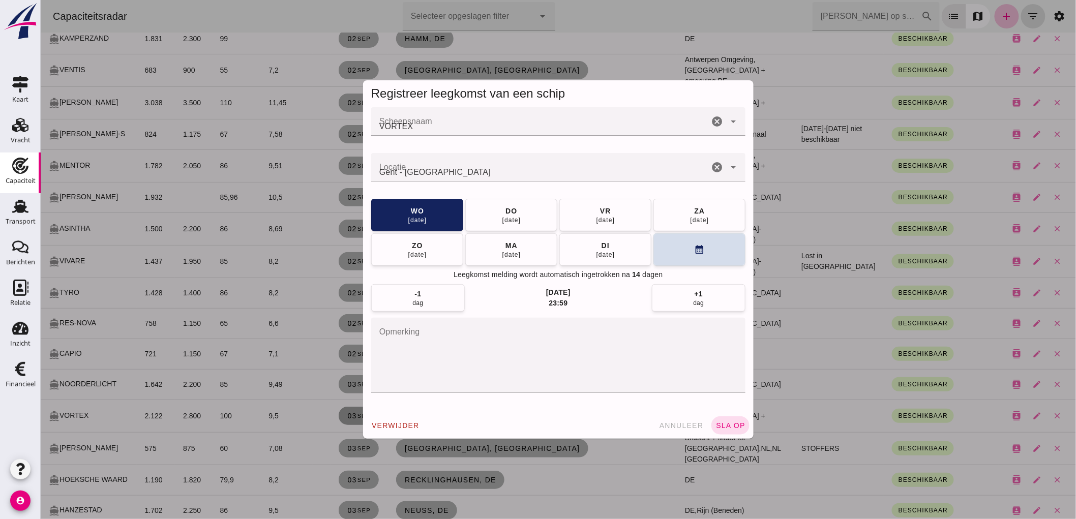
scroll to position [0, 0]
click at [677, 425] on span "annuleer" at bounding box center [680, 425] width 45 height 8
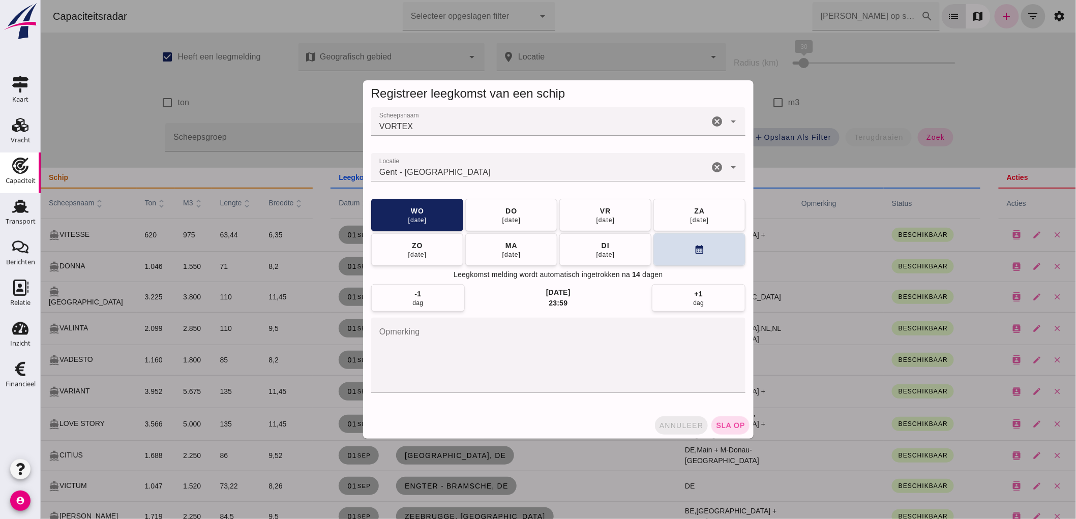
scroll to position [508, 0]
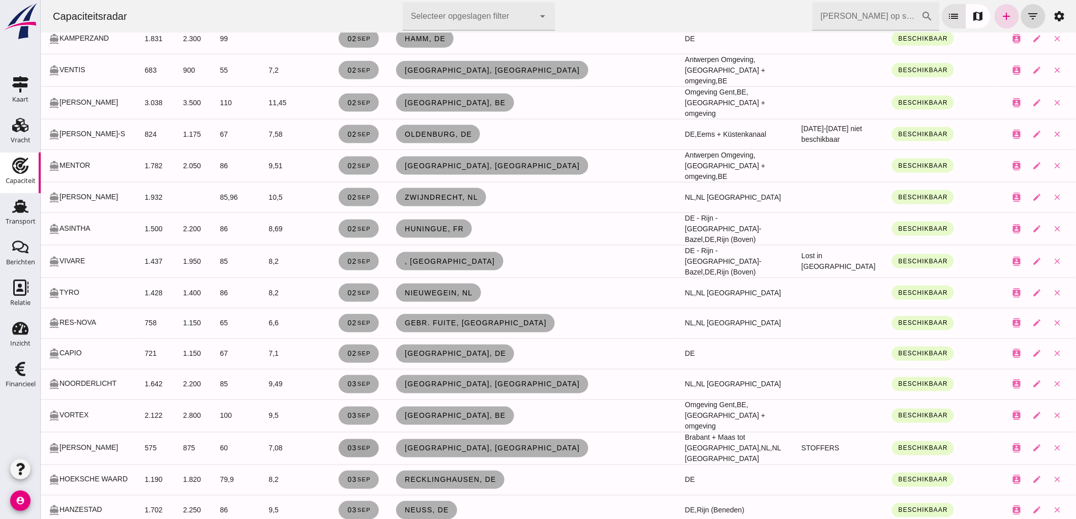
click at [358, 445] on small "sep" at bounding box center [363, 448] width 14 height 6
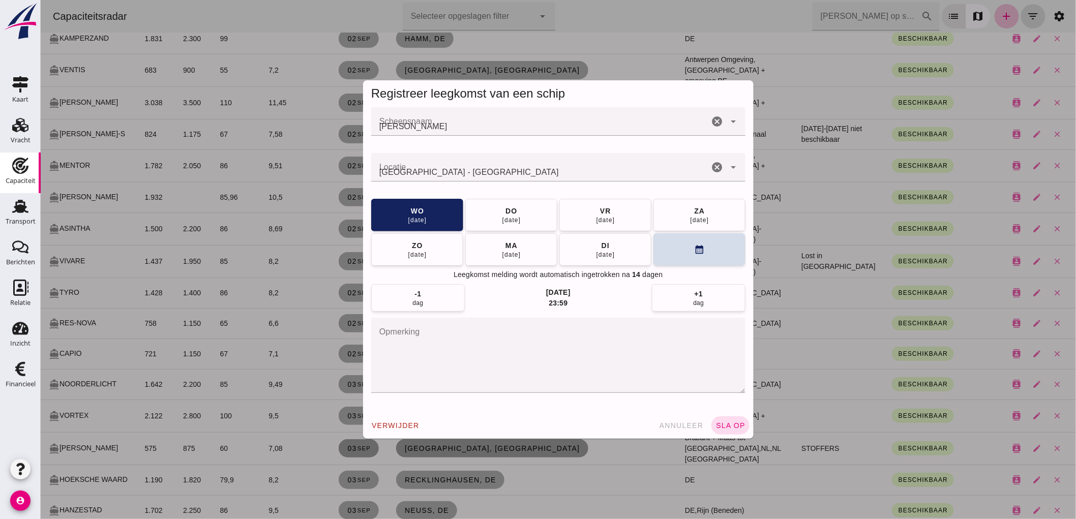
scroll to position [0, 0]
drag, startPoint x: 504, startPoint y: 347, endPoint x: 295, endPoint y: 341, distance: 209.0
click at [300, 340] on div "Registreer leegkomst van een schip Scheepsnaam Scheepsnaam ELSA cancel arrow_dr…" at bounding box center [557, 259] width 1035 height 519
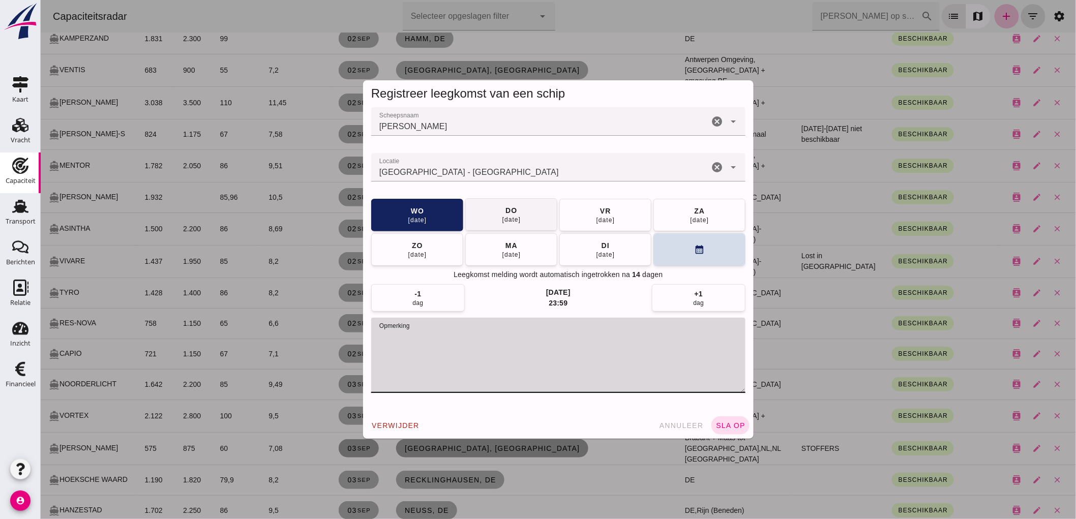
click at [488, 212] on button "do 04 sep" at bounding box center [511, 214] width 92 height 33
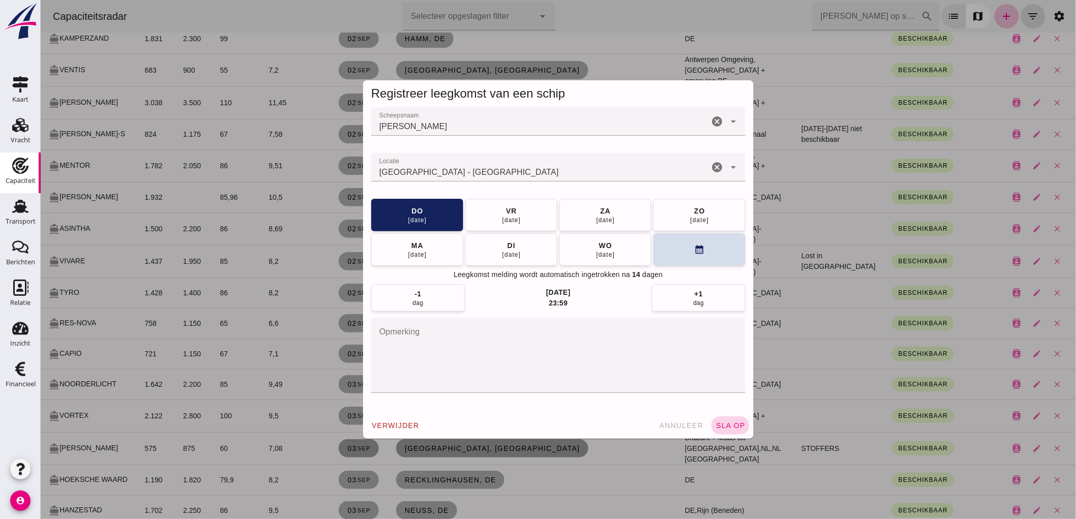
click at [728, 425] on span "sla op" at bounding box center [730, 425] width 30 height 8
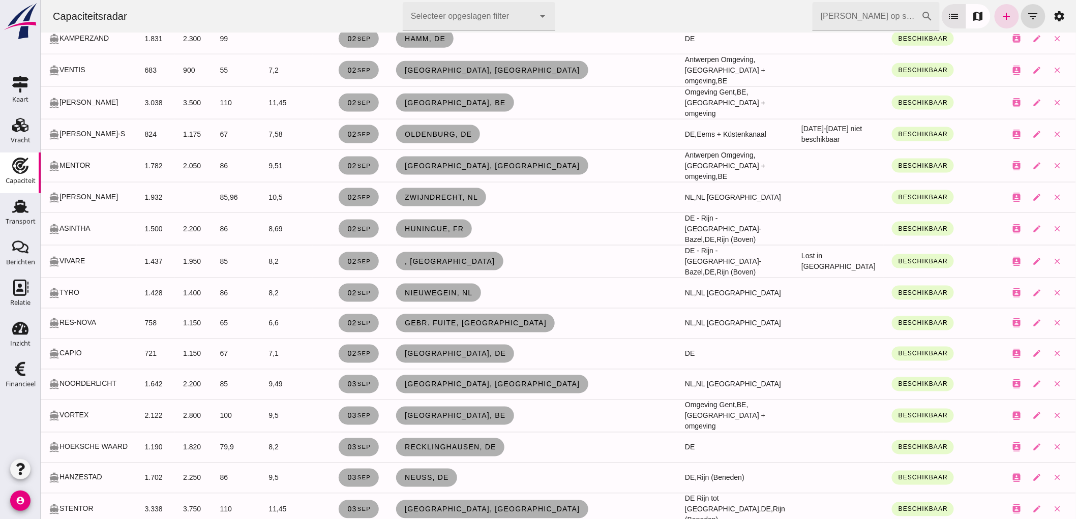
scroll to position [621, 0]
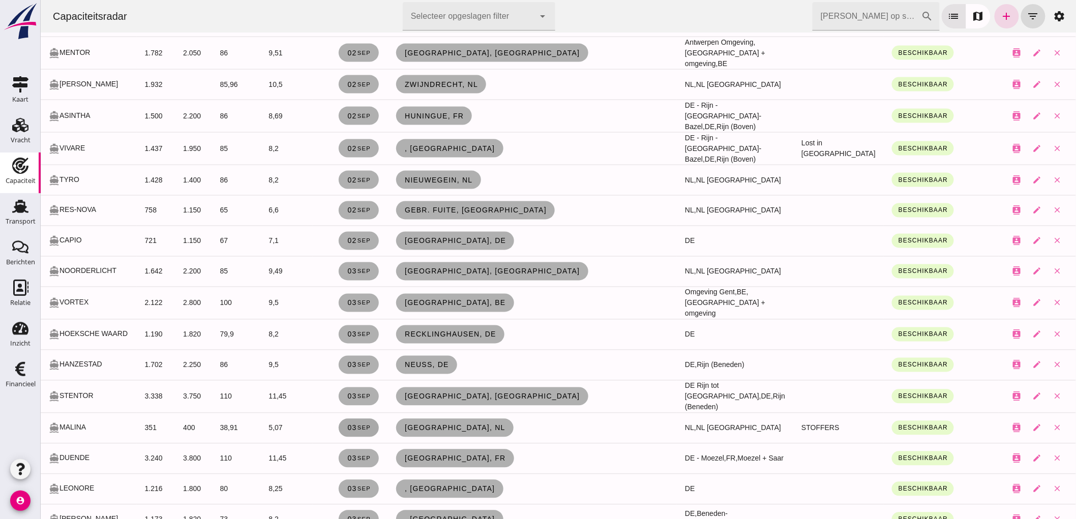
click at [343, 419] on link "03 sep" at bounding box center [358, 428] width 40 height 18
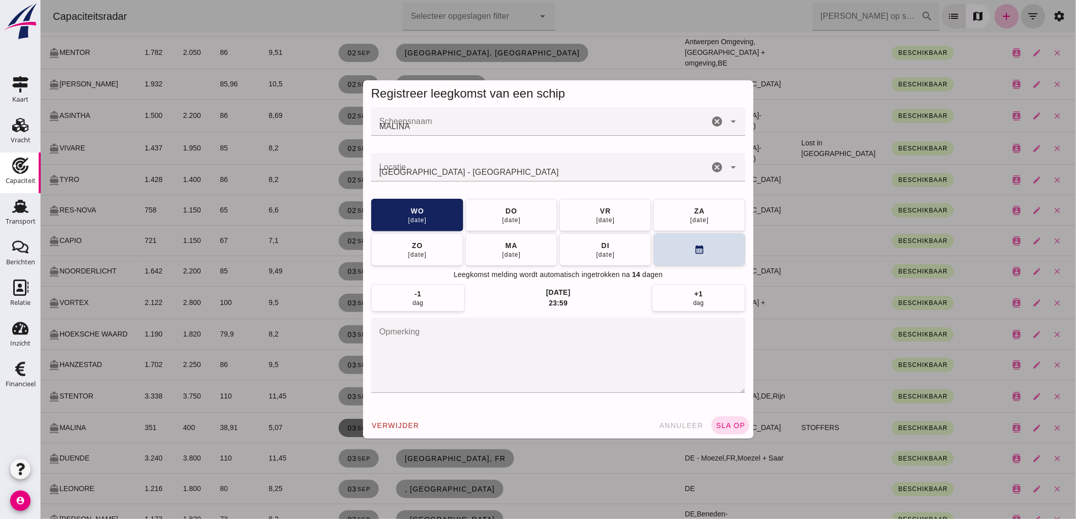
scroll to position [0, 0]
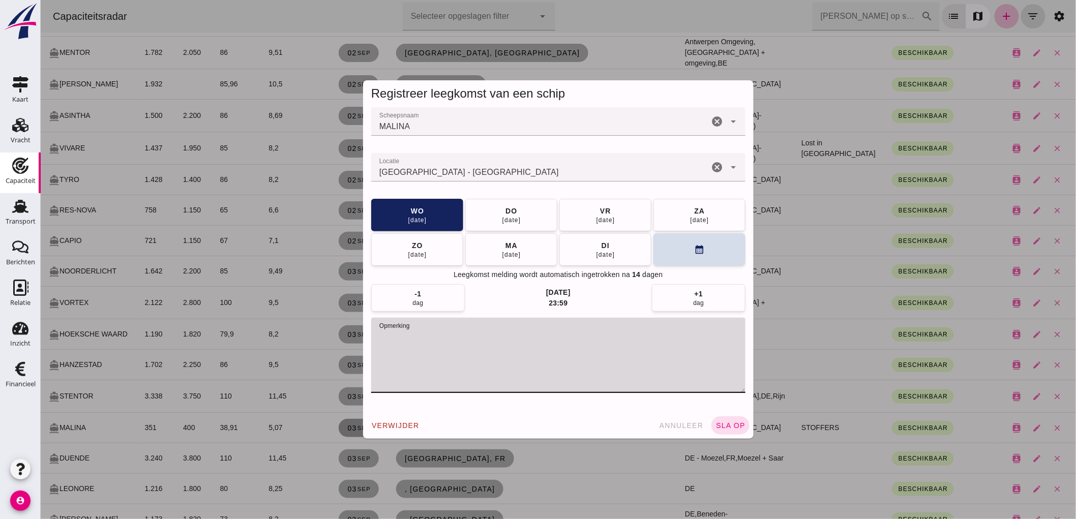
drag, startPoint x: 526, startPoint y: 338, endPoint x: 166, endPoint y: 337, distance: 359.4
click at [202, 333] on div "Registreer leegkomst van een schip Scheepsnaam Scheepsnaam MALINA cancel arrow_…" at bounding box center [557, 259] width 1035 height 519
drag, startPoint x: 474, startPoint y: 206, endPoint x: 479, endPoint y: 207, distance: 5.3
click at [474, 205] on button "do 04 sep" at bounding box center [511, 215] width 92 height 33
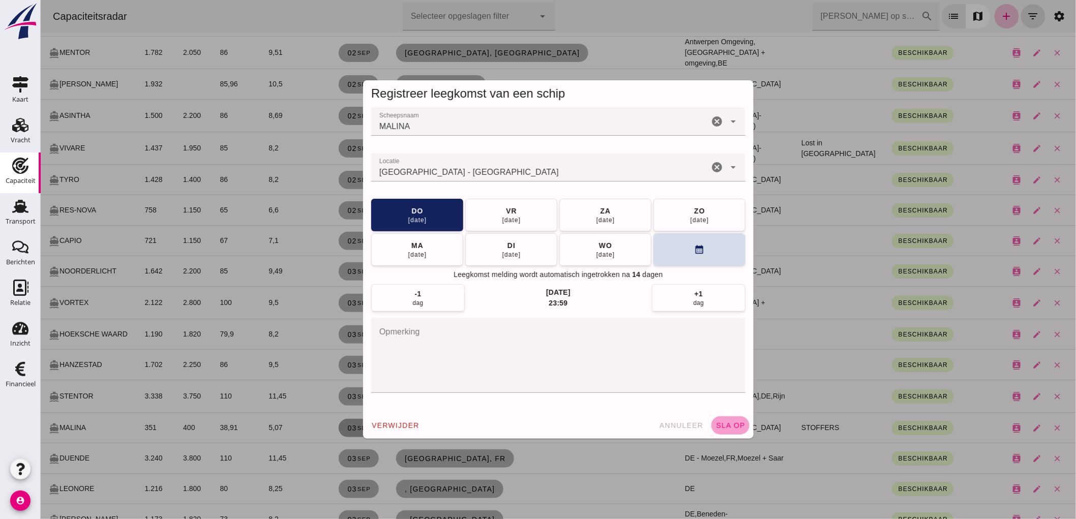
click at [718, 416] on button "sla op" at bounding box center [730, 425] width 38 height 18
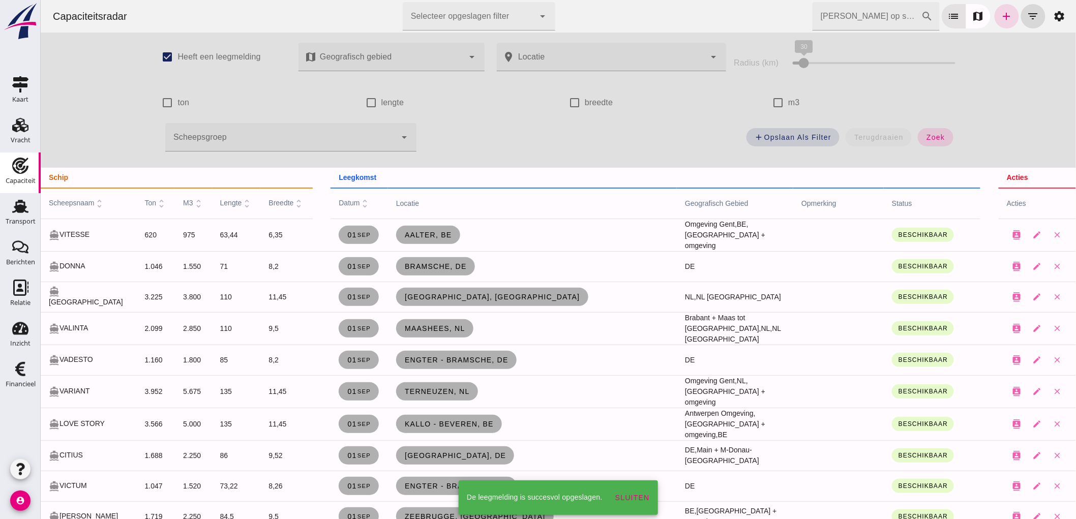
scroll to position [621, 0]
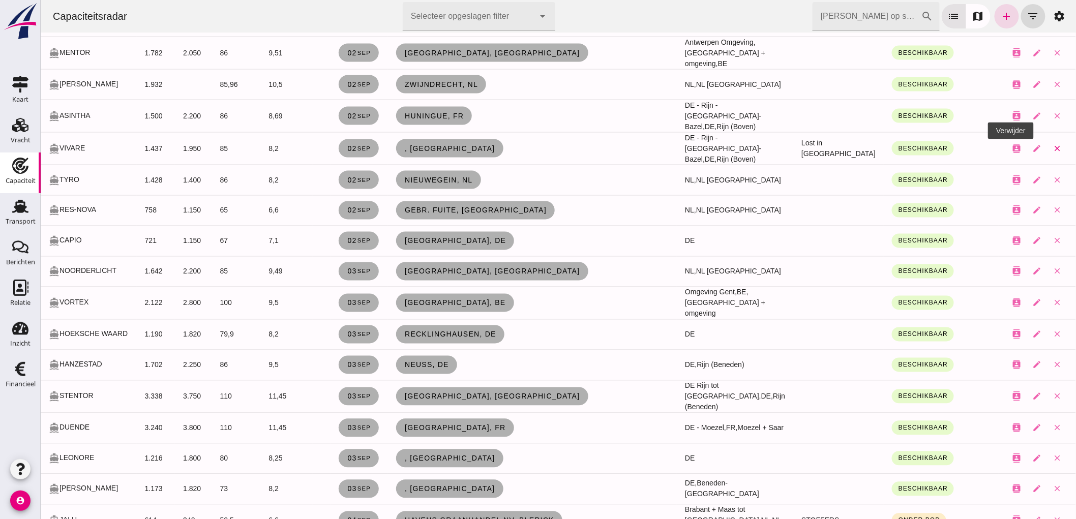
click at [1054, 138] on button "close" at bounding box center [1057, 148] width 20 height 20
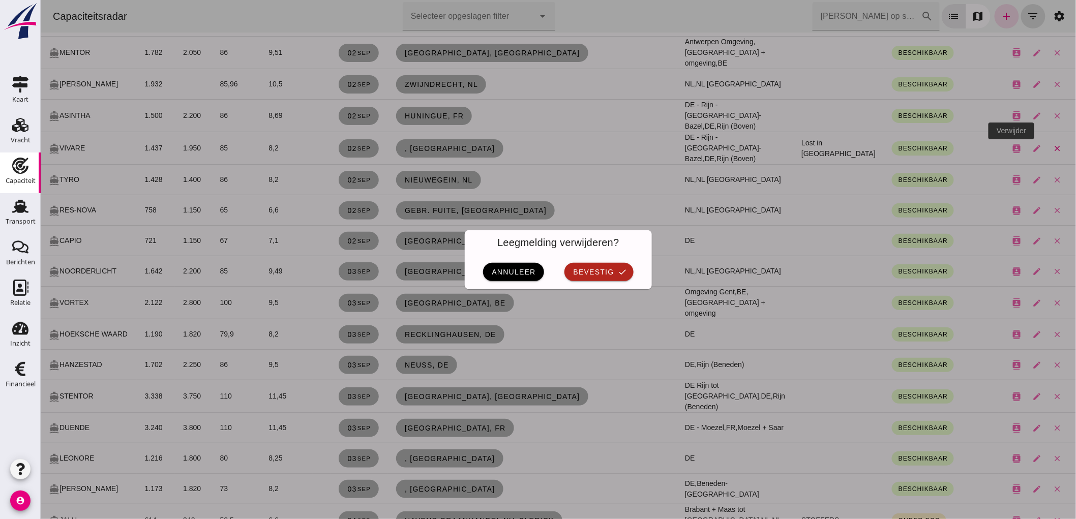
scroll to position [0, 0]
click at [618, 269] on icon "check" at bounding box center [622, 271] width 9 height 9
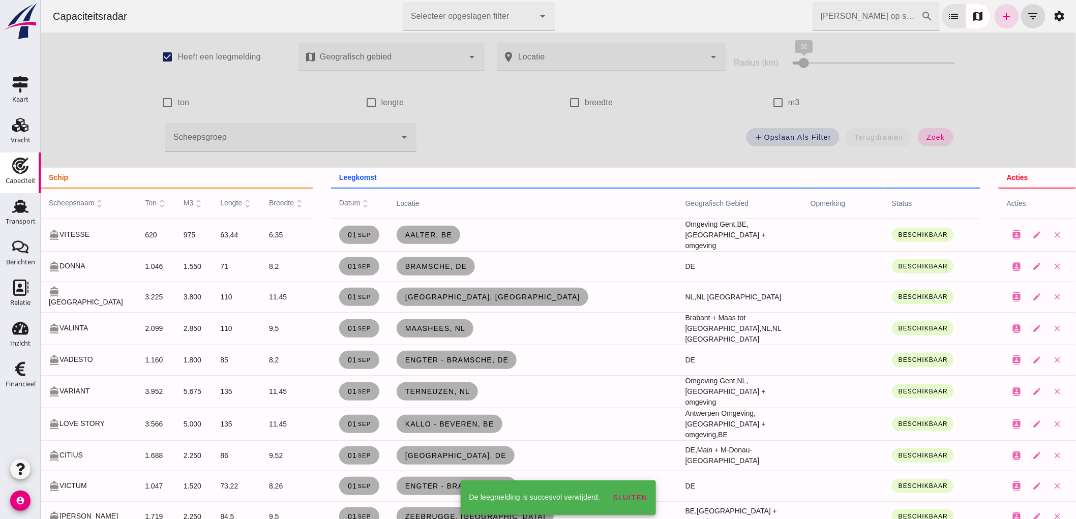
scroll to position [621, 0]
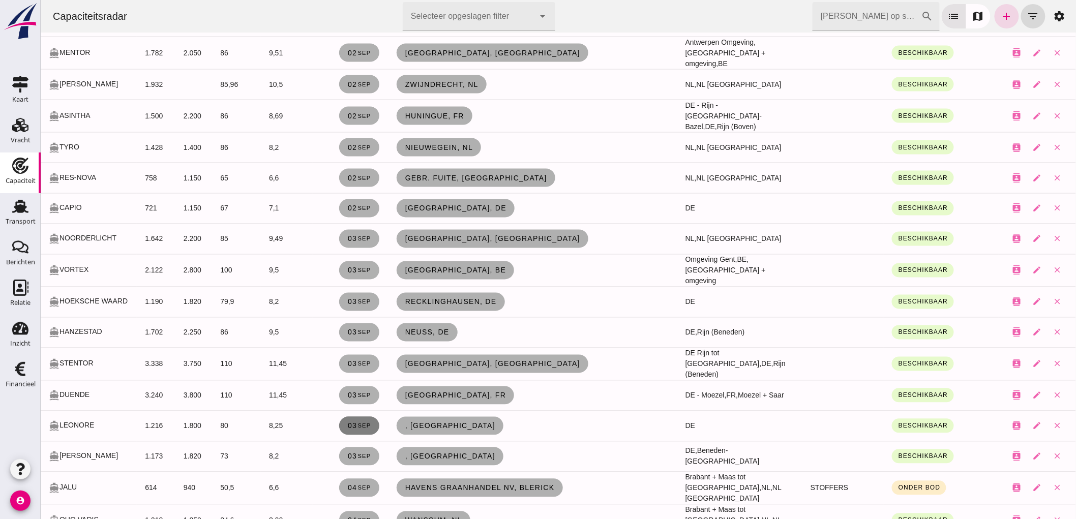
click at [345, 417] on link "03 sep" at bounding box center [359, 426] width 40 height 18
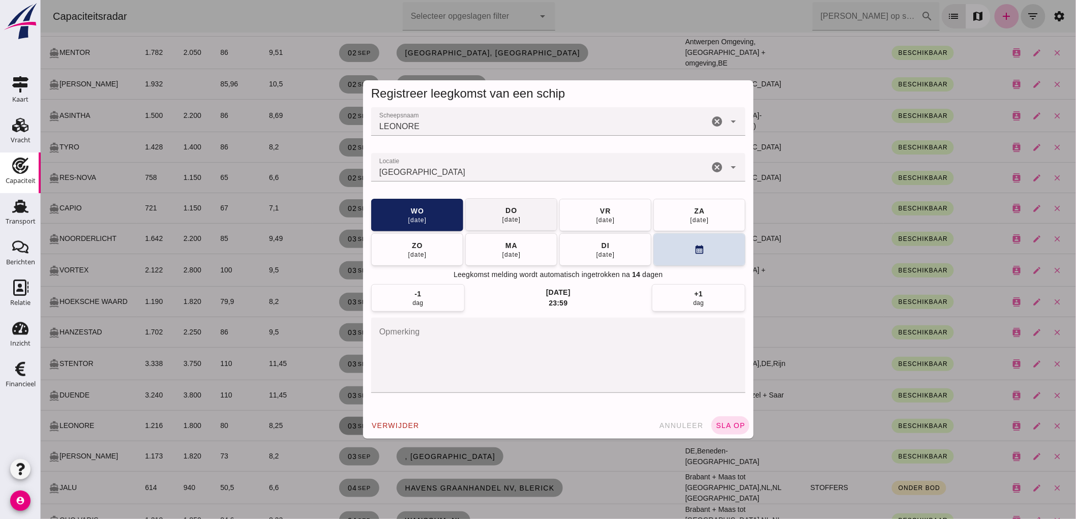
click at [501, 219] on div "04 sep" at bounding box center [510, 220] width 19 height 8
click at [725, 424] on span "sla op" at bounding box center [730, 425] width 30 height 8
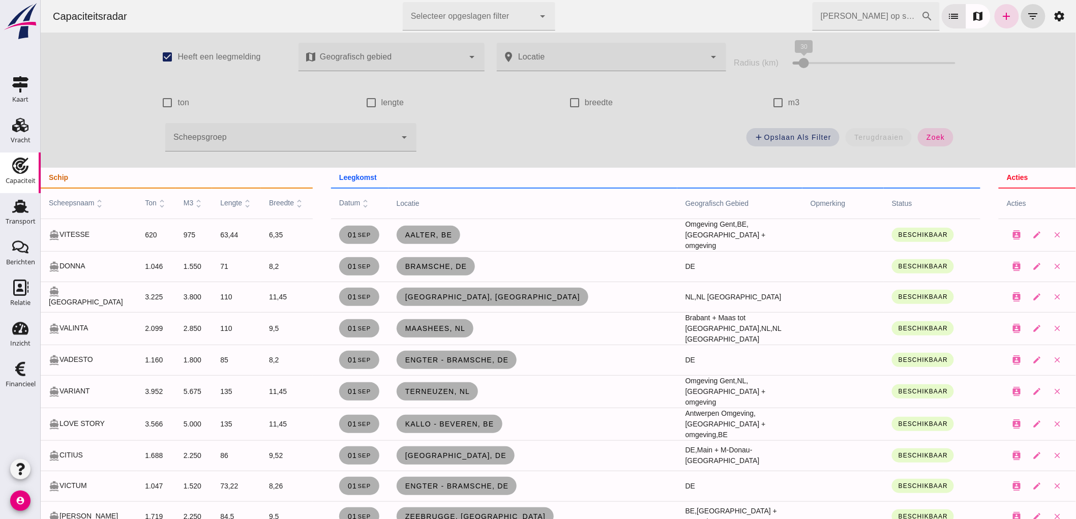
scroll to position [621, 0]
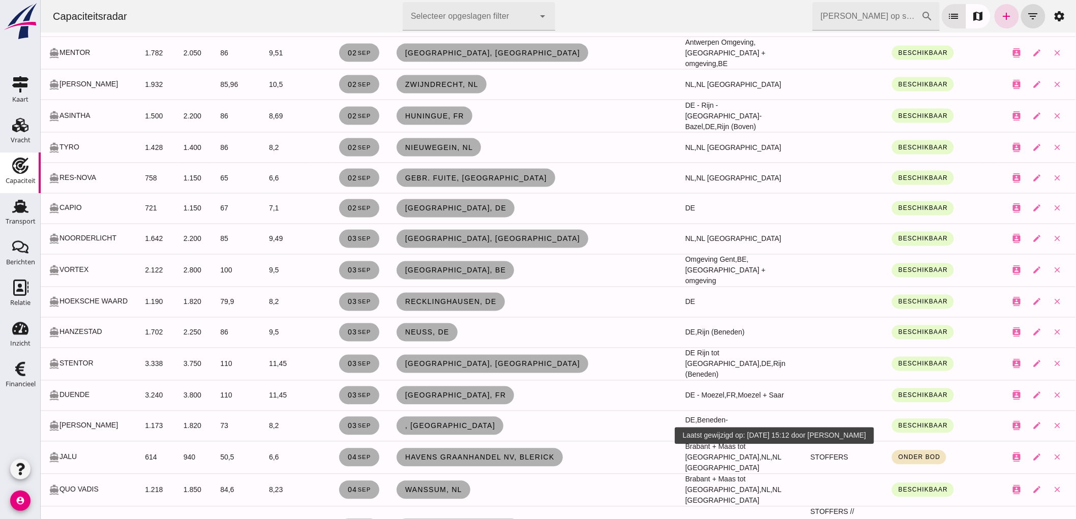
click at [903, 450] on button "Onder bod" at bounding box center [918, 457] width 54 height 14
click at [915, 457] on small "Beschikbaar" at bounding box center [909, 460] width 37 height 8
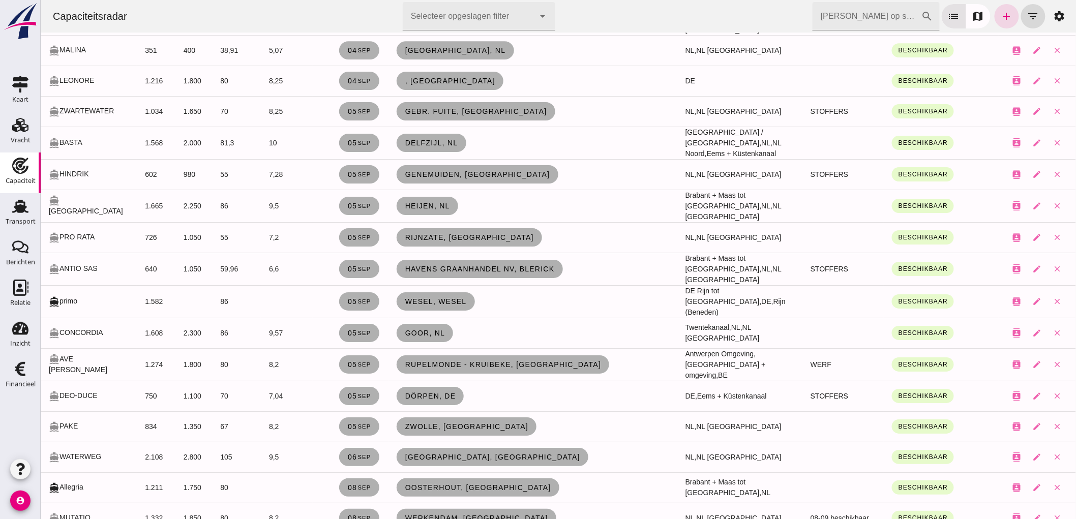
scroll to position [1412, 0]
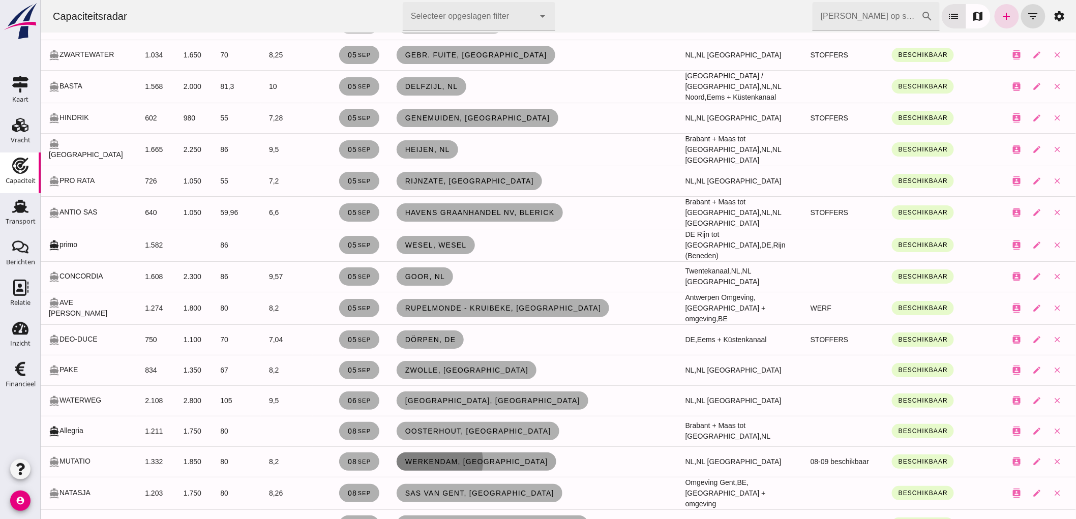
click at [433, 452] on link "Werkendam, nl" at bounding box center [476, 461] width 160 height 18
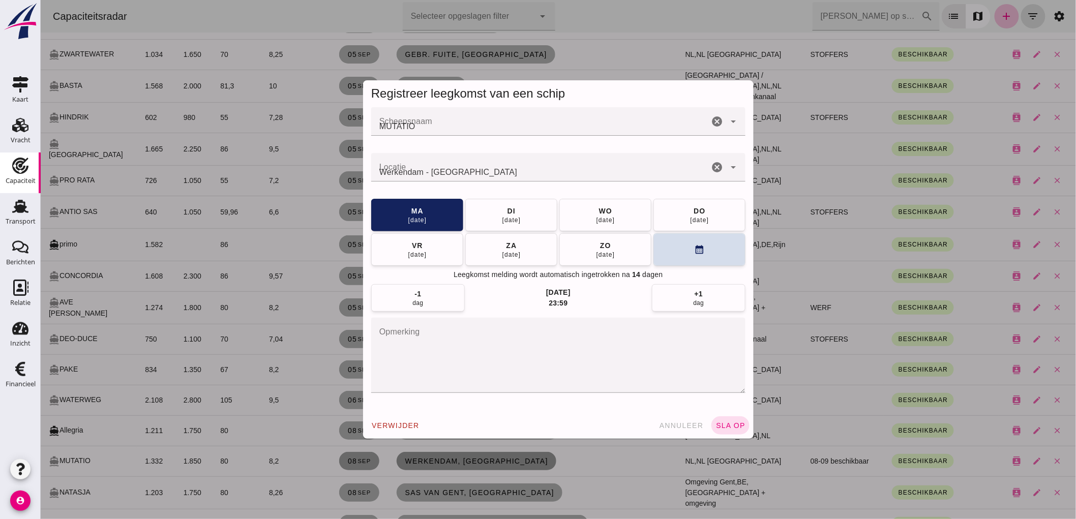
scroll to position [0, 0]
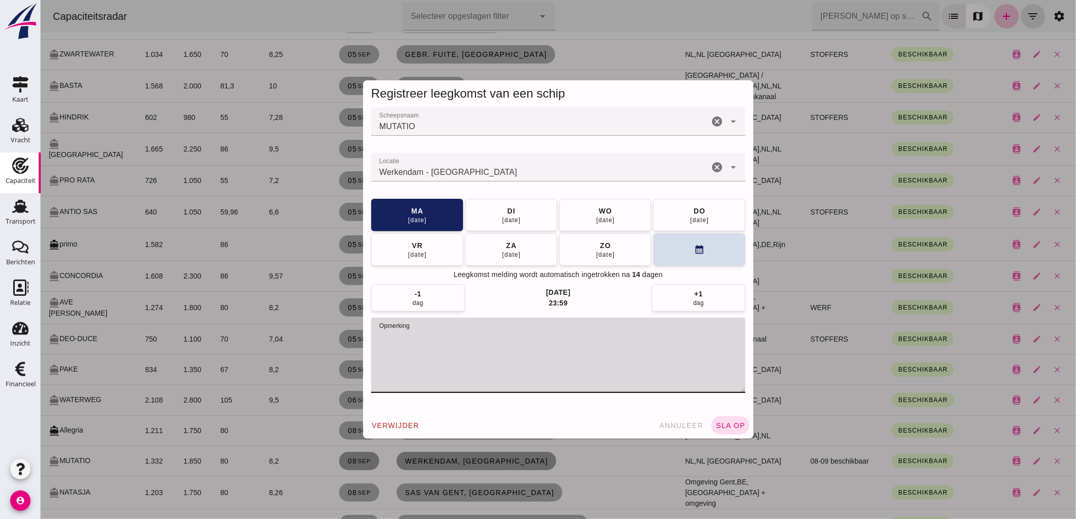
drag, startPoint x: 534, startPoint y: 355, endPoint x: 150, endPoint y: 350, distance: 383.9
click at [239, 349] on div "Registreer leegkomst van een schip Scheepsnaam Scheepsnaam MUTATIO cancel arrow…" at bounding box center [557, 259] width 1035 height 519
type textarea "STOFFERS"
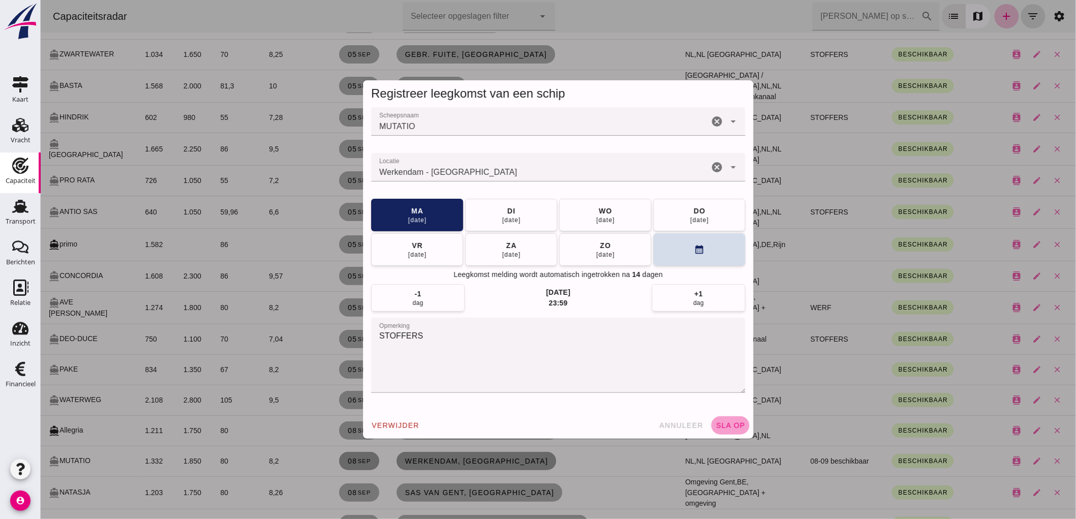
click at [723, 426] on span "sla op" at bounding box center [730, 425] width 30 height 8
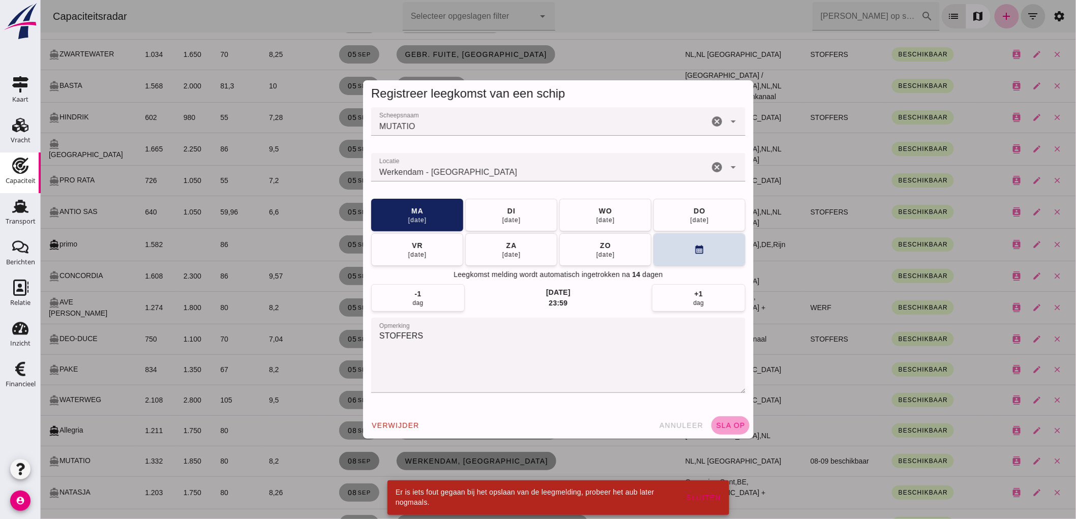
click at [732, 426] on span "sla op" at bounding box center [730, 425] width 30 height 8
click at [389, 426] on span "verwijder" at bounding box center [395, 425] width 48 height 8
click at [395, 424] on span "annuleer" at bounding box center [393, 425] width 45 height 8
click at [678, 421] on span "annuleer" at bounding box center [680, 425] width 45 height 8
click at [682, 426] on div at bounding box center [557, 259] width 1035 height 519
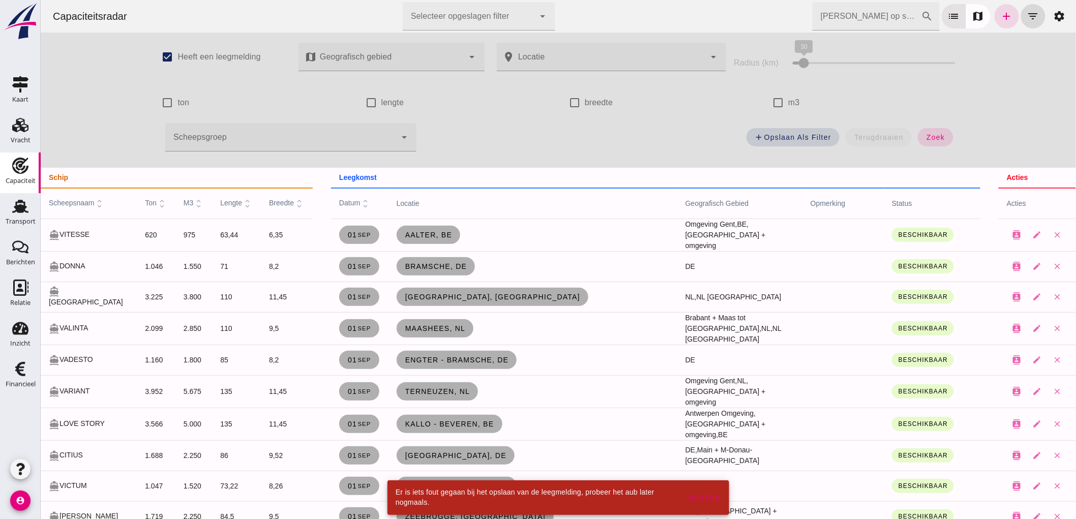
scroll to position [1412, 0]
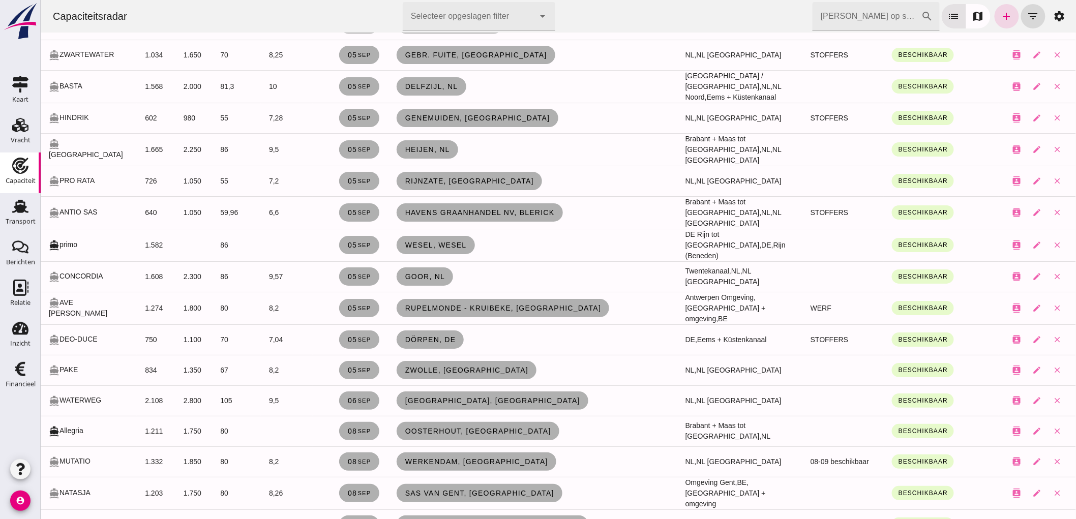
click at [404, 446] on td "Werkendam, nl" at bounding box center [532, 461] width 289 height 31
click at [410, 458] on span "Werkendam, nl" at bounding box center [475, 462] width 143 height 8
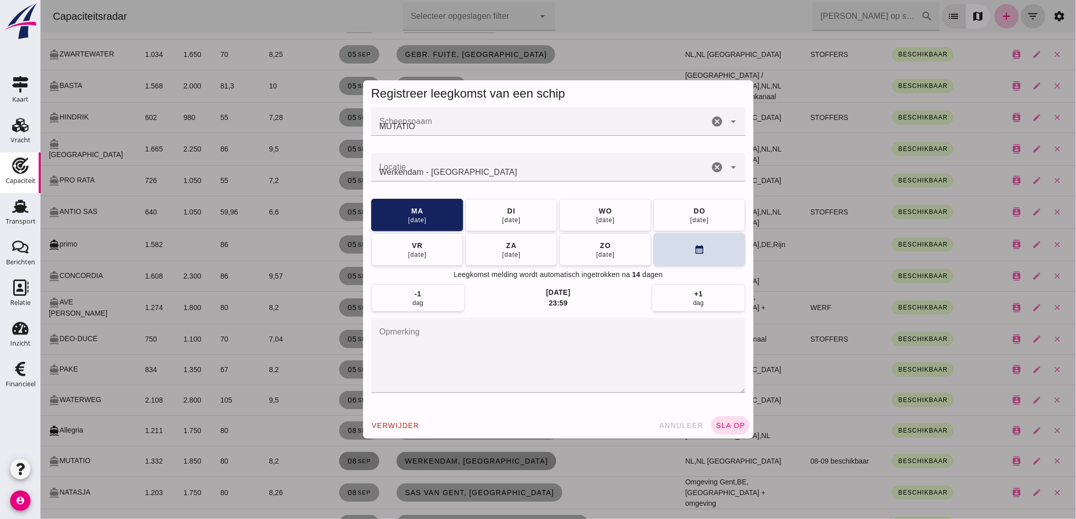
scroll to position [0, 0]
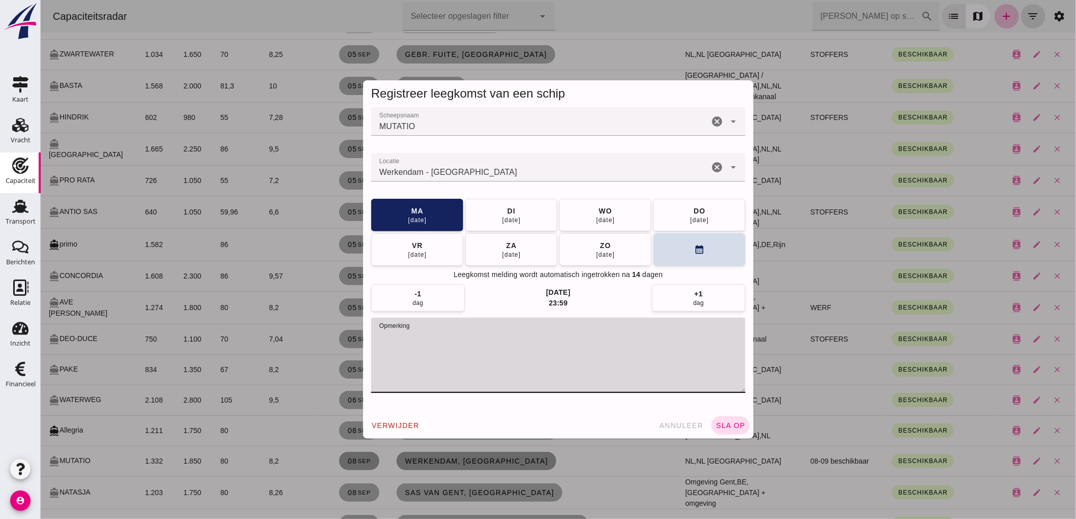
drag, startPoint x: 359, startPoint y: 336, endPoint x: 146, endPoint y: 322, distance: 213.9
click at [206, 327] on div "Registreer leegkomst van een schip Scheepsnaam Scheepsnaam MUTATIO cancel arrow…" at bounding box center [557, 259] width 1035 height 519
type textarea "STOFFERS"
click at [717, 417] on button "sla op" at bounding box center [730, 425] width 38 height 18
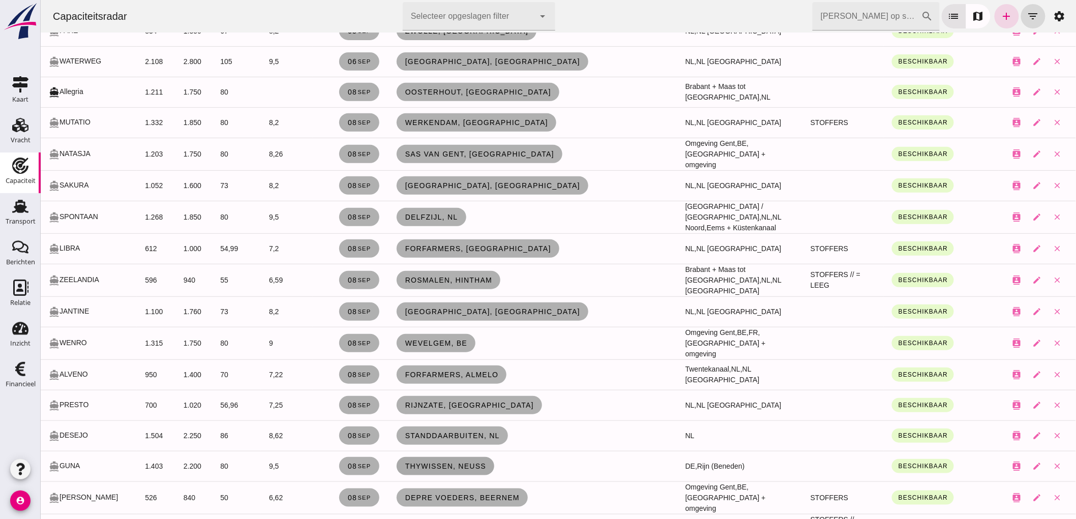
scroll to position [1807, 0]
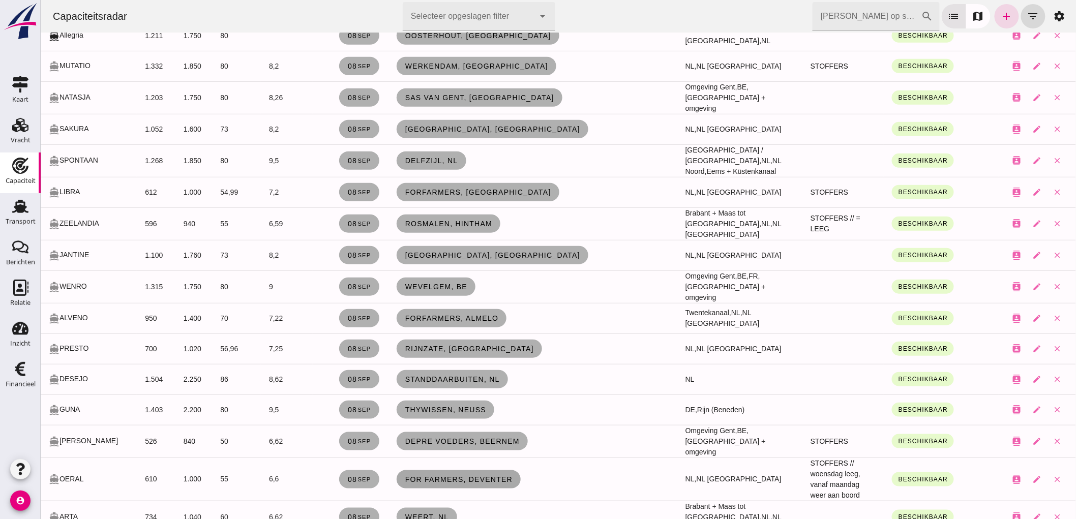
click at [499, 470] on link "For Farmers, Deventer" at bounding box center [458, 479] width 125 height 18
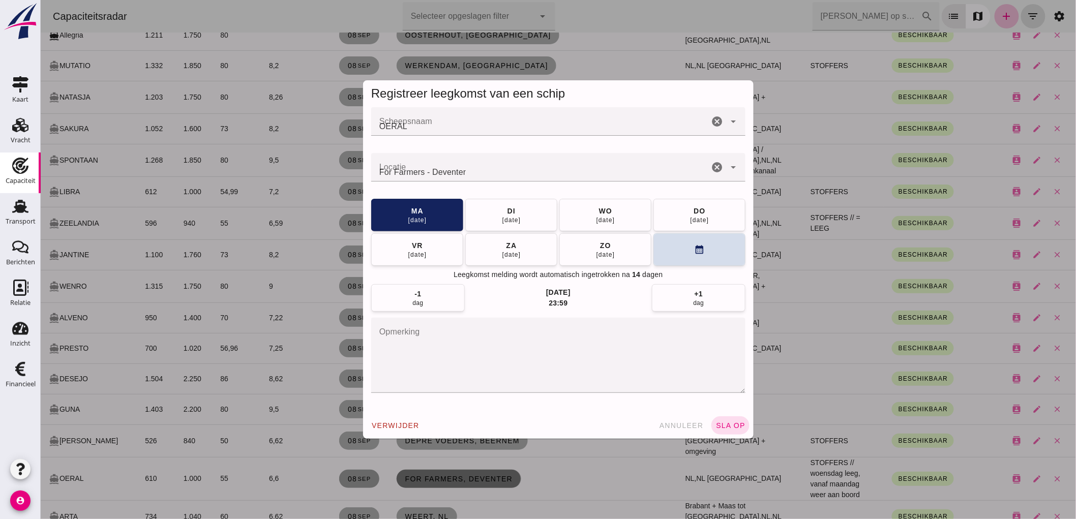
scroll to position [0, 0]
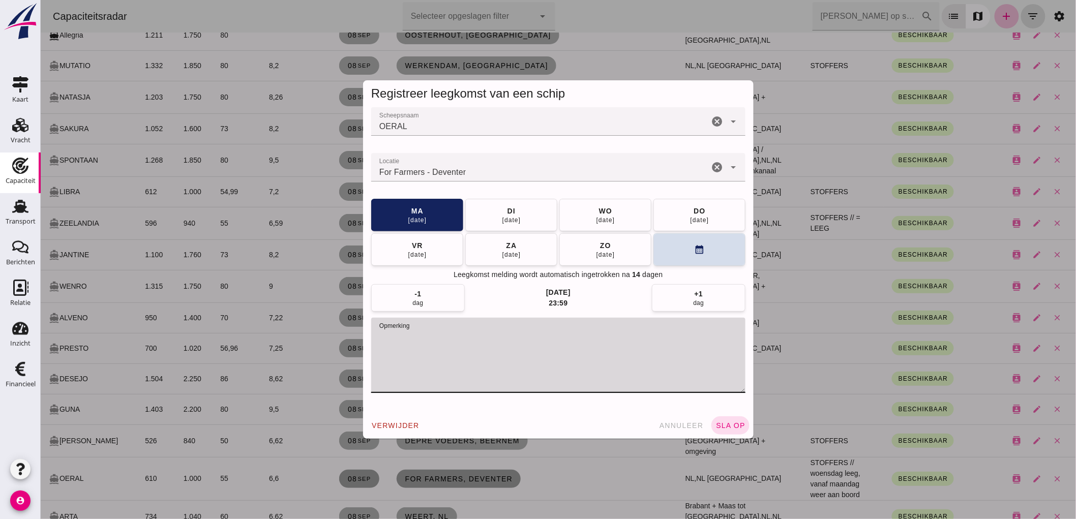
drag, startPoint x: 616, startPoint y: 346, endPoint x: 420, endPoint y: 347, distance: 195.7
click at [420, 347] on textarea "opmerking" at bounding box center [558, 355] width 374 height 75
type textarea "STOFFERS"
click at [714, 419] on button "sla op" at bounding box center [730, 425] width 38 height 18
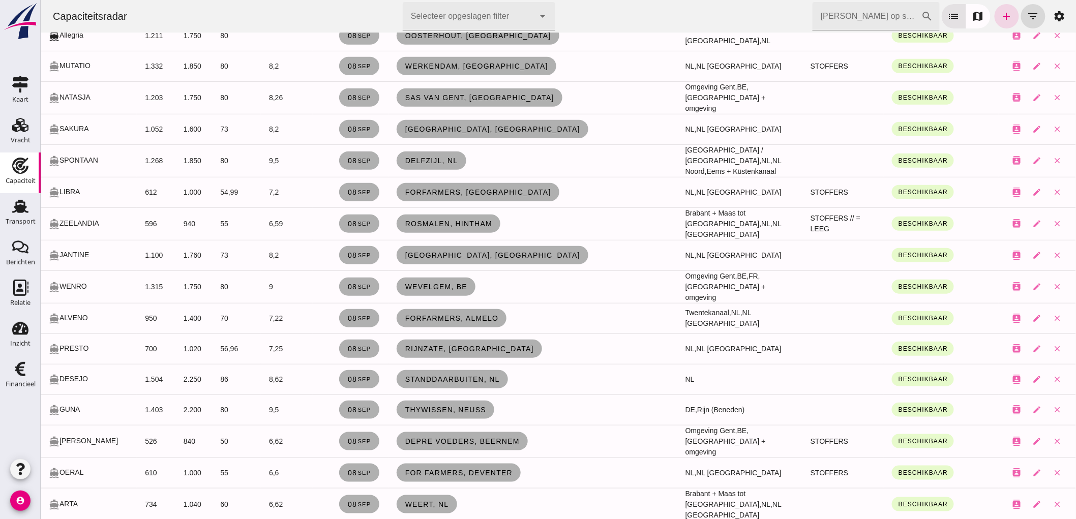
scroll to position [1977, 0]
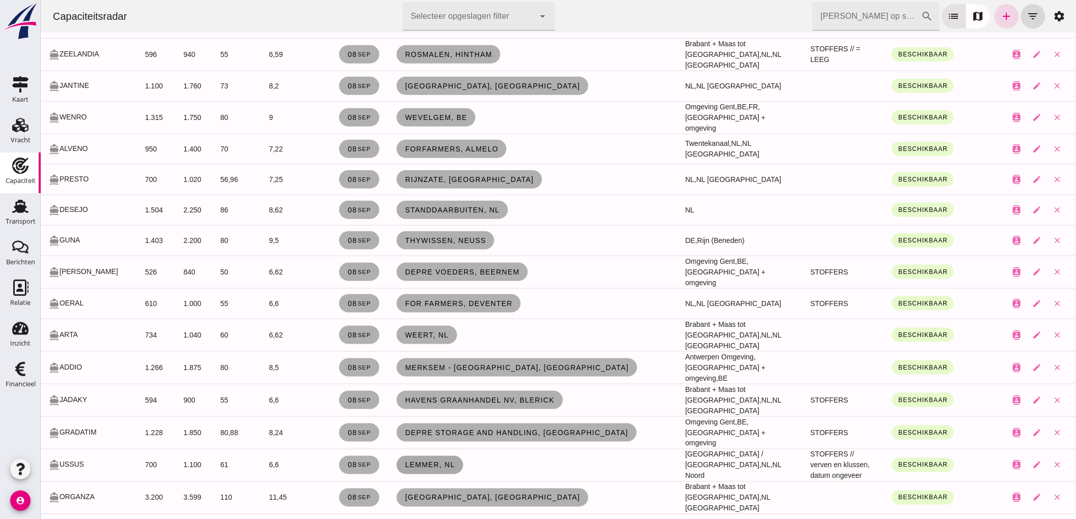
click at [440, 461] on span "Lemmer, nl" at bounding box center [429, 465] width 50 height 8
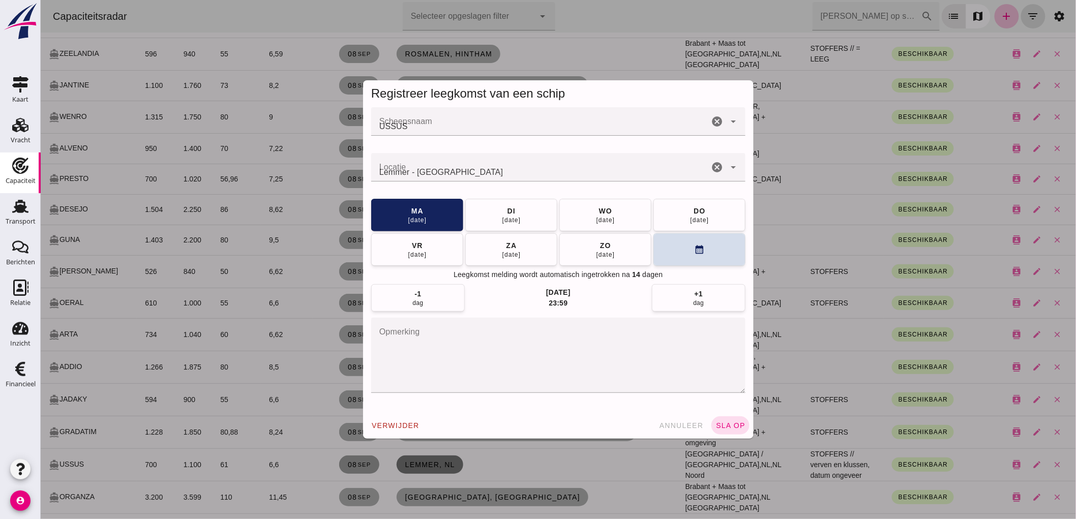
scroll to position [0, 0]
click at [494, 221] on button "di 09 sep" at bounding box center [511, 214] width 92 height 33
click at [715, 423] on span "sla op" at bounding box center [730, 425] width 30 height 8
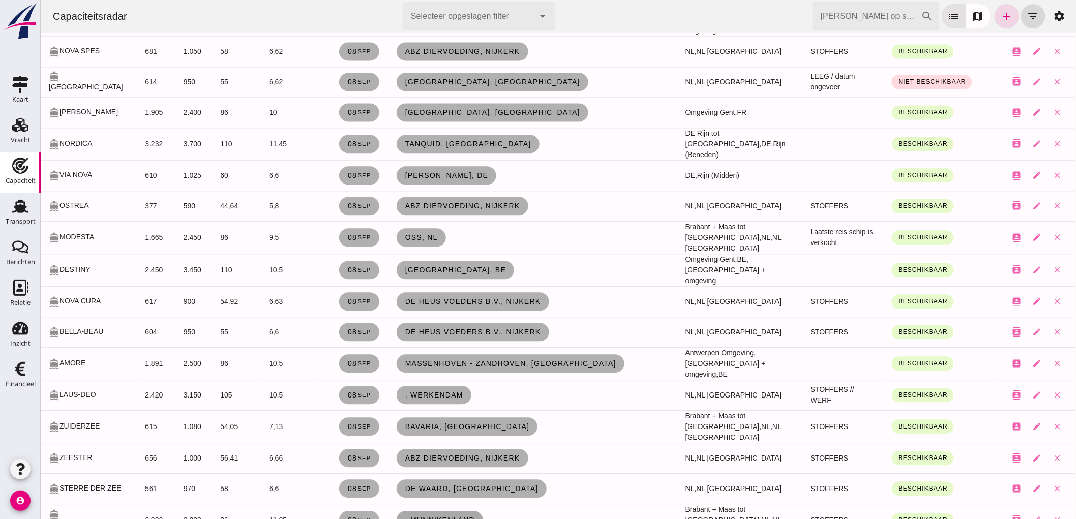
scroll to position [2542, 0]
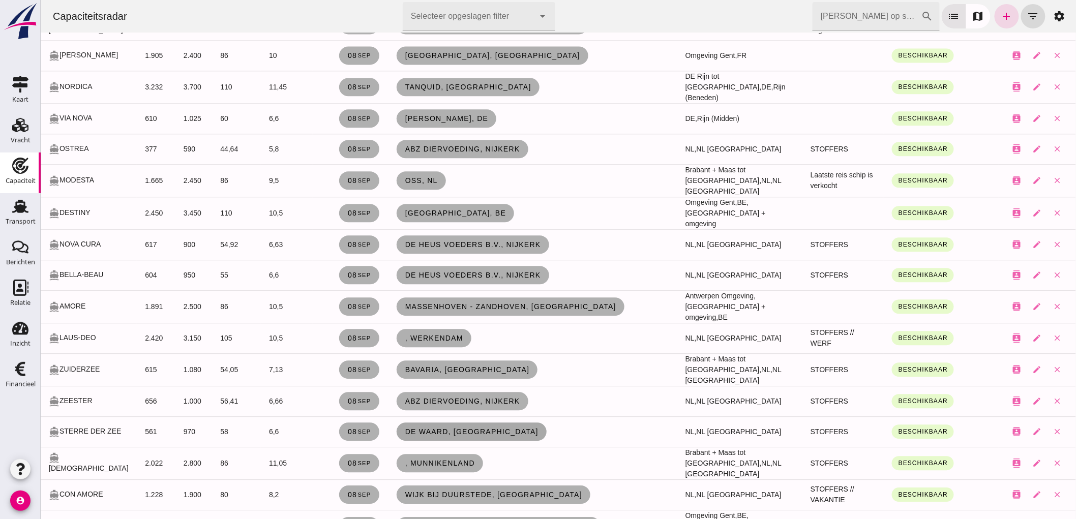
click at [425, 428] on span "De Waard, Zeewolde" at bounding box center [471, 432] width 134 height 8
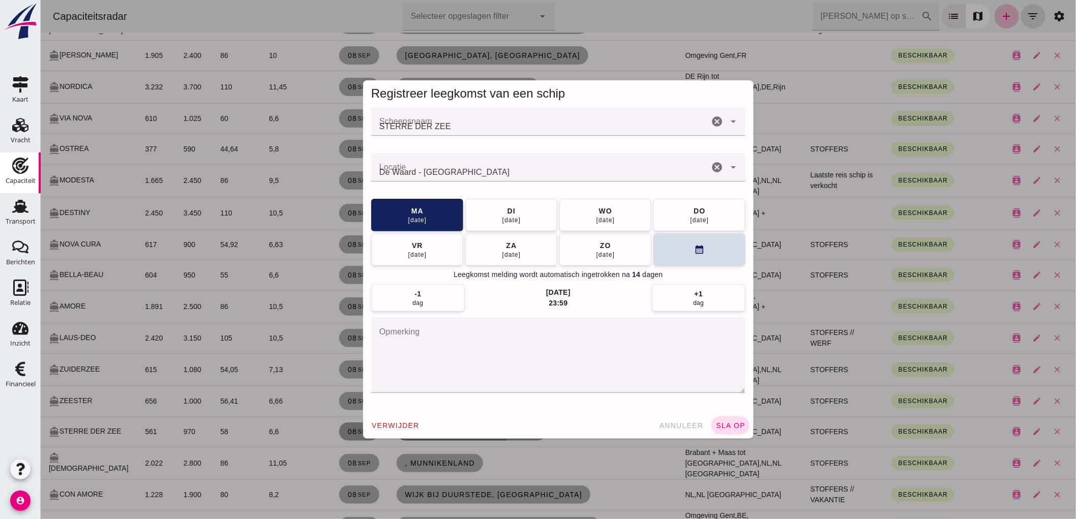
scroll to position [0, 0]
click at [507, 225] on button "di 09 sep" at bounding box center [511, 214] width 92 height 33
click at [715, 429] on span "sla op" at bounding box center [730, 425] width 30 height 8
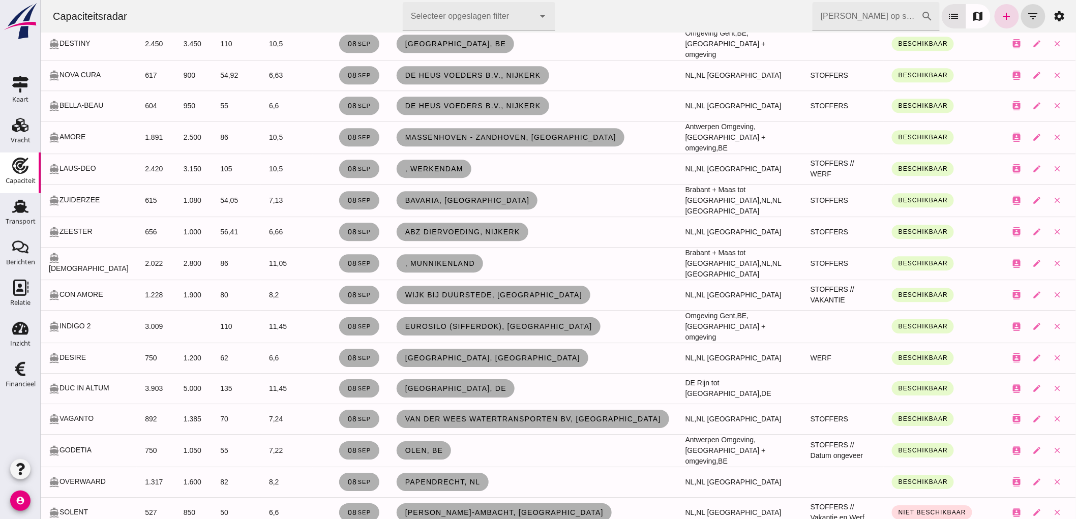
scroll to position [2768, 0]
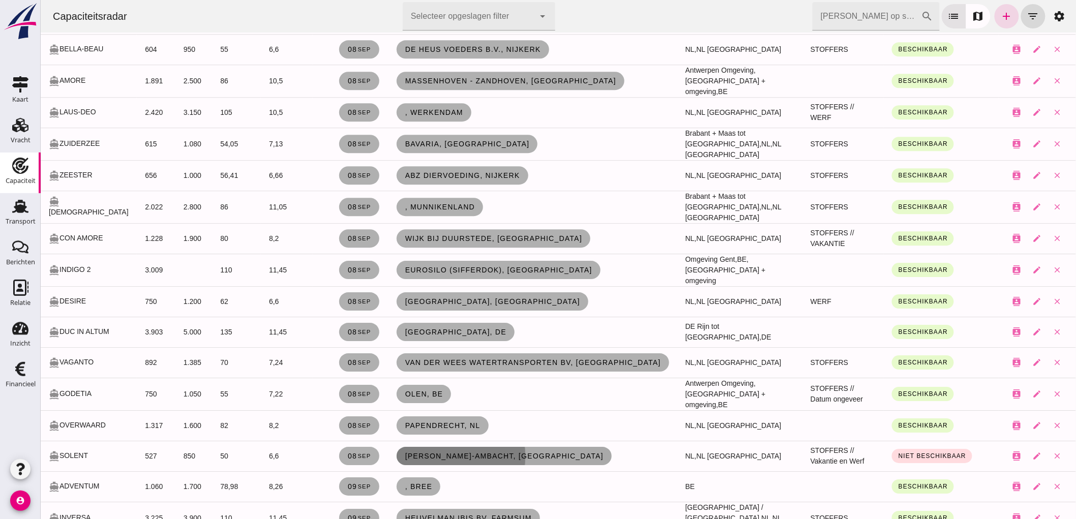
click at [405, 452] on span "Hendrik-Ido-Ambacht, nl" at bounding box center [503, 456] width 199 height 8
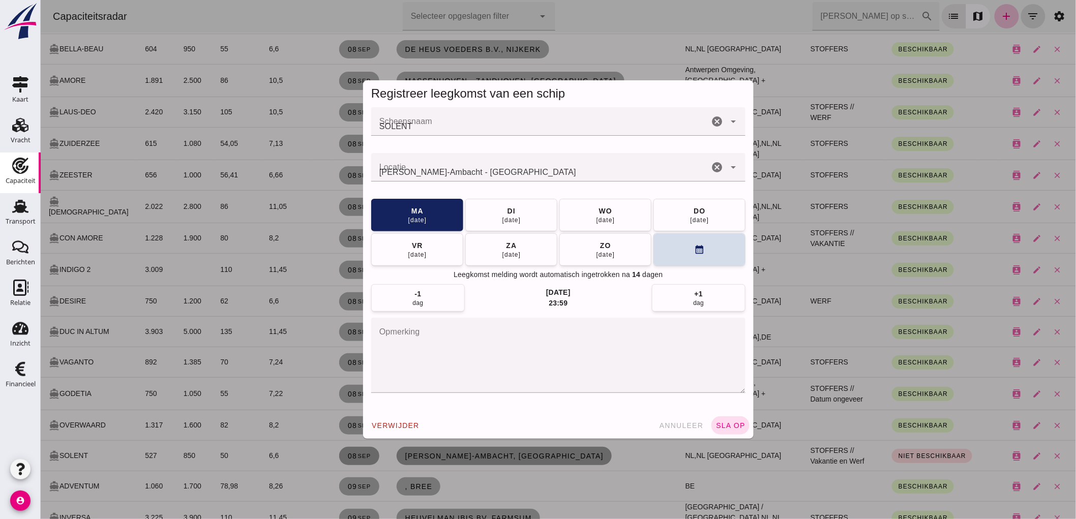
scroll to position [0, 0]
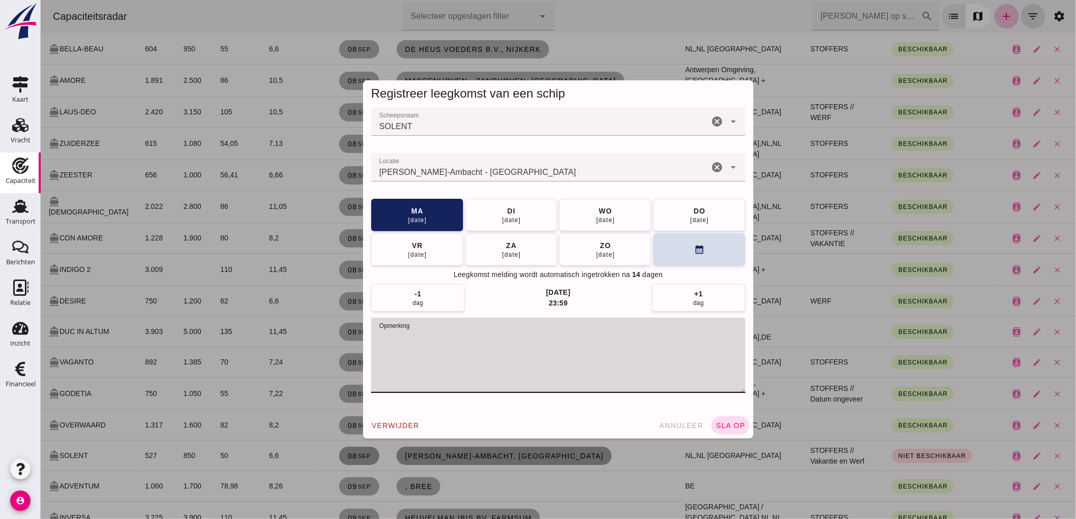
drag, startPoint x: 491, startPoint y: 337, endPoint x: 429, endPoint y: 343, distance: 62.3
click at [429, 343] on textarea "opmerking" at bounding box center [558, 355] width 374 height 75
type textarea "STOFFERS // Werf, datum ongeveer"
click at [516, 217] on div "09 sep" at bounding box center [510, 220] width 19 height 8
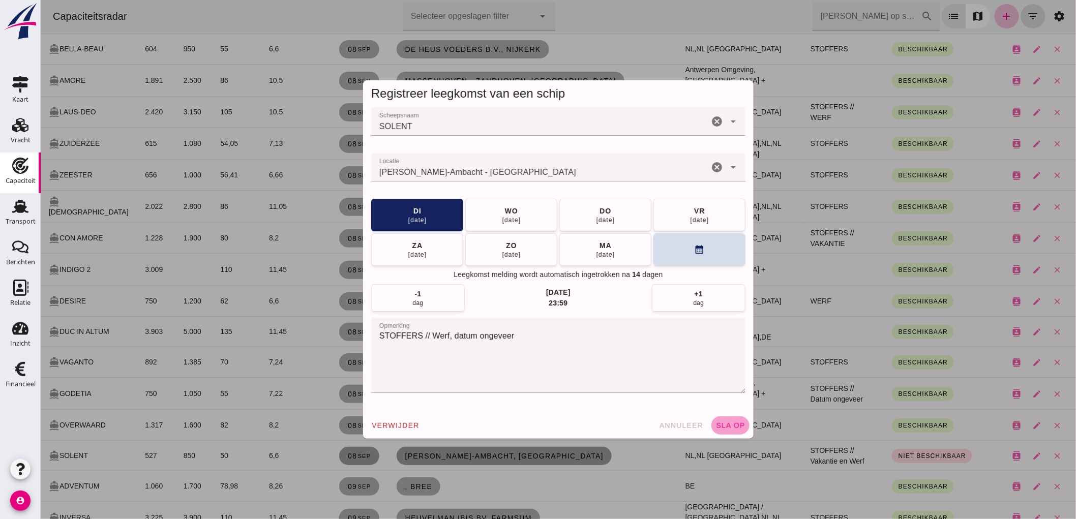
click at [722, 433] on button "sla op" at bounding box center [730, 425] width 38 height 18
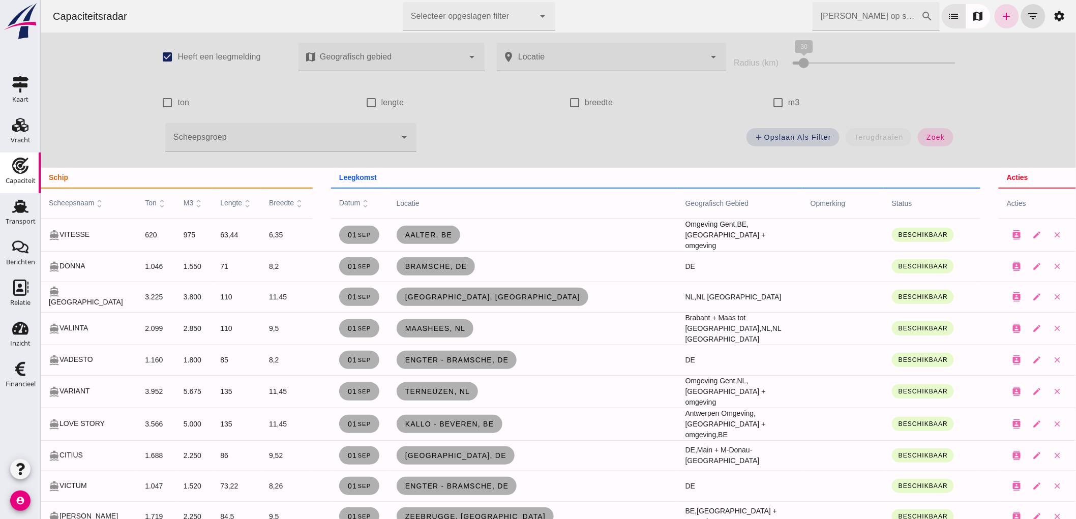
click at [272, 145] on div at bounding box center [280, 137] width 231 height 28
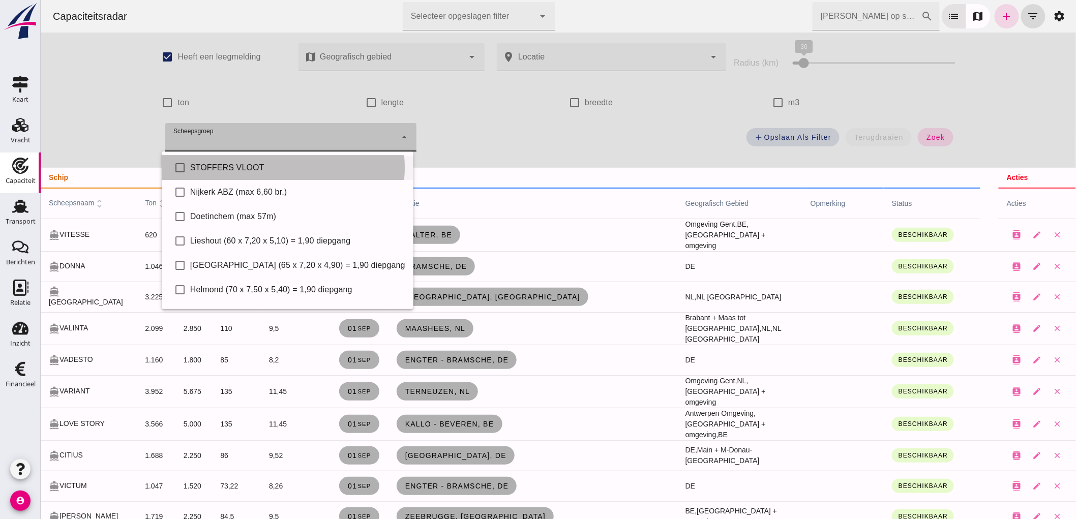
click at [240, 170] on div "STOFFERS VLOOT" at bounding box center [297, 168] width 215 height 12
type input "STOFFERS VLOOT"
checkbox input "true"
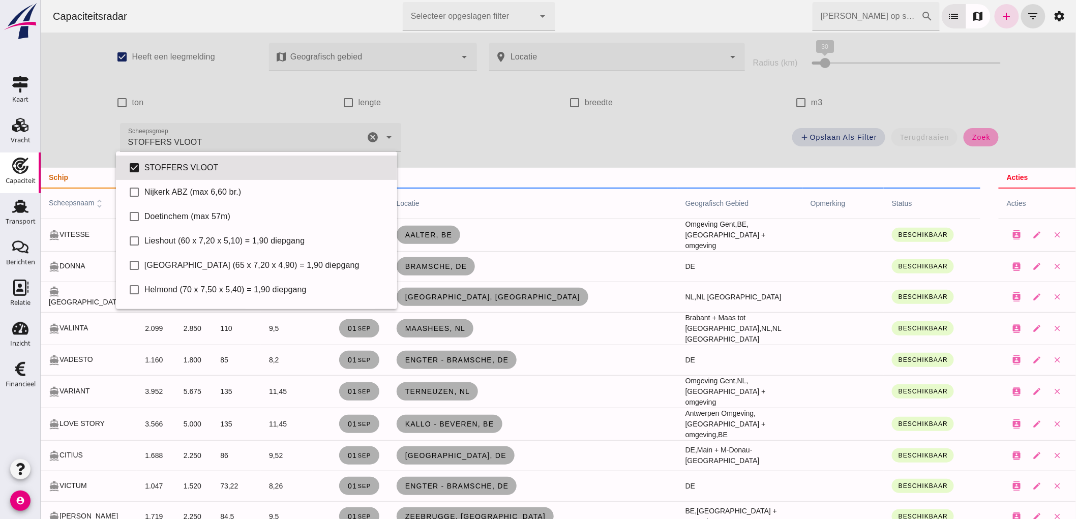
click at [983, 139] on span "zoek" at bounding box center [980, 137] width 19 height 8
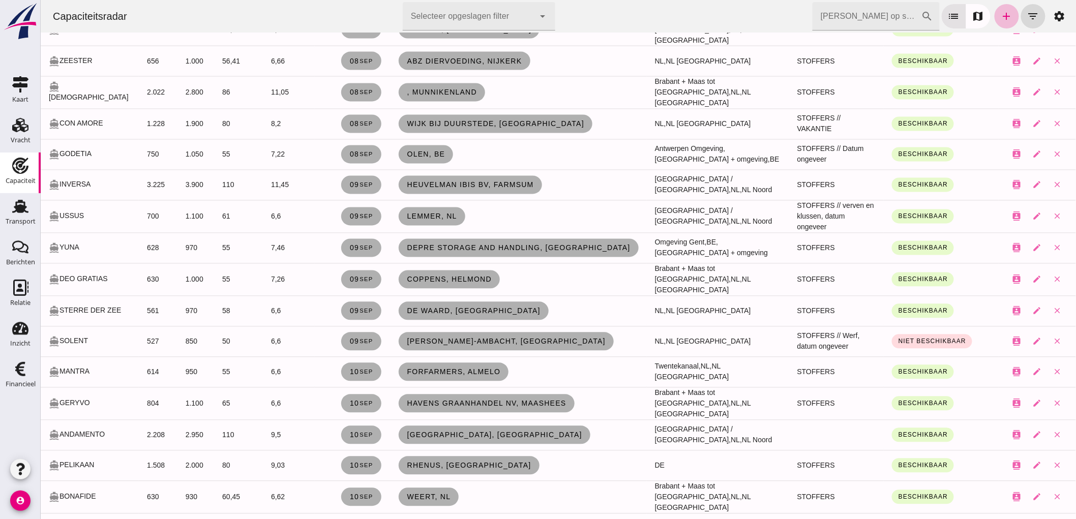
scroll to position [903, 0]
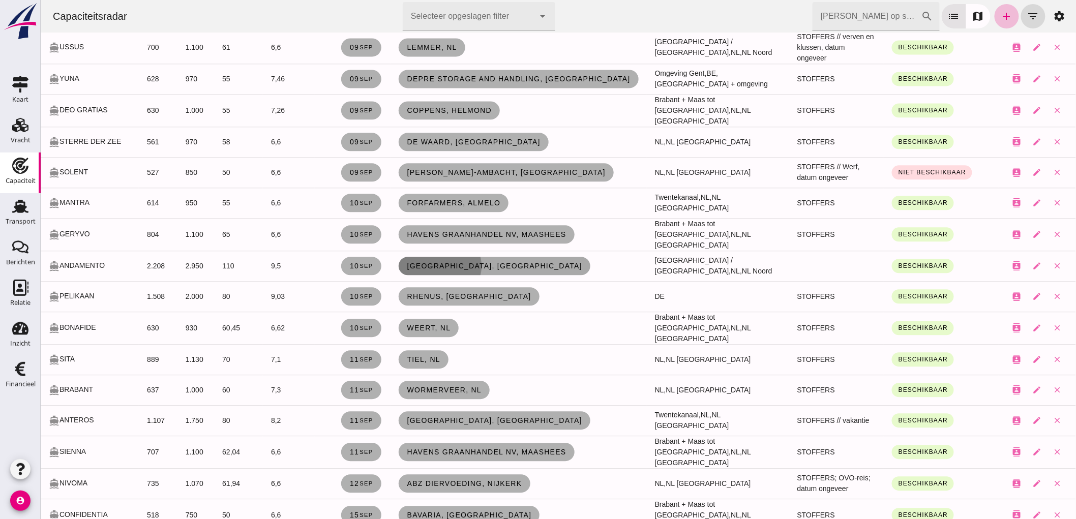
click at [437, 262] on span "Groningen, nl" at bounding box center [494, 266] width 176 height 8
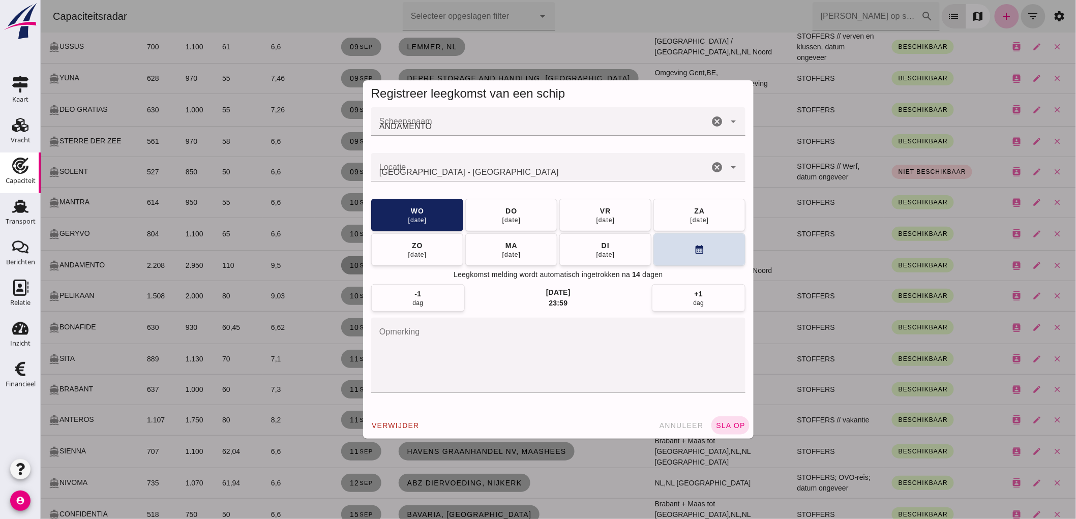
scroll to position [0, 0]
click at [711, 169] on icon "cancel" at bounding box center [716, 167] width 12 height 12
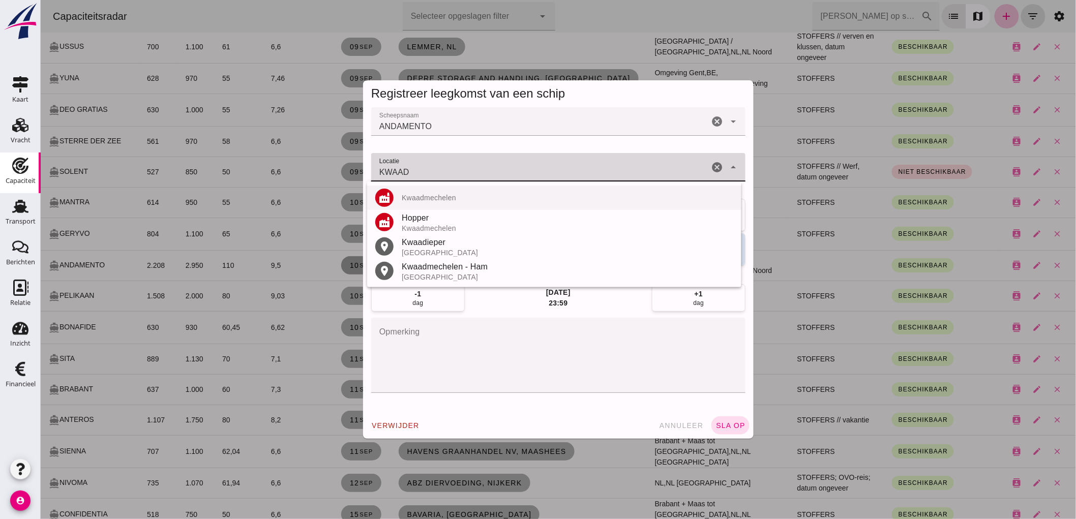
click at [464, 197] on div "Kwaadmechelen" at bounding box center [566, 198] width 331 height 8
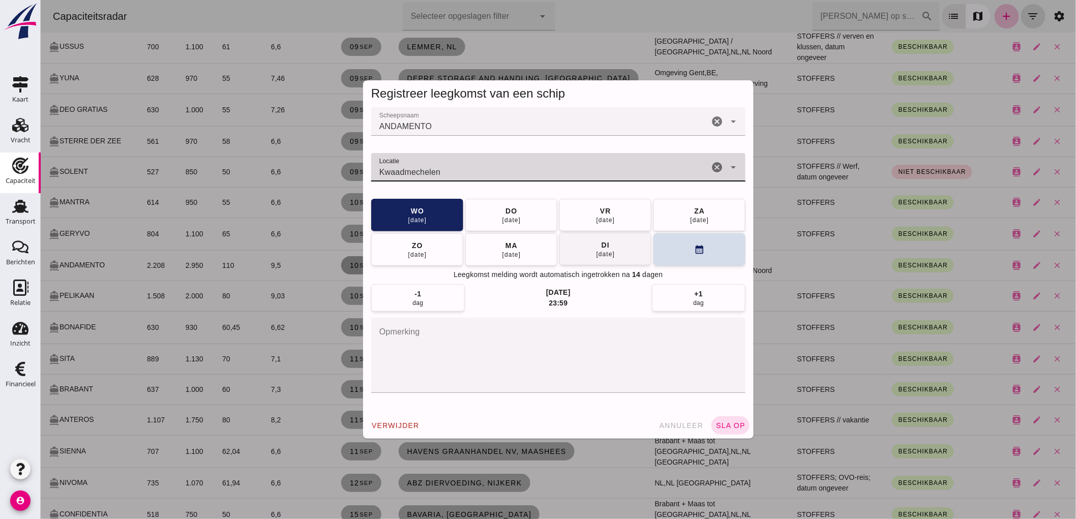
type input "Kwaadmechelen"
click at [595, 254] on div "16 sep" at bounding box center [604, 254] width 19 height 8
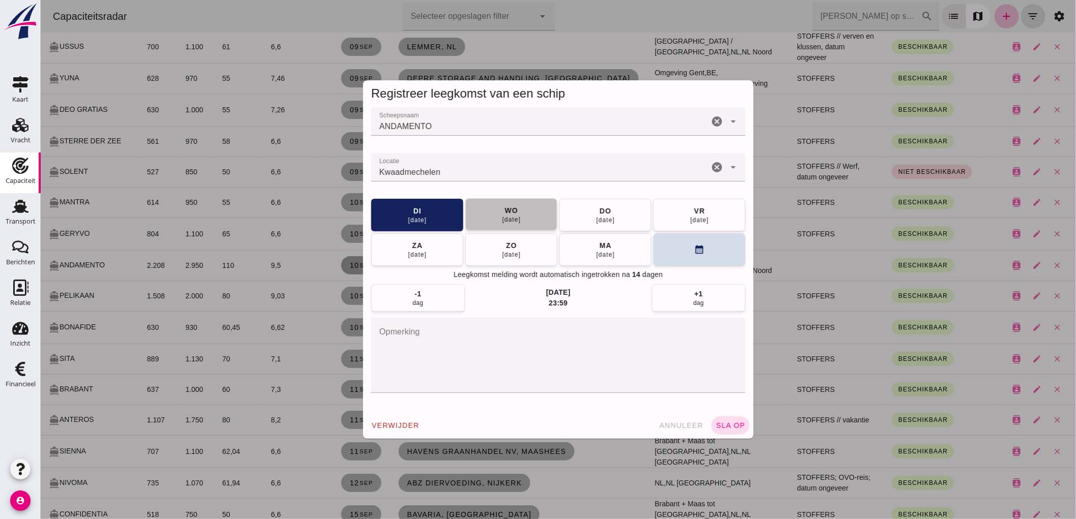
click at [535, 219] on button "wo 17 sep" at bounding box center [511, 214] width 92 height 33
click at [646, 351] on textarea "opmerking" at bounding box center [558, 355] width 374 height 75
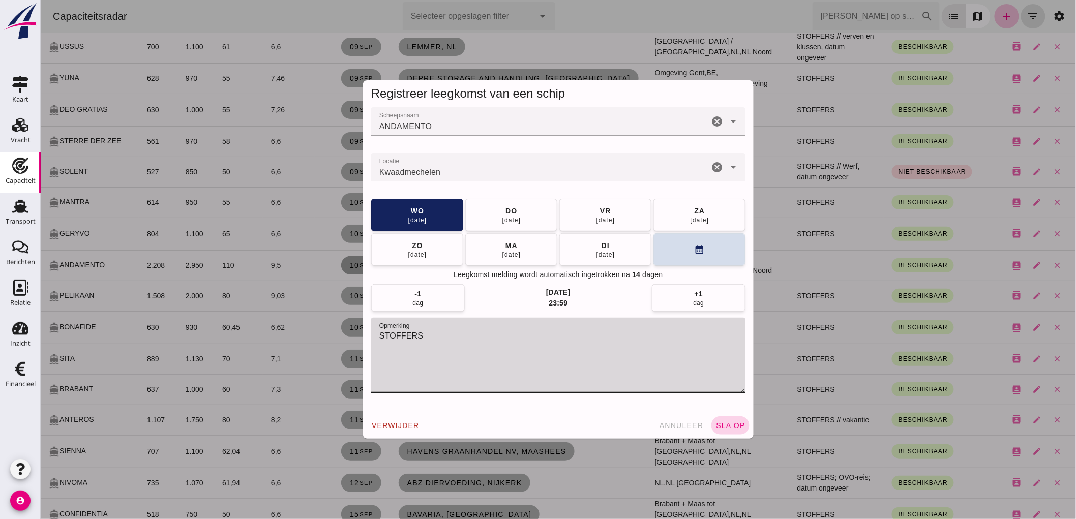
type textarea "STOFFERS"
click at [733, 425] on span "sla op" at bounding box center [730, 425] width 30 height 8
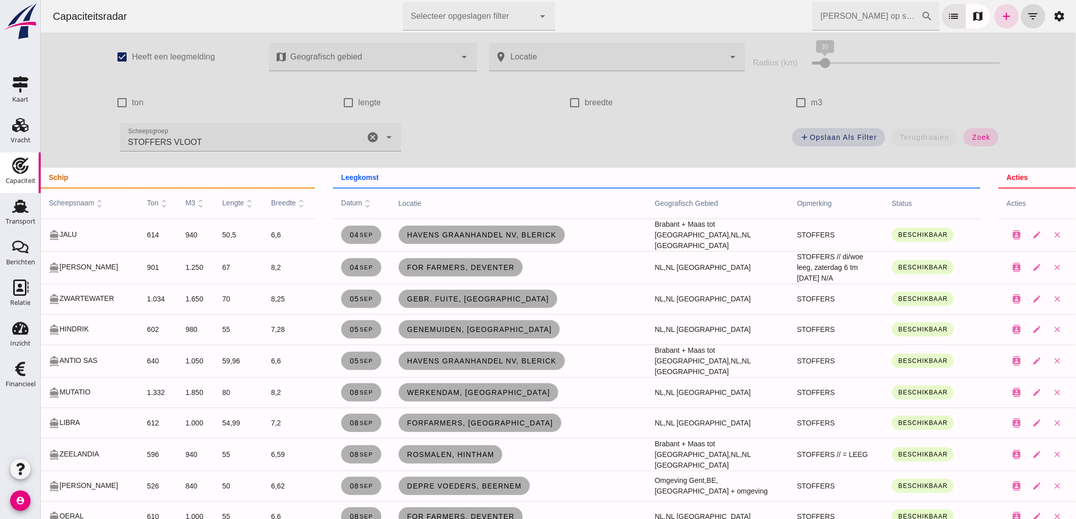
click at [372, 135] on icon "cancel" at bounding box center [372, 137] width 12 height 12
